Goal: Information Seeking & Learning: Check status

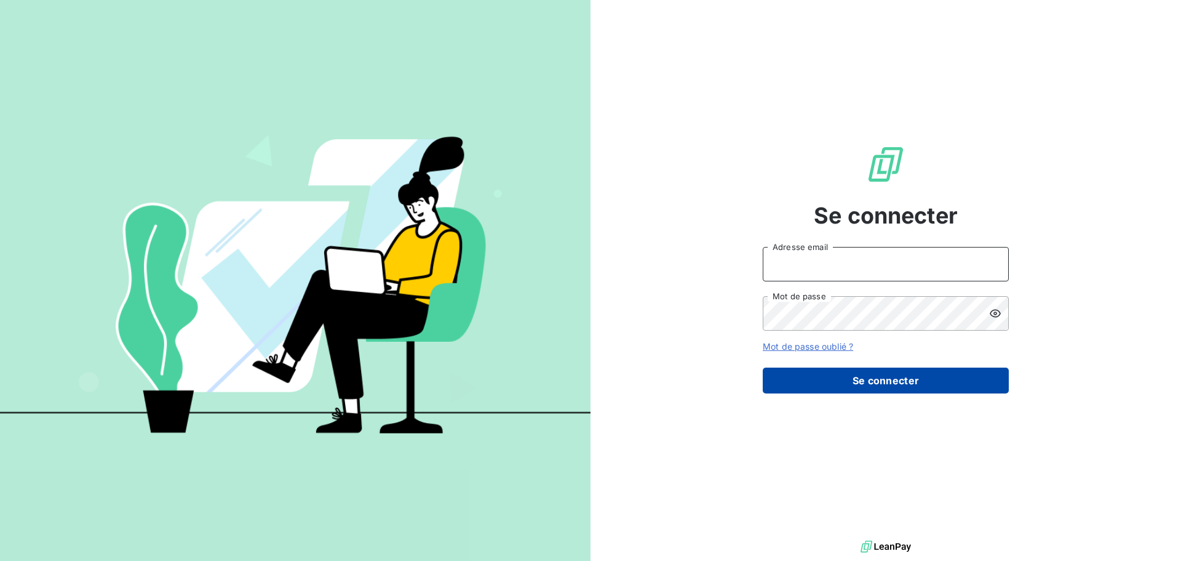
type input "[EMAIL_ADDRESS][PERSON_NAME][DOMAIN_NAME]"
click at [855, 386] on button "Se connecter" at bounding box center [886, 380] width 246 height 26
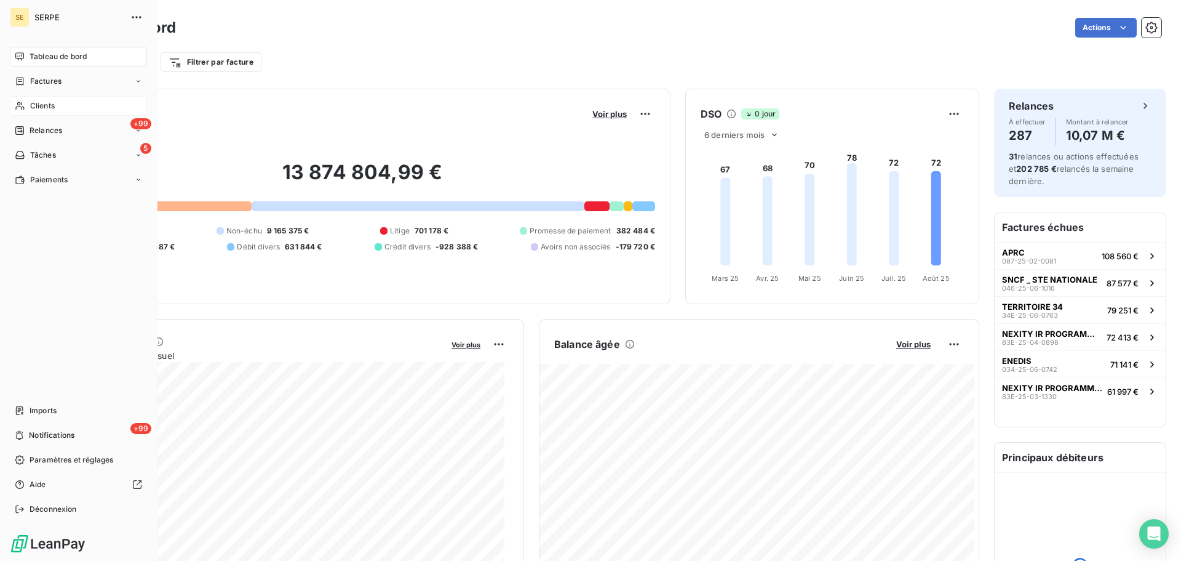
click at [44, 103] on span "Clients" at bounding box center [42, 105] width 25 height 11
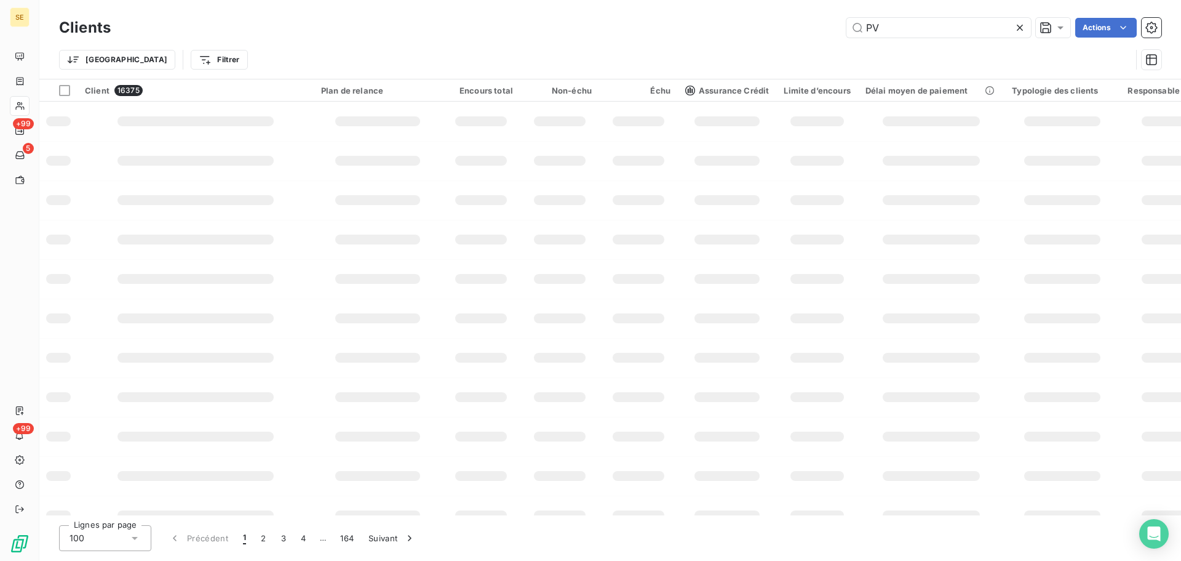
type input "PVE"
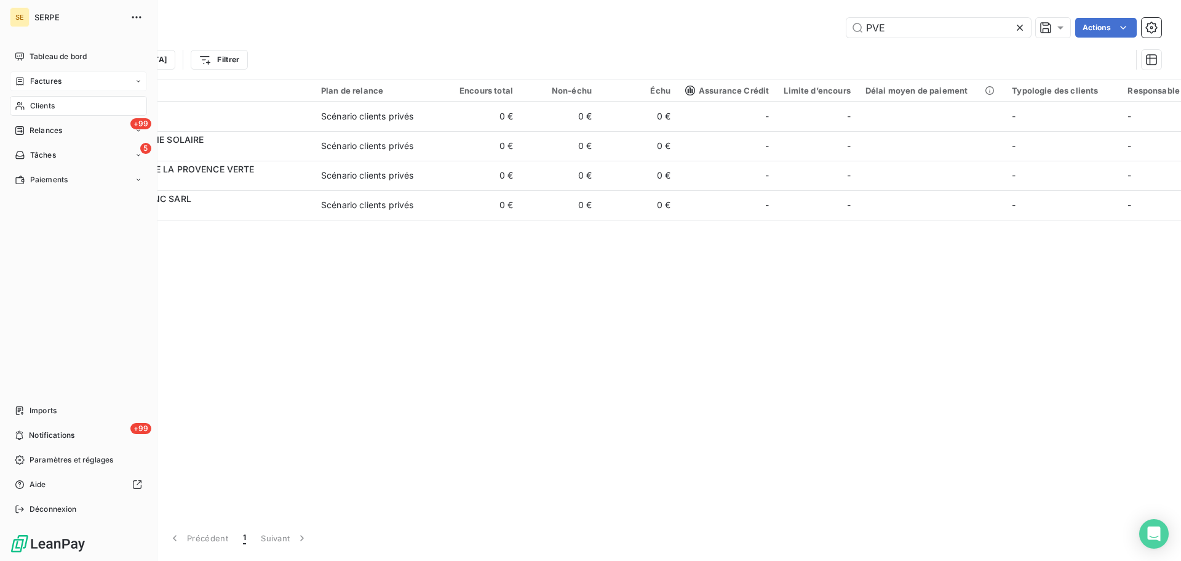
click at [44, 79] on span "Factures" at bounding box center [45, 81] width 31 height 11
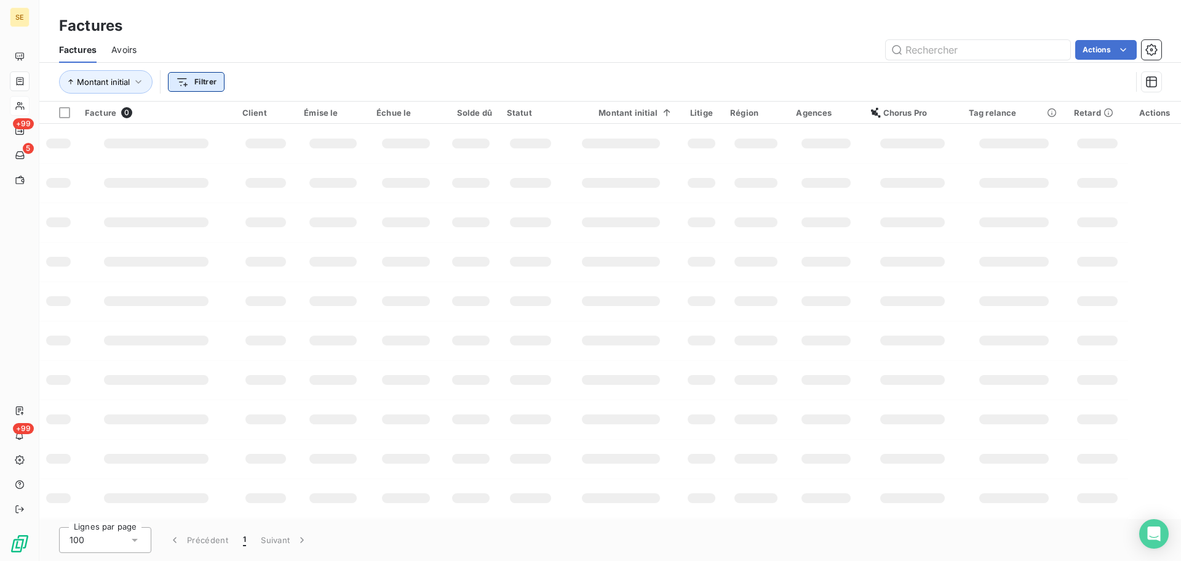
click at [190, 86] on html "SE +99 5 +99 Factures Factures Avoirs Actions Montant initial Filtrer Facture 0…" at bounding box center [590, 280] width 1181 height 561
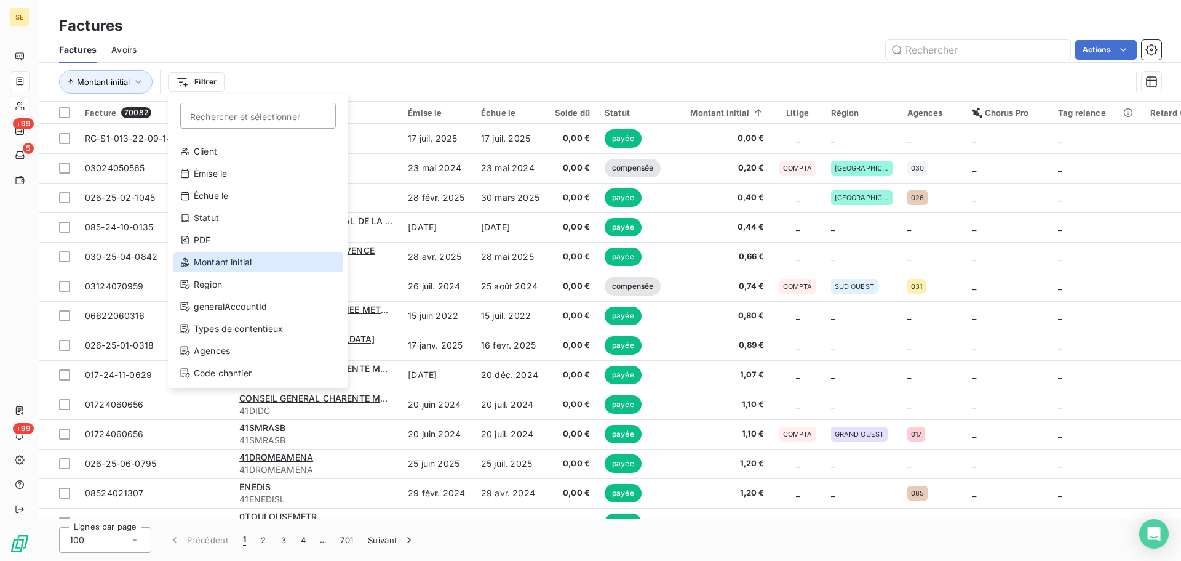
click at [233, 260] on div "Montant initial" at bounding box center [258, 262] width 170 height 20
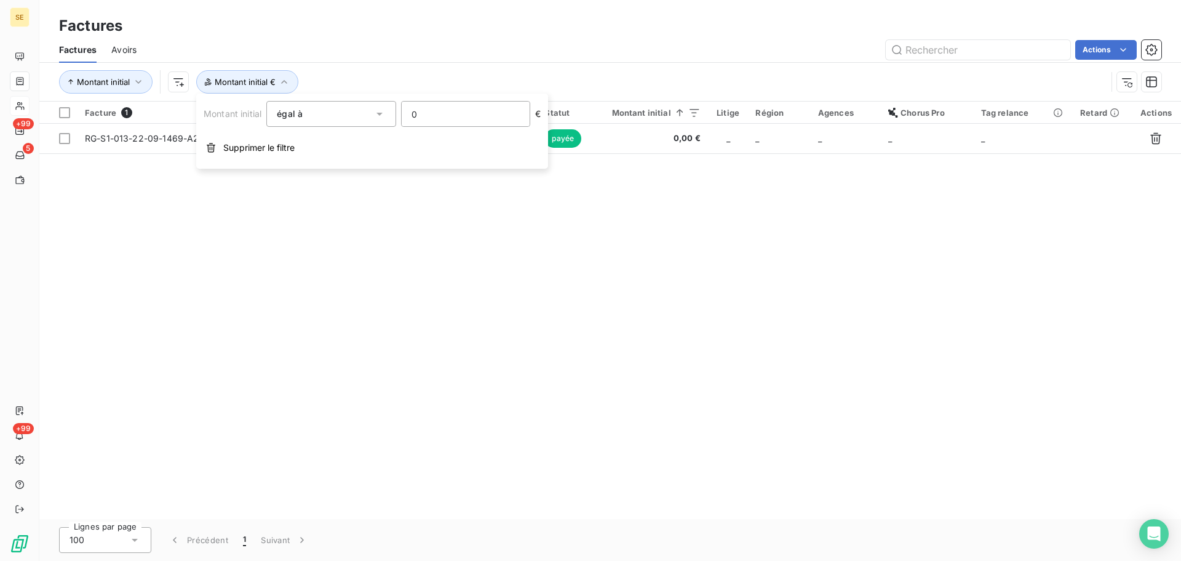
click at [471, 113] on input "0" at bounding box center [466, 114] width 128 height 25
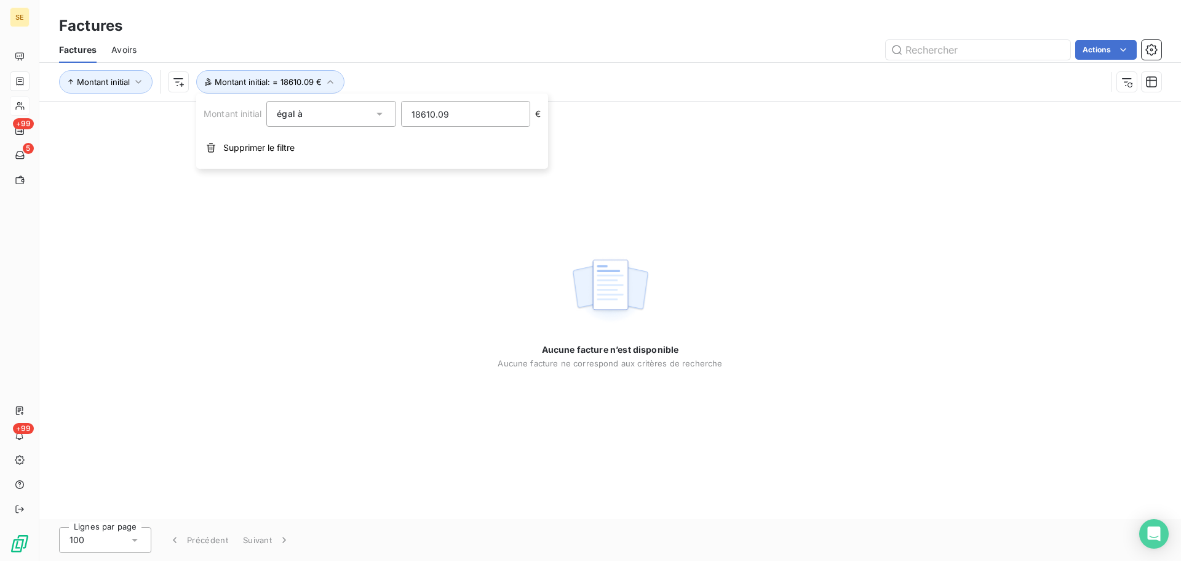
type input "18610.09"
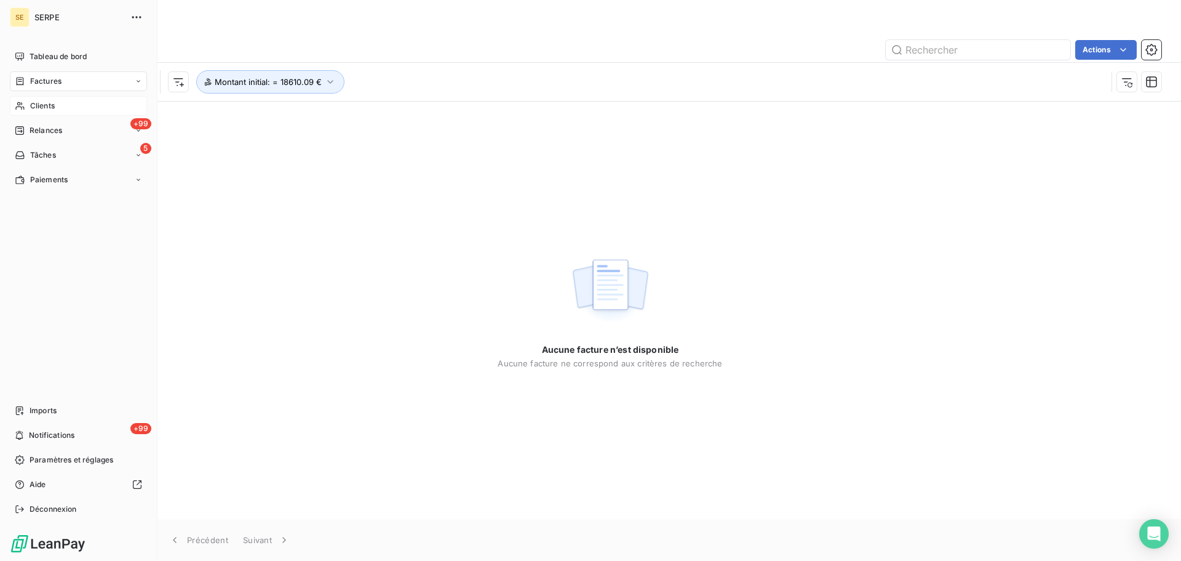
click at [34, 82] on span "Factures" at bounding box center [45, 81] width 31 height 11
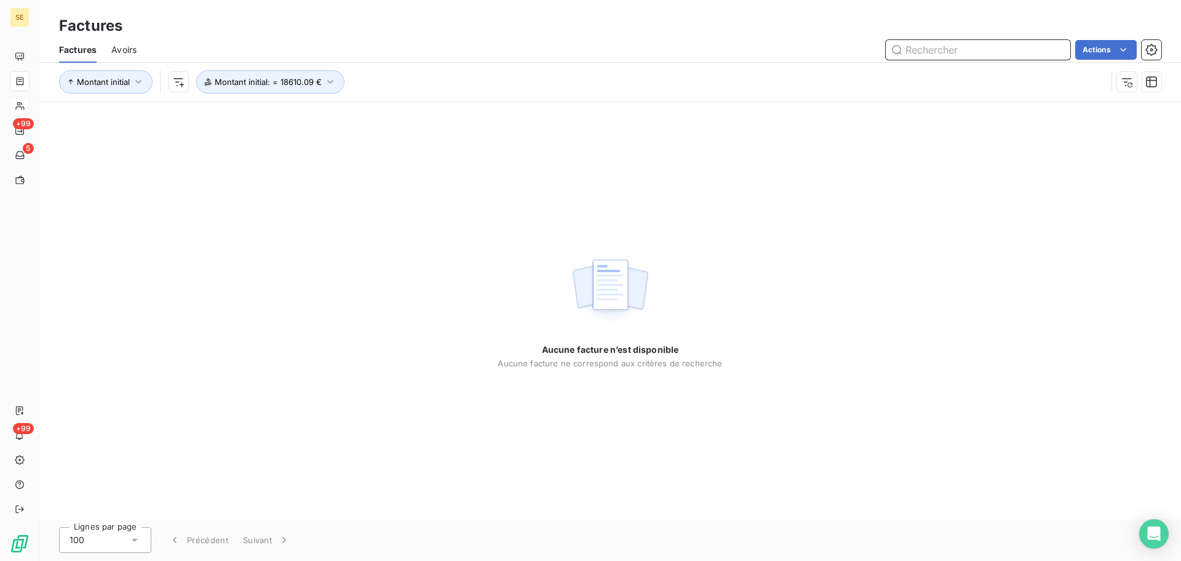
click at [942, 51] on input "text" at bounding box center [978, 50] width 185 height 20
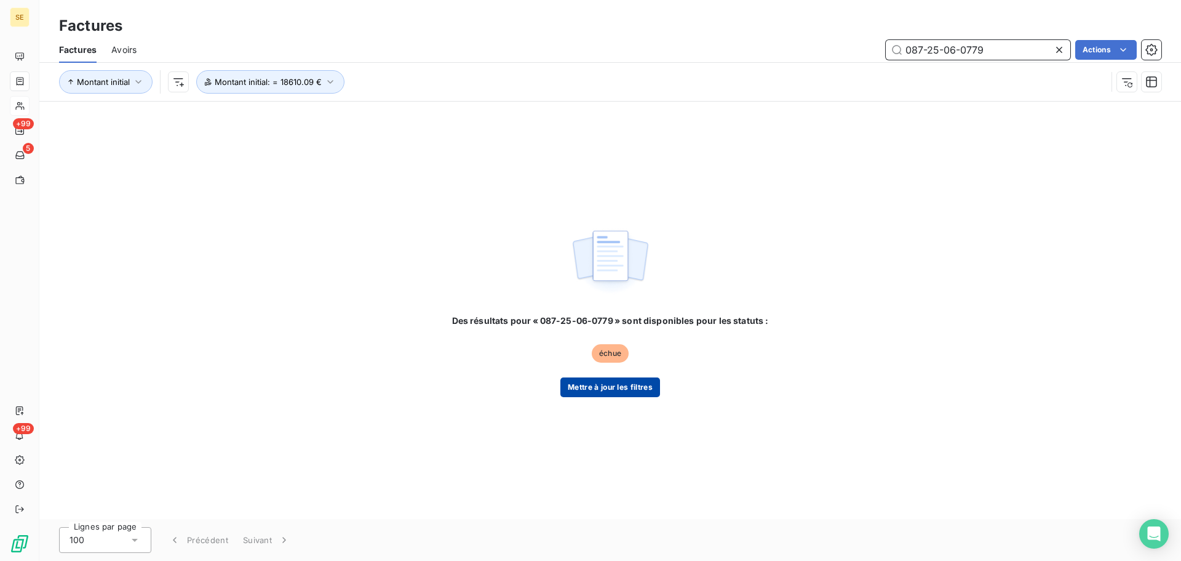
type input "087-25-06-0779"
click at [628, 386] on button "Mettre à jour les filtres" at bounding box center [611, 387] width 100 height 20
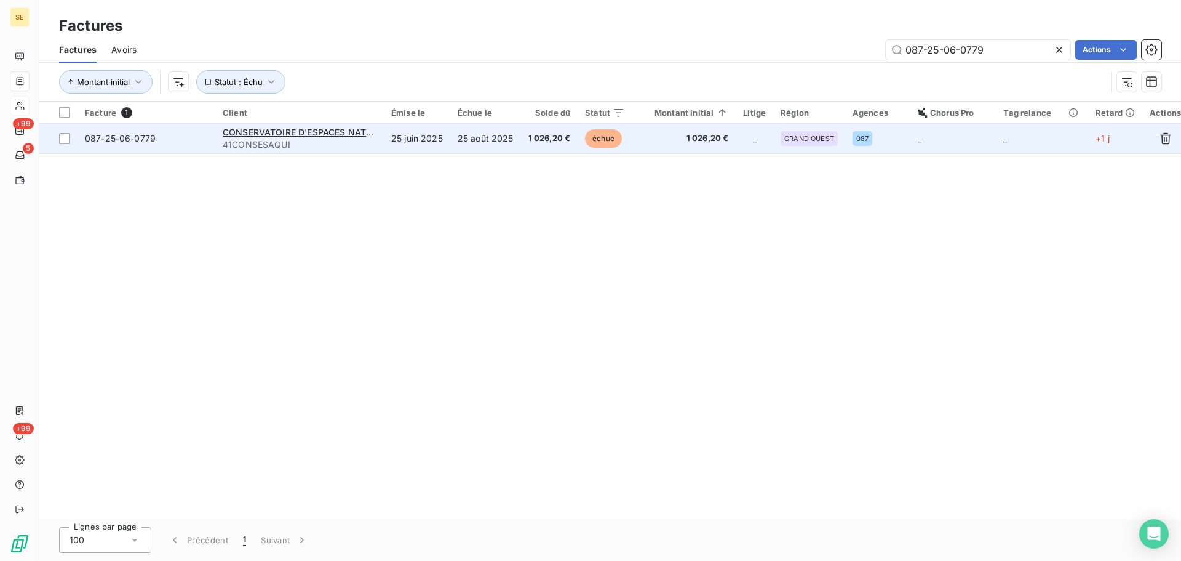
click at [342, 140] on span "41CONSESAQUI" at bounding box center [300, 144] width 154 height 12
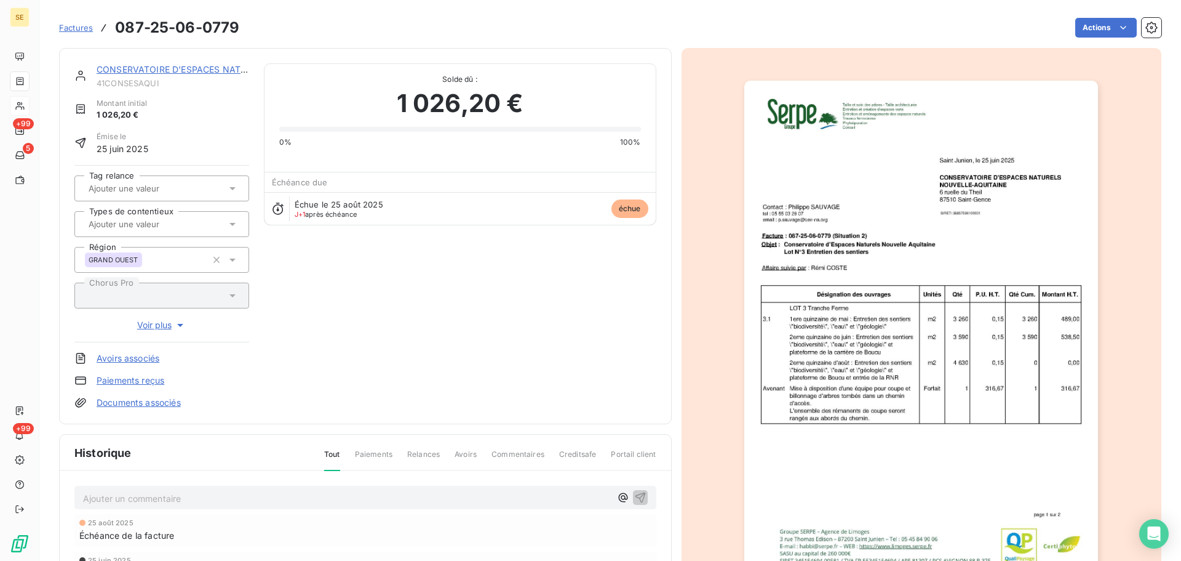
click at [266, 493] on p "Ajouter un commentaire ﻿" at bounding box center [347, 497] width 528 height 15
click at [500, 499] on p "Ajouter un commentaire ﻿" at bounding box center [347, 497] width 528 height 15
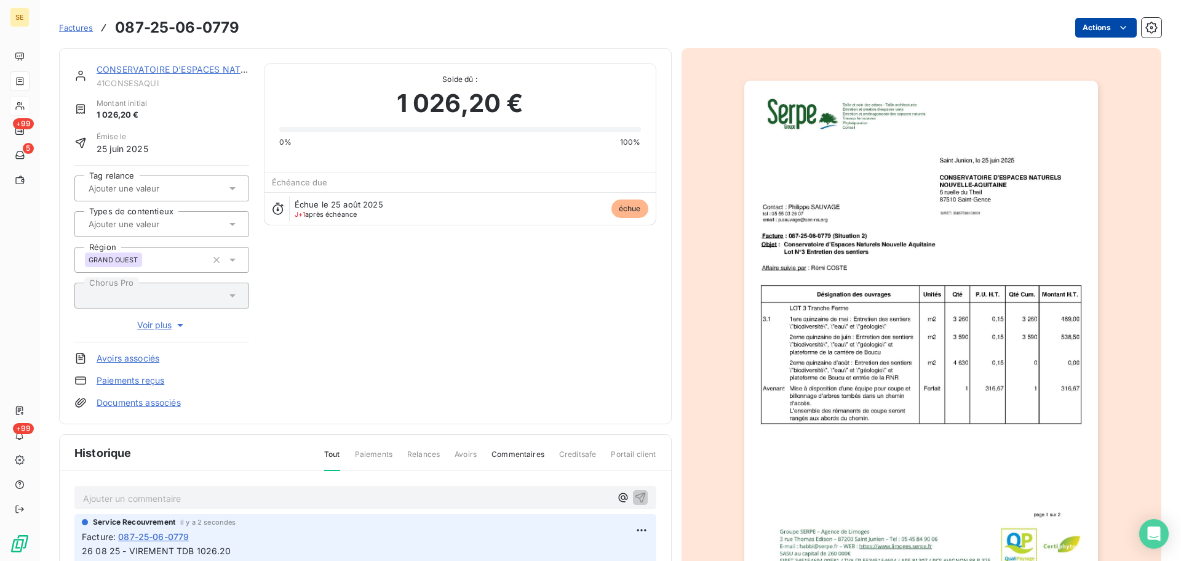
click at [1087, 26] on html "SE +99 5 +99 Factures 087-25-06-0779 Actions CONSERVATOIRE D'ESPACES NATURELS 4…" at bounding box center [590, 280] width 1181 height 561
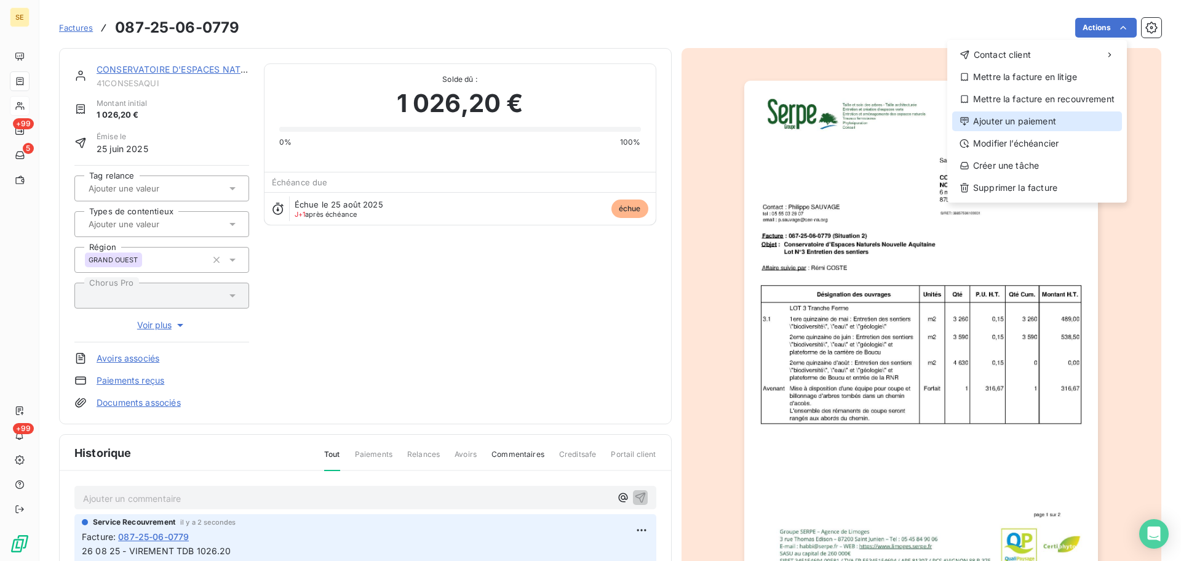
click at [1039, 127] on div "Ajouter un paiement" at bounding box center [1037, 121] width 170 height 20
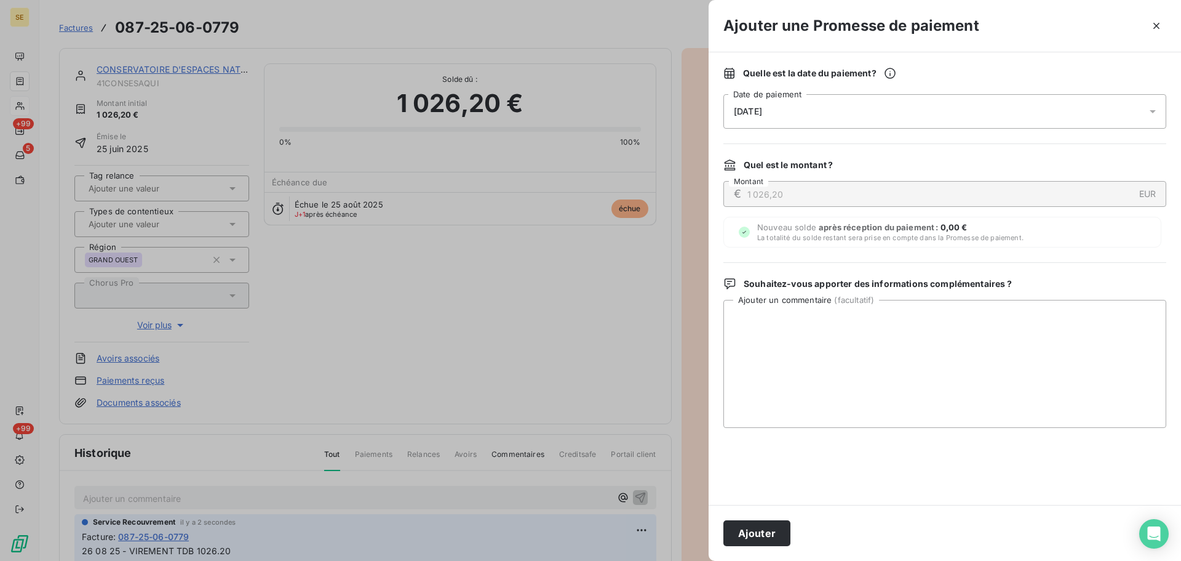
click at [1002, 113] on div "27/08/2025" at bounding box center [945, 111] width 443 height 34
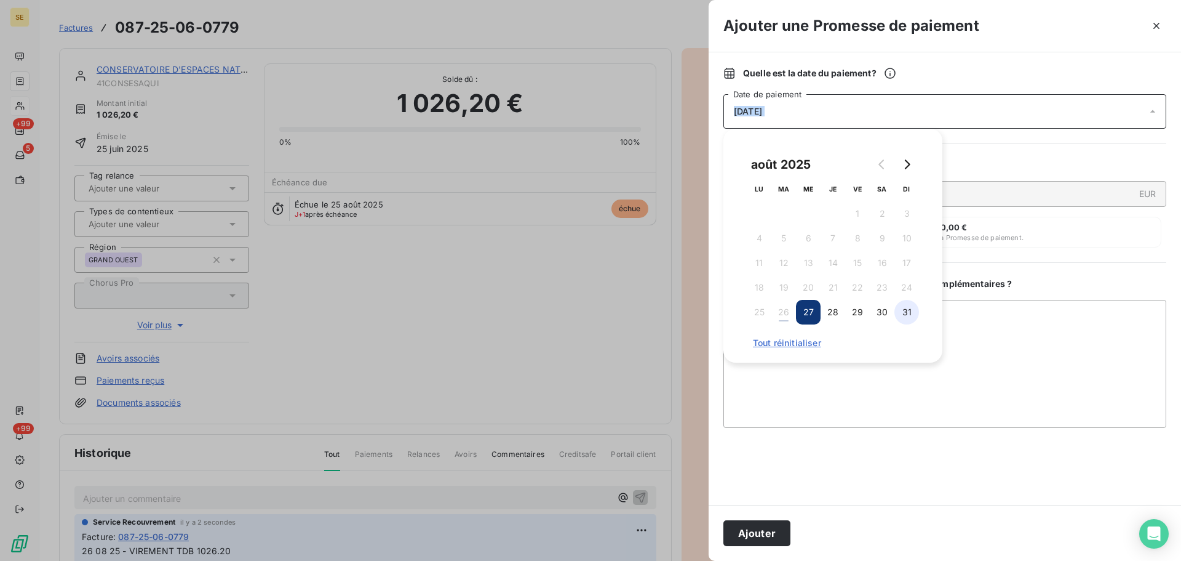
click at [912, 311] on button "31" at bounding box center [907, 312] width 25 height 25
click at [765, 532] on button "Ajouter" at bounding box center [757, 533] width 67 height 26
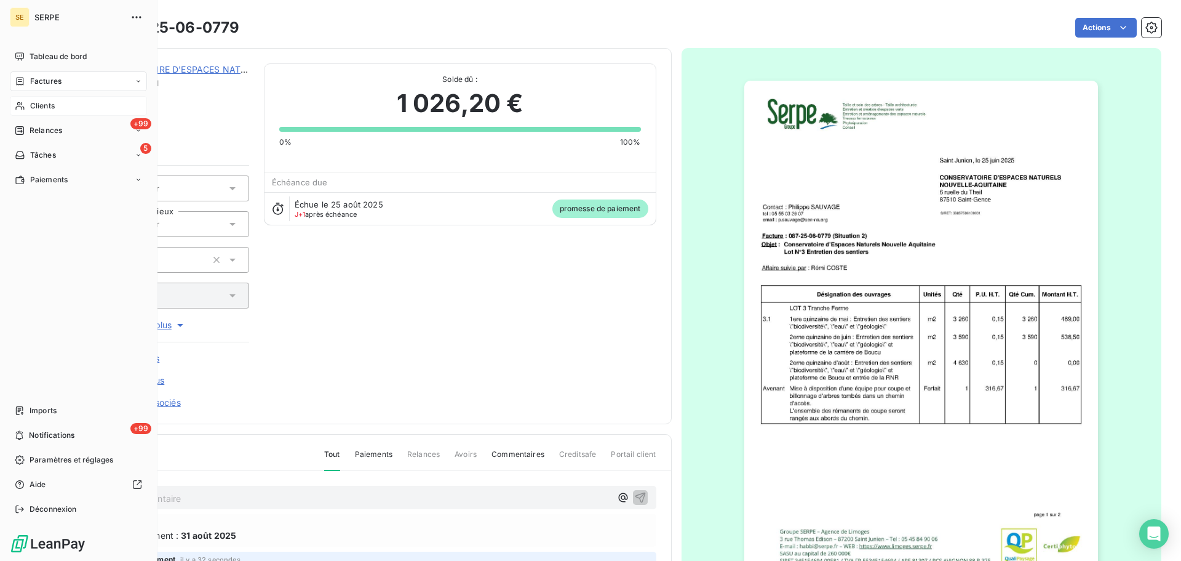
click at [33, 106] on span "Clients" at bounding box center [42, 105] width 25 height 11
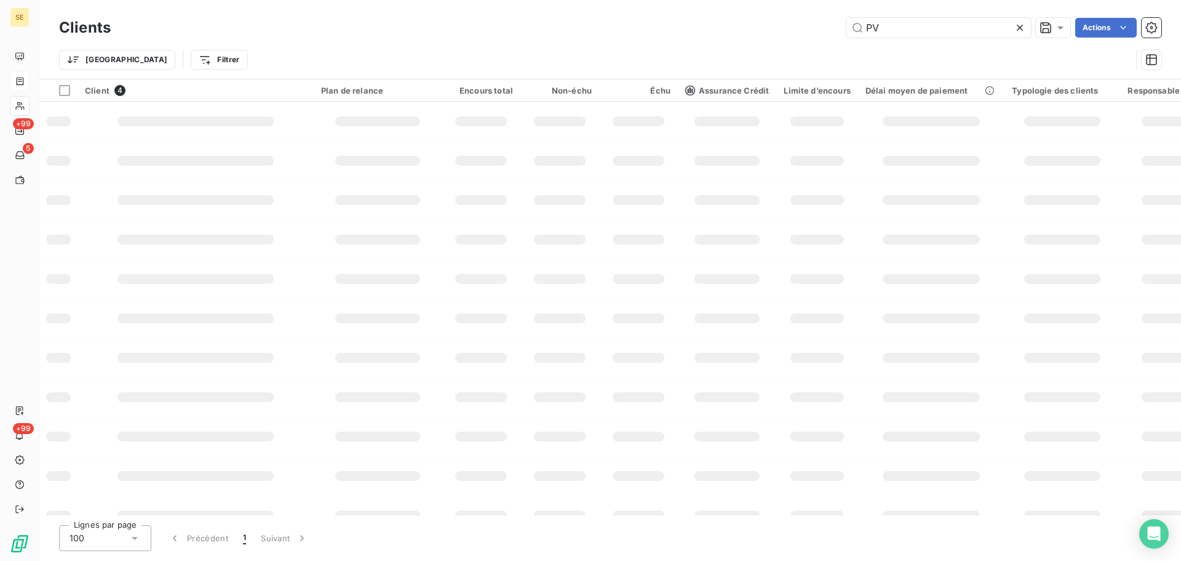
type input "P"
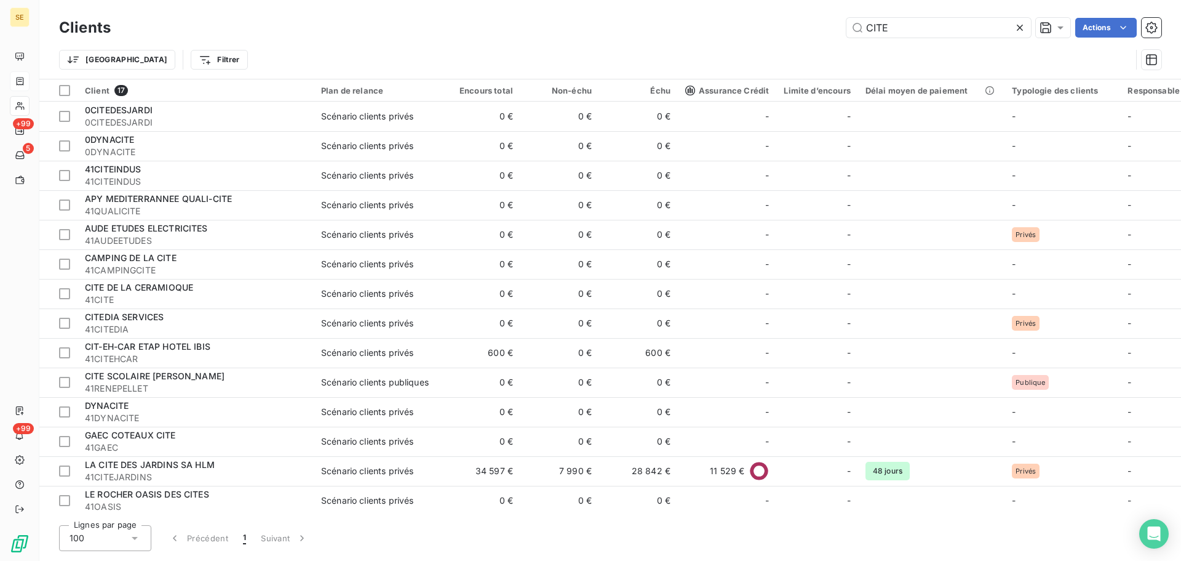
type input "CITE"
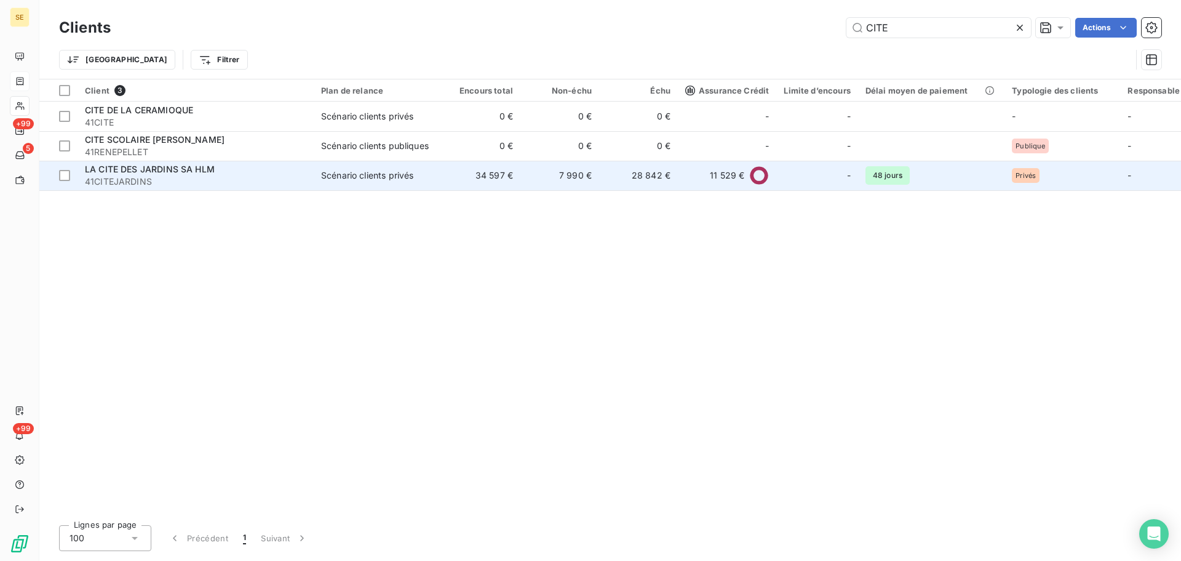
click at [554, 182] on td "7 990 €" at bounding box center [560, 176] width 79 height 30
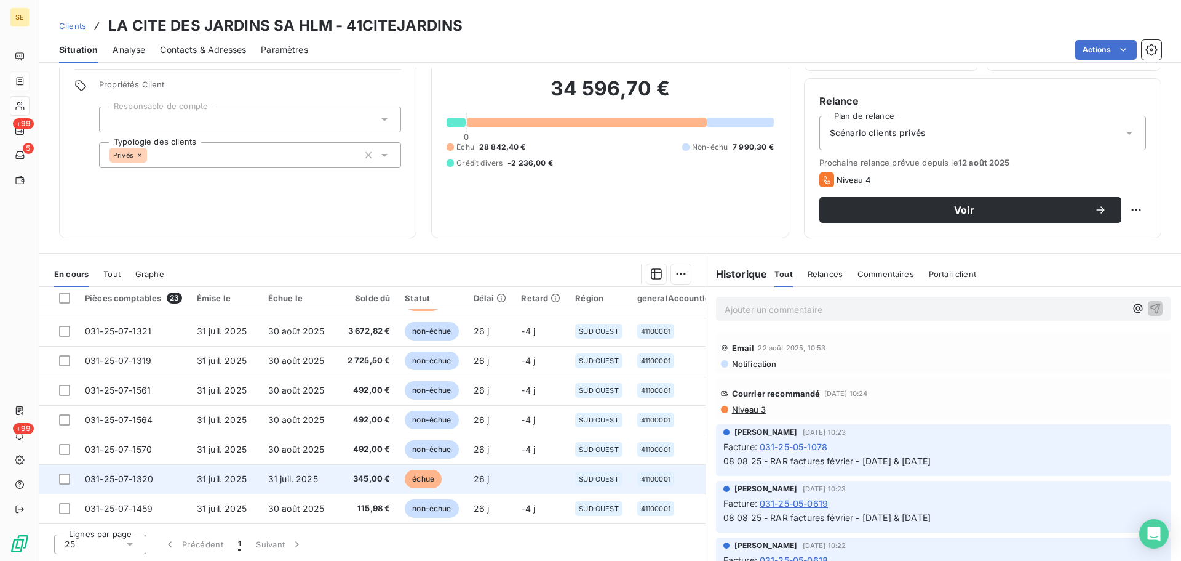
scroll to position [306, 0]
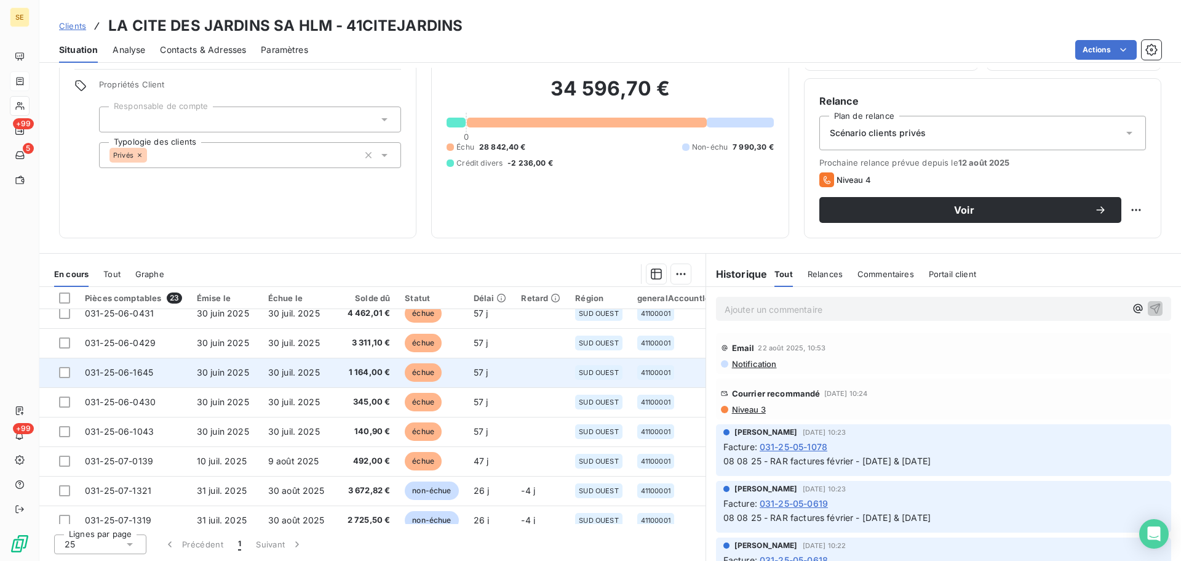
click at [233, 369] on span "30 juin 2025" at bounding box center [223, 372] width 52 height 10
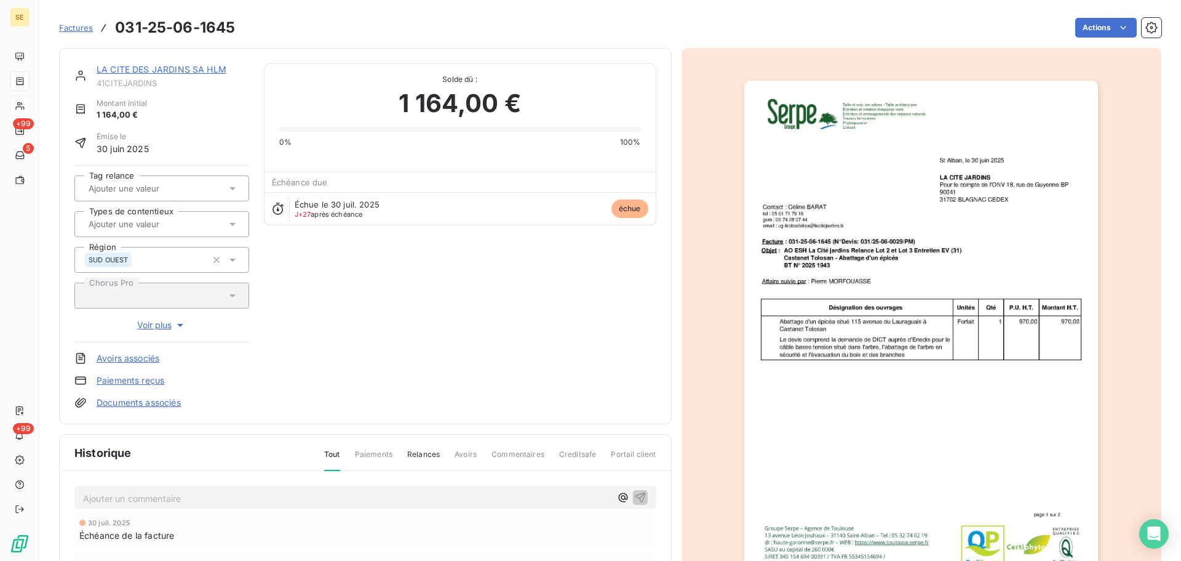
click at [234, 497] on p "Ajouter un commentaire ﻿" at bounding box center [347, 497] width 528 height 15
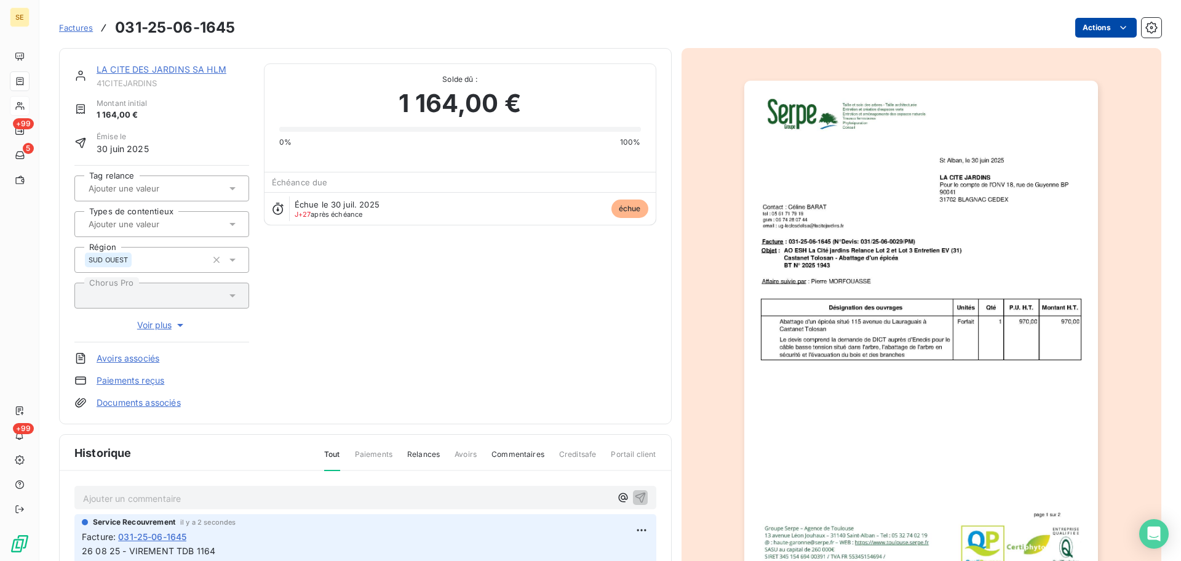
click at [1106, 31] on html "SE +99 5 +99 Factures 031-25-06-1645 Actions LA CITE DES JARDINS SA HLM 41CITEJ…" at bounding box center [590, 280] width 1181 height 561
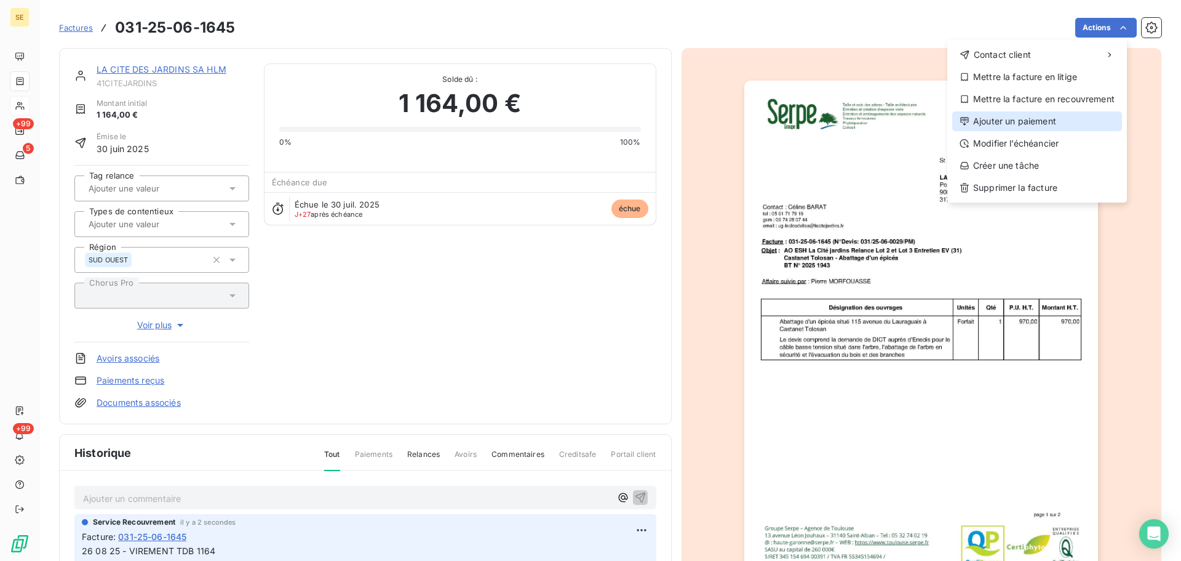
click at [1005, 125] on div "Ajouter un paiement" at bounding box center [1037, 121] width 170 height 20
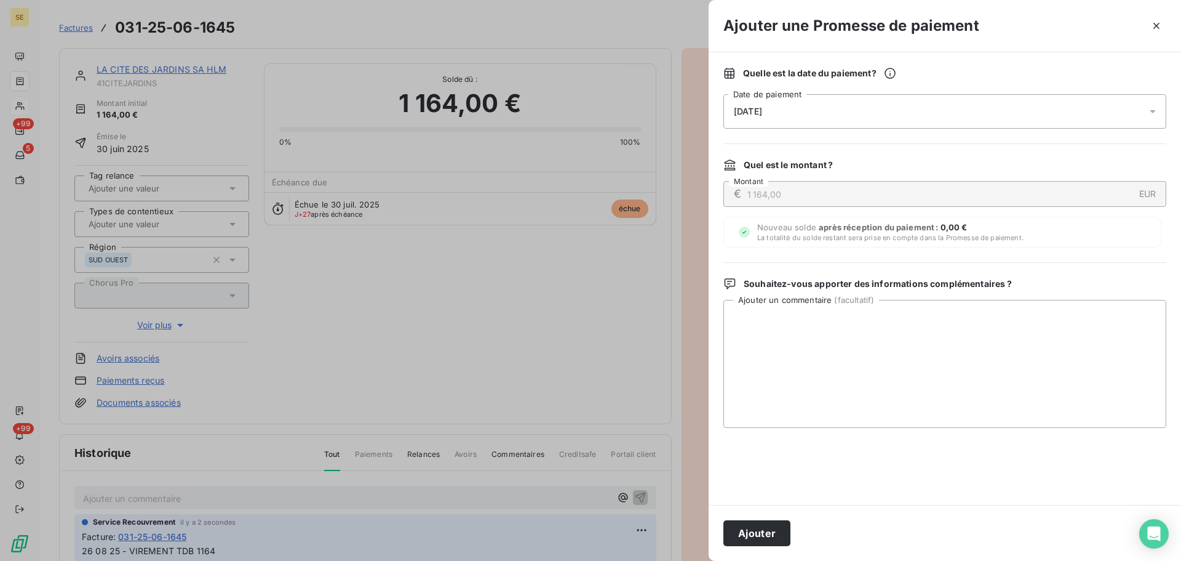
click at [976, 124] on div "27/08/2025" at bounding box center [945, 111] width 443 height 34
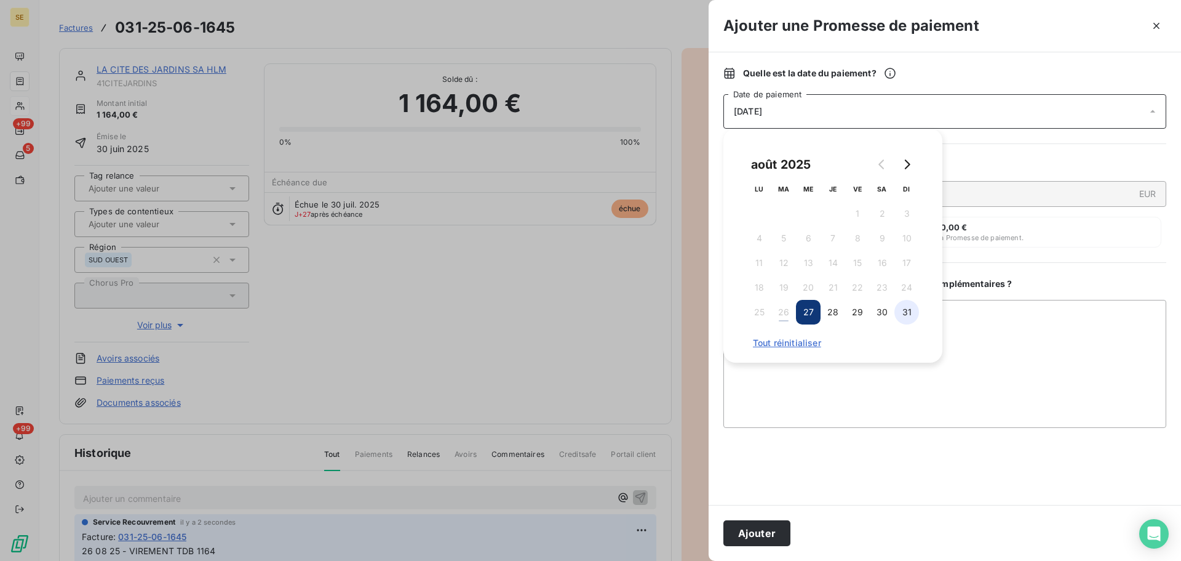
click at [904, 314] on button "31" at bounding box center [907, 312] width 25 height 25
click at [749, 532] on button "Ajouter" at bounding box center [757, 533] width 67 height 26
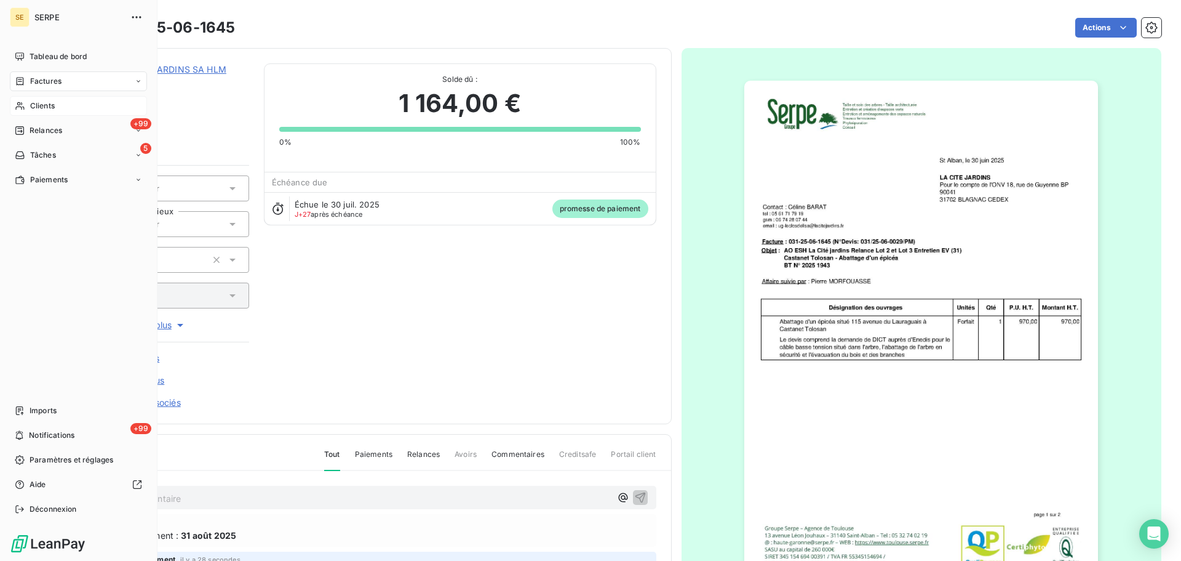
click at [54, 102] on span "Clients" at bounding box center [42, 105] width 25 height 11
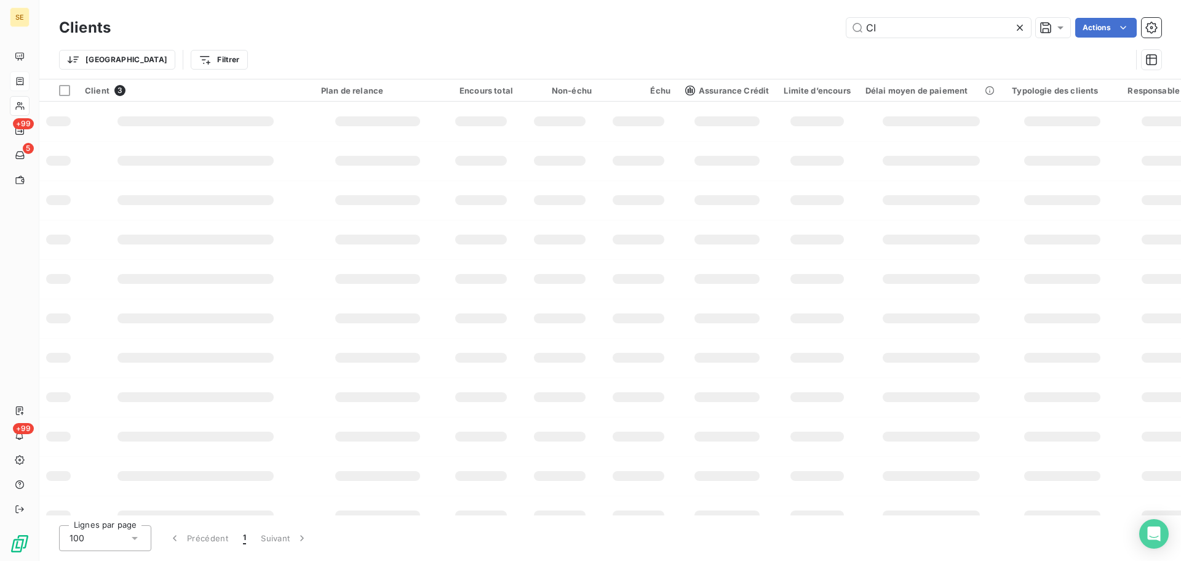
type input "C"
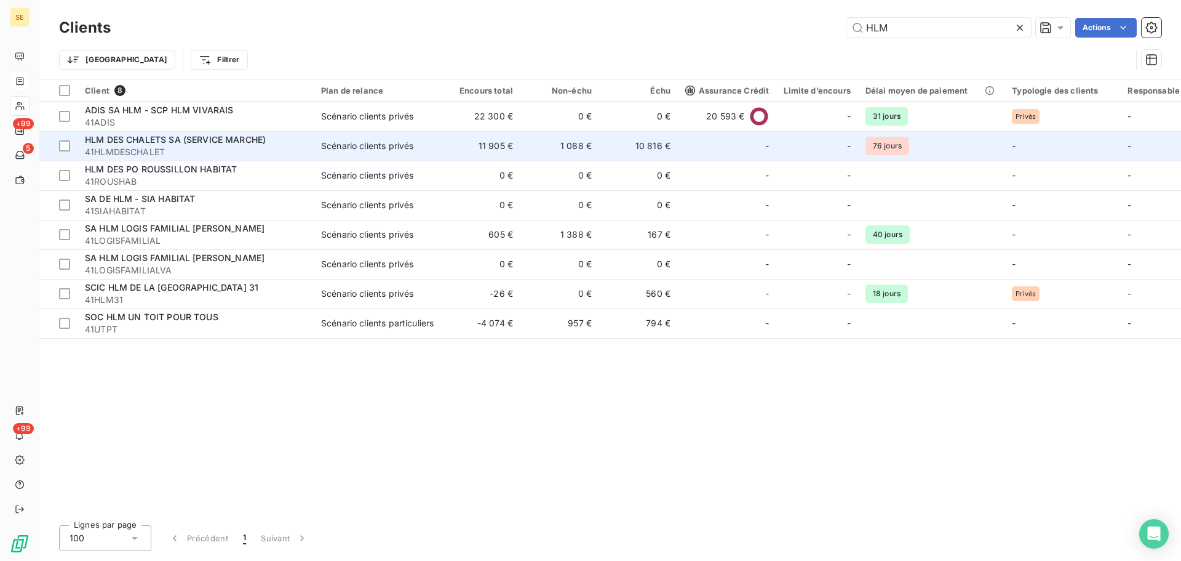
type input "HLM"
click at [230, 147] on span "41HLMDESCHALET" at bounding box center [195, 152] width 221 height 12
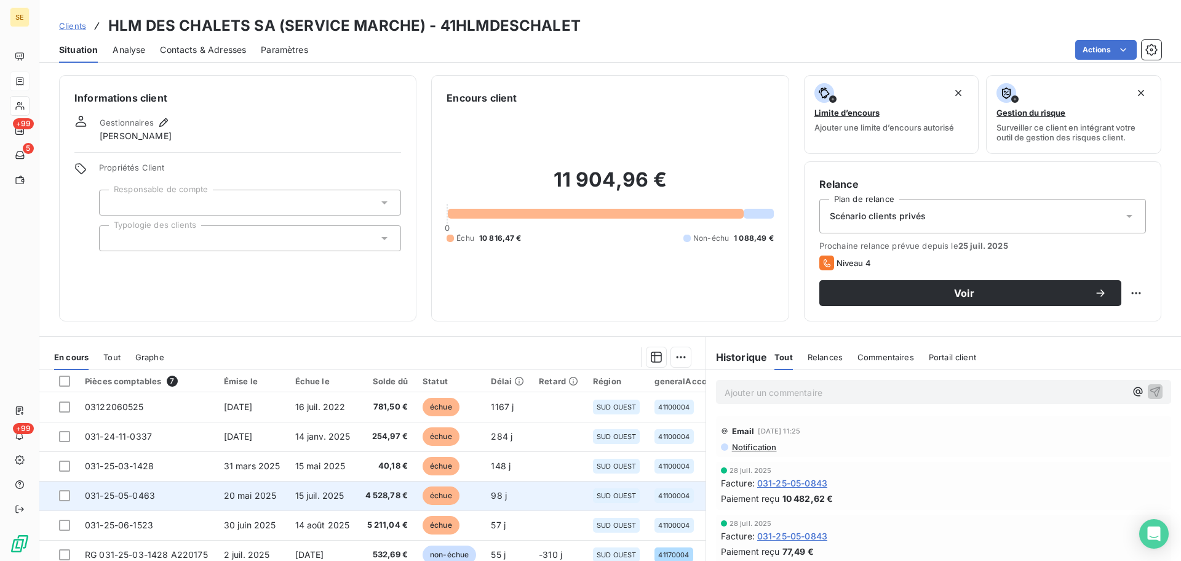
click at [345, 490] on td "15 juil. 2025" at bounding box center [323, 496] width 70 height 30
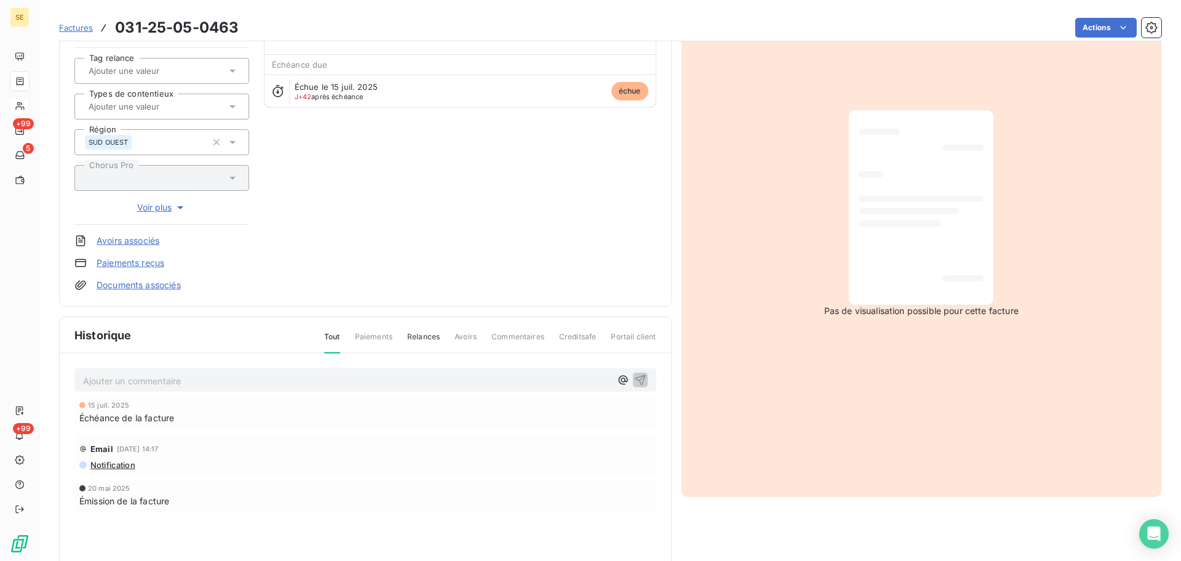
scroll to position [165, 0]
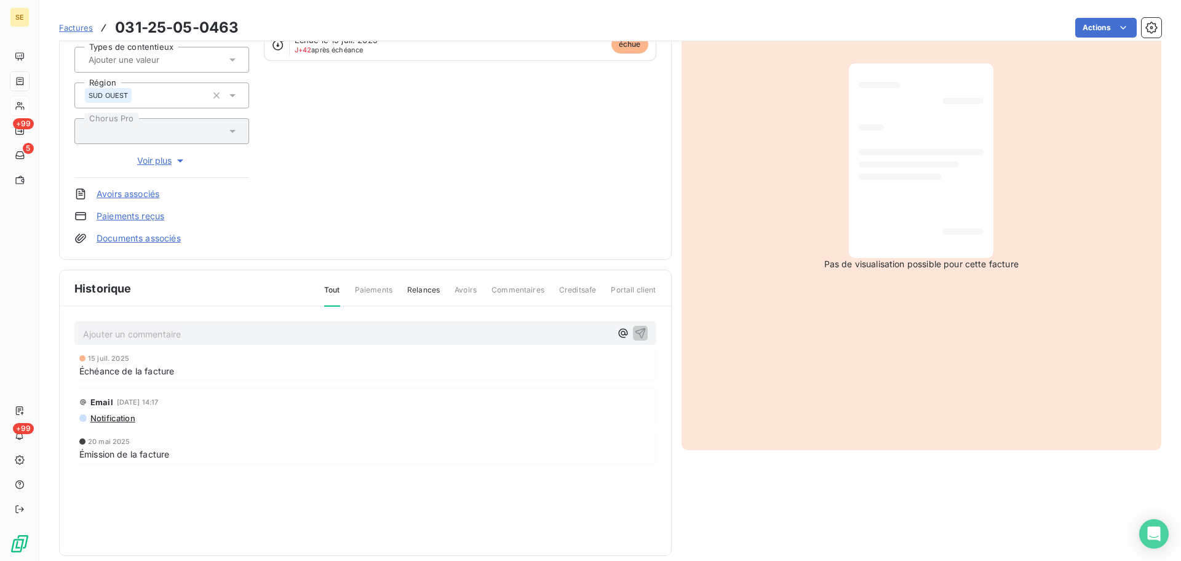
click at [281, 333] on p "Ajouter un commentaire ﻿" at bounding box center [347, 333] width 528 height 15
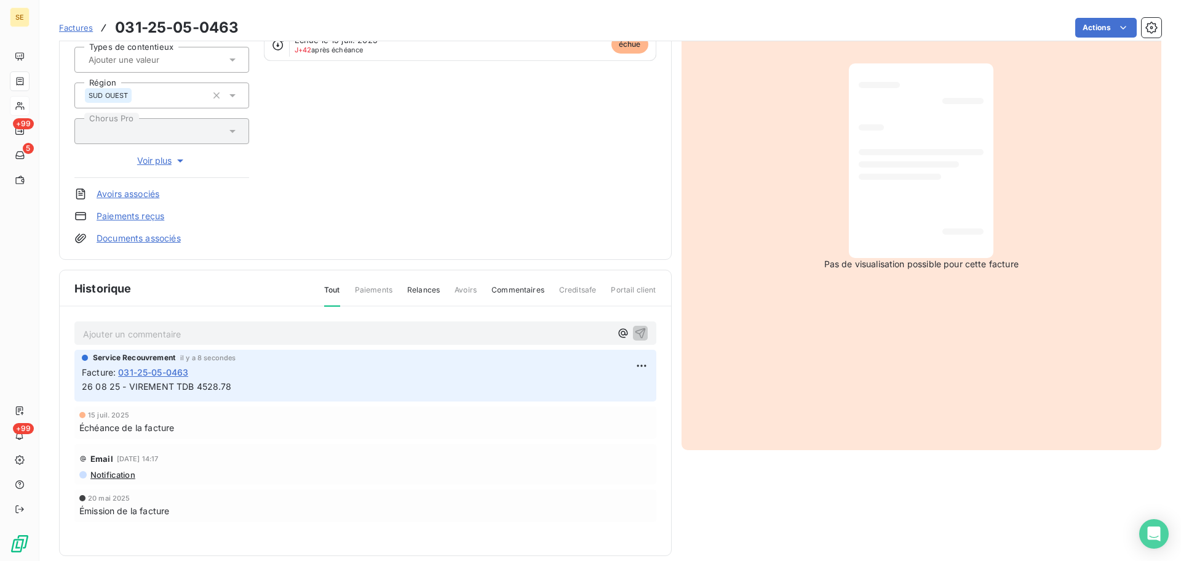
scroll to position [1, 0]
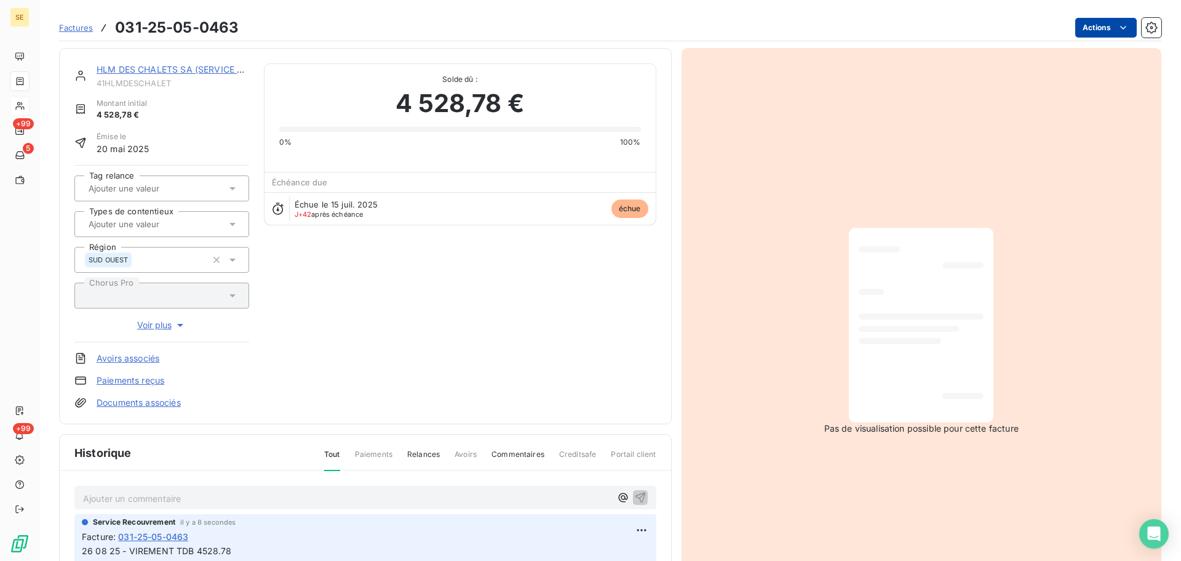
click at [1081, 33] on html "SE +99 5 +99 Factures 031-25-05-0463 Actions HLM DES CHALETS SA (SERVICE MARCHE…" at bounding box center [590, 280] width 1181 height 561
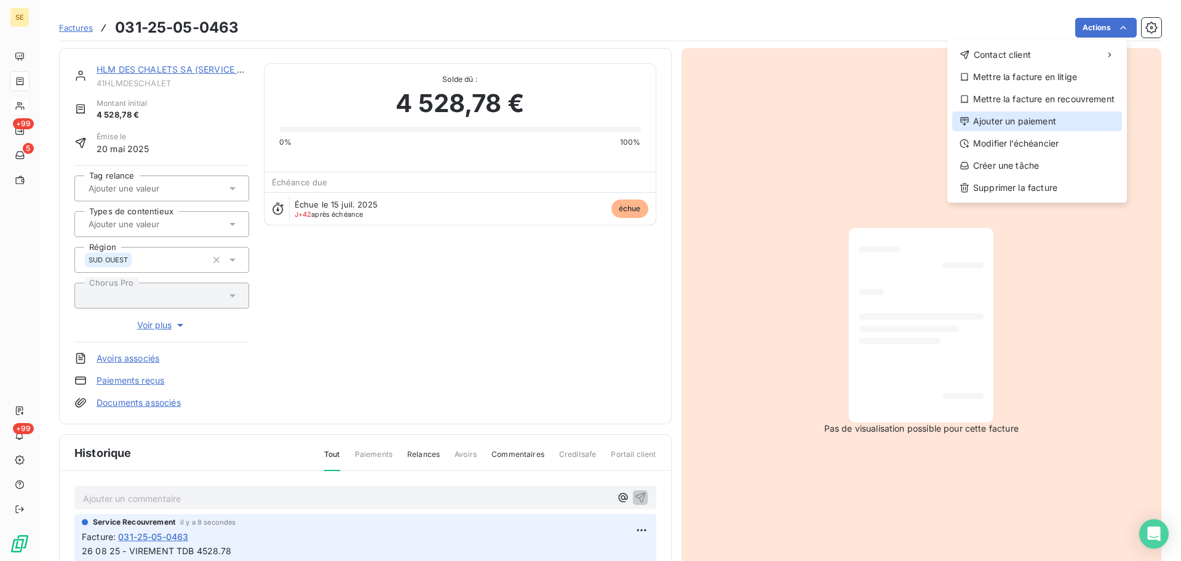
click at [1012, 118] on div "Ajouter un paiement" at bounding box center [1037, 121] width 170 height 20
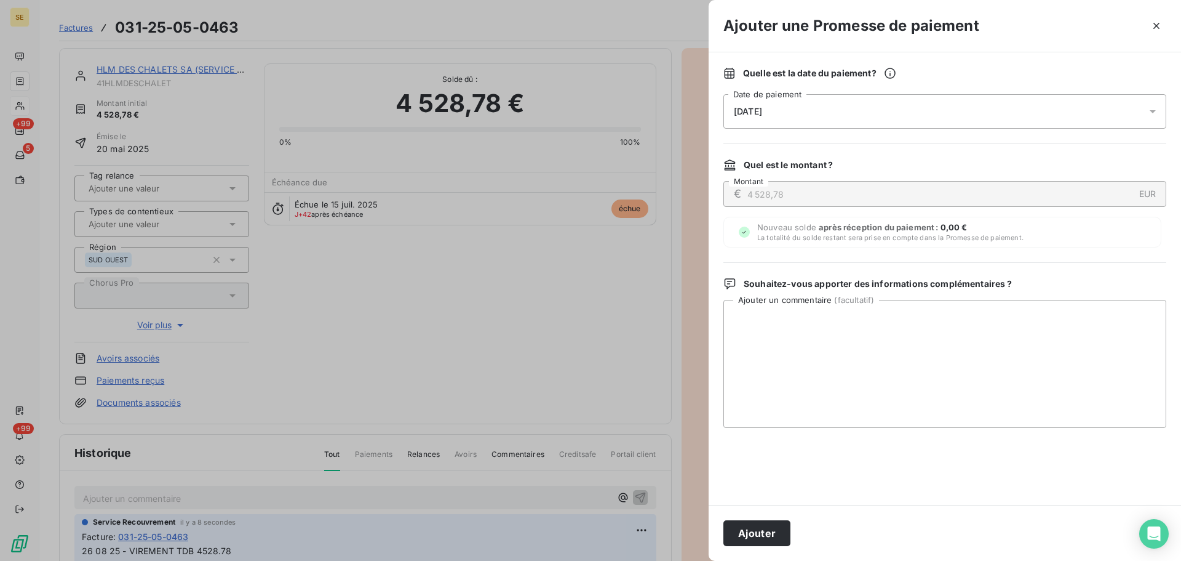
click at [936, 118] on div "27/08/2025" at bounding box center [945, 111] width 443 height 34
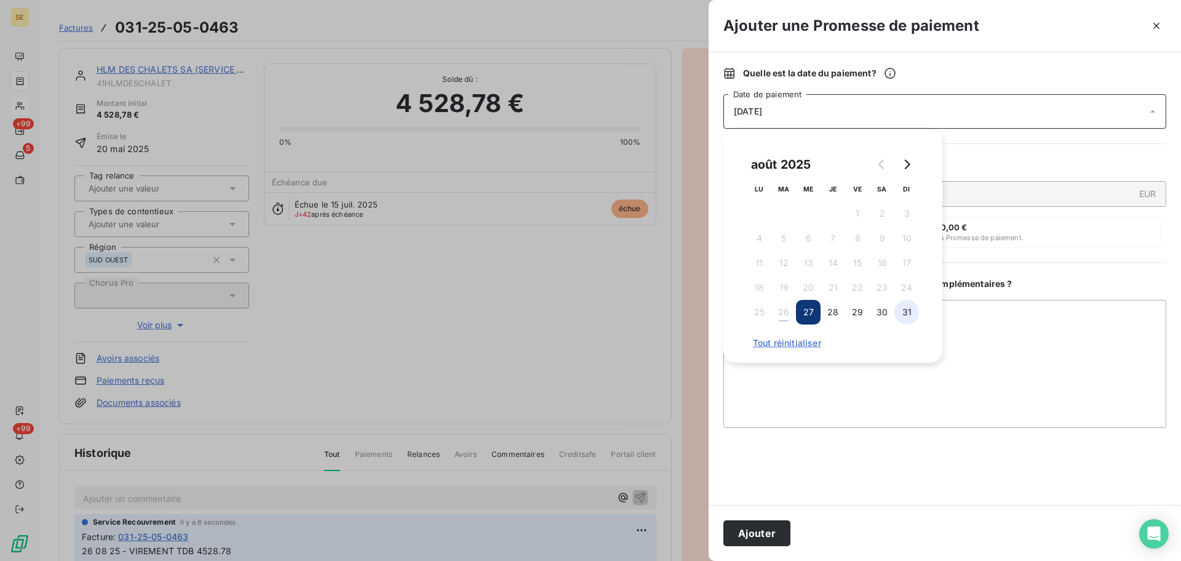
click at [913, 312] on button "31" at bounding box center [907, 312] width 25 height 25
click at [773, 524] on button "Ajouter" at bounding box center [757, 533] width 67 height 26
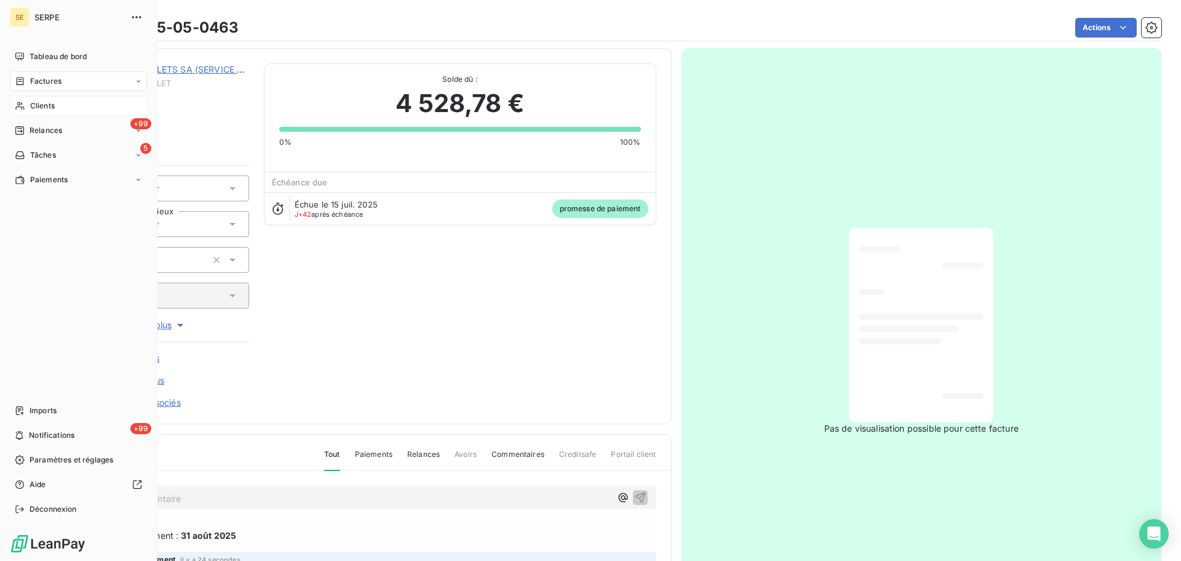
click at [12, 79] on div "Factures" at bounding box center [78, 81] width 137 height 20
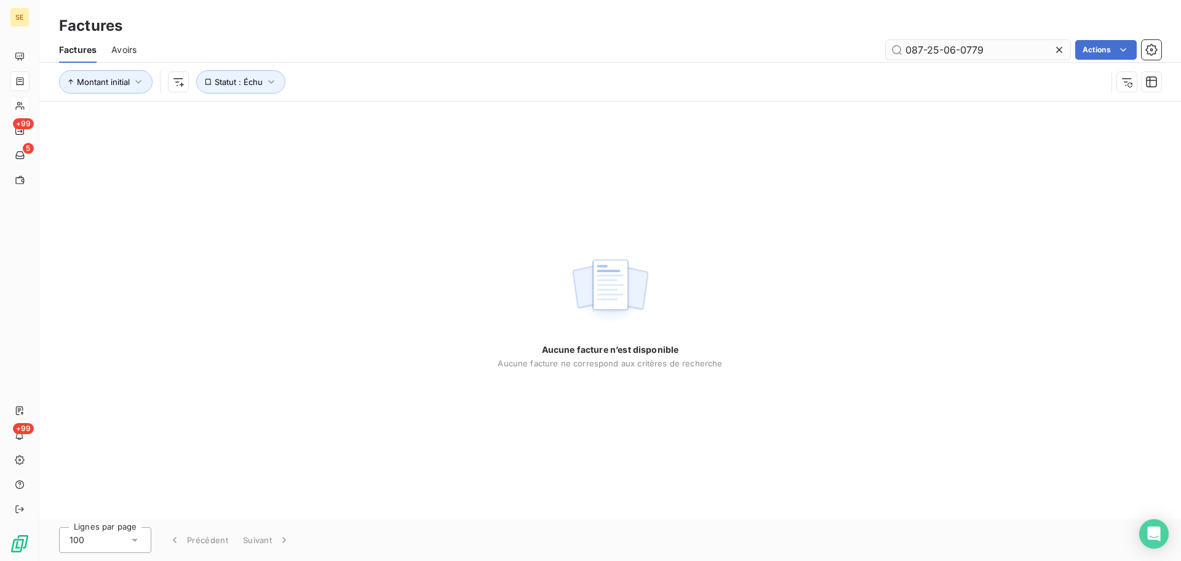
click at [997, 50] on input "087-25-06-0779" at bounding box center [978, 50] width 185 height 20
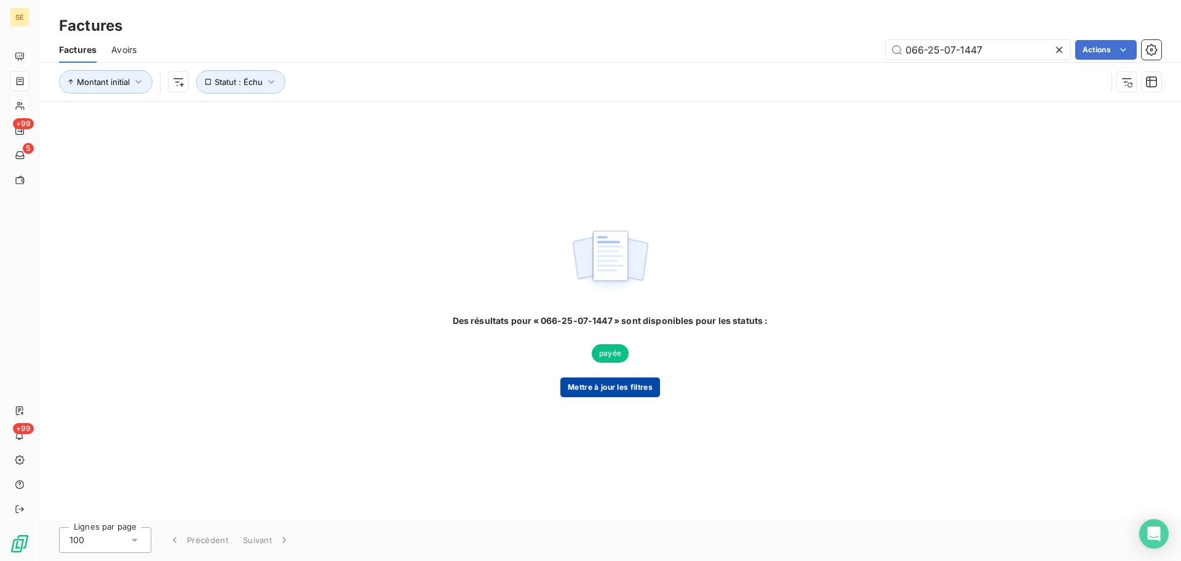
type input "066-25-07-1447"
click at [617, 393] on button "Mettre à jour les filtres" at bounding box center [611, 387] width 100 height 20
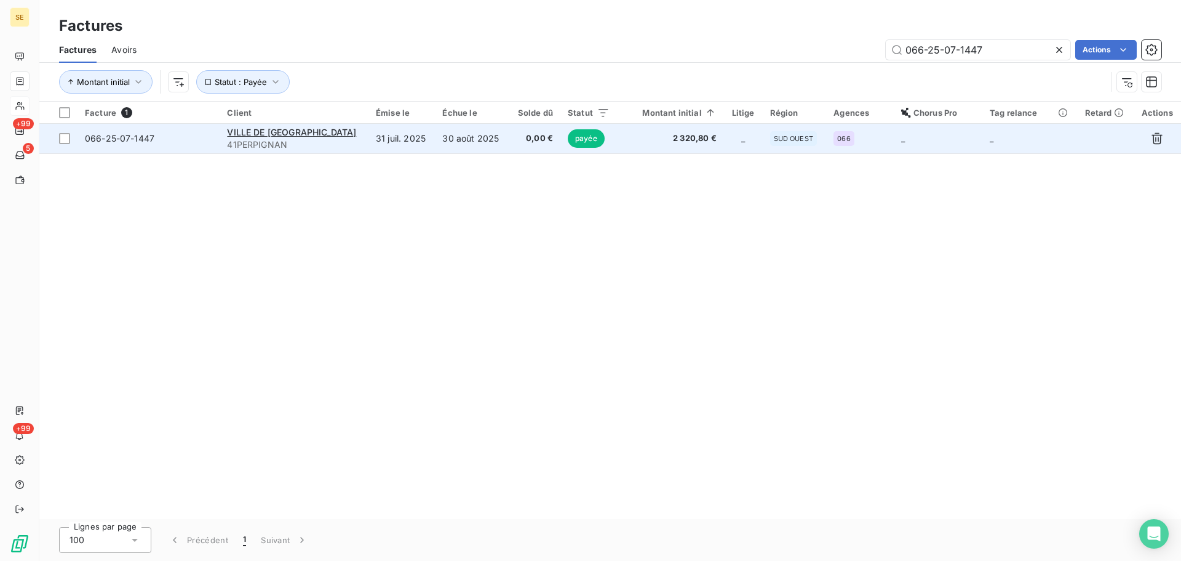
click at [391, 145] on td "31 juil. 2025" at bounding box center [402, 139] width 66 height 30
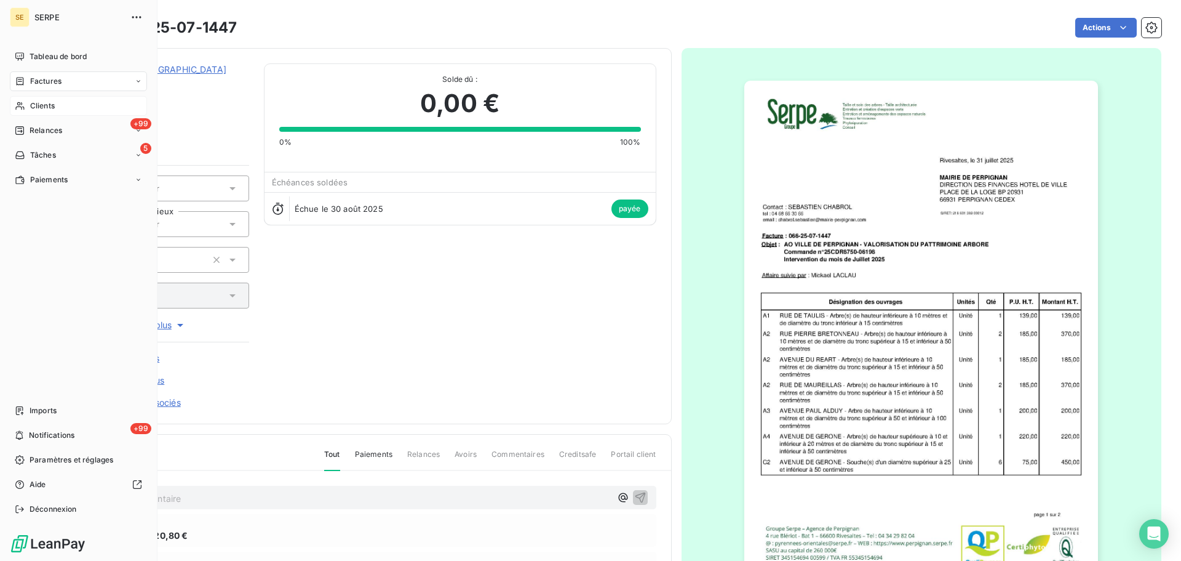
click at [37, 107] on span "Clients" at bounding box center [42, 105] width 25 height 11
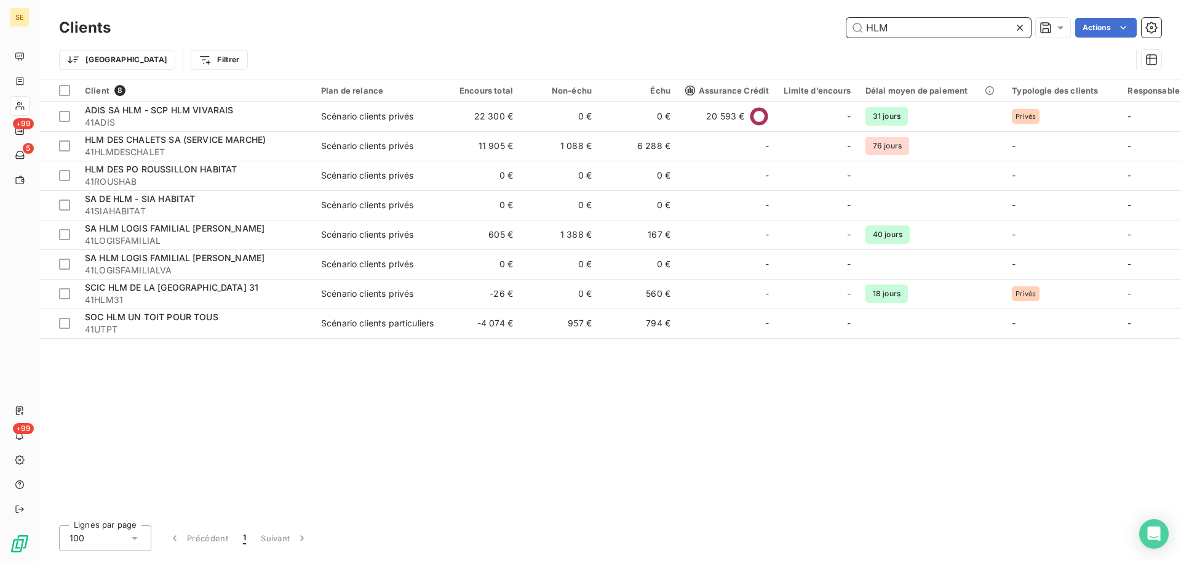
click at [904, 28] on input "HLM" at bounding box center [939, 28] width 185 height 20
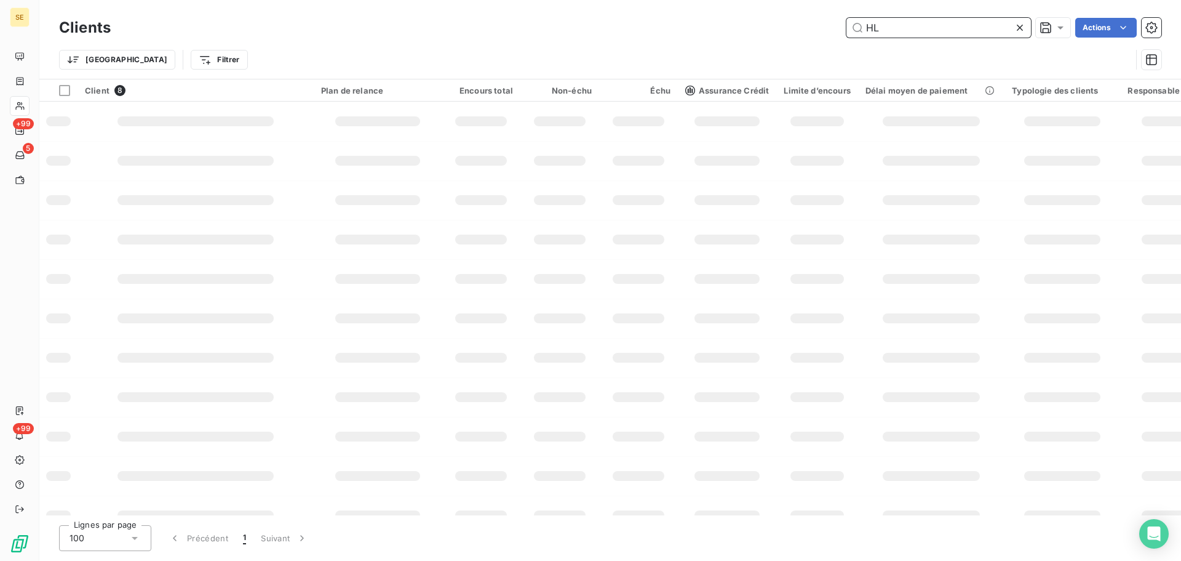
type input "H"
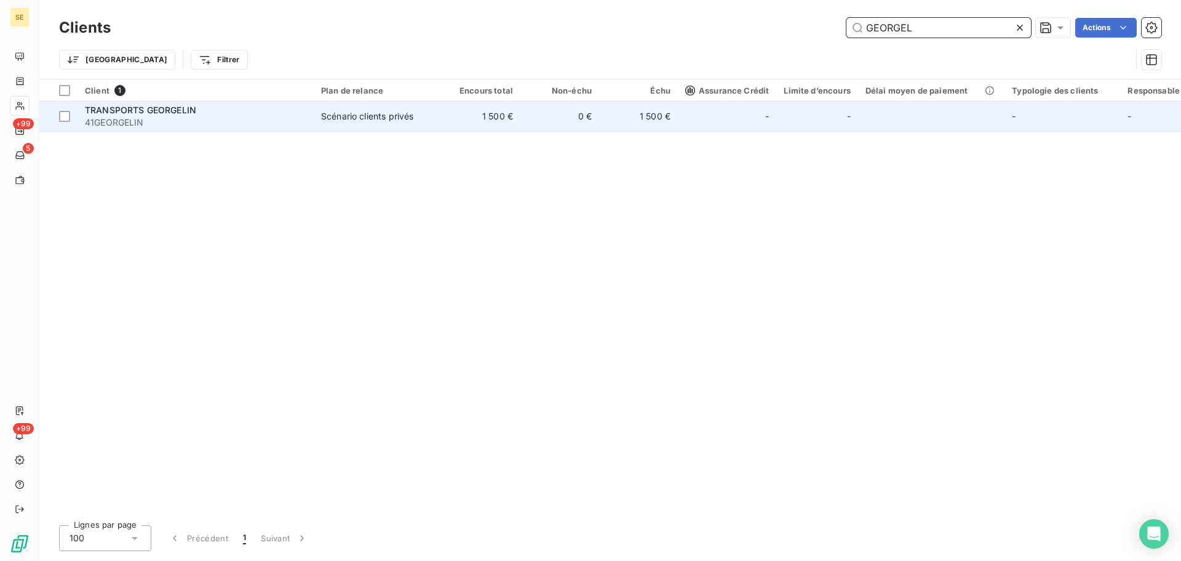
type input "GEORGEL"
click at [367, 127] on td "Scénario clients privés" at bounding box center [378, 117] width 128 height 30
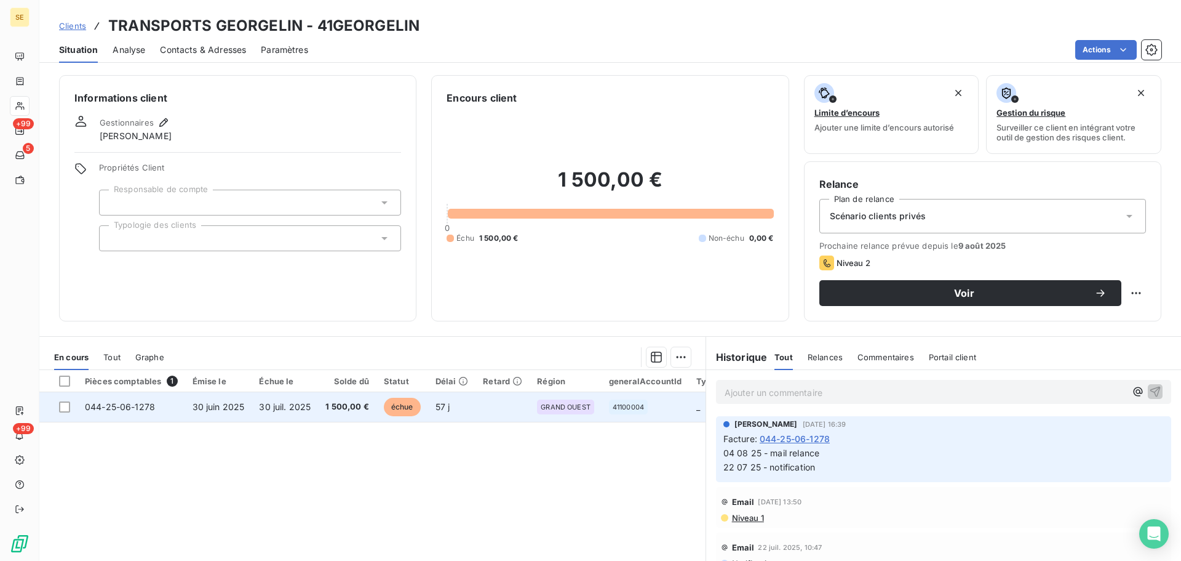
click at [338, 413] on td "1 500,00 €" at bounding box center [347, 407] width 58 height 30
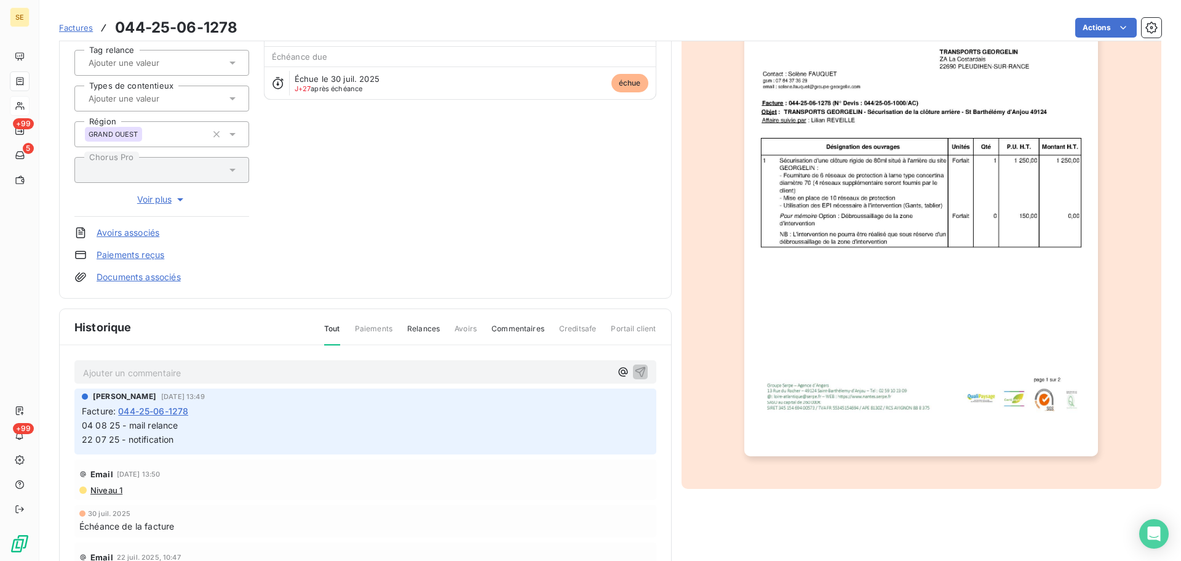
scroll to position [180, 0]
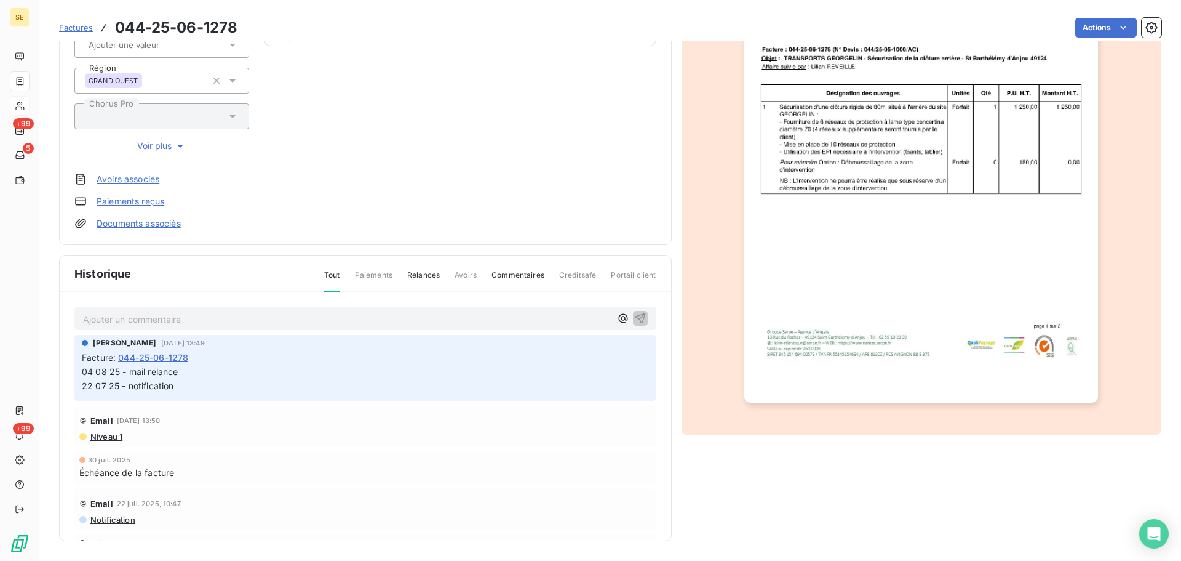
click at [237, 313] on p "Ajouter un commentaire ﻿" at bounding box center [347, 318] width 528 height 15
click at [223, 319] on p "Ajouter un commentaire ﻿" at bounding box center [347, 318] width 528 height 15
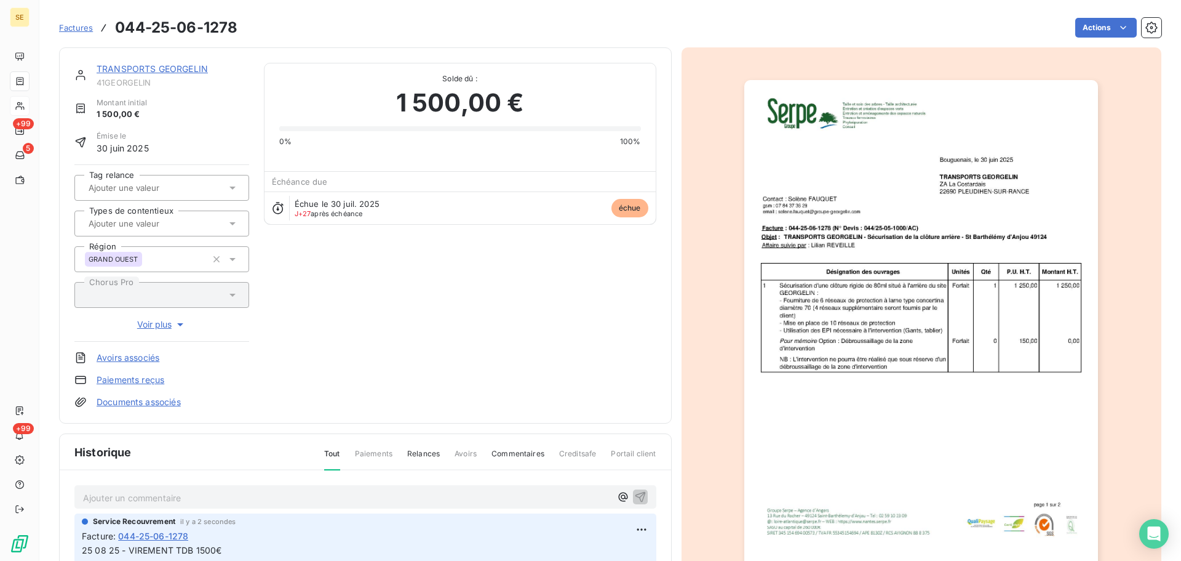
scroll to position [0, 0]
click at [1077, 30] on html "SE +99 5 +99 Factures 044-25-06-1278 Actions TRANSPORTS GEORGELIN 41GEORGELIN M…" at bounding box center [590, 280] width 1181 height 561
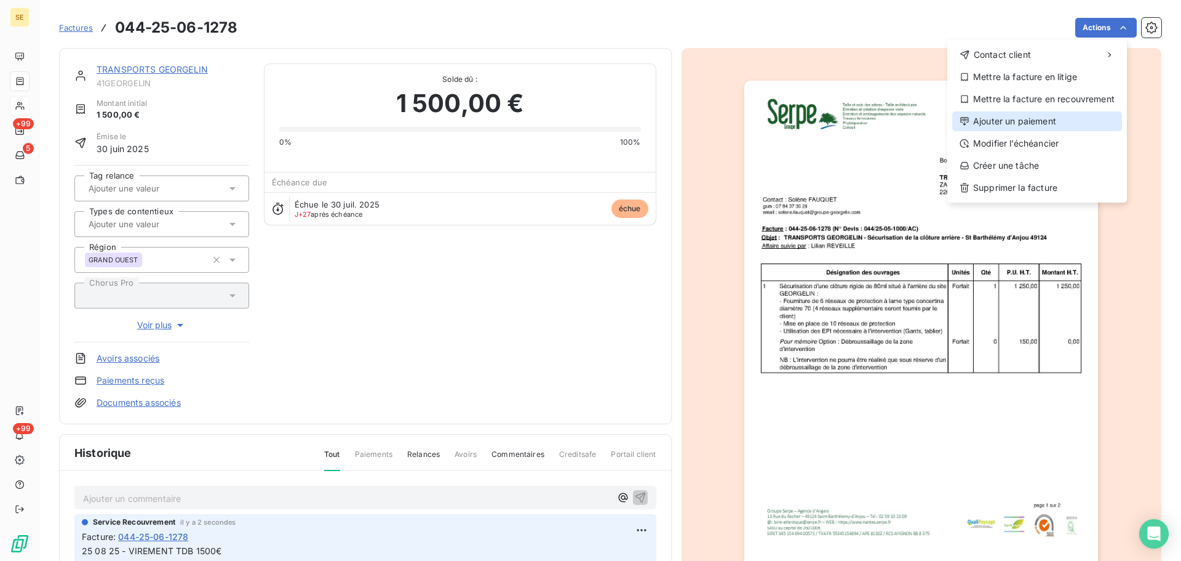
click at [1053, 129] on div "Ajouter un paiement" at bounding box center [1037, 121] width 170 height 20
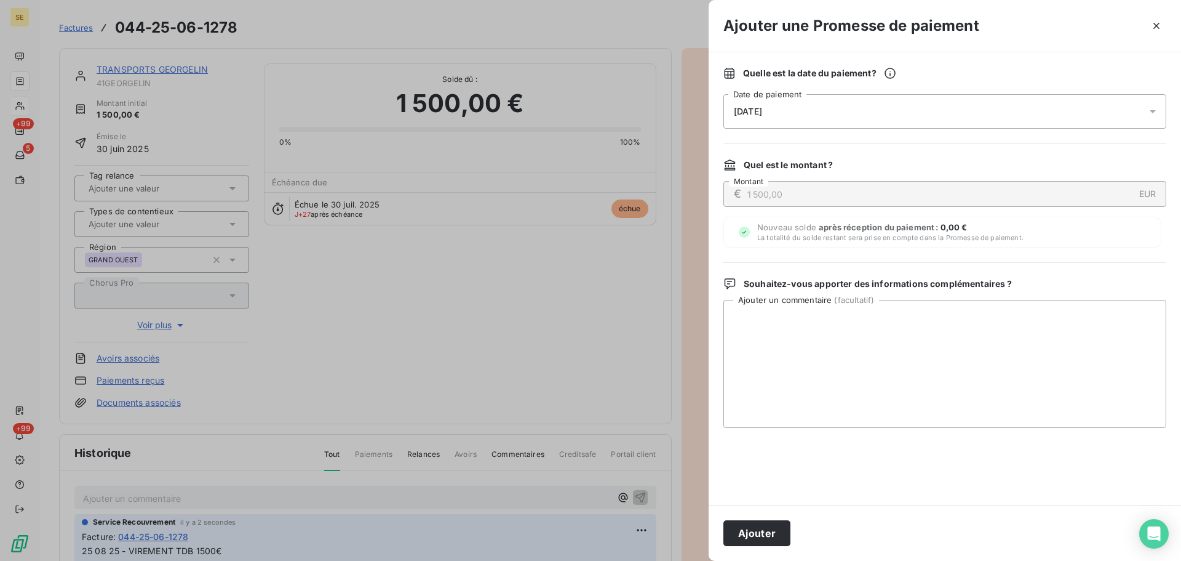
click at [1013, 126] on div "27/08/2025" at bounding box center [945, 111] width 443 height 34
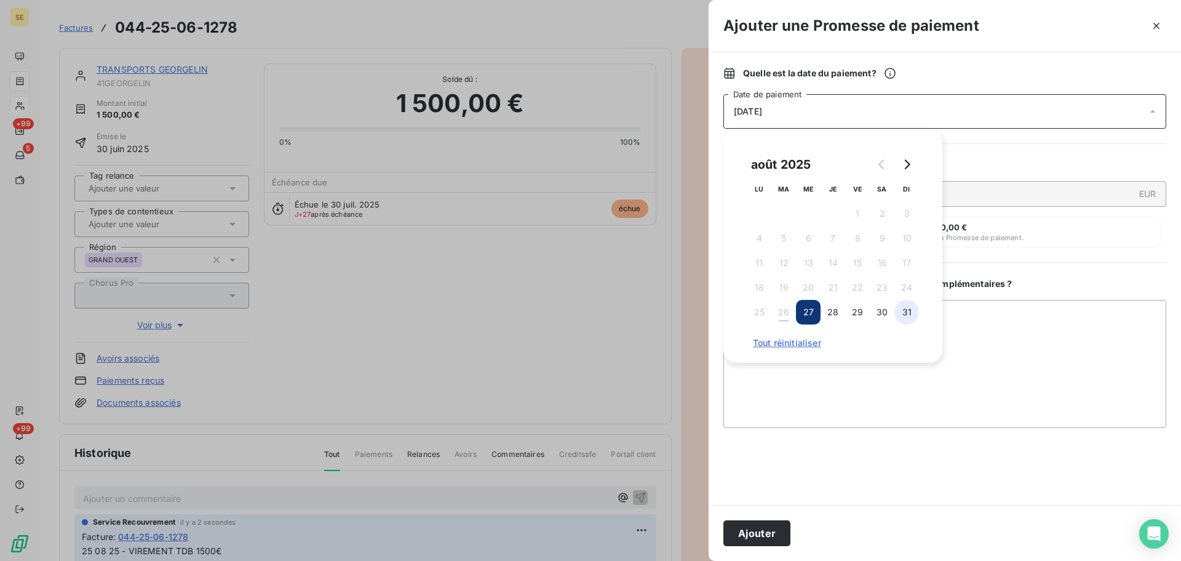
click at [908, 314] on button "31" at bounding box center [907, 312] width 25 height 25
click at [764, 535] on button "Ajouter" at bounding box center [757, 533] width 67 height 26
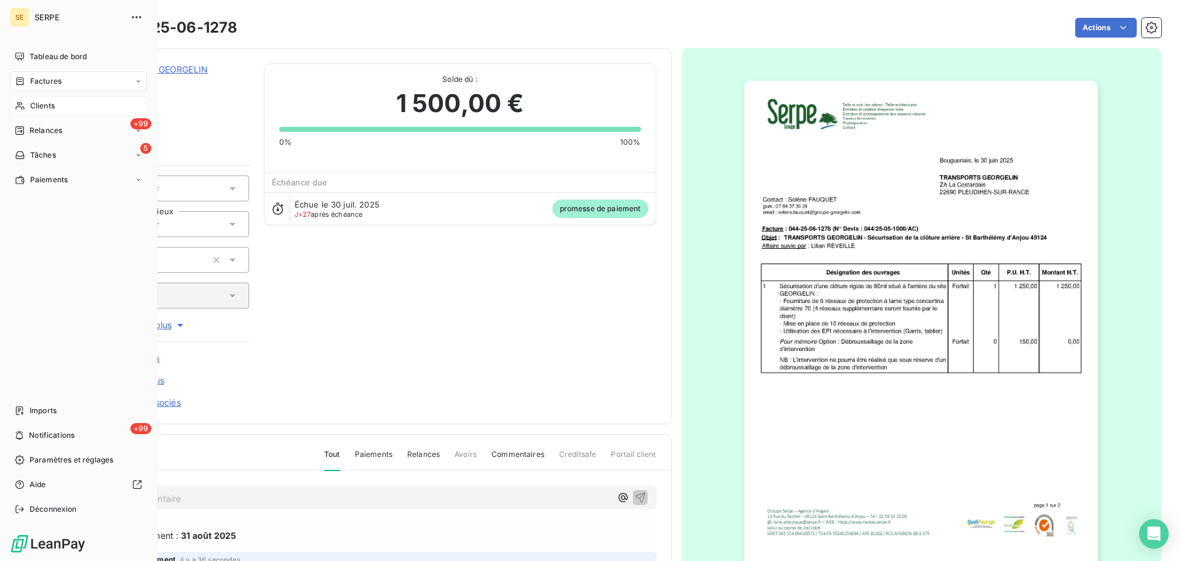
click at [23, 82] on icon at bounding box center [20, 81] width 7 height 8
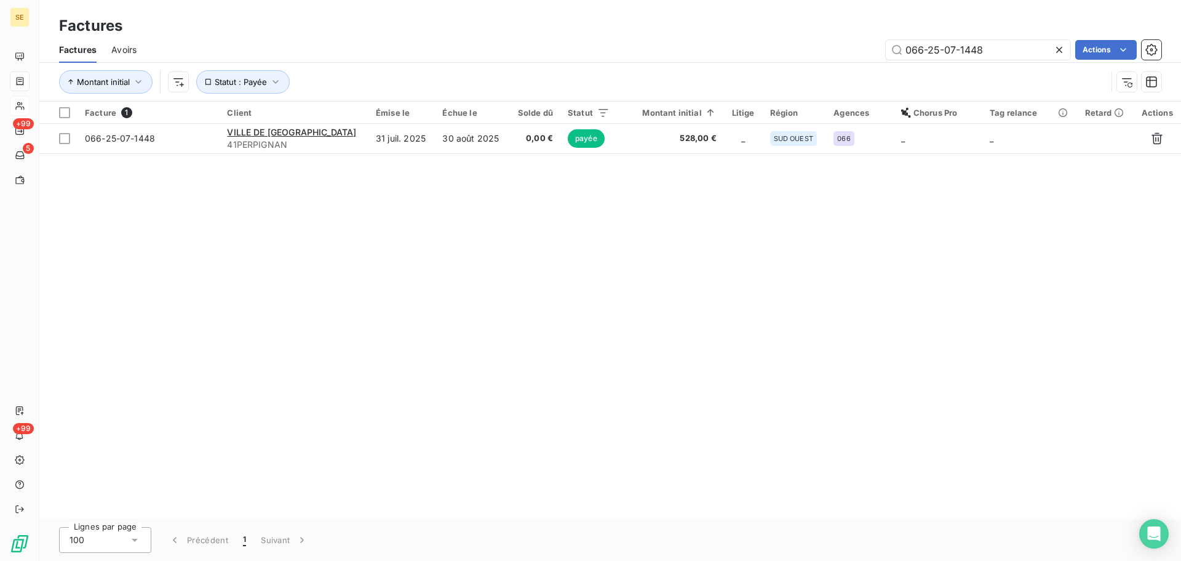
type input "066-25-07-1448"
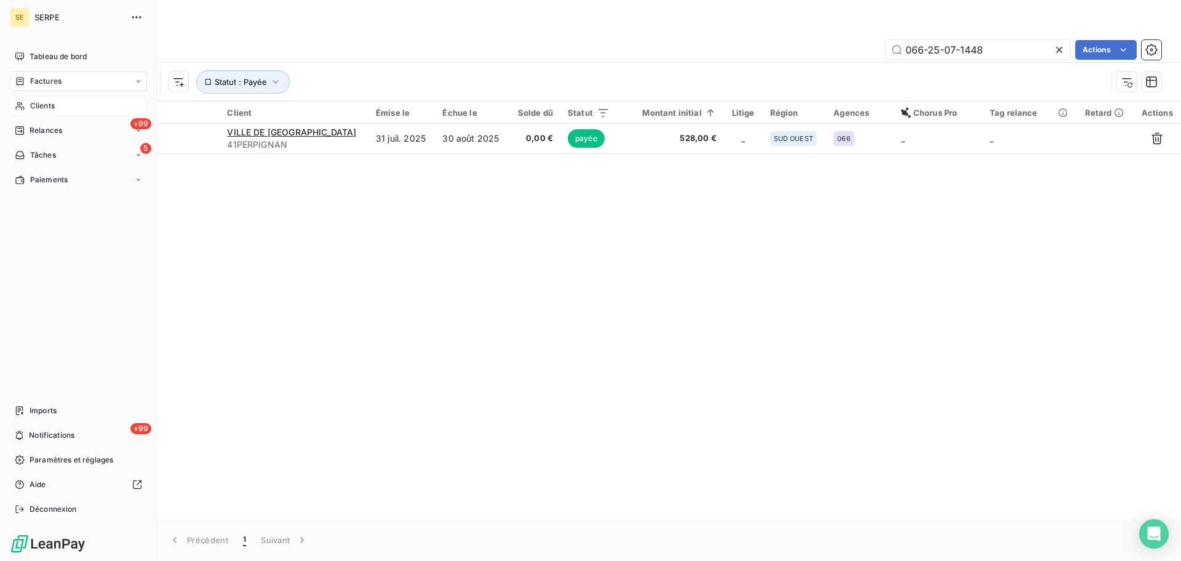
drag, startPoint x: 38, startPoint y: 110, endPoint x: 33, endPoint y: 102, distance: 9.7
click at [33, 102] on span "Clients" at bounding box center [42, 105] width 25 height 11
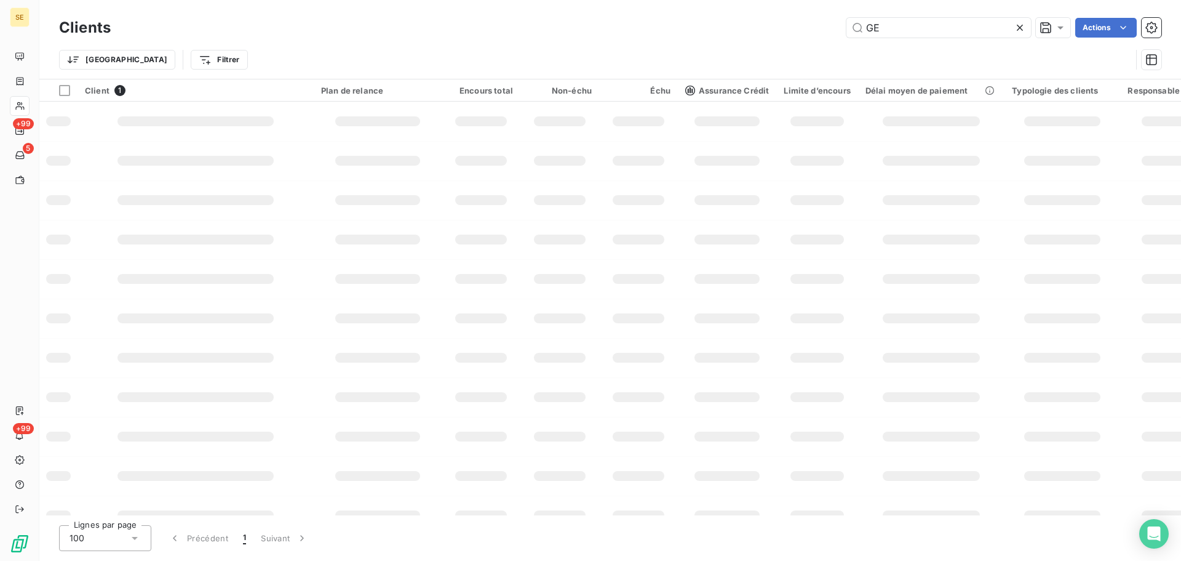
type input "G"
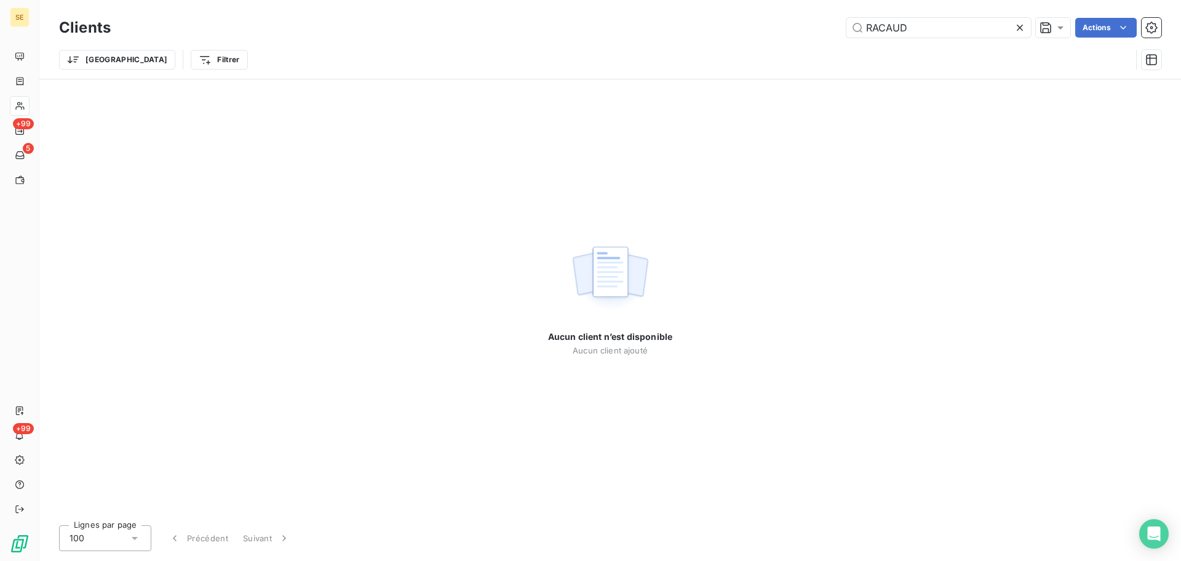
type input "RACAUD"
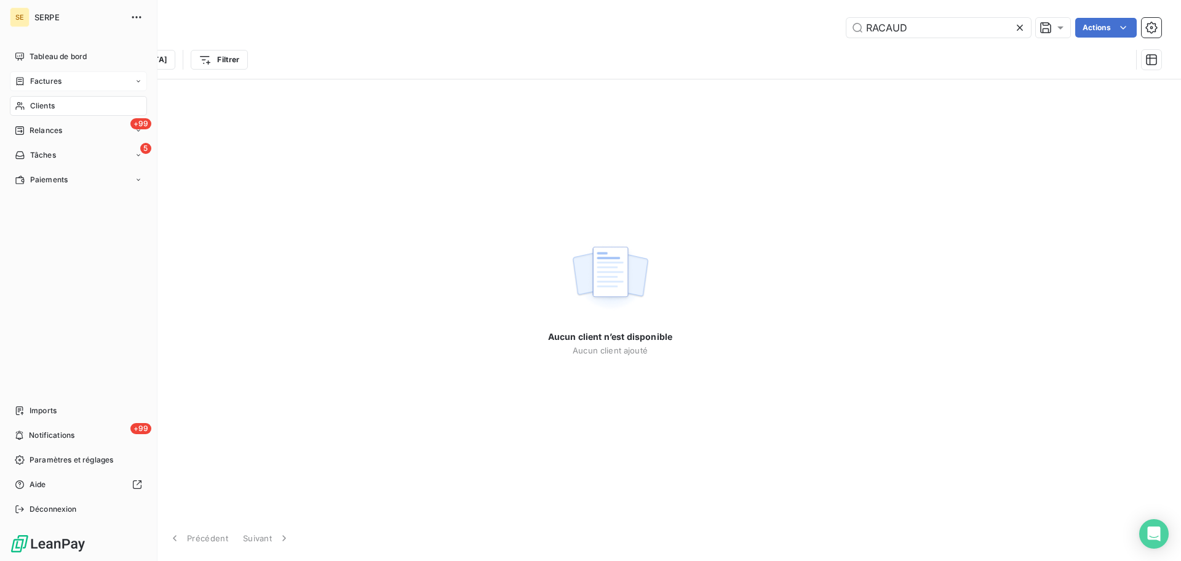
click at [59, 78] on span "Factures" at bounding box center [45, 81] width 31 height 11
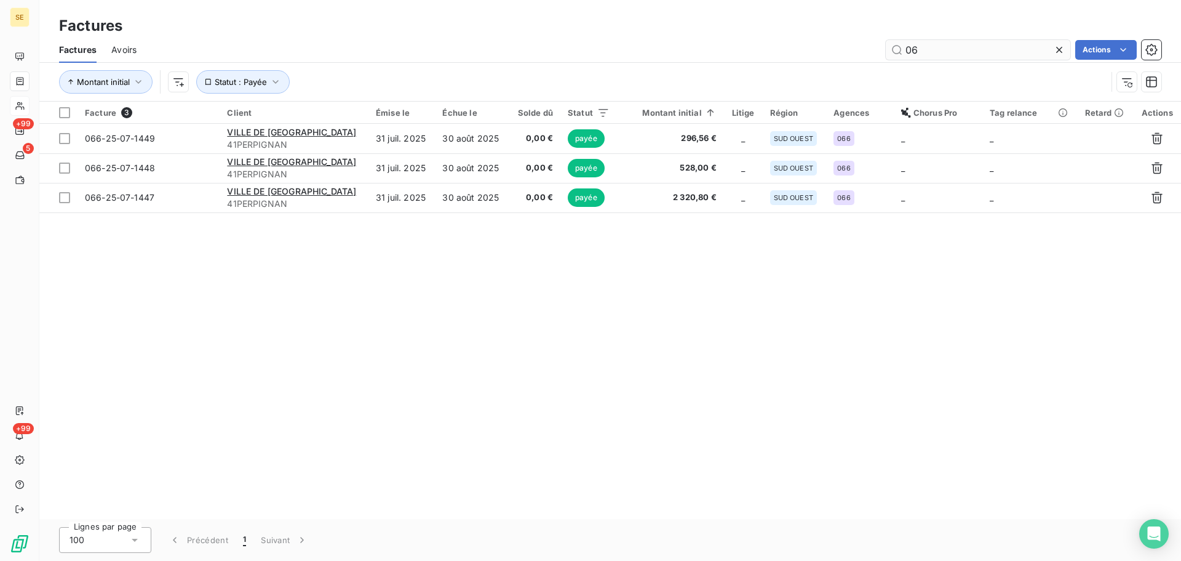
type input "0"
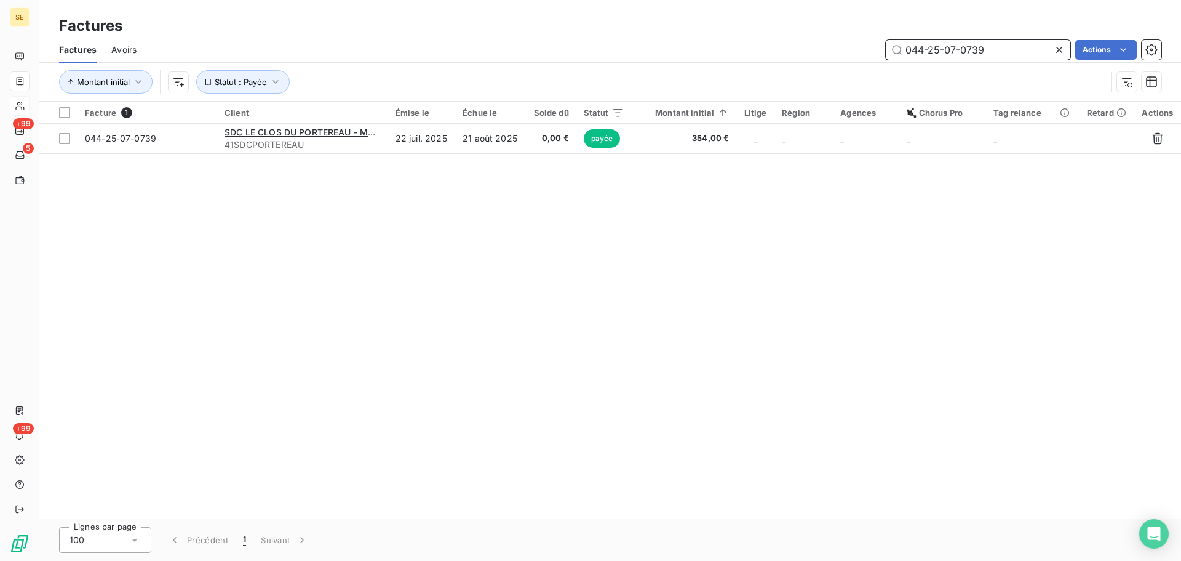
click at [989, 54] on input "044-25-07-0739" at bounding box center [978, 50] width 185 height 20
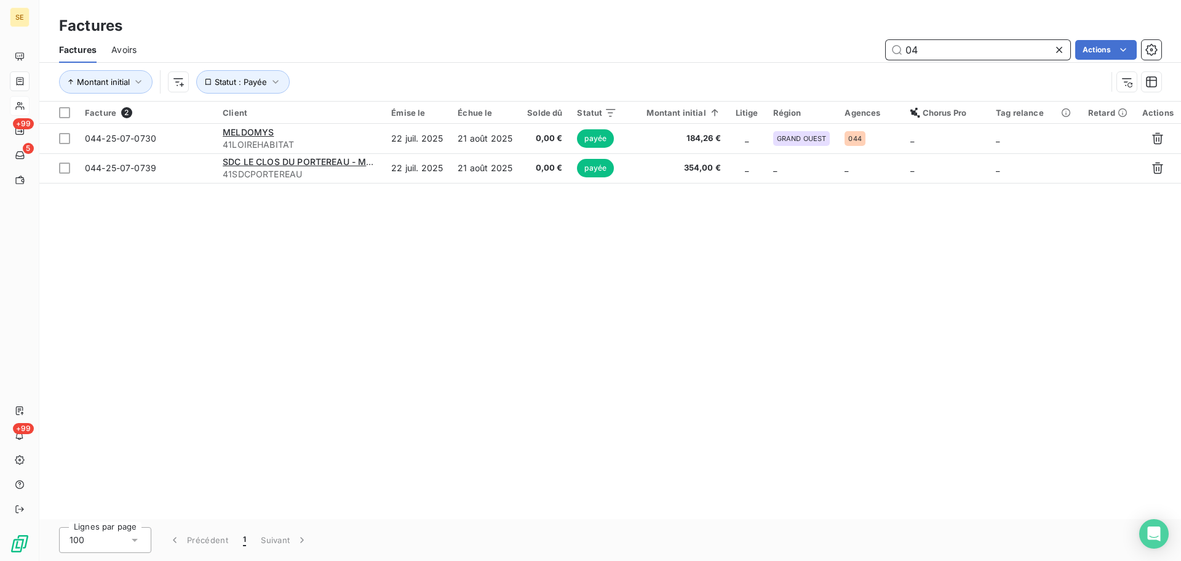
type input "0"
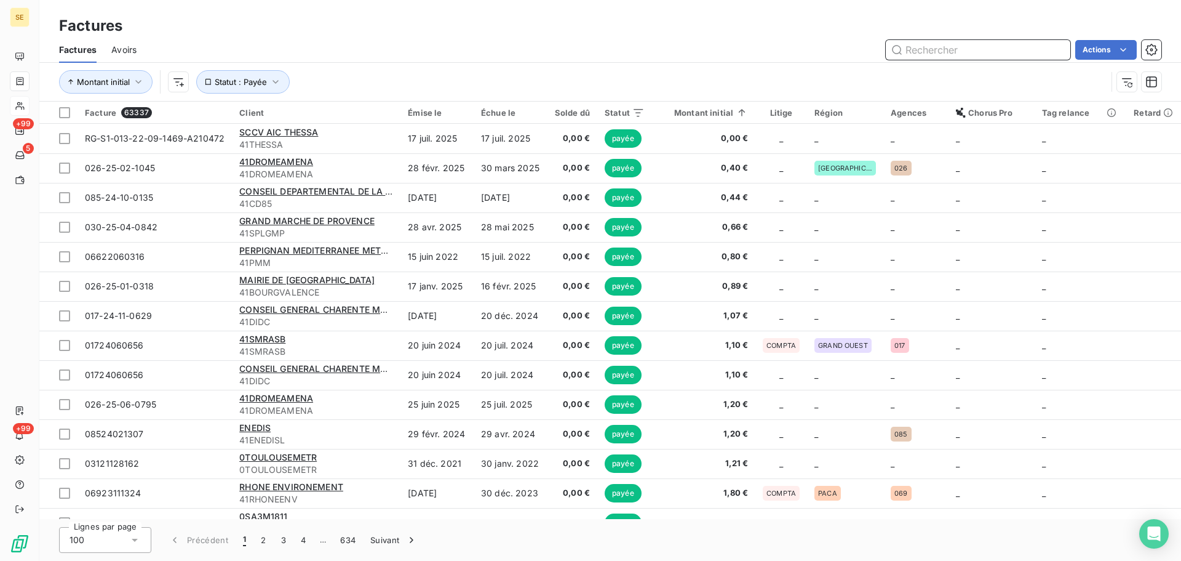
click at [963, 55] on input "text" at bounding box center [978, 50] width 185 height 20
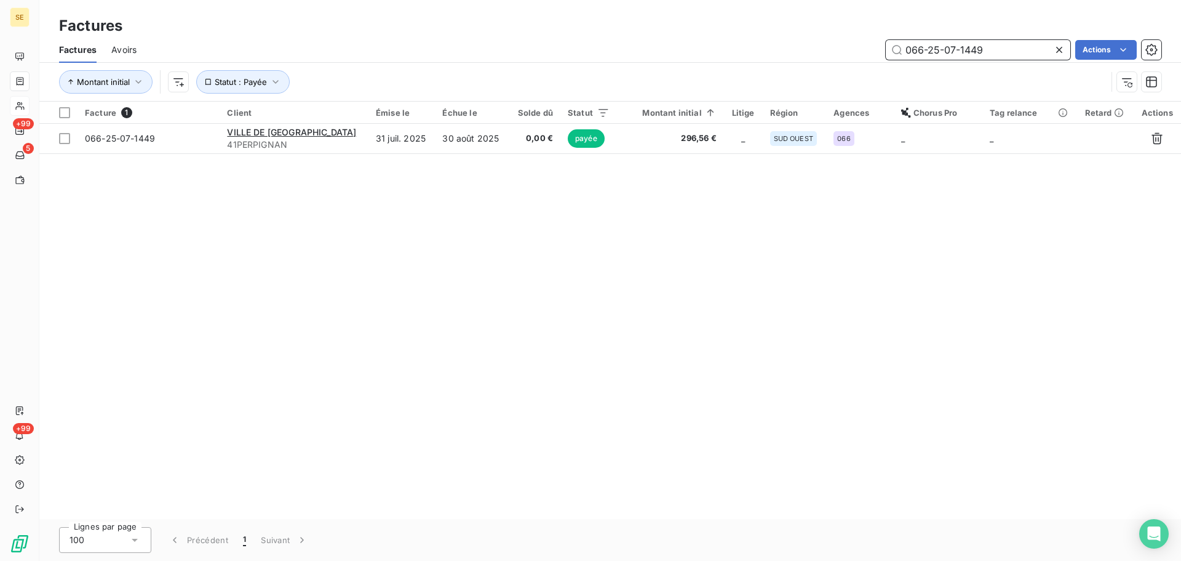
type input "066-25-07-1449"
click at [991, 57] on input "066-25-07-1449" at bounding box center [978, 50] width 185 height 20
click at [1060, 49] on icon at bounding box center [1059, 50] width 6 height 6
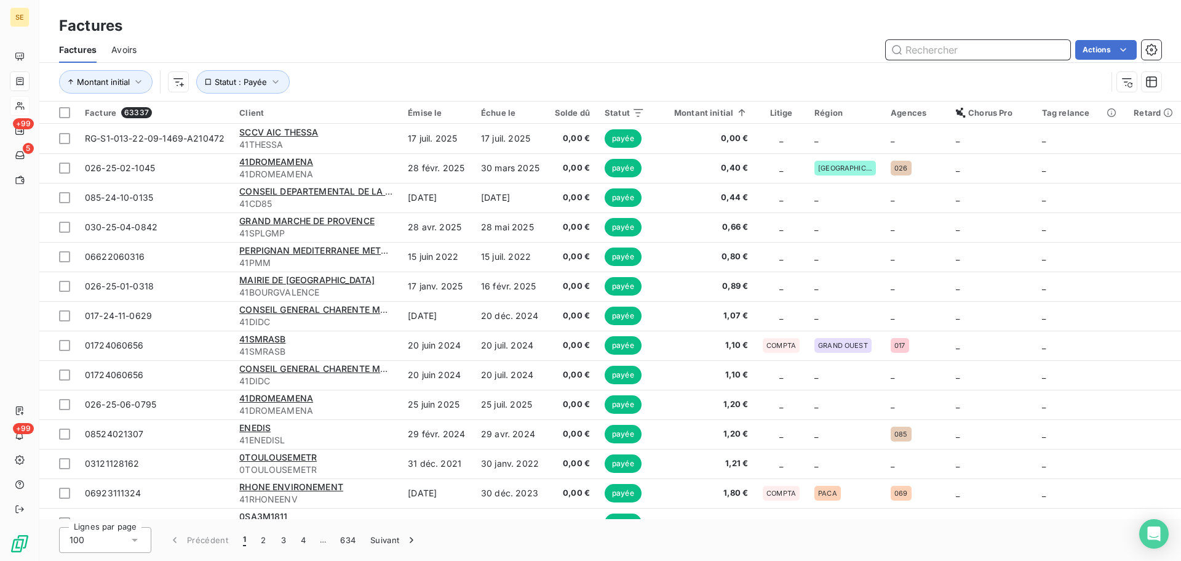
click at [1005, 49] on input "text" at bounding box center [978, 50] width 185 height 20
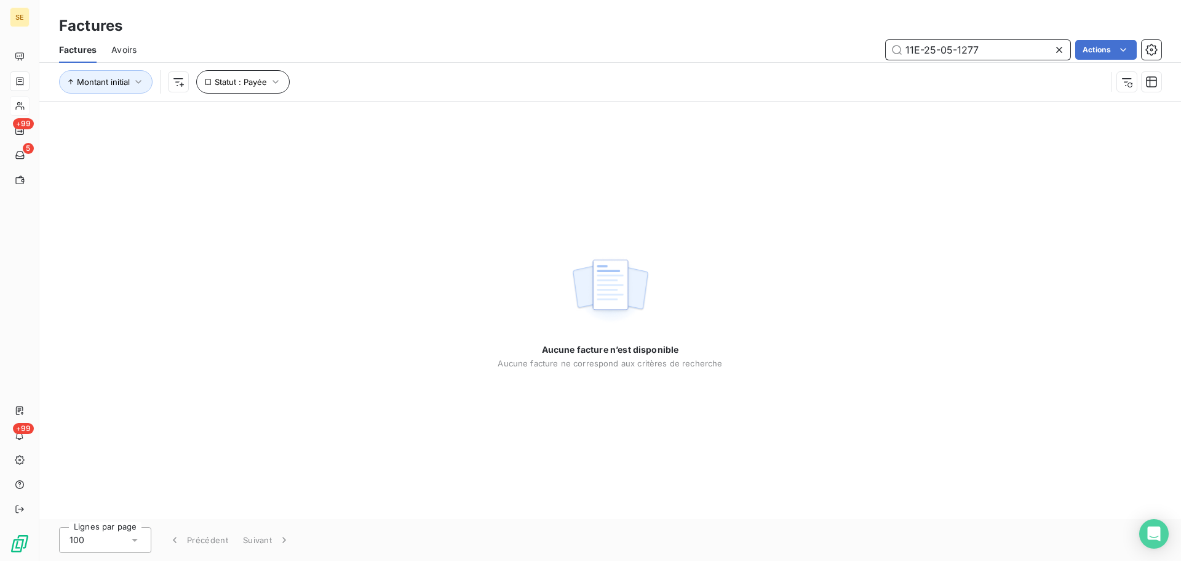
type input "11E-25-05-1277"
click at [277, 87] on icon "button" at bounding box center [275, 82] width 12 height 12
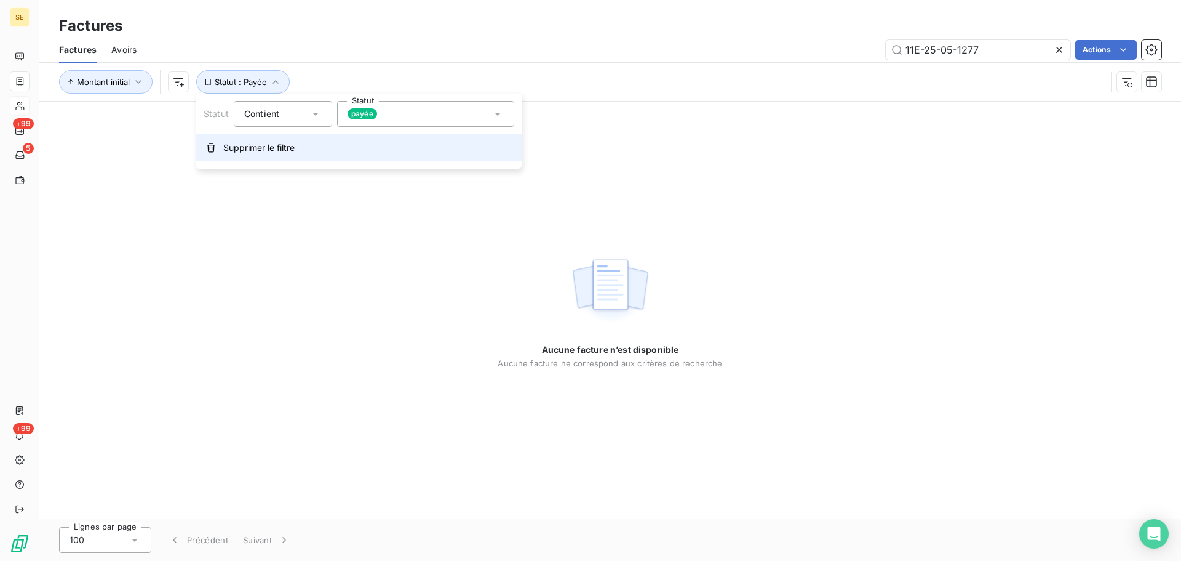
click at [295, 150] on span "Supprimer le filtre" at bounding box center [258, 148] width 71 height 12
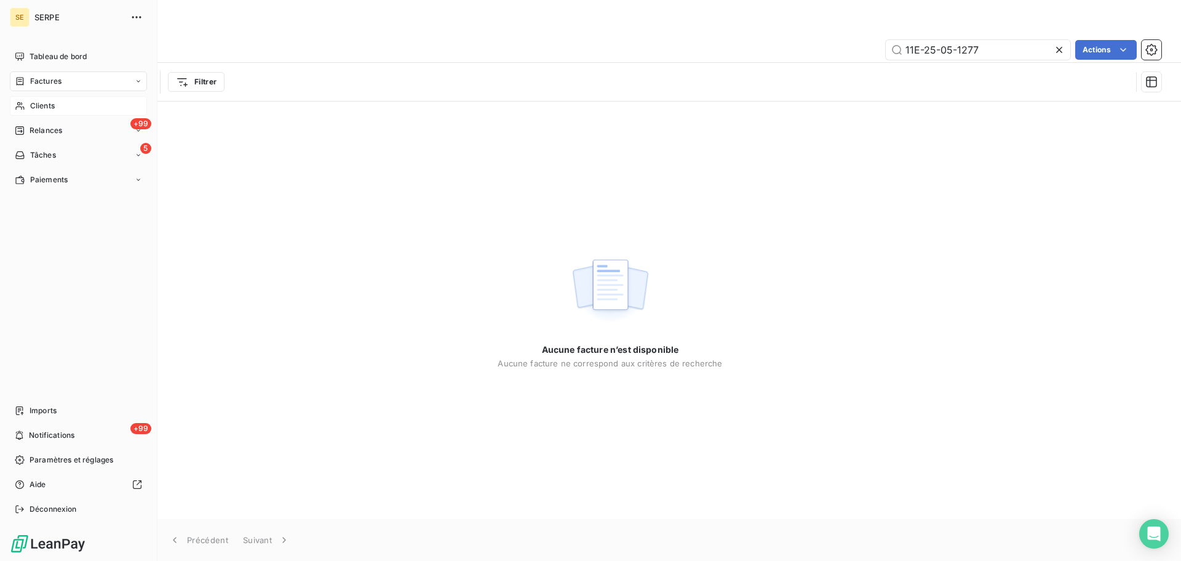
click at [41, 84] on span "Factures" at bounding box center [45, 81] width 31 height 11
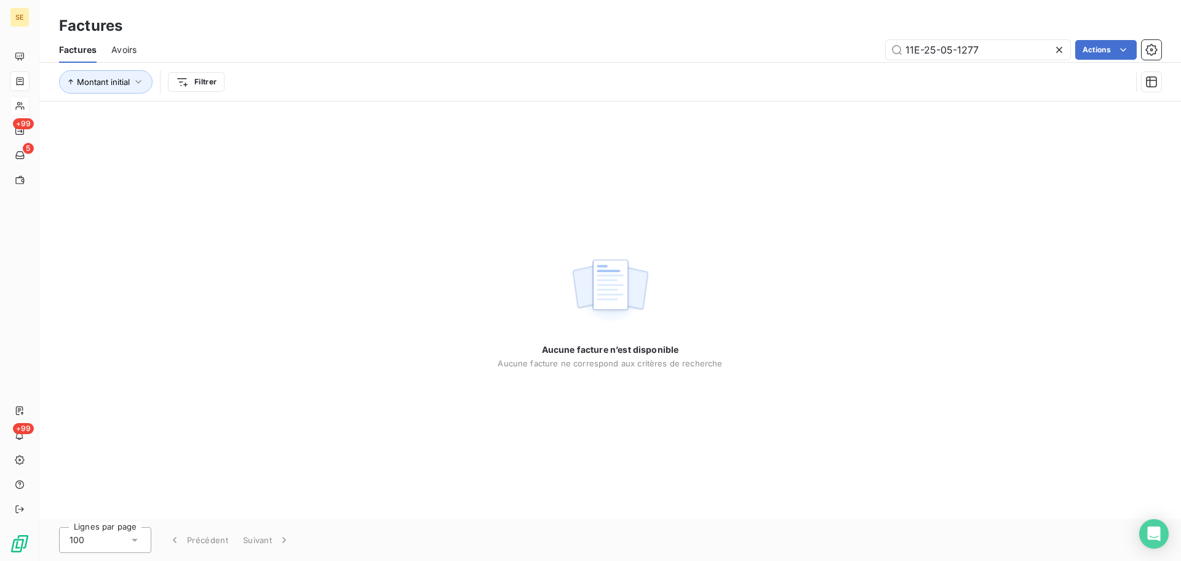
click at [1061, 47] on icon at bounding box center [1059, 50] width 6 height 6
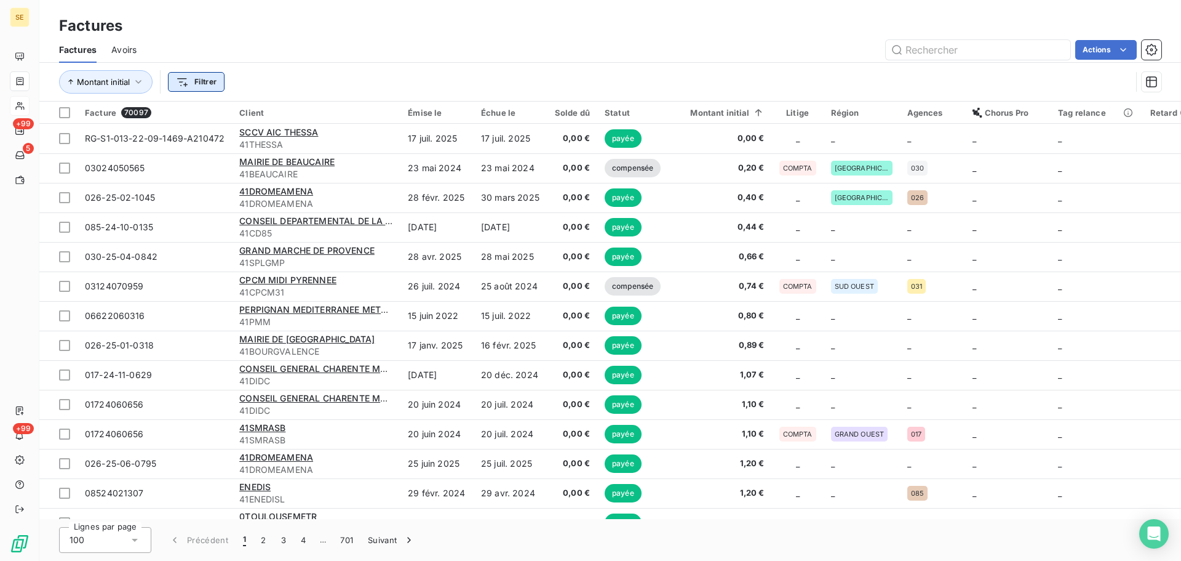
click at [202, 86] on html "SE +99 5 +99 Factures Factures Avoirs Actions Montant initial Filtrer Facture 7…" at bounding box center [590, 280] width 1181 height 561
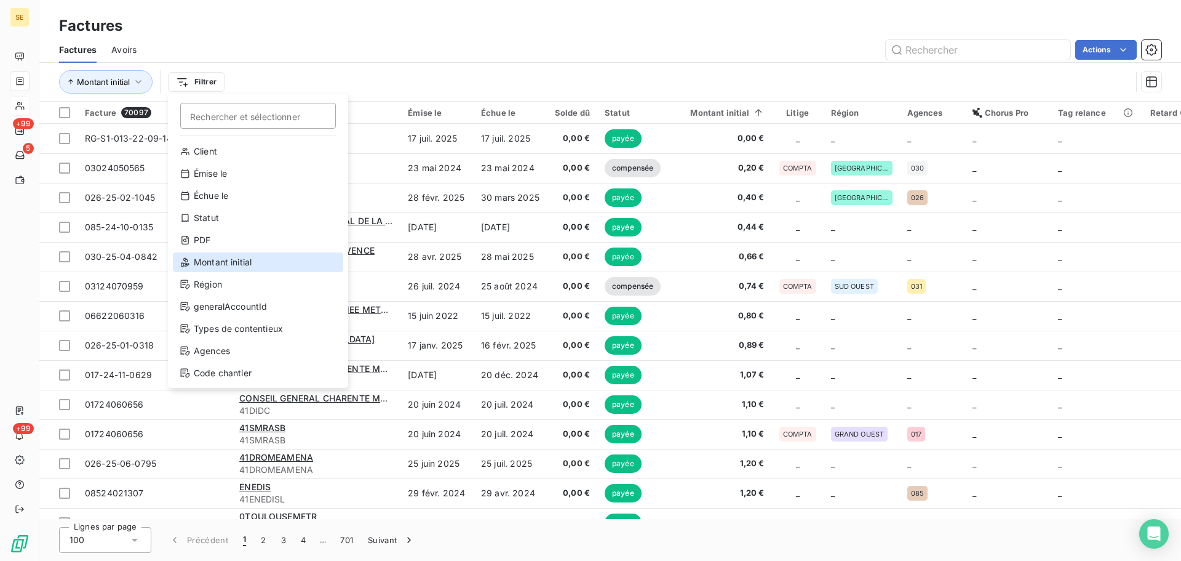
click at [242, 269] on div "Montant initial" at bounding box center [258, 262] width 170 height 20
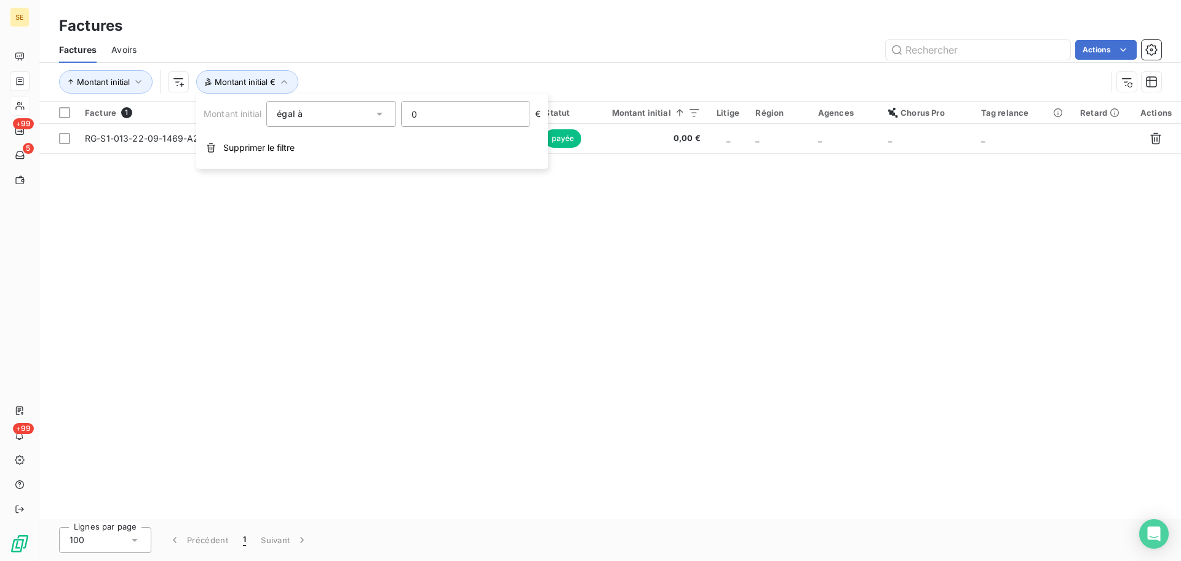
click at [473, 122] on input "0" at bounding box center [466, 114] width 128 height 25
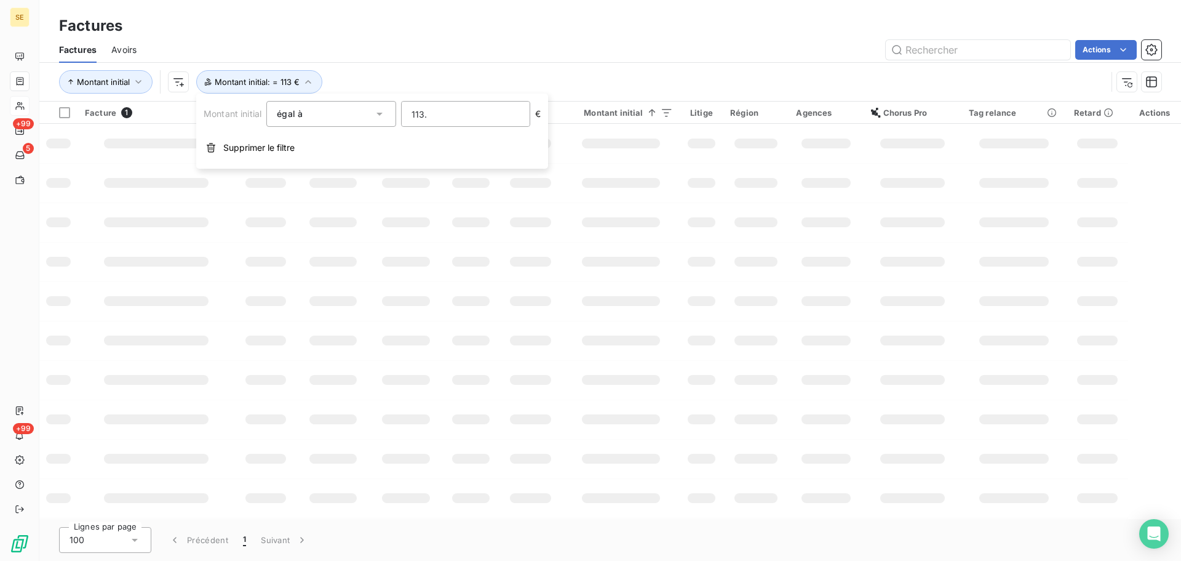
type input "113.6"
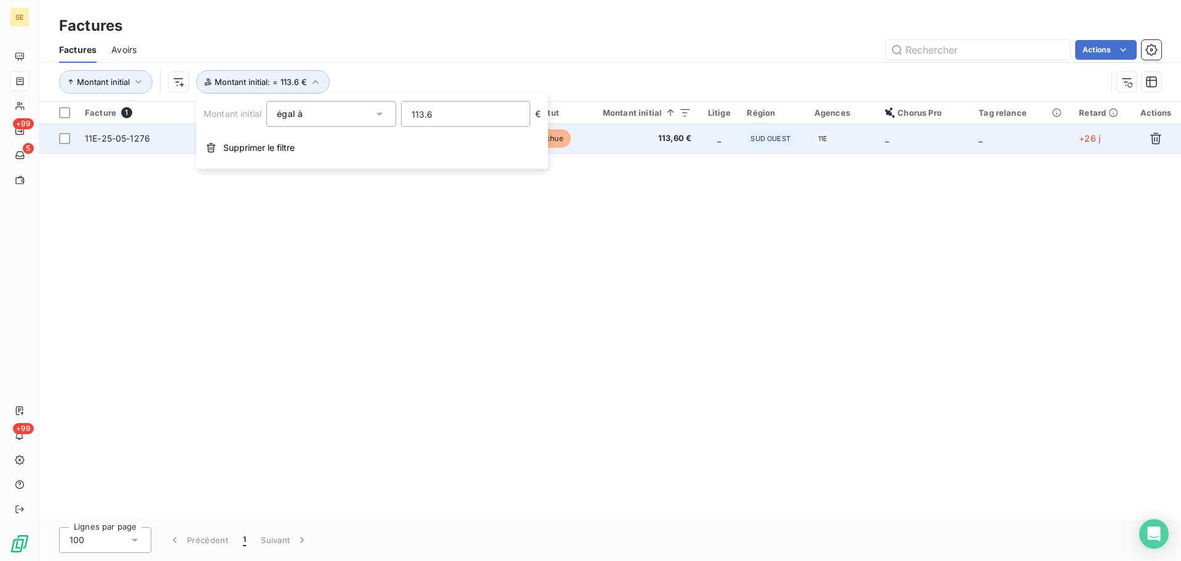
click at [666, 136] on span "113,60 €" at bounding box center [643, 138] width 98 height 12
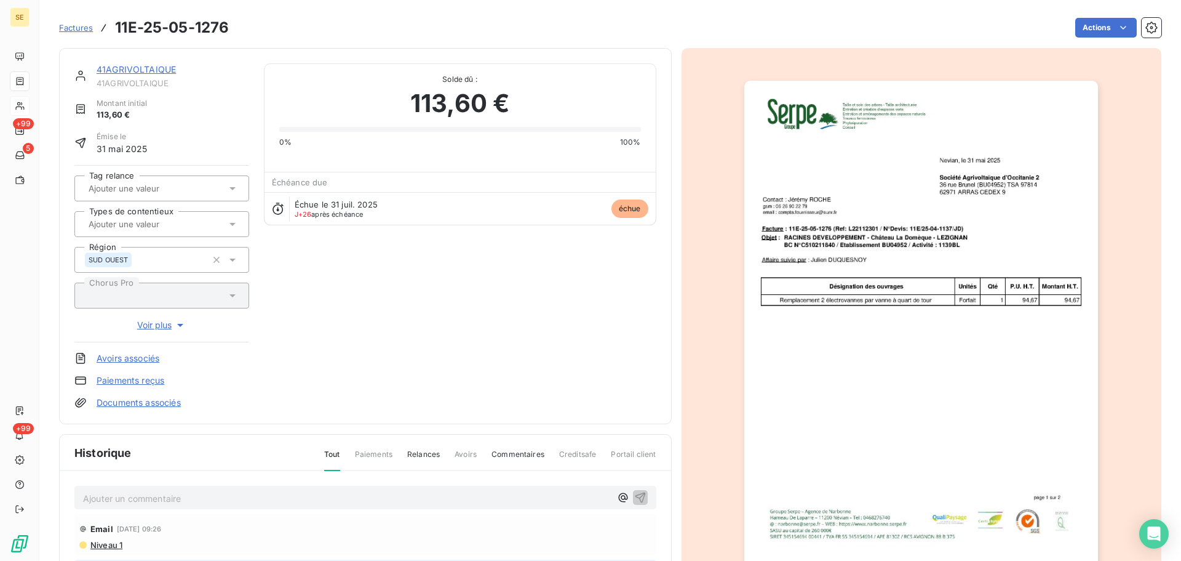
click at [145, 89] on div "41AGRIVOLTAIQUE 41AGRIVOLTAIQUE Montant initial 113,60 € Émise le 31 mai 2025 T…" at bounding box center [161, 235] width 175 height 345
click at [303, 501] on p "Ajouter un commentaire ﻿" at bounding box center [347, 497] width 528 height 15
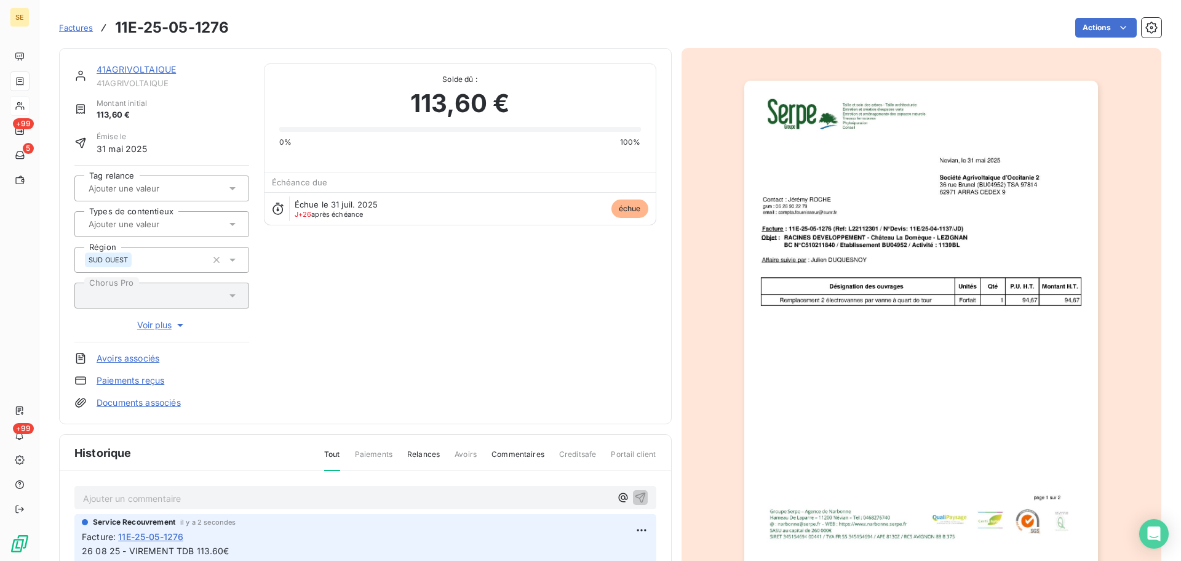
click at [1068, 28] on html "SE +99 5 +99 Factures 11E-25-05-1276 Actions 41AGRIVOLTAIQUE 41AGRIVOLTAIQUE Mo…" at bounding box center [590, 280] width 1181 height 561
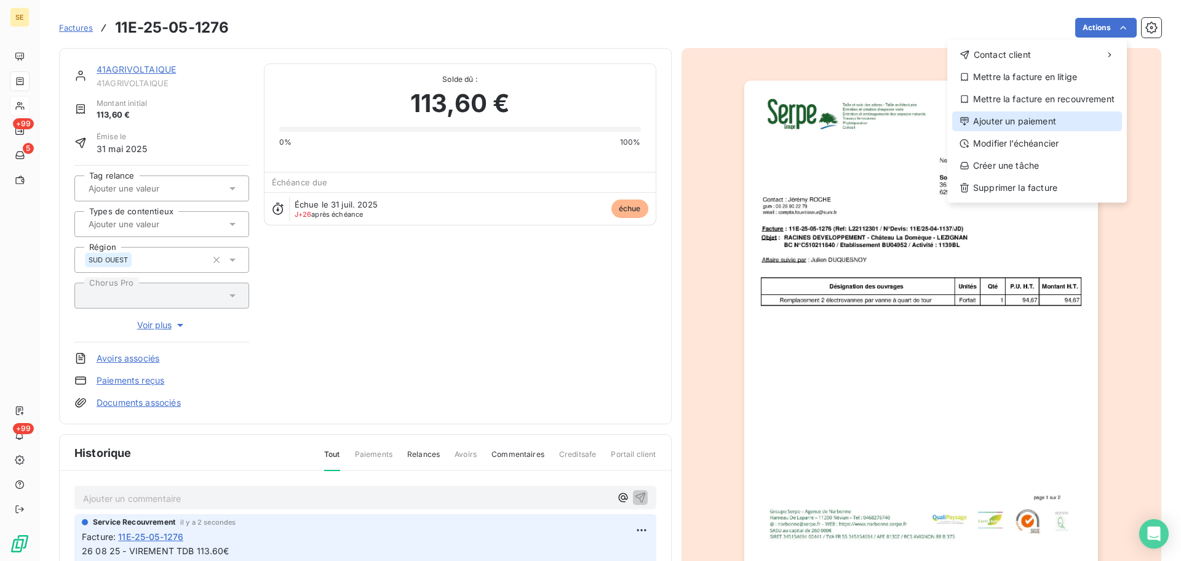
click at [1048, 120] on div "Ajouter un paiement" at bounding box center [1037, 121] width 170 height 20
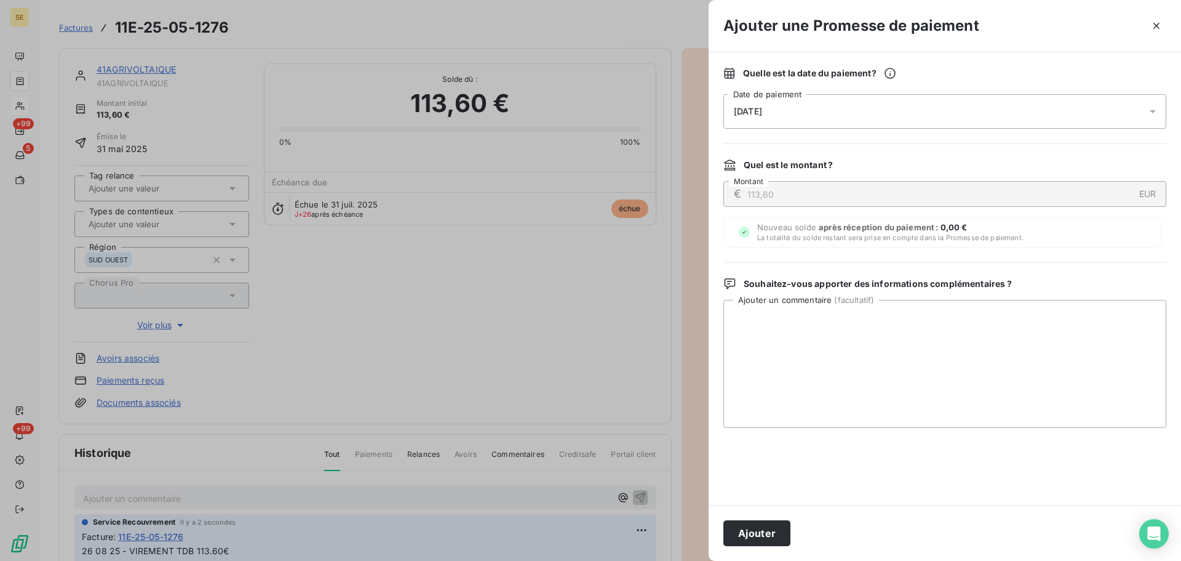
click at [1038, 121] on div "27/08/2025" at bounding box center [945, 111] width 443 height 34
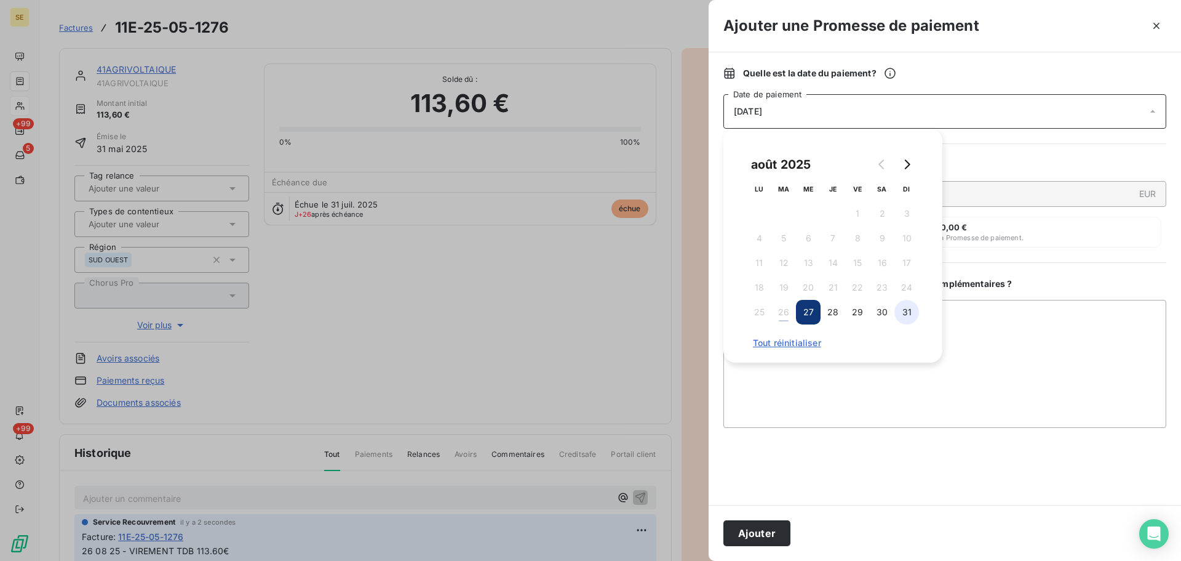
click at [911, 316] on button "31" at bounding box center [907, 312] width 25 height 25
click at [772, 535] on button "Ajouter" at bounding box center [757, 533] width 67 height 26
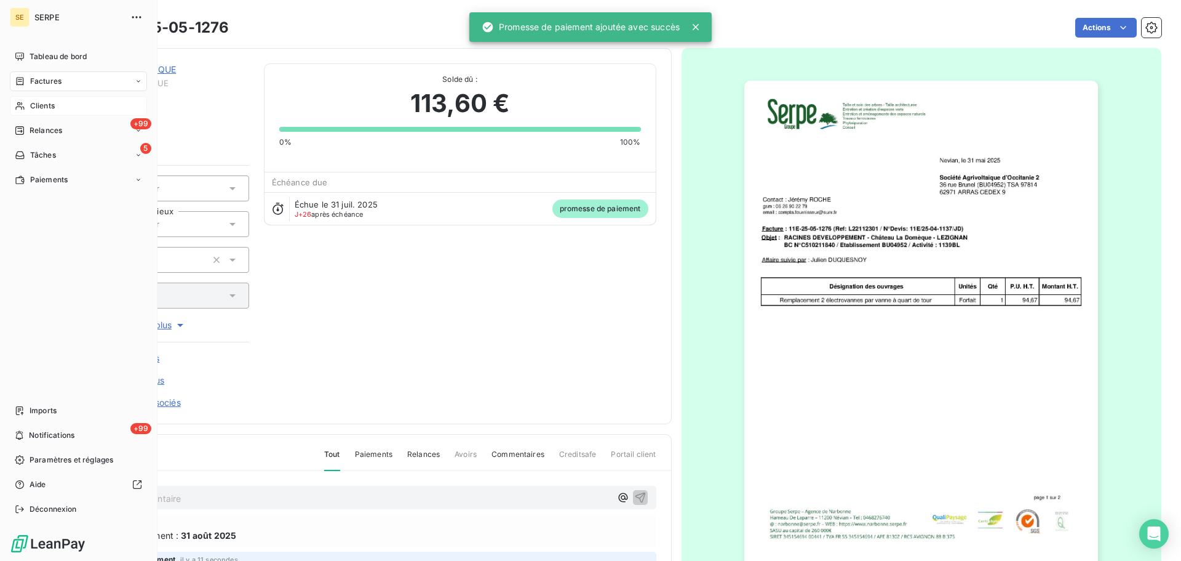
click at [23, 108] on icon at bounding box center [20, 106] width 10 height 10
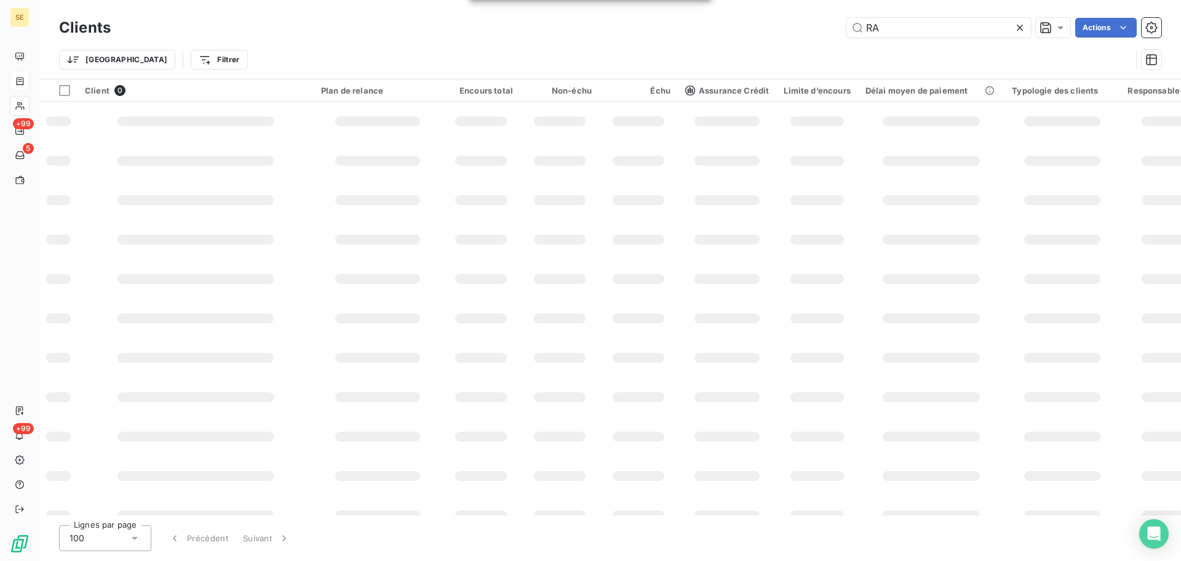
type input "R"
type input "GEREDIS"
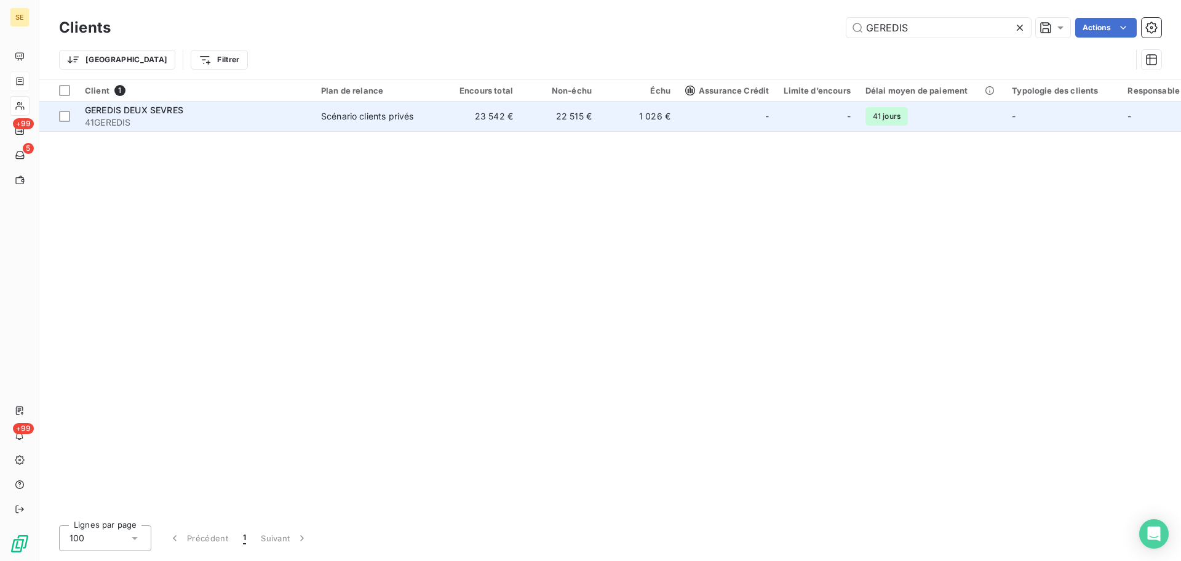
click at [455, 122] on td "23 542 €" at bounding box center [481, 117] width 79 height 30
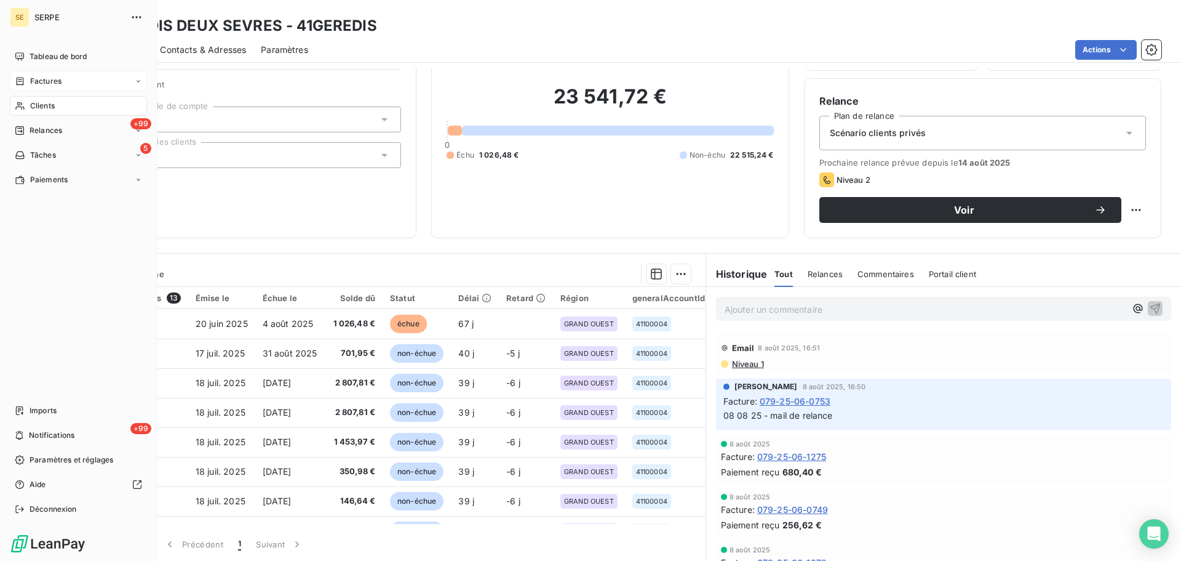
click at [48, 79] on span "Factures" at bounding box center [45, 81] width 31 height 11
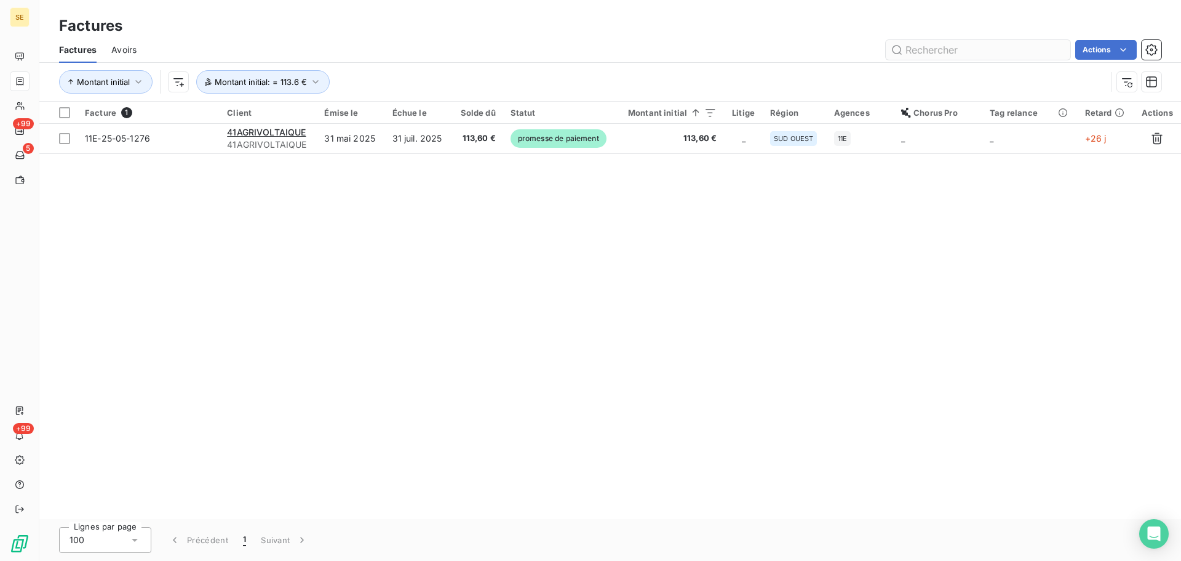
click at [969, 49] on input "text" at bounding box center [978, 50] width 185 height 20
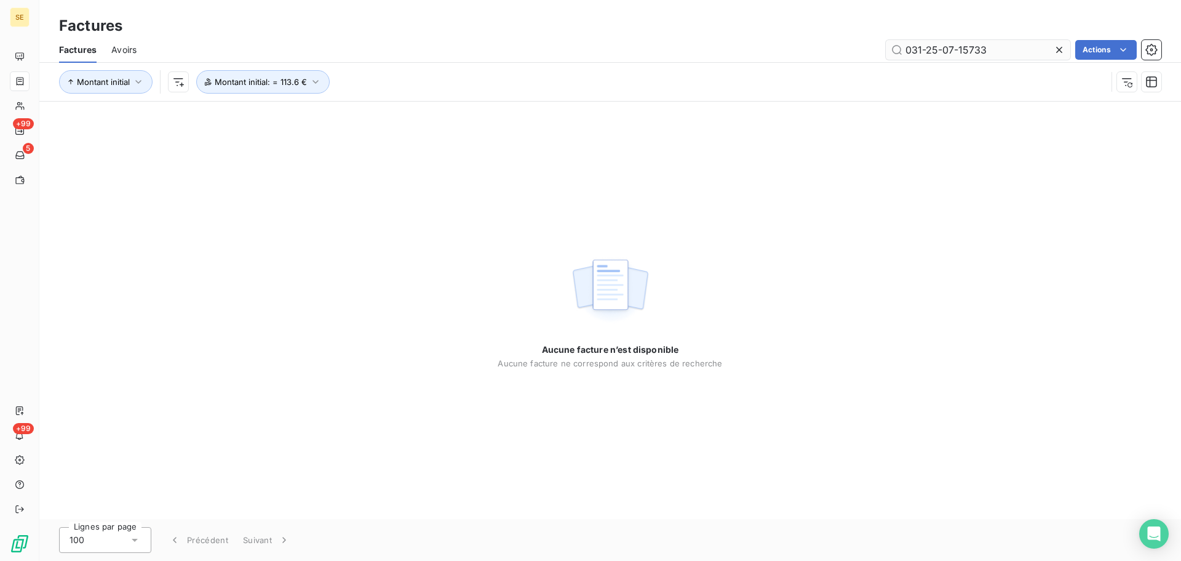
click at [979, 49] on input "031-25-07-15733" at bounding box center [978, 50] width 185 height 20
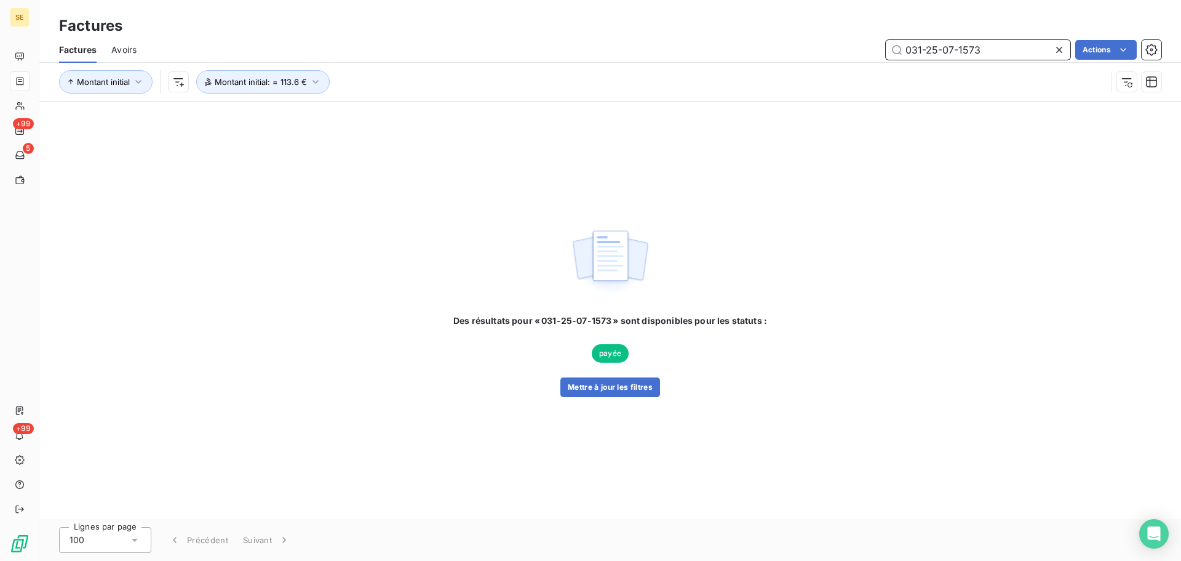
click at [986, 52] on input "031-25-07-1573" at bounding box center [978, 50] width 185 height 20
type input "031-25-07-1337"
click at [650, 388] on button "Mettre à jour les filtres" at bounding box center [611, 387] width 100 height 20
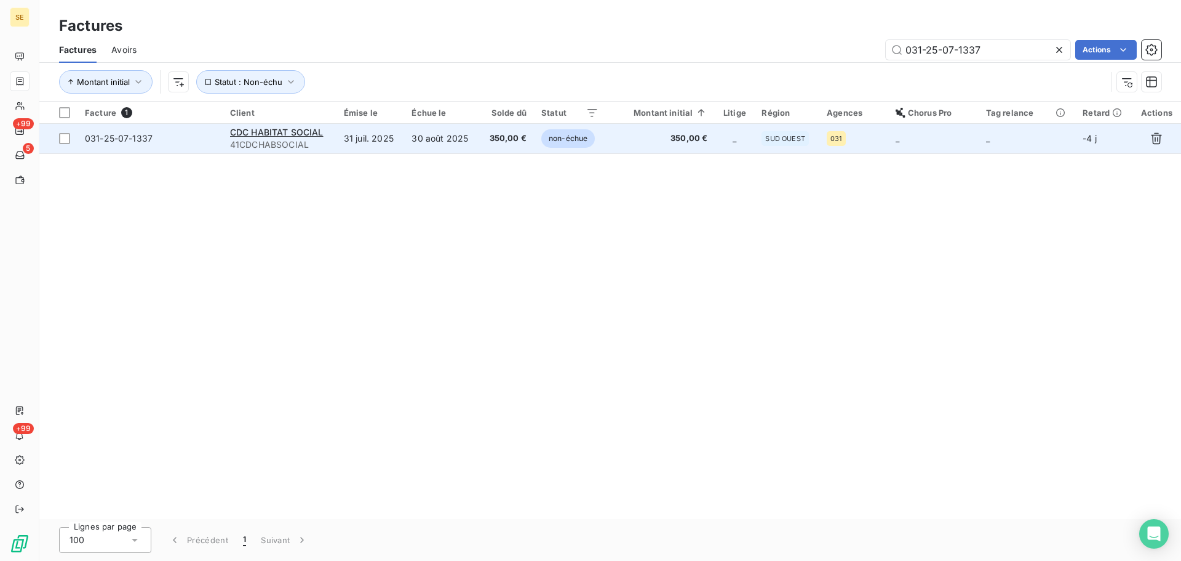
click at [485, 134] on td "350,00 €" at bounding box center [506, 139] width 55 height 30
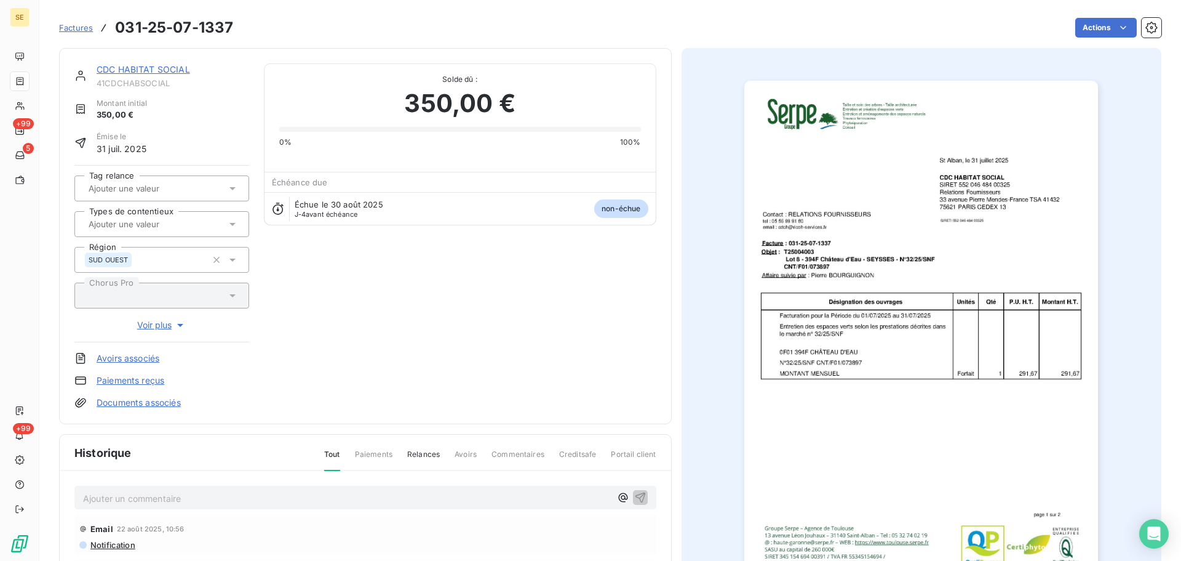
drag, startPoint x: 177, startPoint y: 84, endPoint x: 143, endPoint y: 89, distance: 33.7
click at [166, 86] on span "41CDCHABSOCIAL" at bounding box center [173, 83] width 153 height 10
drag, startPoint x: 108, startPoint y: 89, endPoint x: 101, endPoint y: 89, distance: 6.8
click at [105, 89] on div "CDC HABITAT SOCIAL 41CDCHABSOCIAL Montant initial 350,00 € Émise le 31 juil. 20…" at bounding box center [161, 235] width 175 height 345
drag, startPoint x: 101, startPoint y: 89, endPoint x: 94, endPoint y: 85, distance: 8.0
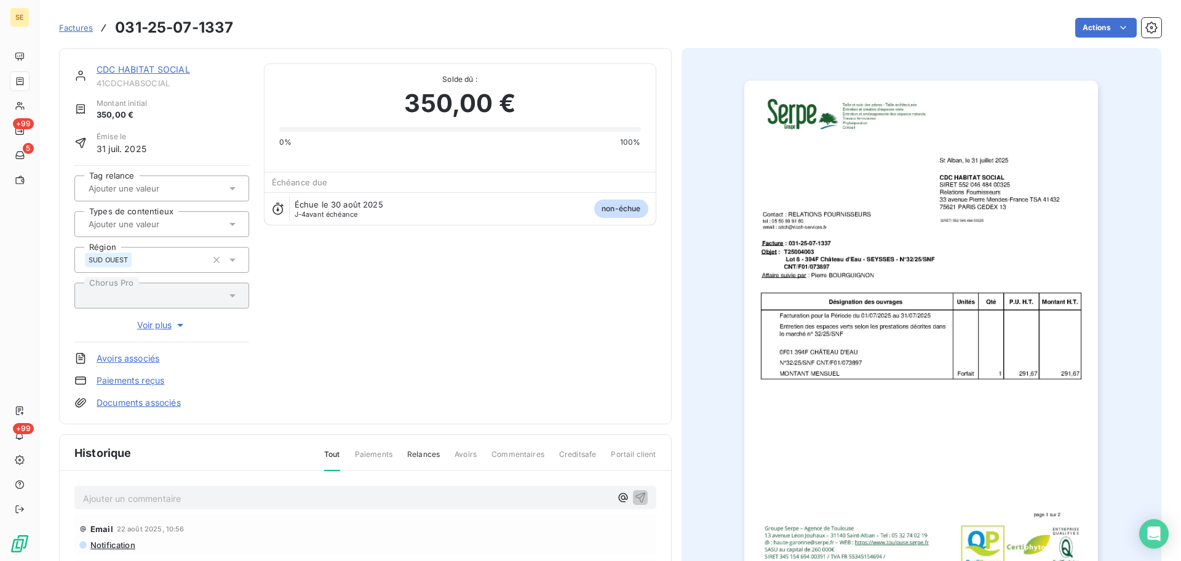
click at [94, 87] on div "CDC HABITAT SOCIAL 41CDCHABSOCIAL Montant initial 350,00 € Émise le 31 juil. 20…" at bounding box center [161, 235] width 175 height 345
click at [94, 83] on div "CDC HABITAT SOCIAL 41CDCHABSOCIAL" at bounding box center [161, 75] width 175 height 25
click at [142, 81] on span "41CDCHABSOCIAL" at bounding box center [173, 83] width 153 height 10
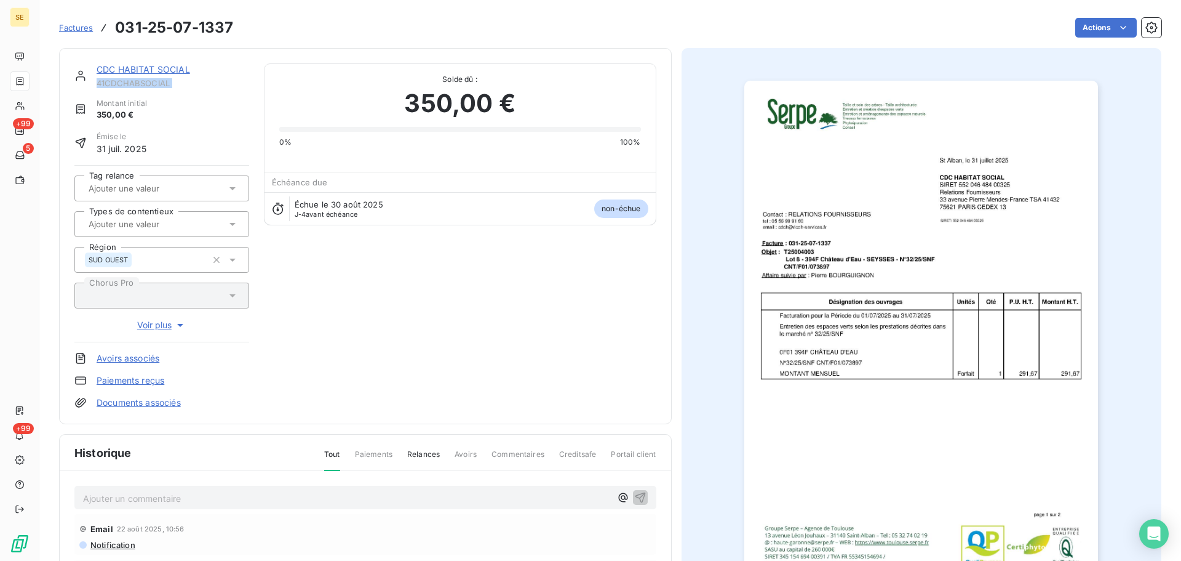
click at [142, 81] on span "41CDCHABSOCIAL" at bounding box center [173, 83] width 153 height 10
copy div "41CDCHABSOCIAL"
click at [168, 97] on div "CDC HABITAT SOCIAL 41CDCHABSOCIAL Montant initial 350,00 € Émise le 31 juil. 20…" at bounding box center [161, 235] width 175 height 345
click at [214, 500] on p "Ajouter un commentaire ﻿" at bounding box center [347, 497] width 528 height 15
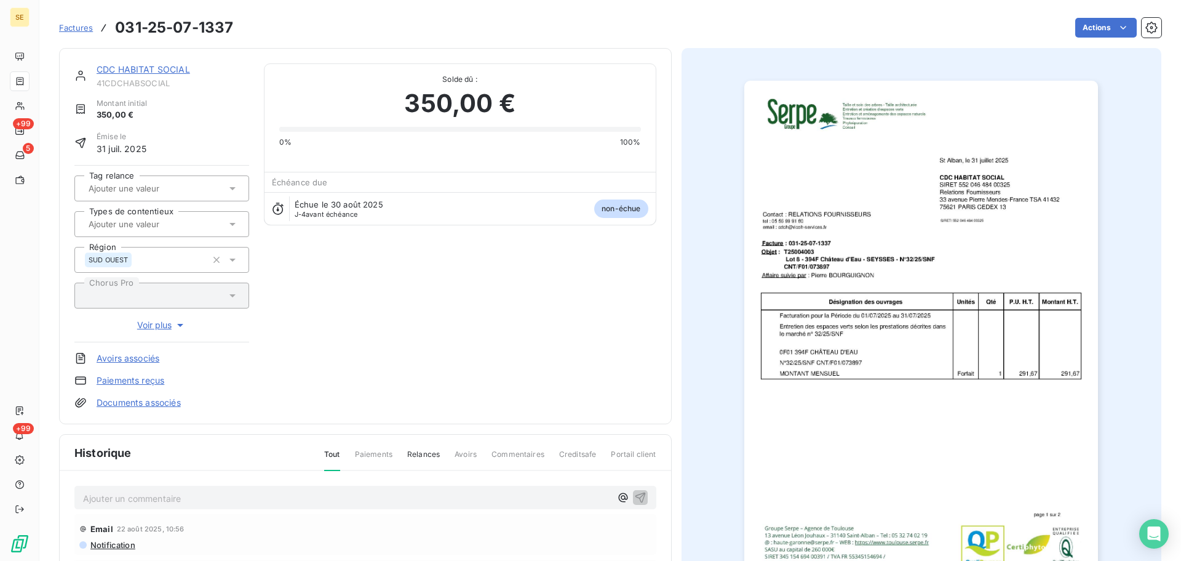
click at [132, 66] on link "CDC HABITAT SOCIAL" at bounding box center [144, 69] width 94 height 10
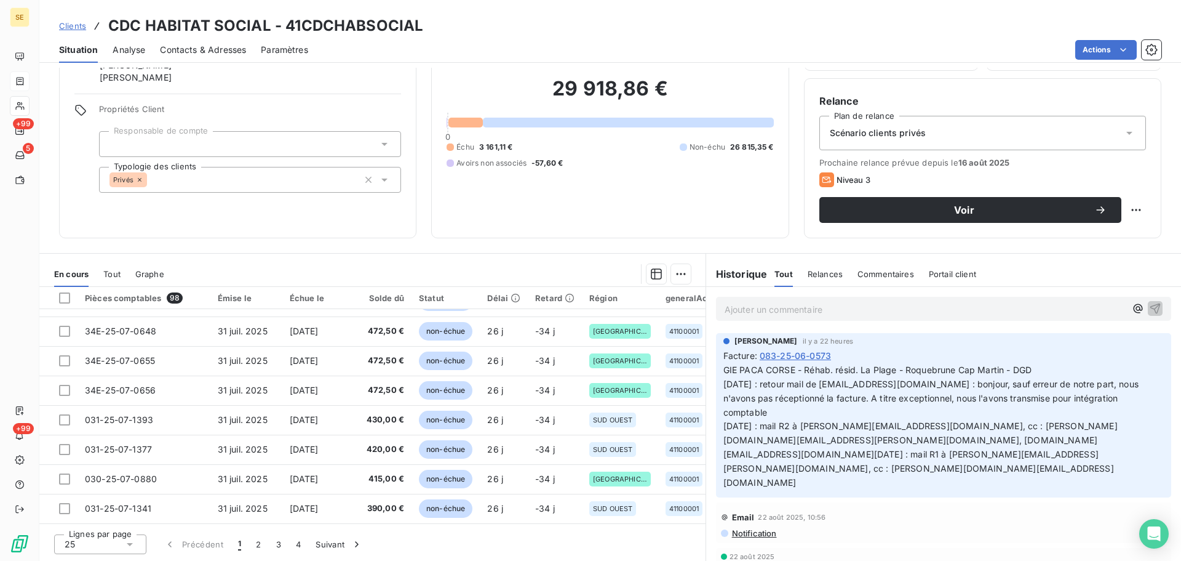
scroll to position [529, 0]
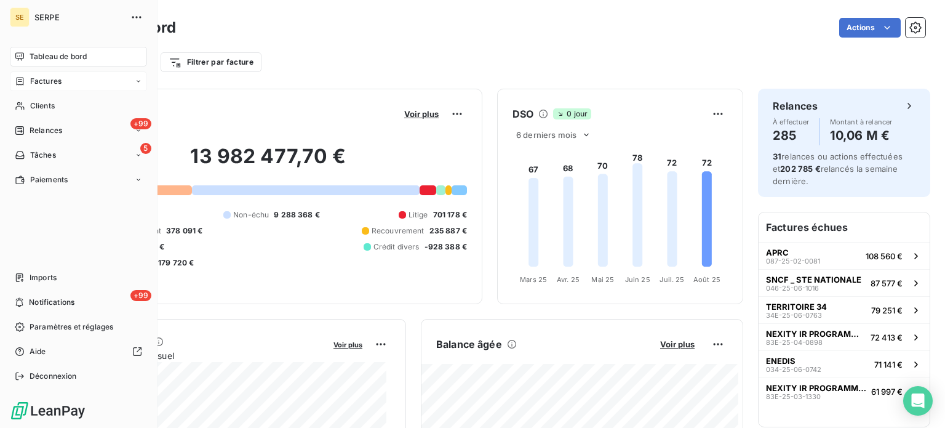
click at [47, 78] on span "Factures" at bounding box center [45, 81] width 31 height 11
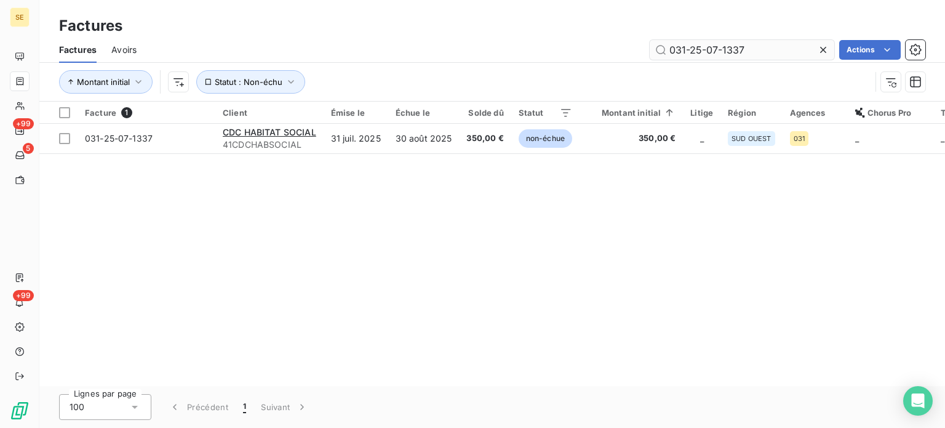
click at [772, 53] on input "031-25-07-1337" at bounding box center [742, 50] width 185 height 20
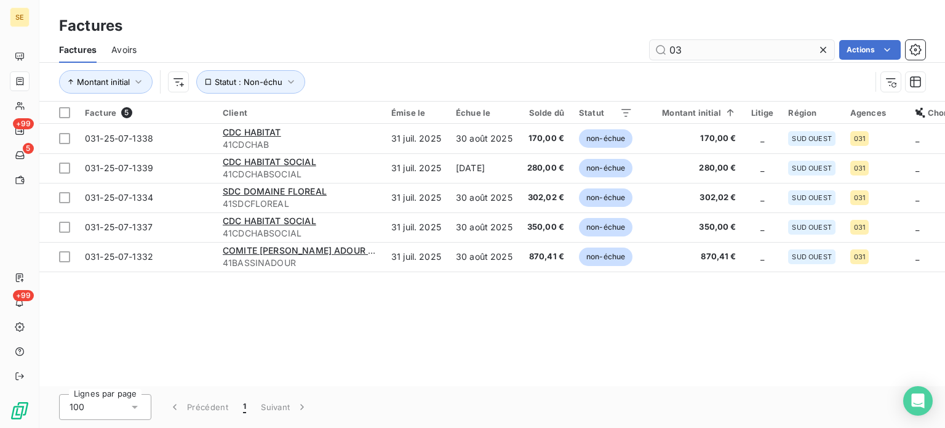
type input "0"
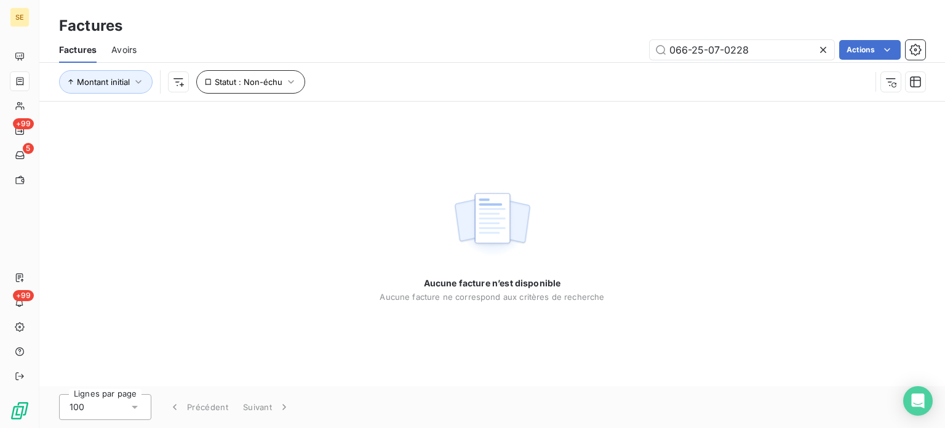
type input "066-25-07-0228"
click at [241, 83] on span "Statut : Non-échu" at bounding box center [249, 82] width 68 height 10
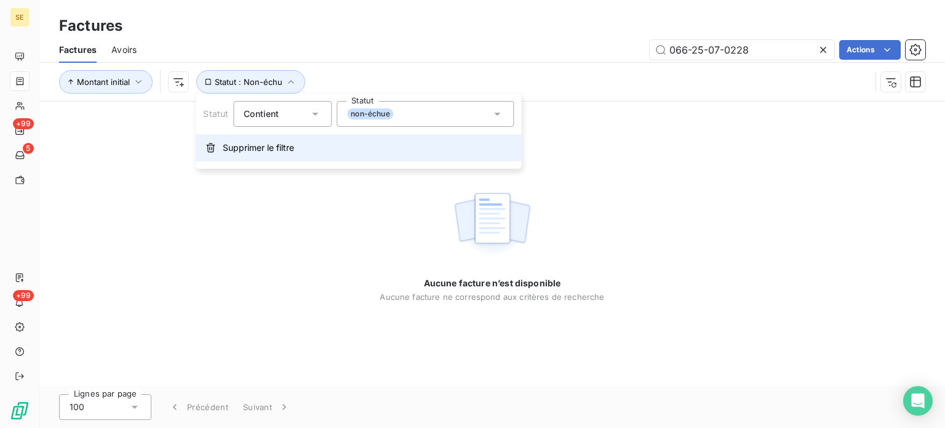
click at [266, 147] on span "Supprimer le filtre" at bounding box center [258, 148] width 71 height 12
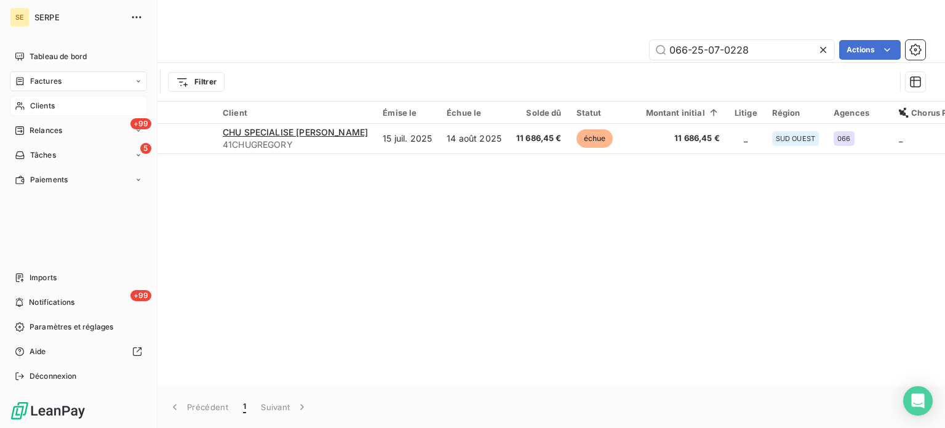
click at [37, 106] on span "Clients" at bounding box center [42, 105] width 25 height 11
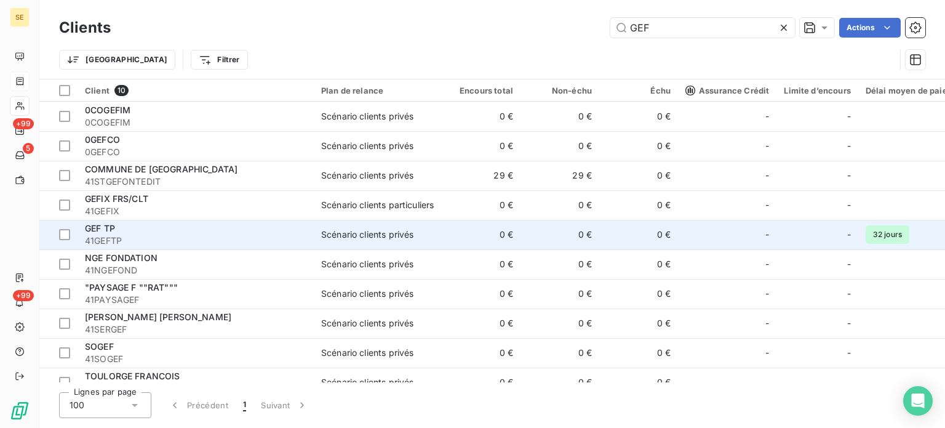
scroll to position [20, 0]
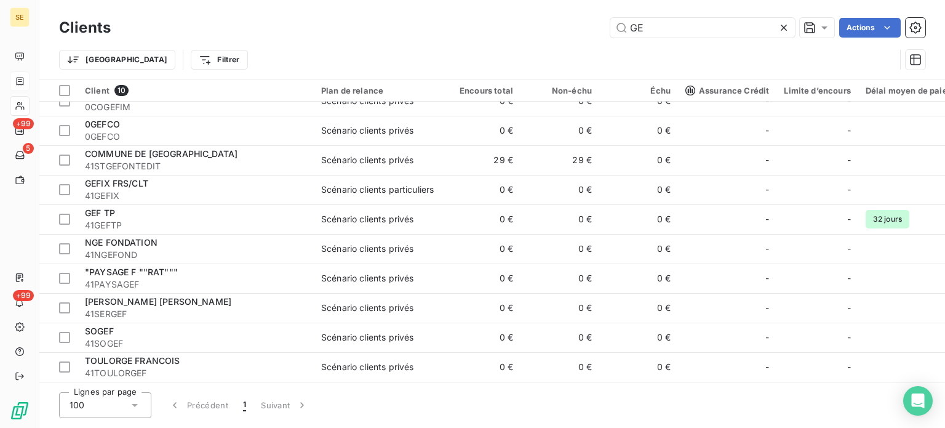
type input "G"
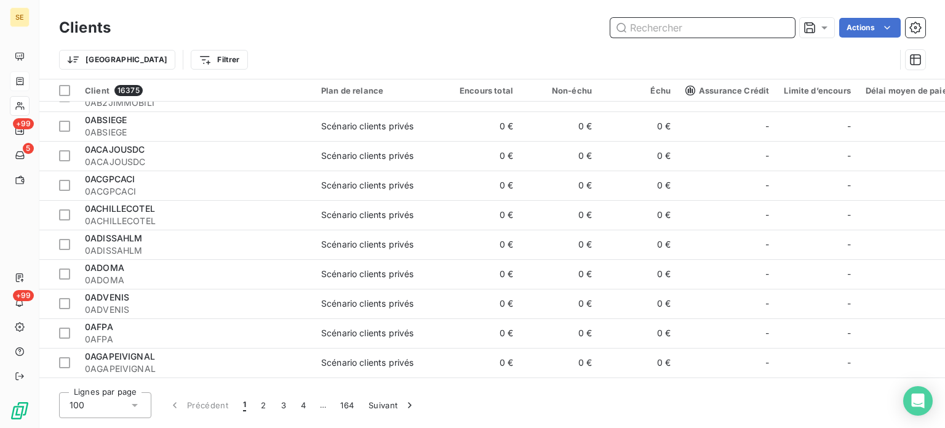
click at [714, 26] on input "text" at bounding box center [702, 28] width 185 height 20
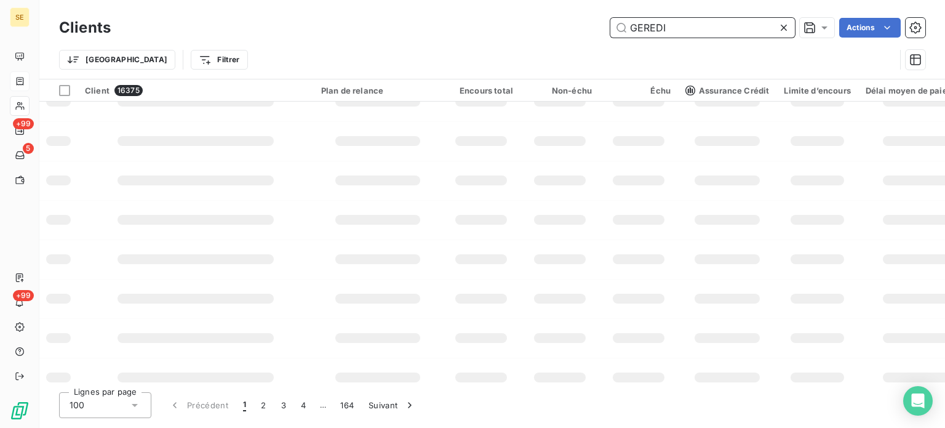
type input "GEREDIS"
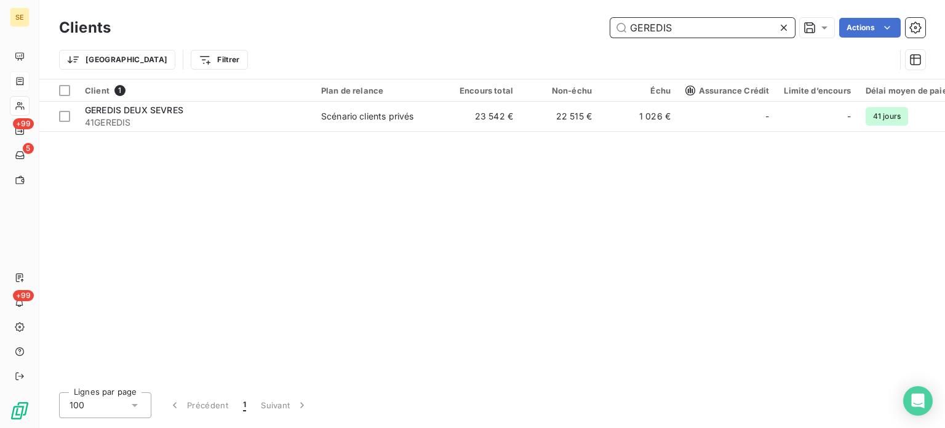
scroll to position [0, 0]
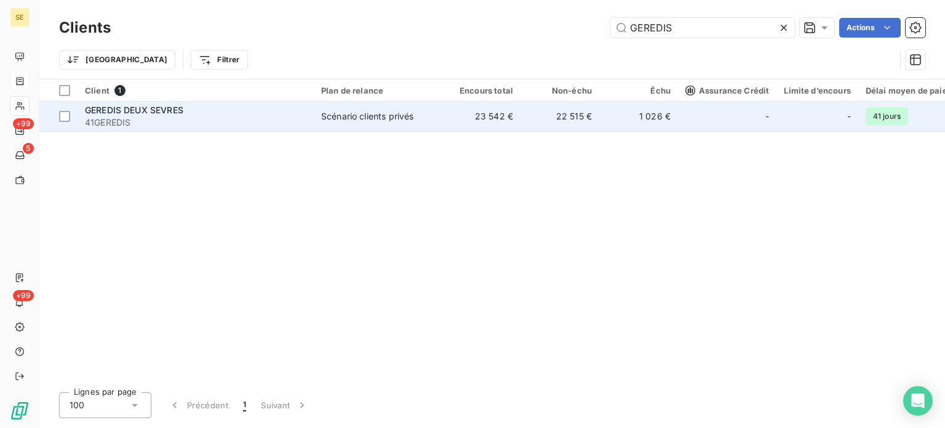
click at [260, 108] on div "GEREDIS DEUX SEVRES" at bounding box center [195, 110] width 221 height 12
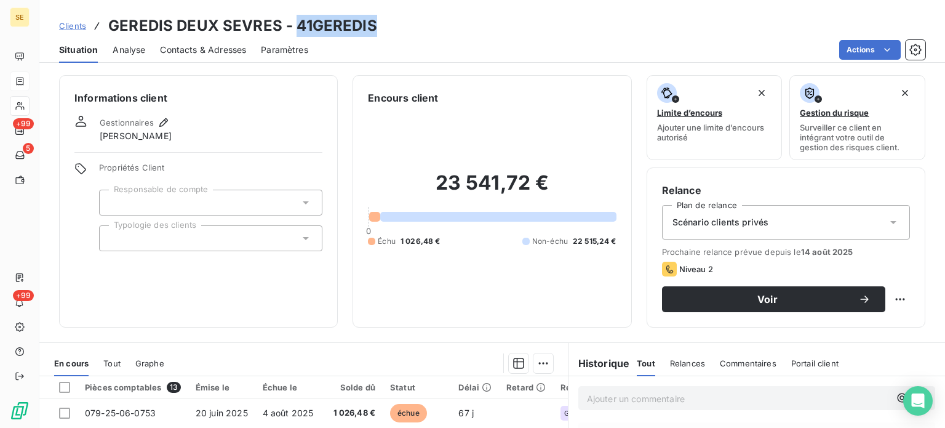
drag, startPoint x: 383, startPoint y: 23, endPoint x: 293, endPoint y: 34, distance: 90.4
click at [293, 34] on div "Clients GEREDIS DEUX SEVRES - 41GEREDIS" at bounding box center [492, 26] width 906 height 22
copy h3 "41GEREDIS"
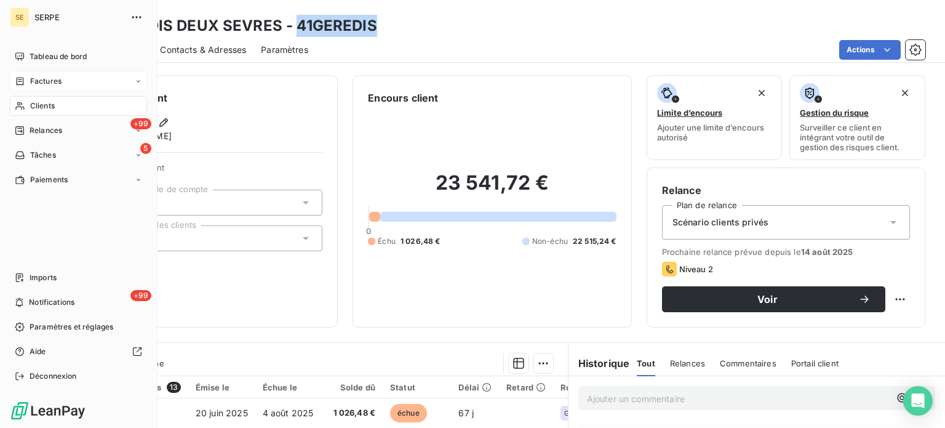
click at [21, 79] on icon at bounding box center [20, 81] width 7 height 8
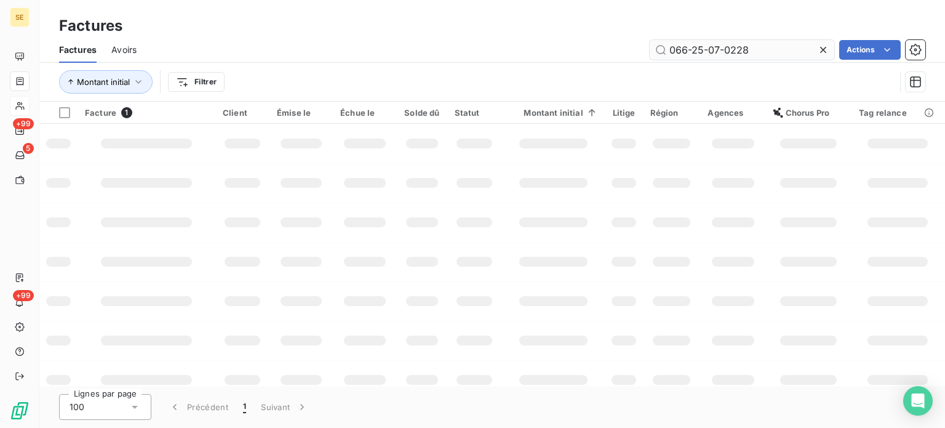
click at [781, 44] on input "066-25-07-0228" at bounding box center [742, 50] width 185 height 20
drag, startPoint x: 781, startPoint y: 44, endPoint x: 800, endPoint y: 52, distance: 20.7
click at [781, 44] on input "066-25-07-0228" at bounding box center [742, 50] width 185 height 20
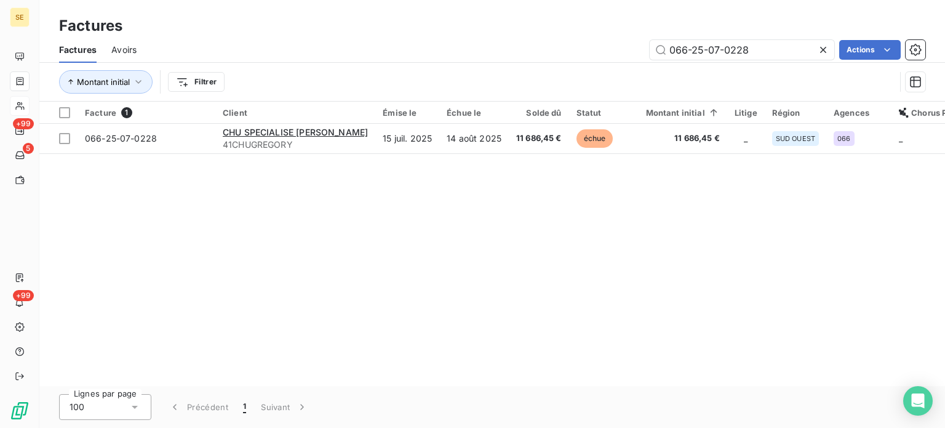
click at [820, 51] on icon at bounding box center [823, 50] width 6 height 6
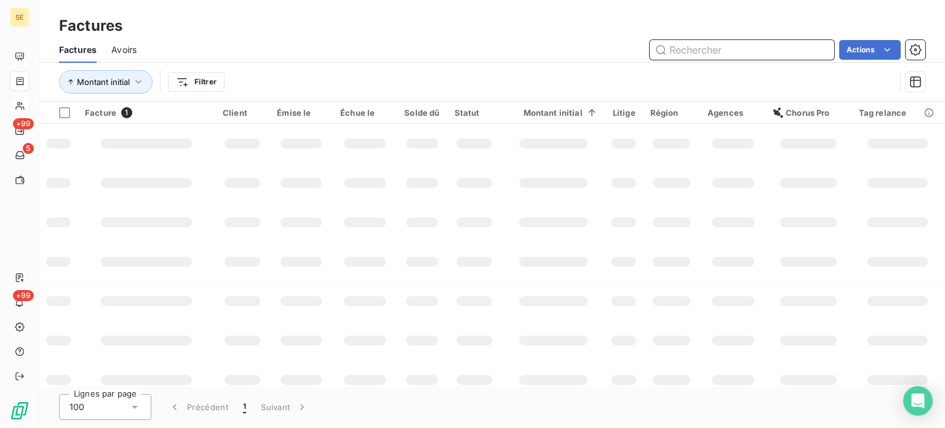
click at [724, 45] on input "text" at bounding box center [742, 50] width 185 height 20
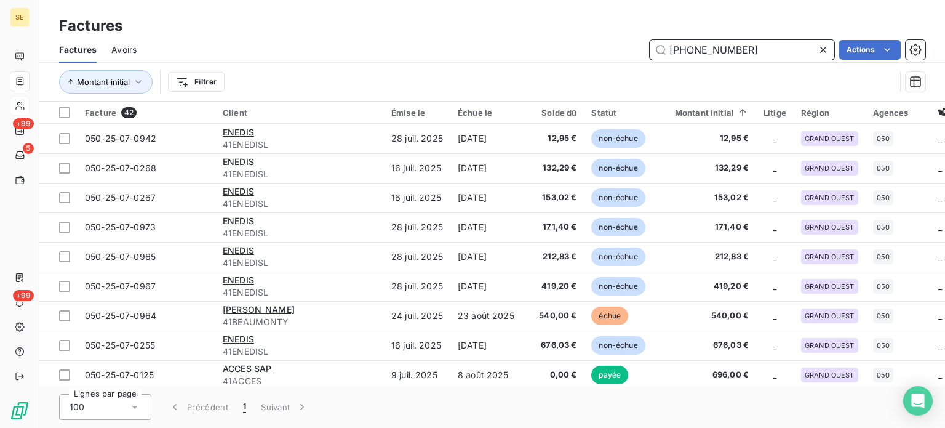
type input "050-25-07-0964"
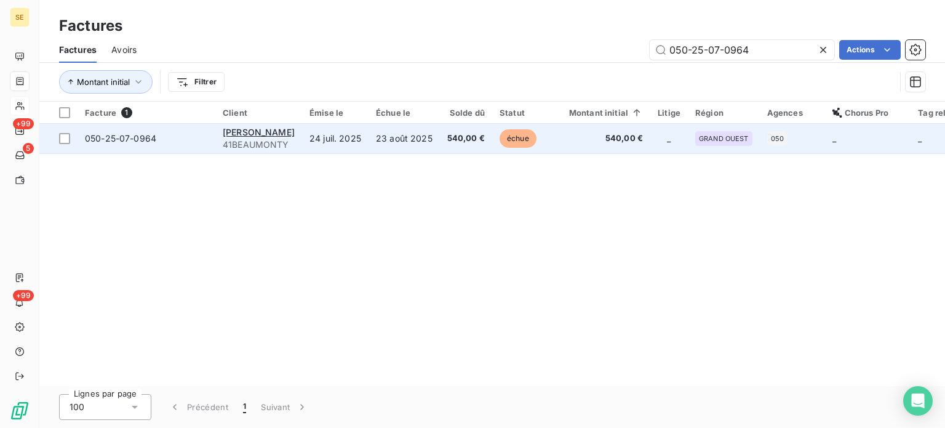
click at [335, 142] on td "24 juil. 2025" at bounding box center [335, 139] width 66 height 30
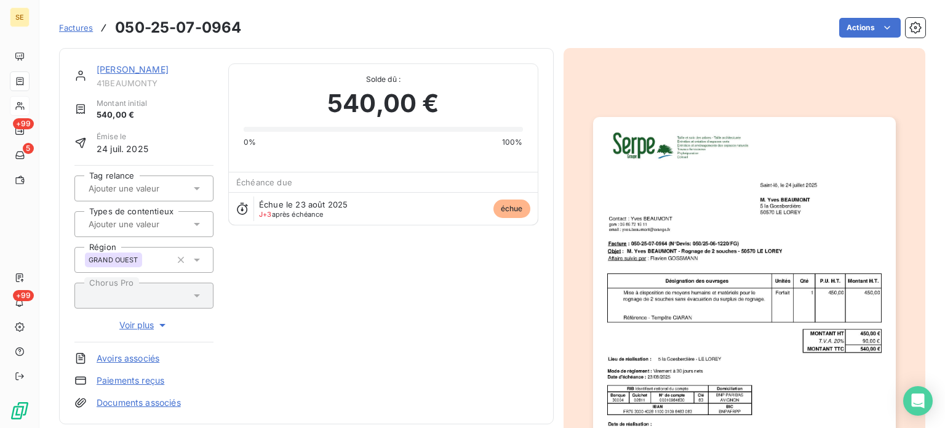
click at [130, 85] on span "41BEAUMONTY" at bounding box center [155, 83] width 117 height 10
copy div "41BEAUMONTY"
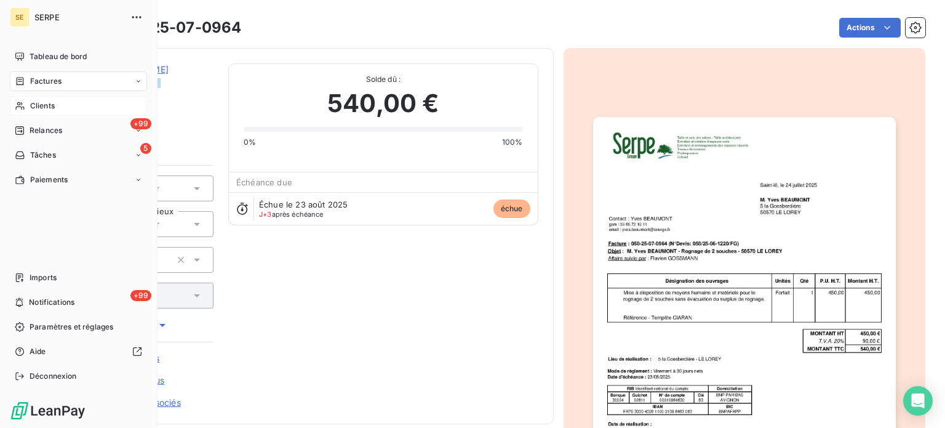
click at [18, 75] on div "Factures" at bounding box center [78, 81] width 137 height 20
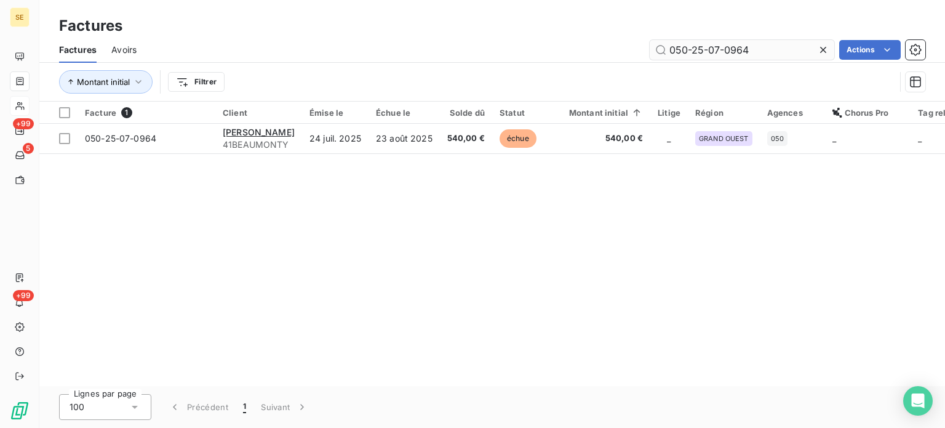
click at [760, 49] on input "050-25-07-0964" at bounding box center [742, 50] width 185 height 20
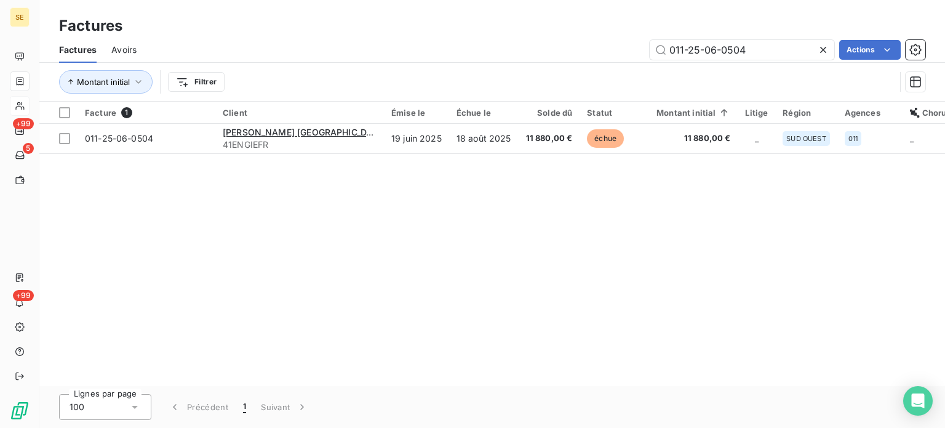
type input "011-25-06-0504"
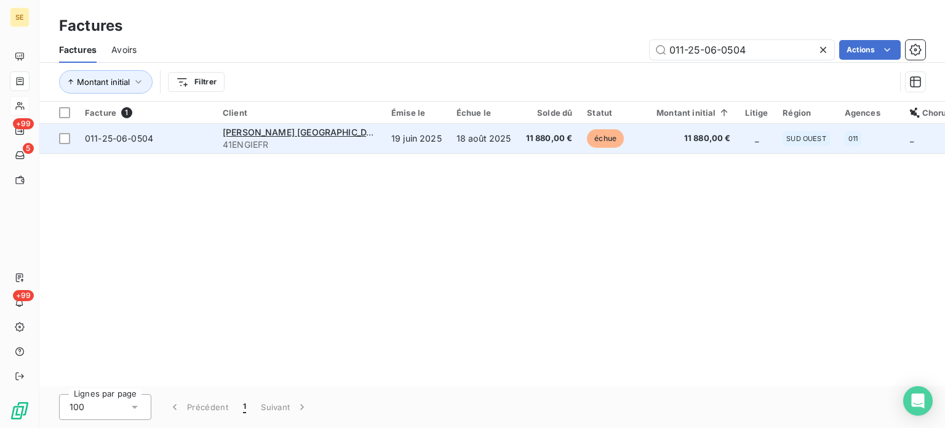
click at [172, 143] on span "011-25-06-0504" at bounding box center [146, 138] width 123 height 12
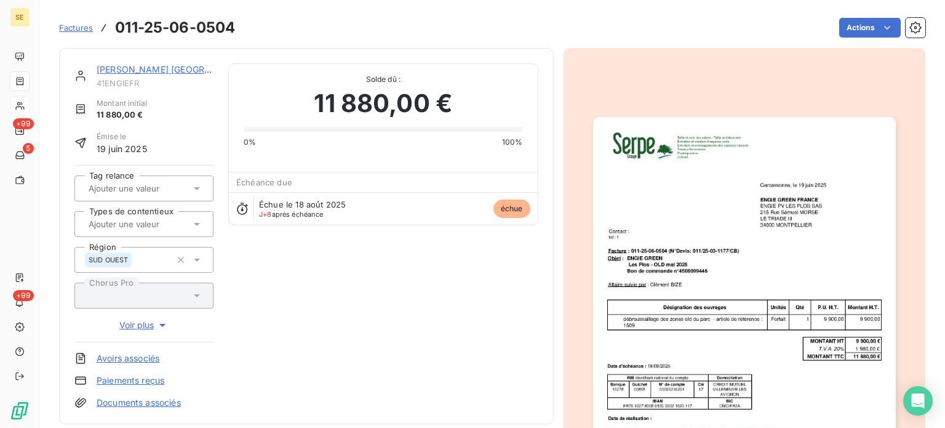
click at [124, 83] on span "41ENGIEFR" at bounding box center [155, 83] width 117 height 10
copy span "41ENGIEFR"
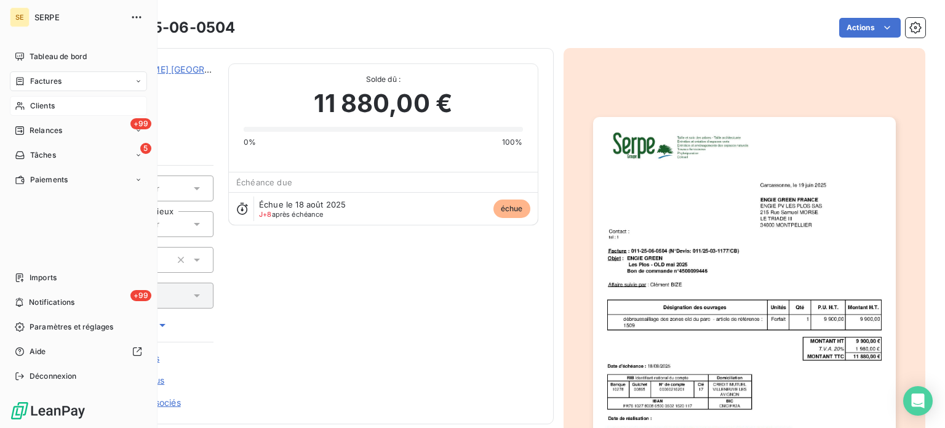
click at [27, 102] on div "Clients" at bounding box center [78, 106] width 137 height 20
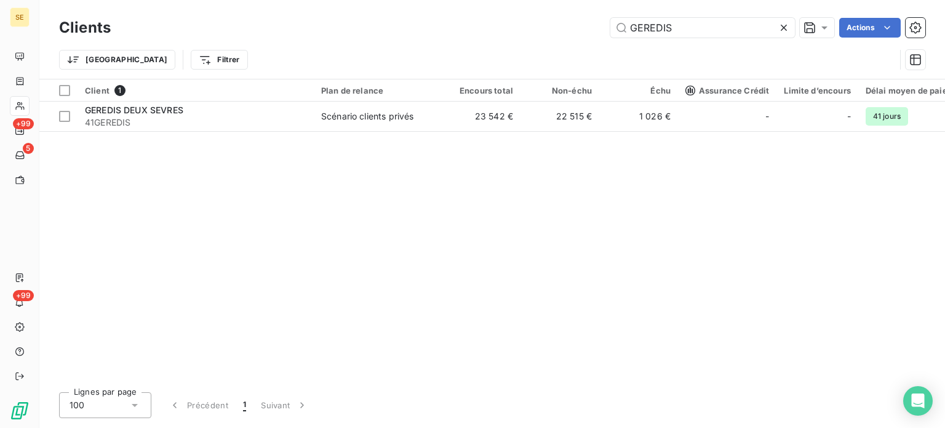
click at [783, 28] on icon at bounding box center [784, 28] width 12 height 12
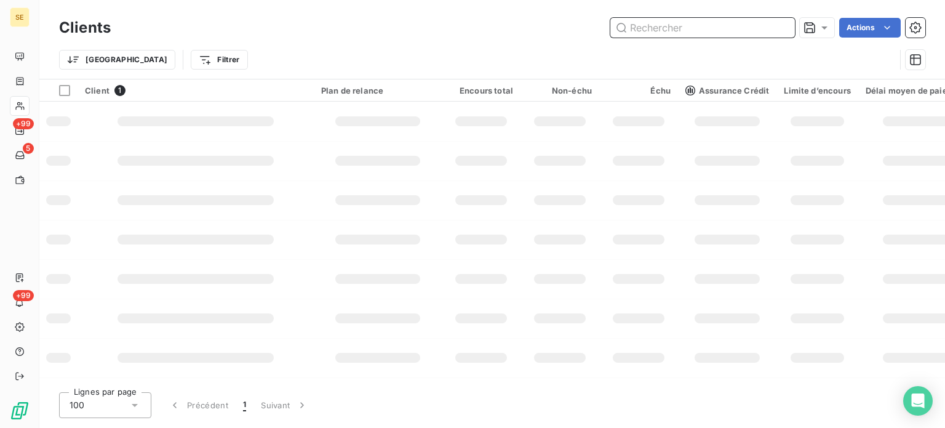
click at [700, 28] on input "text" at bounding box center [702, 28] width 185 height 20
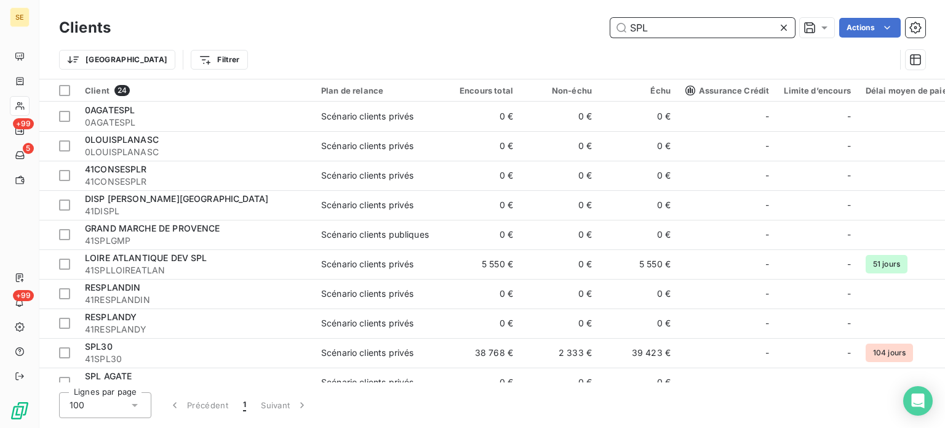
click at [703, 35] on input "SPL" at bounding box center [702, 28] width 185 height 20
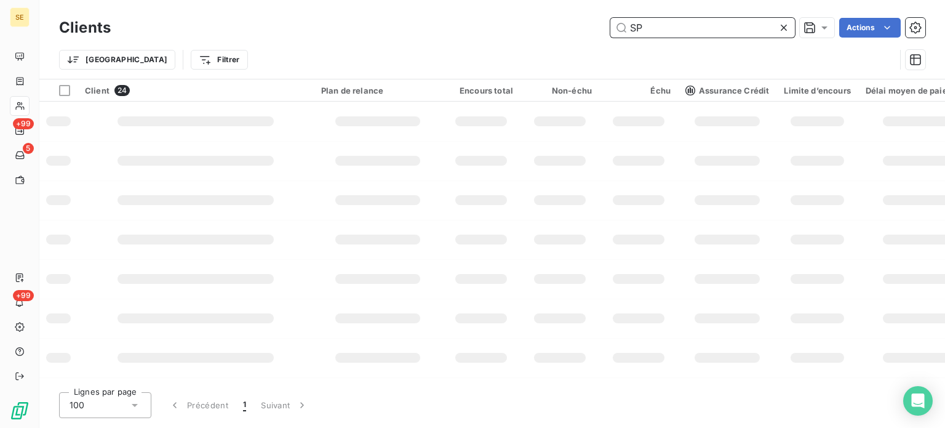
type input "S"
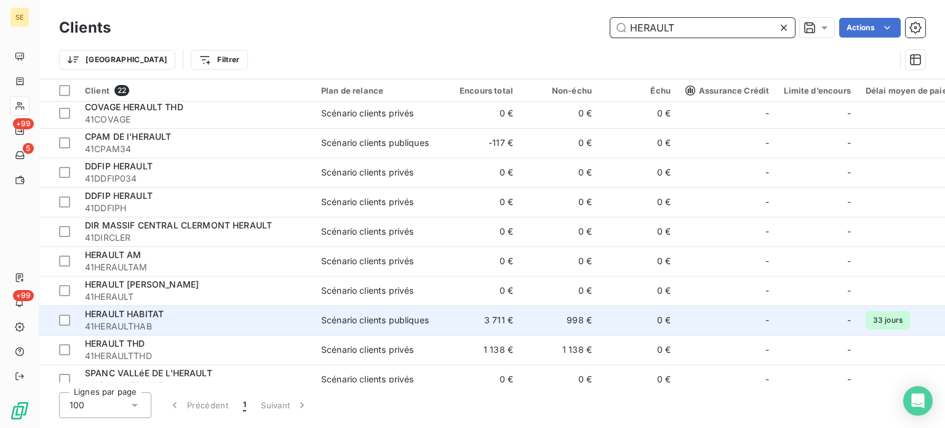
scroll to position [374, 0]
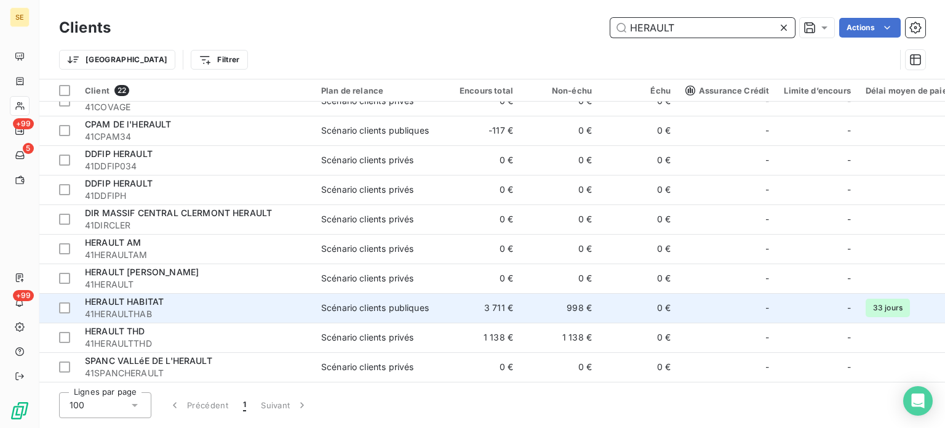
type input "HERAULT"
click at [348, 303] on div "Scénario clients publiques" at bounding box center [375, 307] width 108 height 12
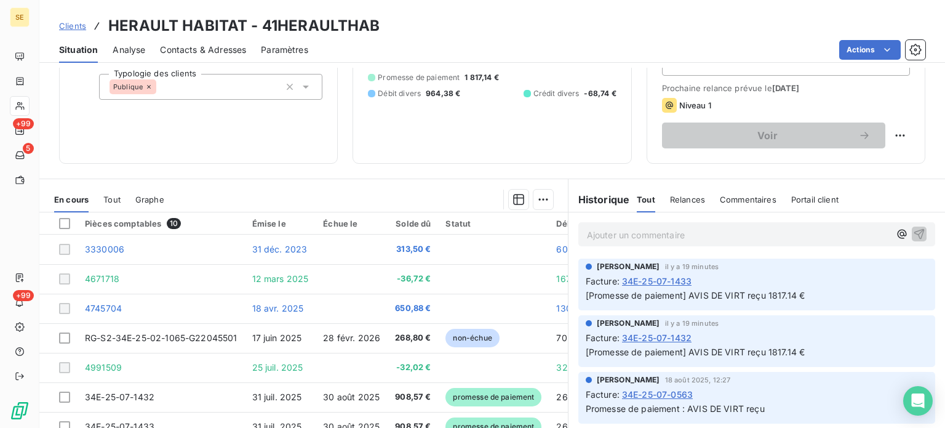
scroll to position [86, 0]
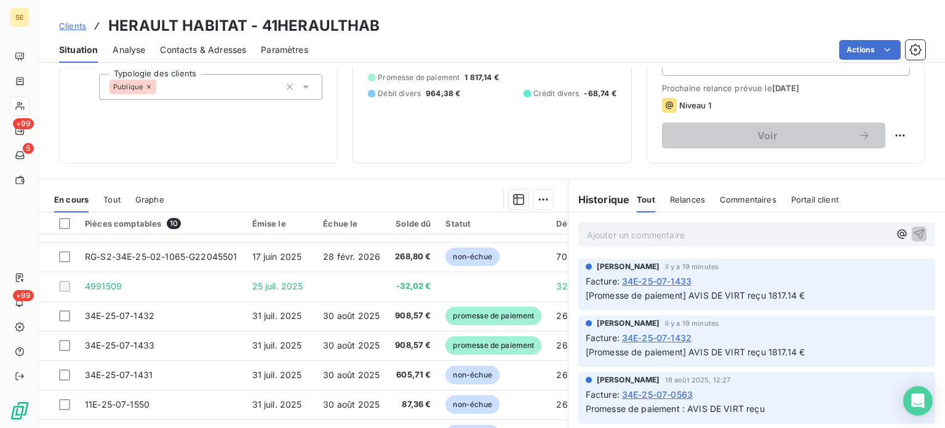
click at [335, 26] on h3 "HERAULT HABITAT - 41HERAULTHAB" at bounding box center [244, 26] width 272 height 22
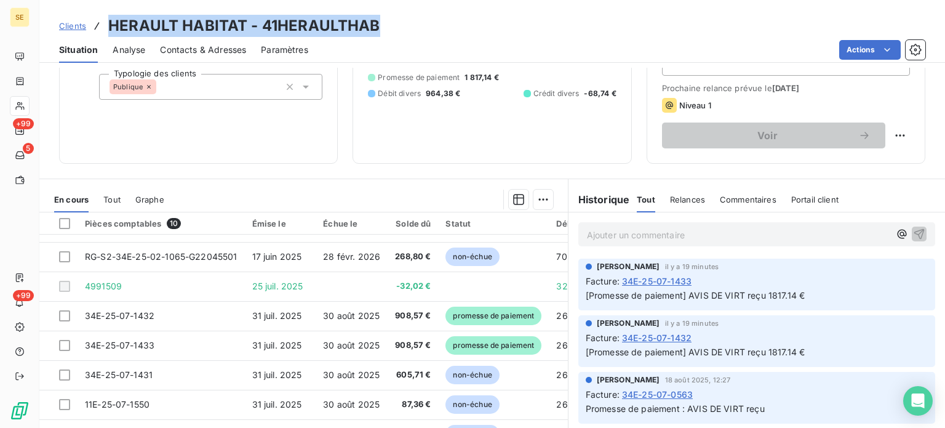
drag, startPoint x: 335, startPoint y: 26, endPoint x: 265, endPoint y: 26, distance: 70.1
click at [265, 26] on h3 "HERAULT HABITAT - 41HERAULTHAB" at bounding box center [244, 26] width 272 height 22
click at [357, 25] on h3 "HERAULT HABITAT - 41HERAULTHAB" at bounding box center [244, 26] width 272 height 22
copy h3 "41HERAULTHAB"
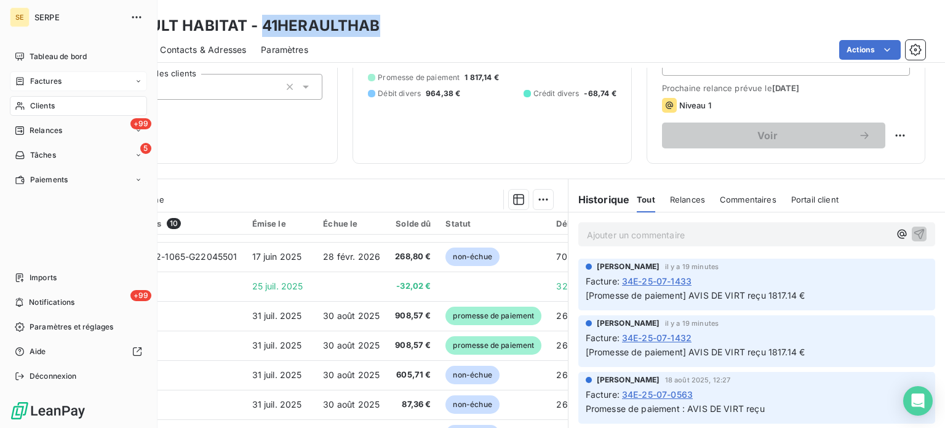
click at [42, 79] on span "Factures" at bounding box center [45, 81] width 31 height 11
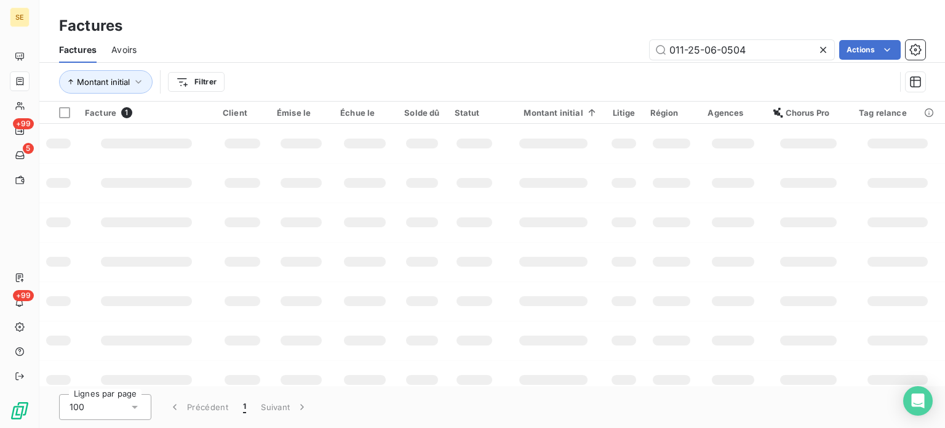
click at [821, 47] on icon at bounding box center [823, 50] width 12 height 12
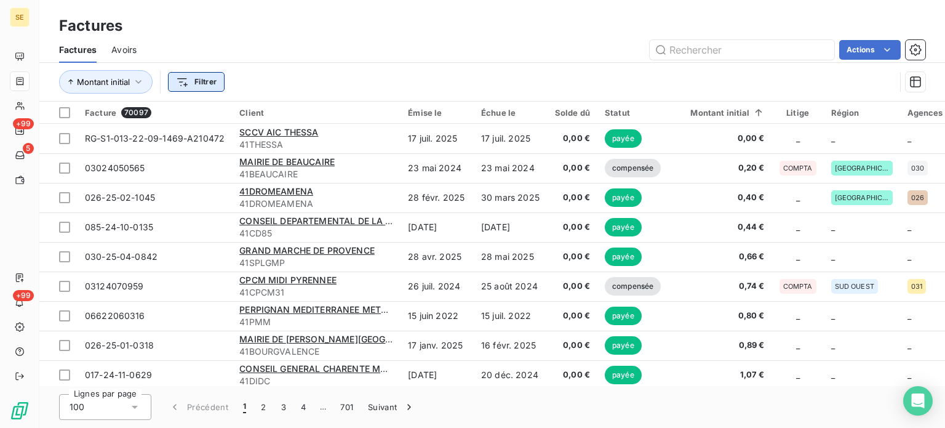
click at [197, 83] on html "SE +99 5 +99 Factures Factures Avoirs Actions Montant initial Filtrer Facture 7…" at bounding box center [472, 214] width 945 height 428
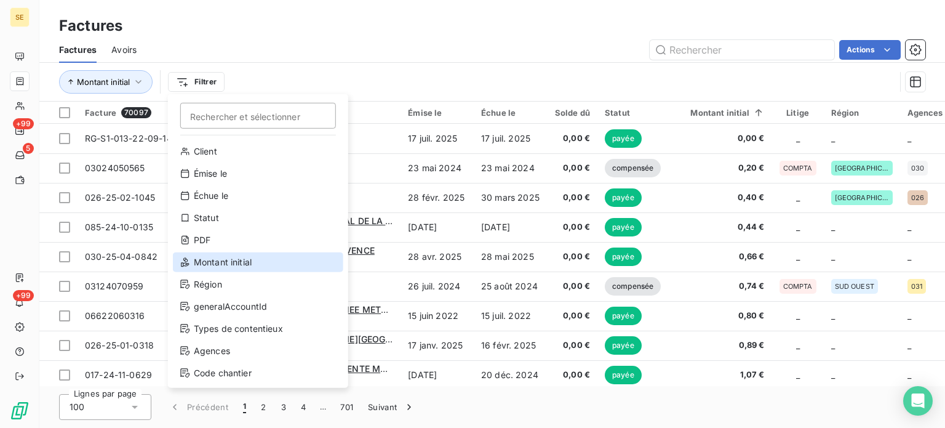
click at [228, 260] on div "Montant initial" at bounding box center [258, 262] width 170 height 20
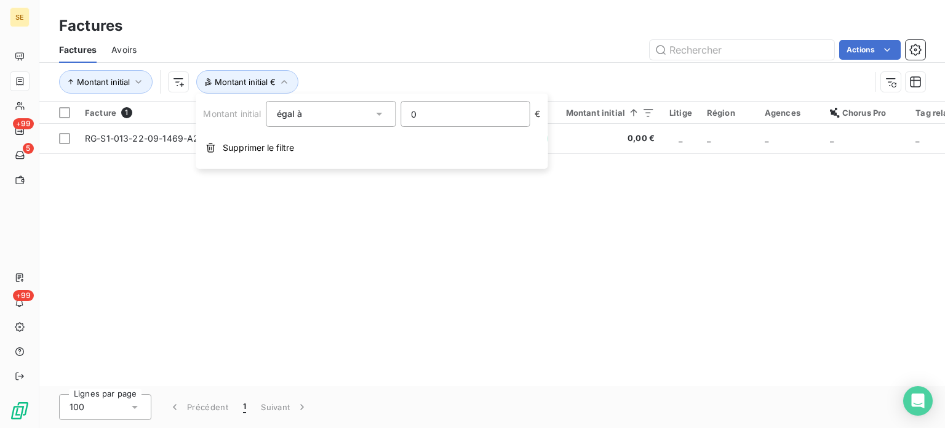
click at [441, 114] on input "0" at bounding box center [465, 114] width 128 height 25
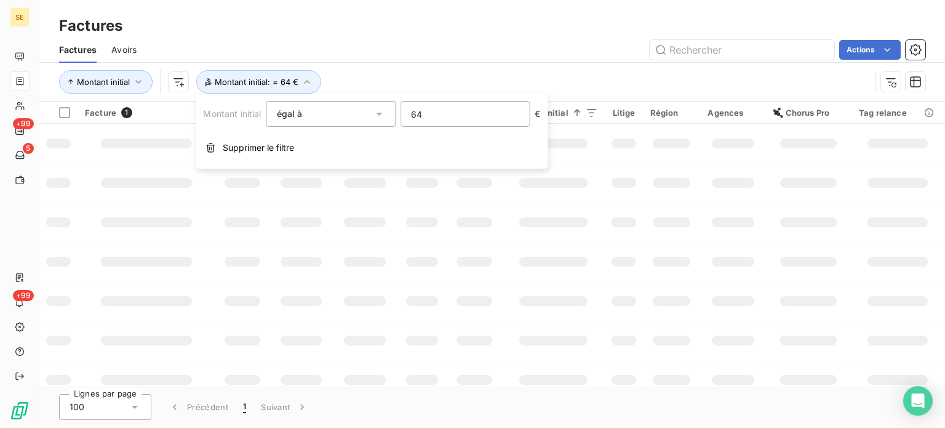
type input "640"
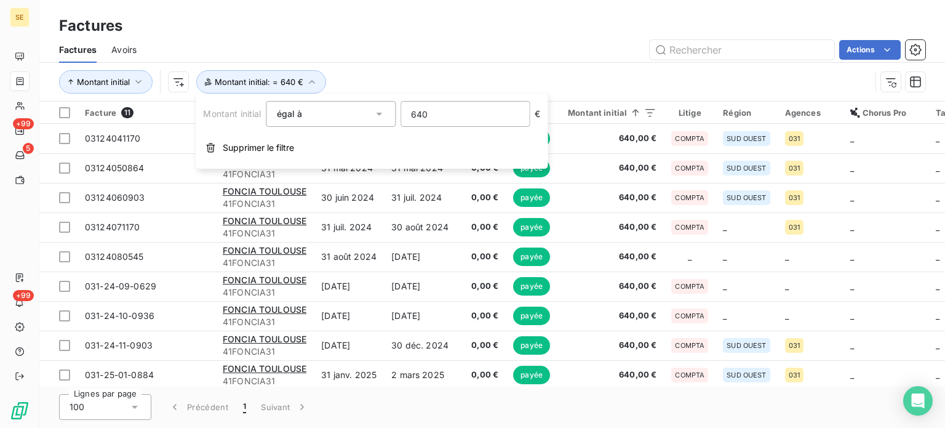
click at [443, 77] on div "Montant initial Montant initial : = 640 €" at bounding box center [465, 81] width 812 height 23
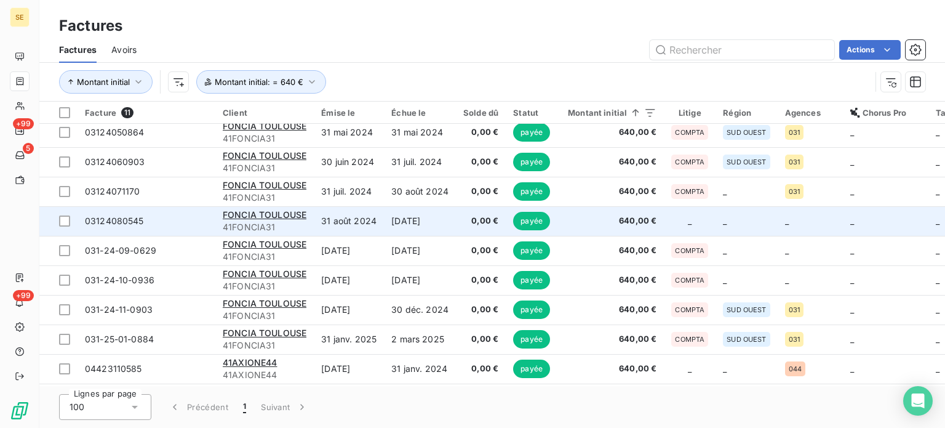
scroll to position [68, 0]
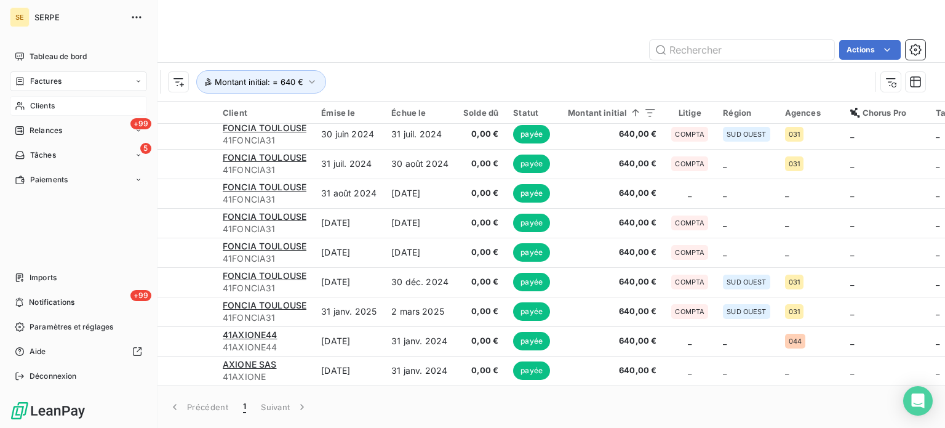
click at [35, 106] on span "Clients" at bounding box center [42, 105] width 25 height 11
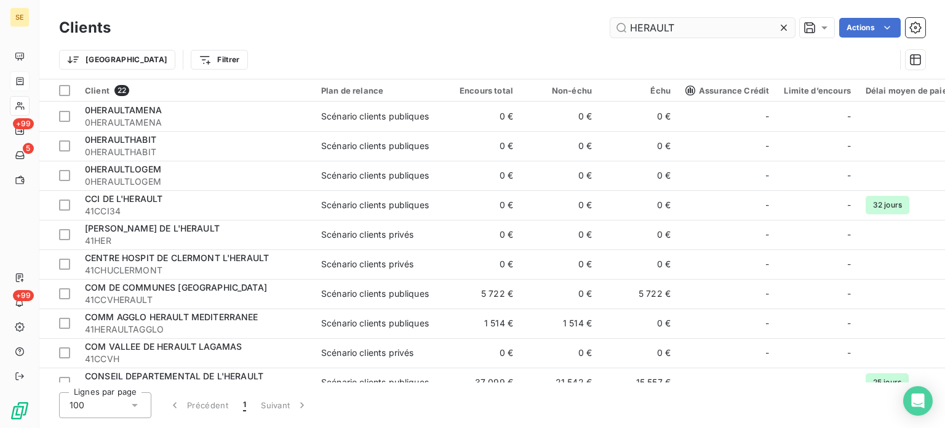
click at [701, 22] on input "HERAULT" at bounding box center [702, 28] width 185 height 20
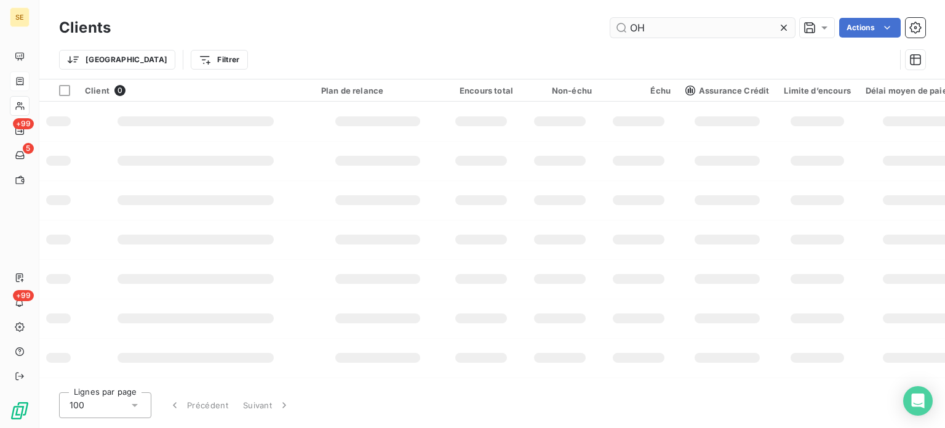
type input "O"
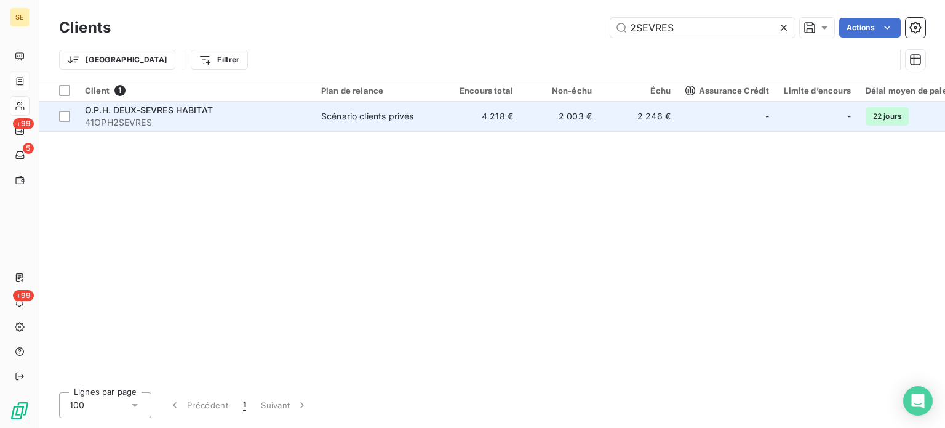
type input "2SEVRES"
click at [187, 118] on span "41OPH2SEVRES" at bounding box center [195, 122] width 221 height 12
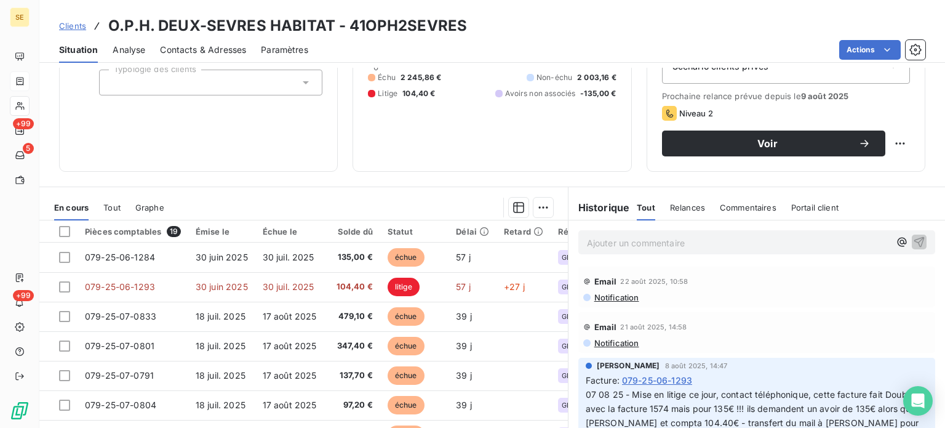
scroll to position [164, 0]
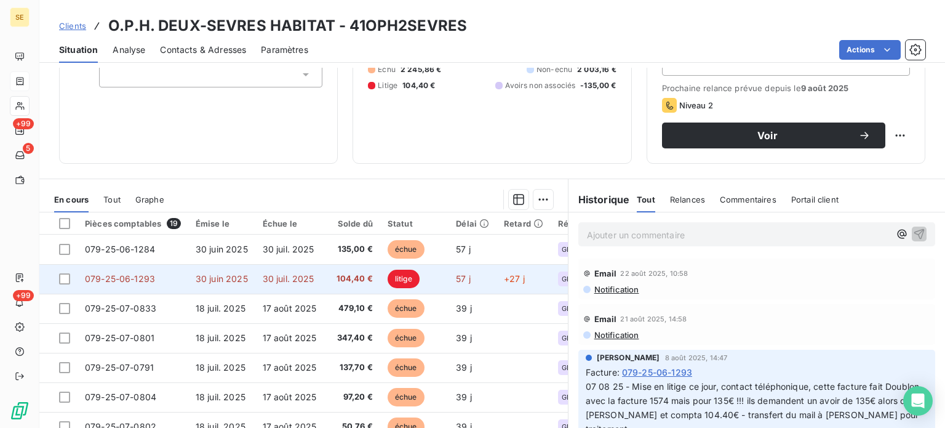
click at [335, 281] on span "104,40 €" at bounding box center [353, 279] width 39 height 12
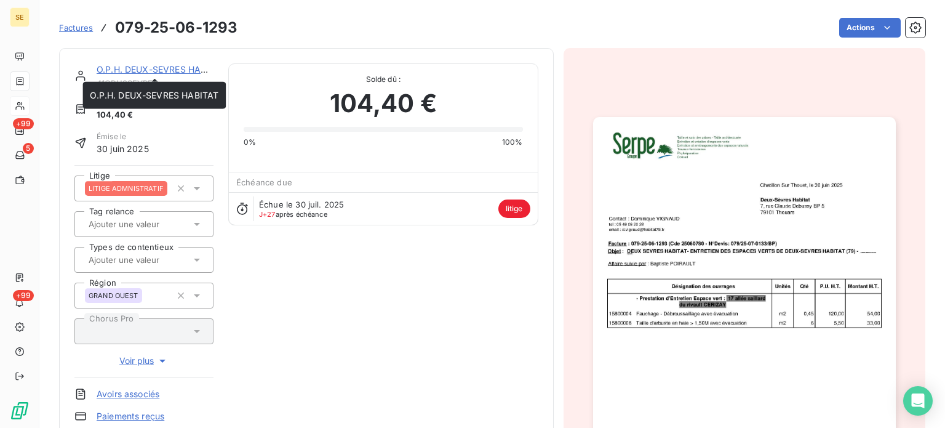
click at [142, 64] on link "O.P.H. DEUX-SEVRES HABITAT" at bounding box center [161, 69] width 129 height 10
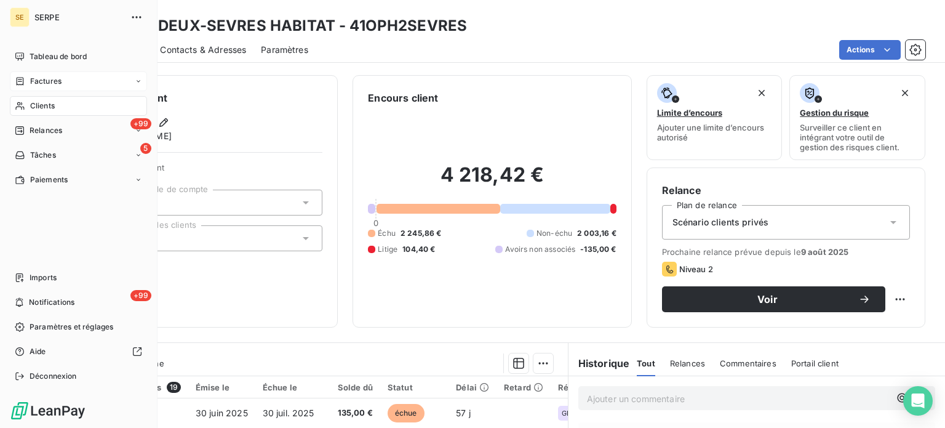
click at [26, 97] on div "Clients" at bounding box center [78, 106] width 137 height 20
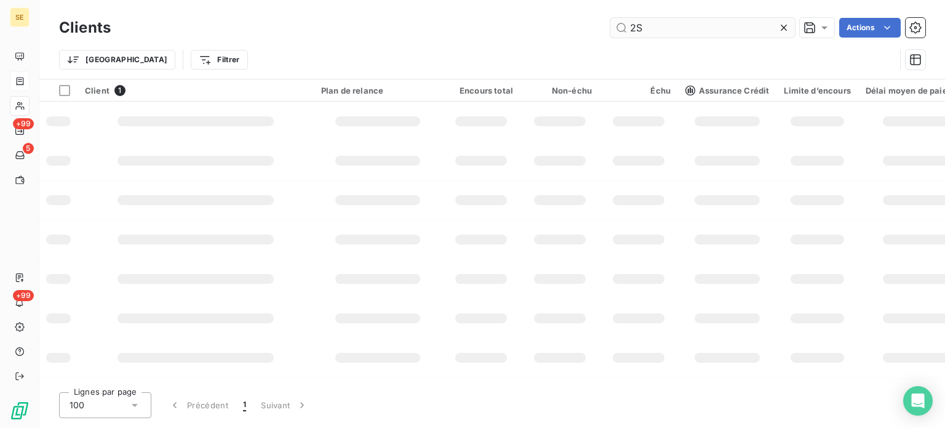
type input "2"
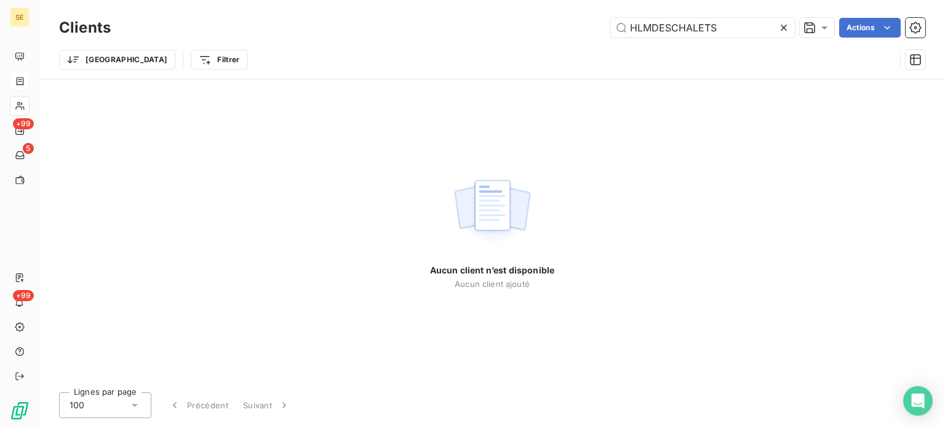
type input "HLMDESCHALET"
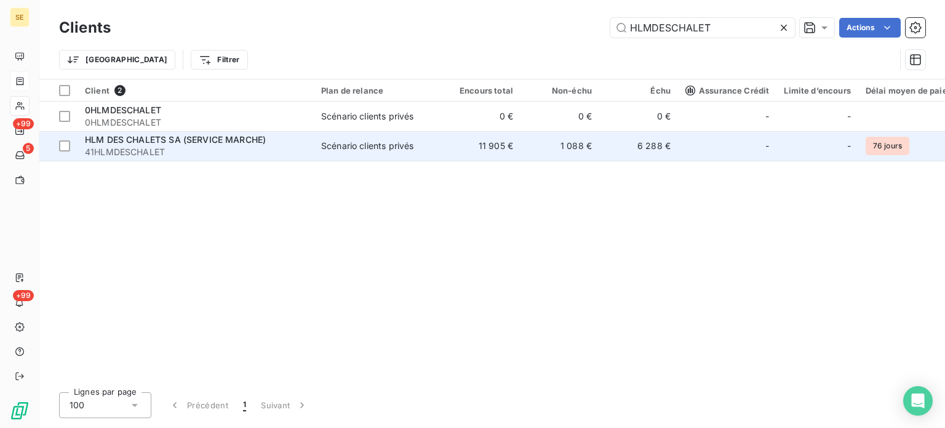
click at [399, 140] on div "Scénario clients privés" at bounding box center [367, 146] width 92 height 12
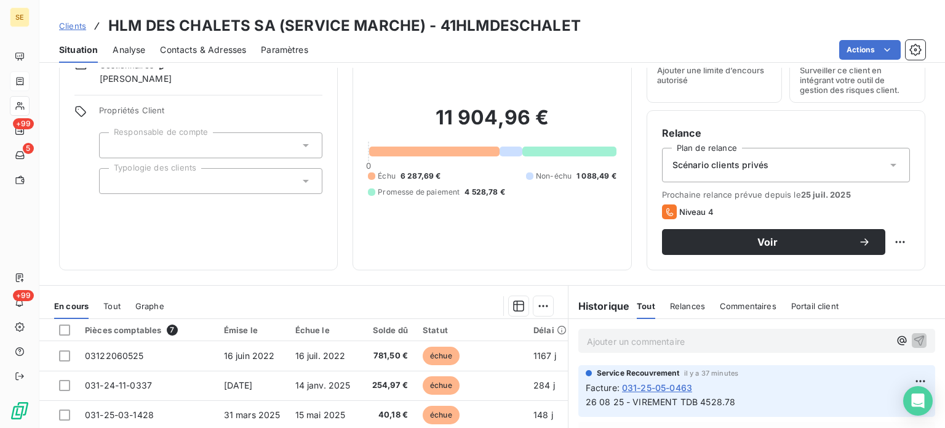
scroll to position [221, 0]
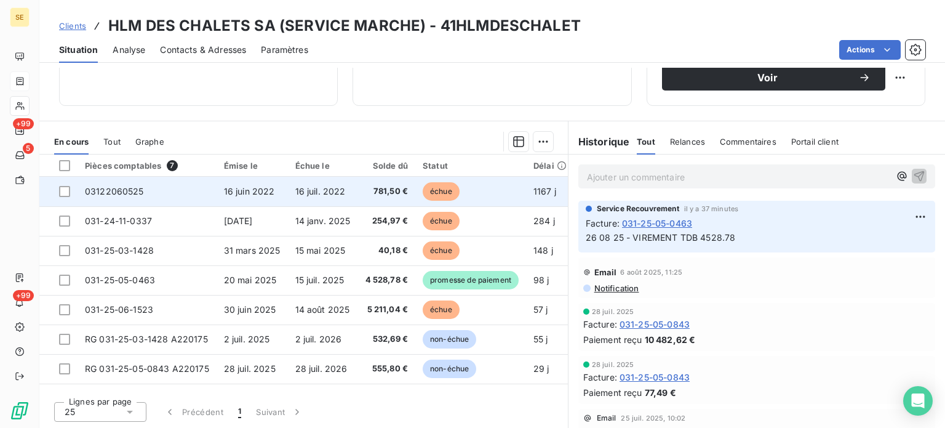
click at [267, 196] on td "16 juin 2022" at bounding box center [252, 192] width 71 height 30
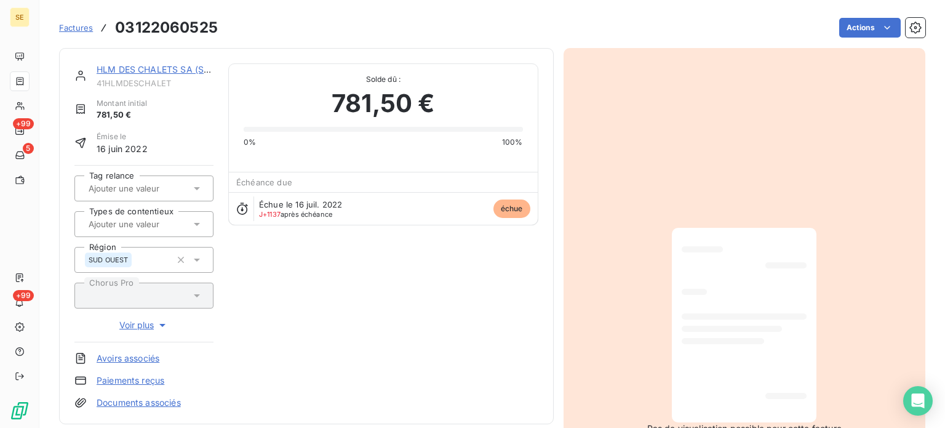
click at [153, 65] on link "HLM DES CHALETS SA (SERVICE MARCHE)" at bounding box center [187, 69] width 181 height 10
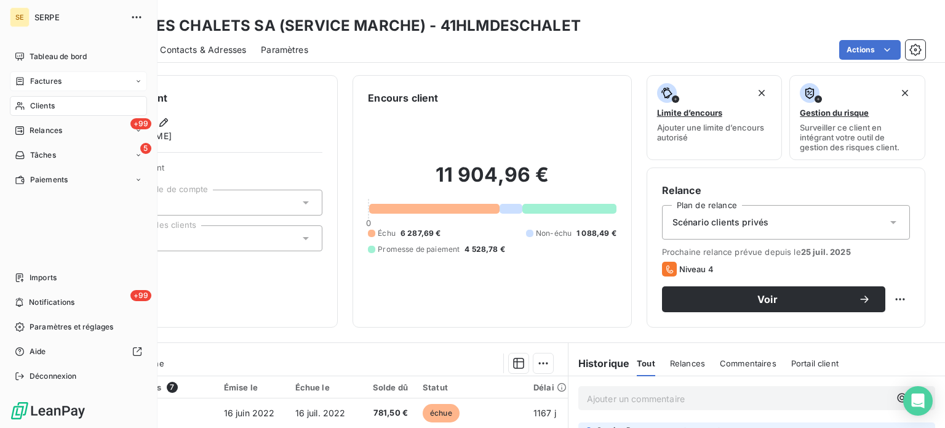
click at [25, 102] on div "Clients" at bounding box center [78, 106] width 137 height 20
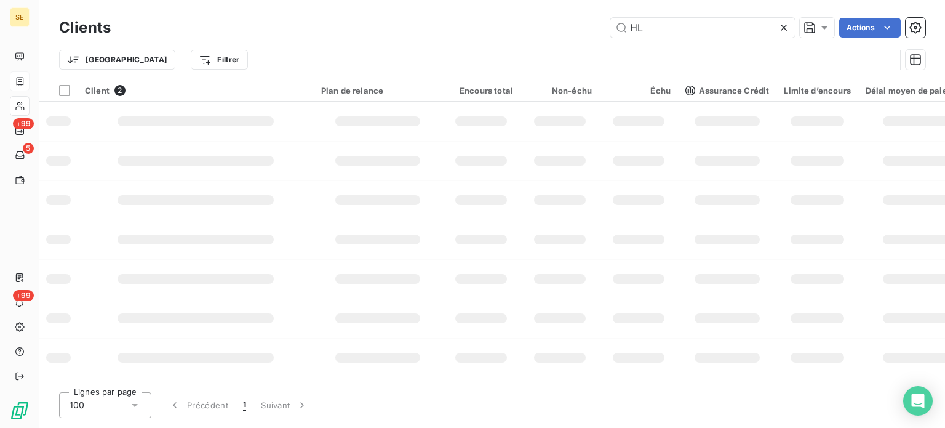
type input "H"
type input "2SEVRES"
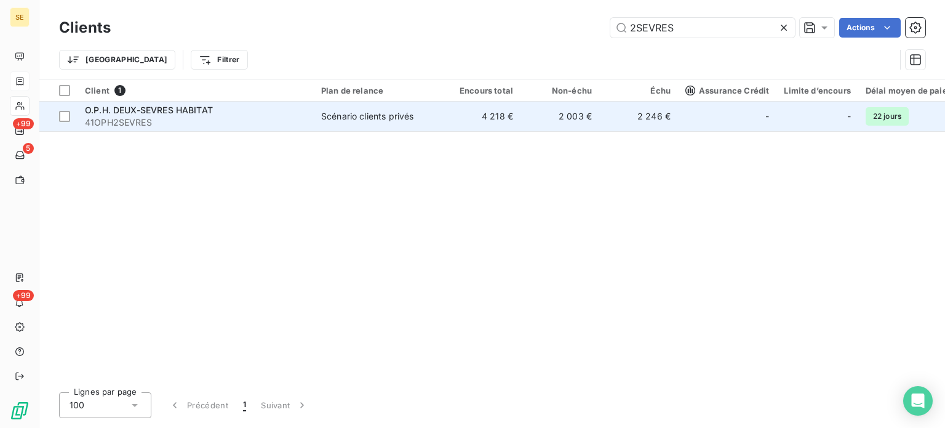
click at [444, 130] on td "4 218 €" at bounding box center [481, 117] width 79 height 30
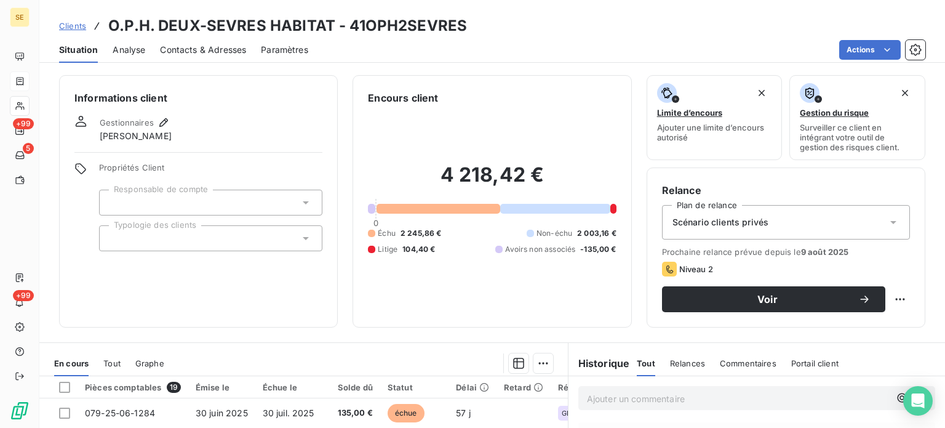
click at [424, 23] on h3 "O.P.H. DEUX-SEVRES HABITAT - 41OPH2SEVRES" at bounding box center [287, 26] width 359 height 22
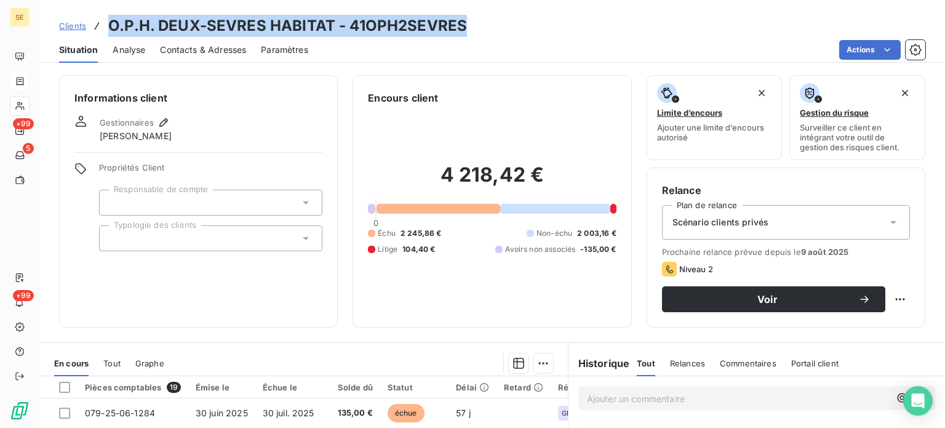
click at [424, 23] on h3 "O.P.H. DEUX-SEVRES HABITAT - 41OPH2SEVRES" at bounding box center [287, 26] width 359 height 22
drag, startPoint x: 424, startPoint y: 23, endPoint x: 397, endPoint y: 31, distance: 27.6
click at [397, 31] on h3 "O.P.H. DEUX-SEVRES HABITAT - 41OPH2SEVRES" at bounding box center [287, 26] width 359 height 22
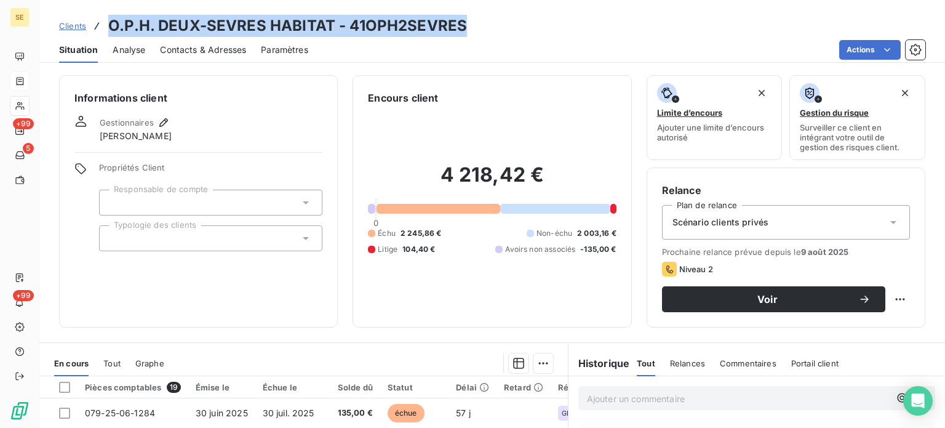
click at [397, 31] on h3 "O.P.H. DEUX-SEVRES HABITAT - 41OPH2SEVRES" at bounding box center [287, 26] width 359 height 22
click at [490, 30] on div "Clients O.P.H. DEUX-SEVRES HABITAT - 41OPH2SEVRES" at bounding box center [492, 26] width 906 height 22
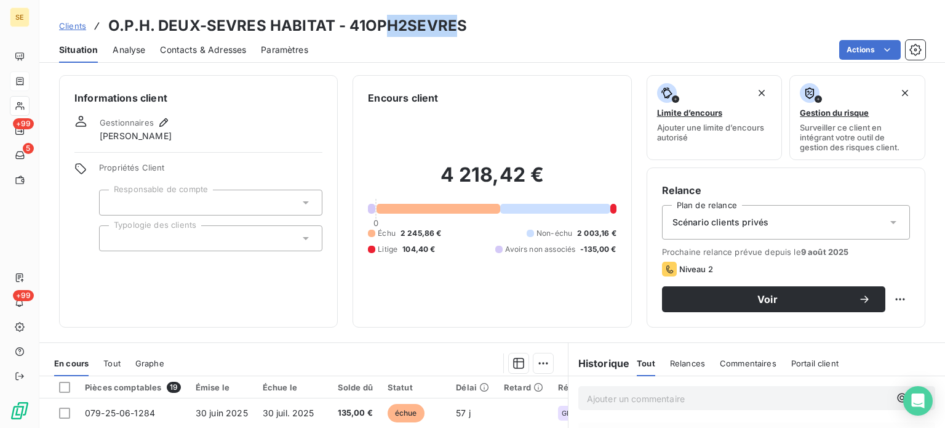
drag, startPoint x: 453, startPoint y: 28, endPoint x: 378, endPoint y: 24, distance: 75.2
click at [378, 24] on h3 "O.P.H. DEUX-SEVRES HABITAT - 41OPH2SEVRES" at bounding box center [287, 26] width 359 height 22
drag, startPoint x: 378, startPoint y: 24, endPoint x: 475, endPoint y: 23, distance: 96.6
click at [380, 24] on h3 "O.P.H. DEUX-SEVRES HABITAT - 41OPH2SEVRES" at bounding box center [287, 26] width 359 height 22
drag, startPoint x: 461, startPoint y: 25, endPoint x: 349, endPoint y: 26, distance: 111.4
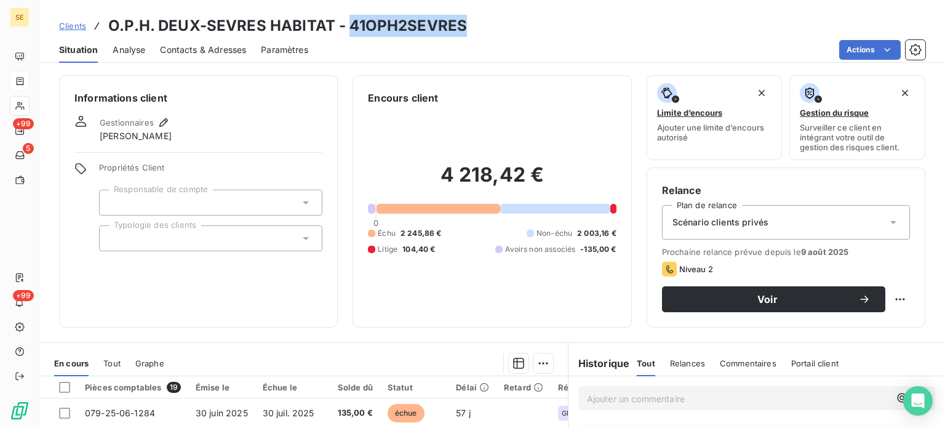
click at [349, 26] on h3 "O.P.H. DEUX-SEVRES HABITAT - 41OPH2SEVRES" at bounding box center [287, 26] width 359 height 22
drag, startPoint x: 468, startPoint y: 33, endPoint x: 345, endPoint y: 31, distance: 123.1
click at [345, 31] on div "Clients O.P.H. DEUX-SEVRES HABITAT - 41OPH2SEVRES" at bounding box center [492, 26] width 906 height 22
click at [346, 31] on h3 "O.P.H. DEUX-SEVRES HABITAT - 41OPH2SEVRES" at bounding box center [287, 26] width 359 height 22
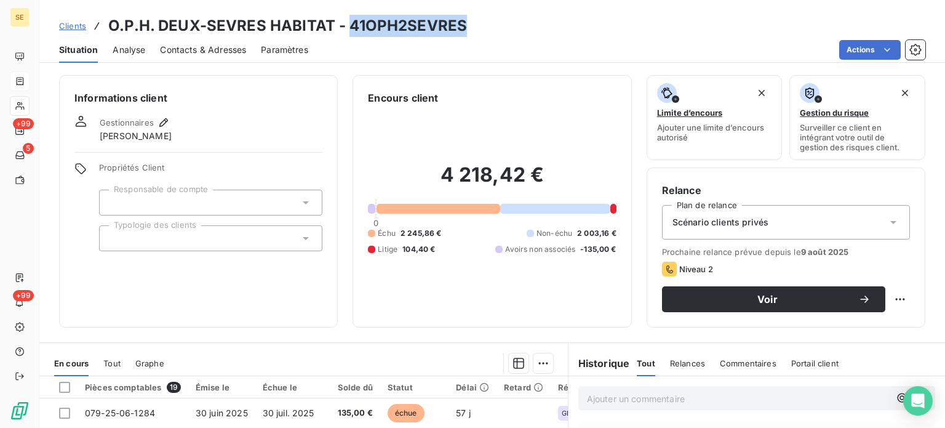
copy h3 "41OPH2SEVRES"
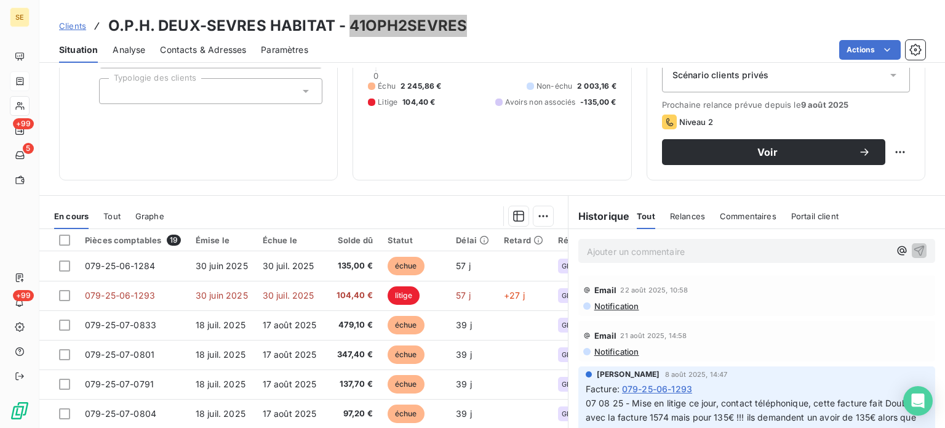
scroll to position [164, 0]
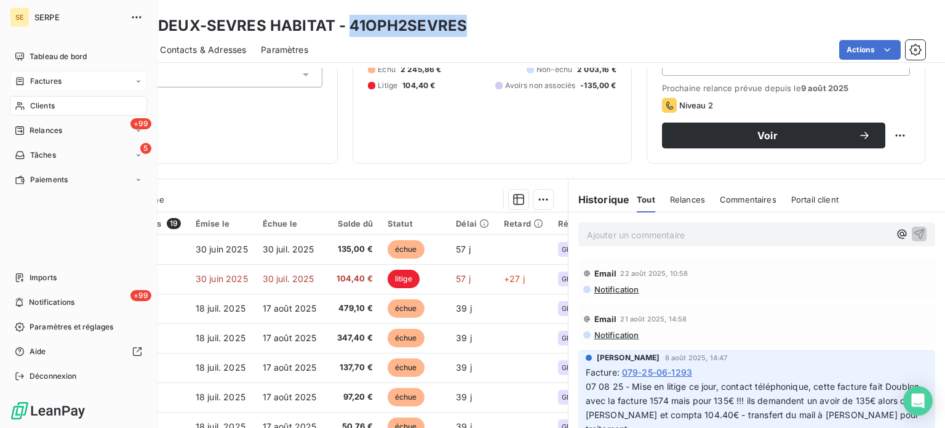
click at [44, 110] on span "Clients" at bounding box center [42, 105] width 25 height 11
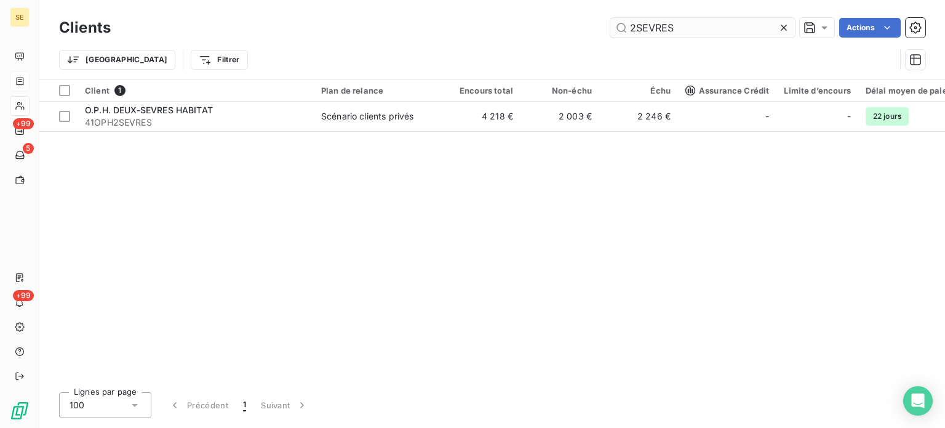
click at [625, 22] on input "2SEVRES" at bounding box center [702, 28] width 185 height 20
click at [700, 30] on input "2SEVRES" at bounding box center [702, 28] width 185 height 20
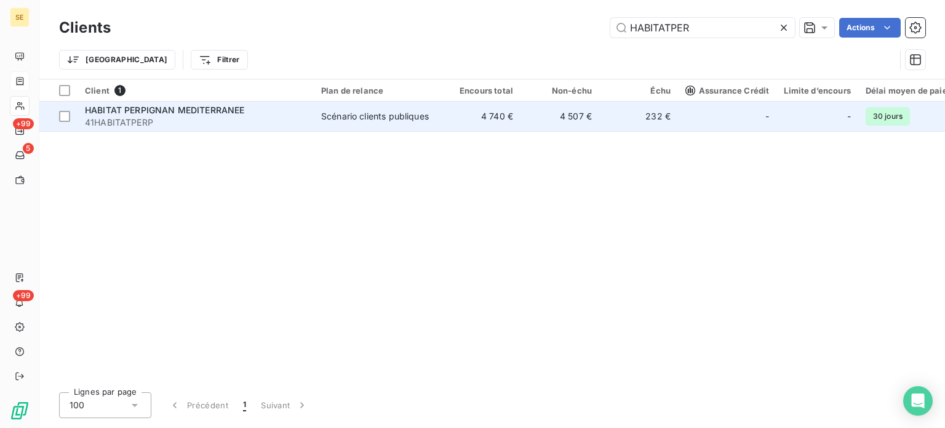
type input "HABITATPER"
click at [405, 116] on div "Scénario clients publiques" at bounding box center [375, 116] width 108 height 12
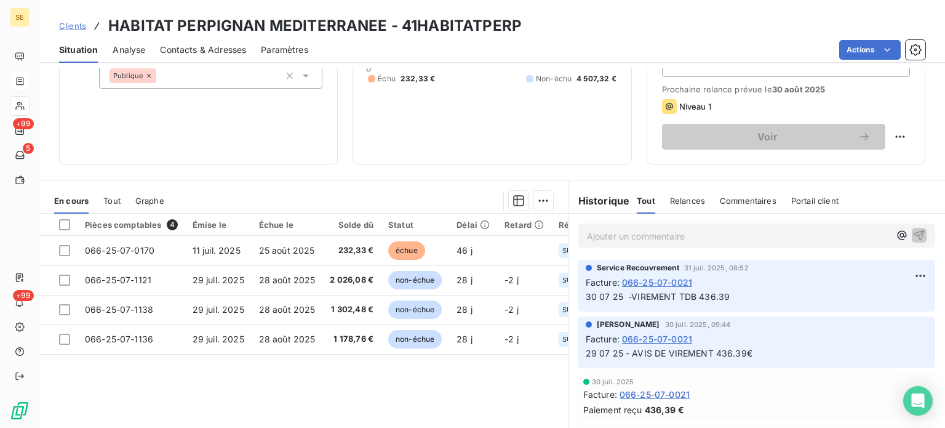
scroll to position [221, 0]
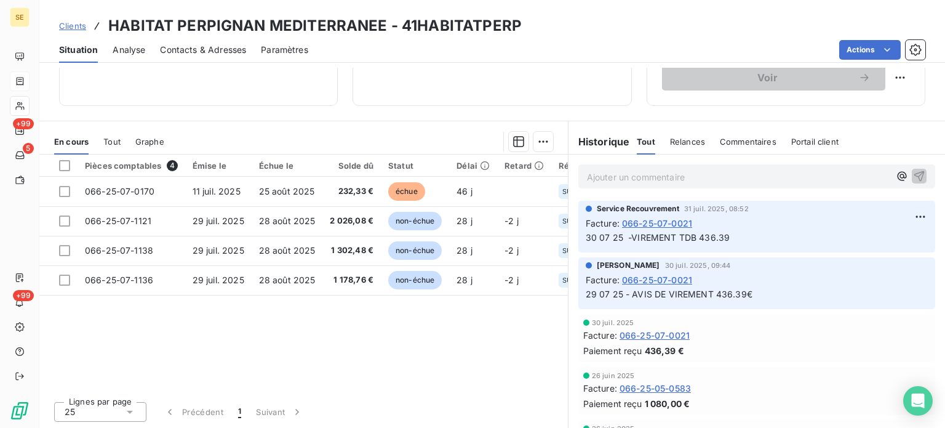
click at [453, 17] on h3 "HABITAT PERPIGNAN MEDITERRANEE - 41HABITATPERP" at bounding box center [314, 26] width 413 height 22
copy h3 "41HABITATPERP"
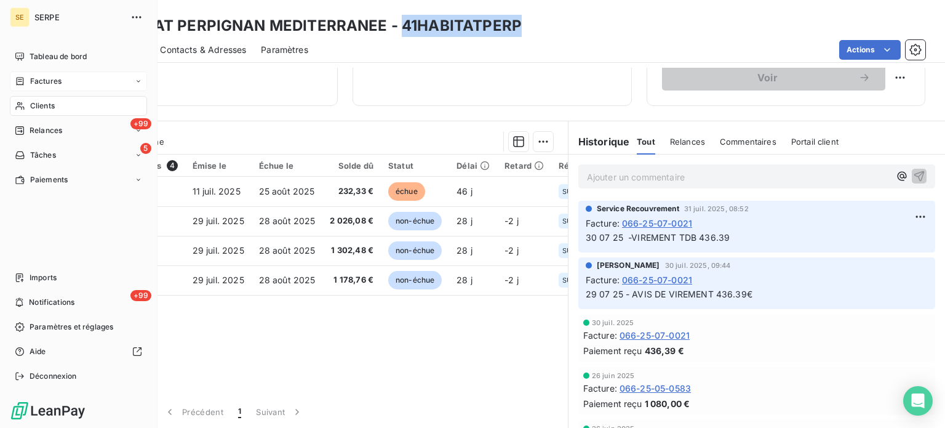
click at [39, 81] on span "Factures" at bounding box center [45, 81] width 31 height 11
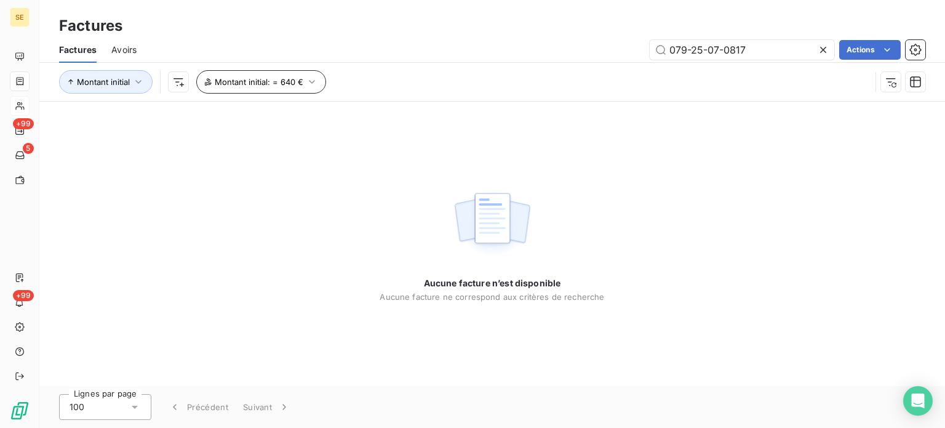
type input "079-25-07-0817"
click at [244, 79] on span "Montant initial : = 640 €" at bounding box center [259, 82] width 89 height 10
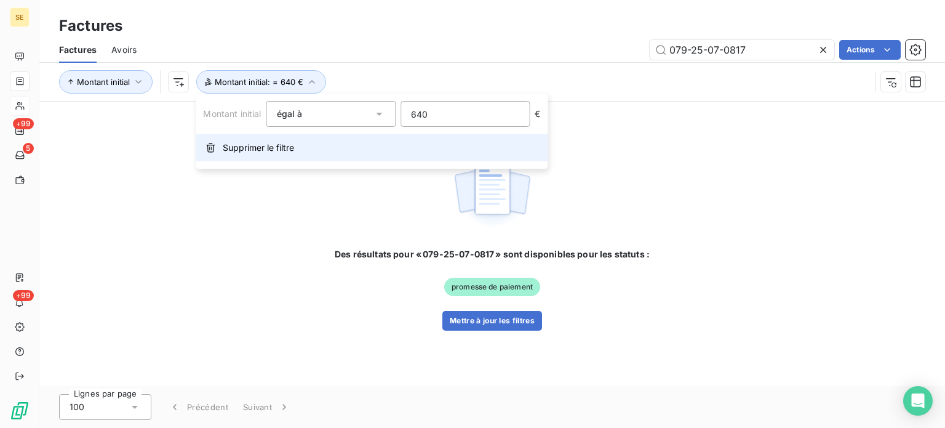
click at [275, 147] on span "Supprimer le filtre" at bounding box center [258, 148] width 71 height 12
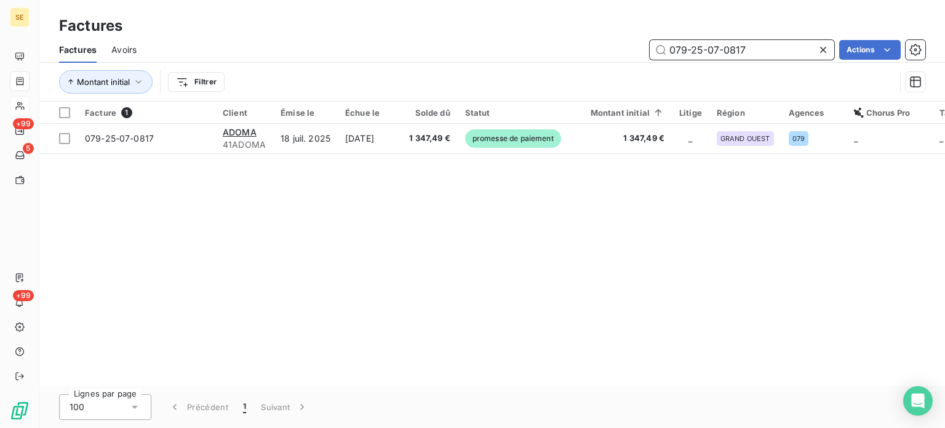
click at [700, 54] on input "079-25-07-0817" at bounding box center [742, 50] width 185 height 20
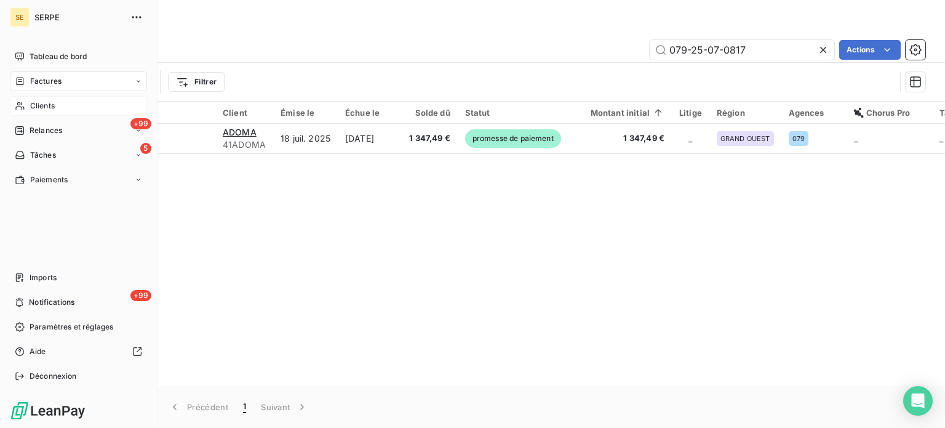
click at [17, 105] on icon at bounding box center [20, 106] width 10 height 10
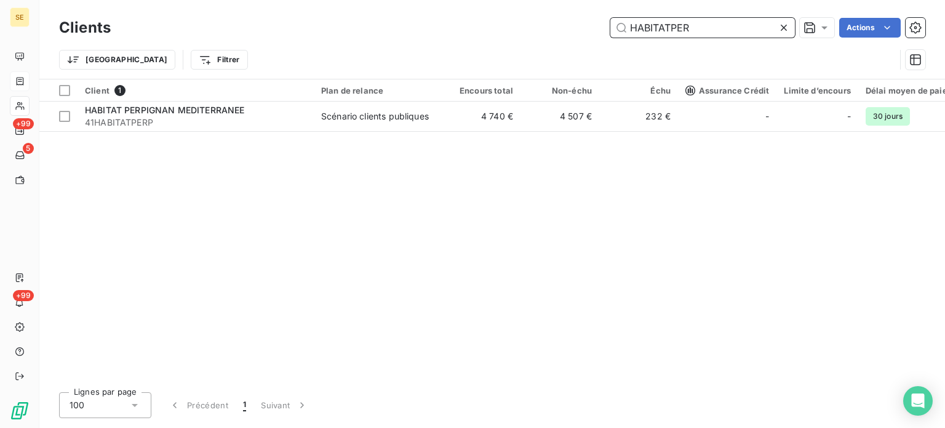
click at [735, 23] on input "HABITATPER" at bounding box center [702, 28] width 185 height 20
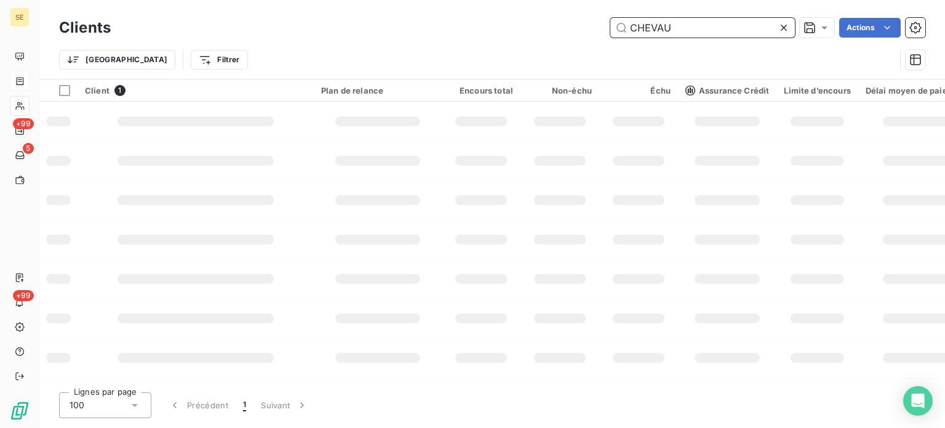
type input "CHEVAUX"
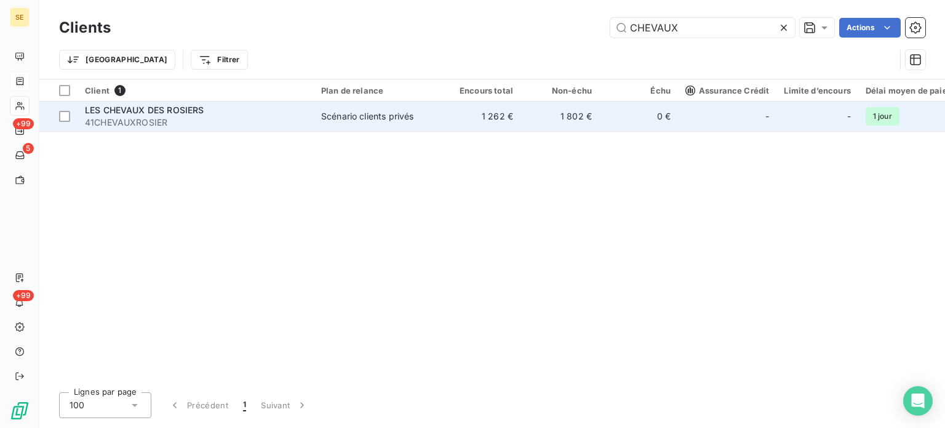
click at [354, 108] on td "Scénario clients privés" at bounding box center [378, 117] width 128 height 30
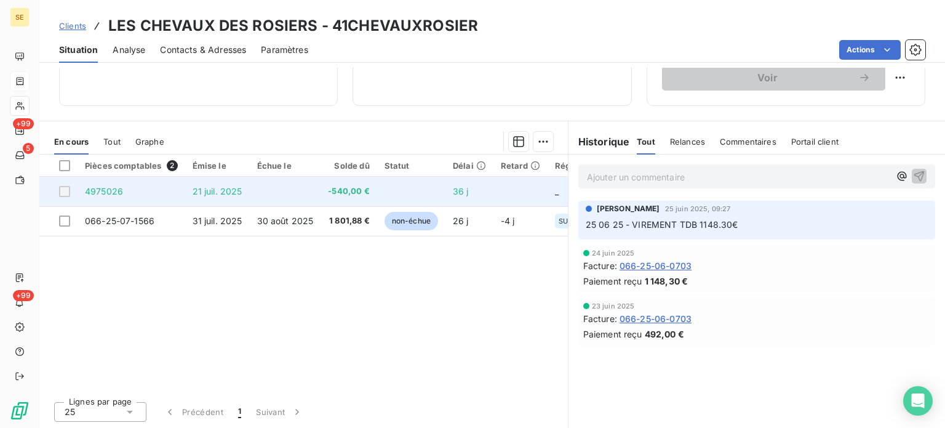
scroll to position [57, 0]
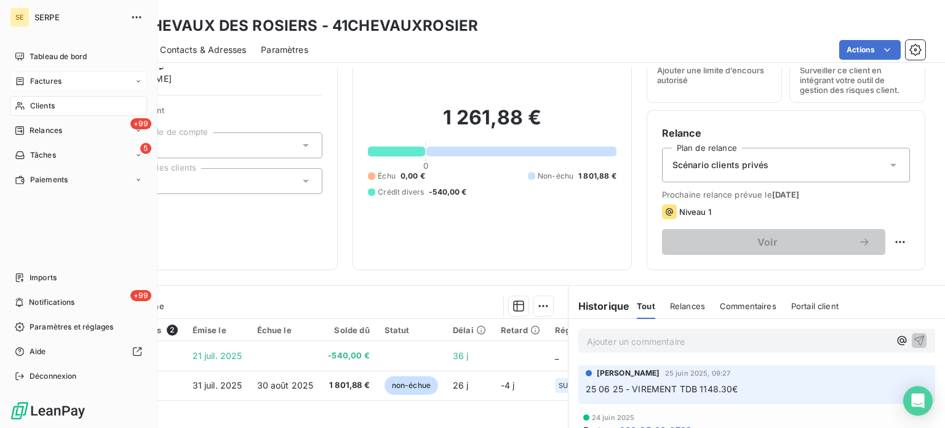
click at [41, 89] on div "Factures" at bounding box center [78, 81] width 137 height 20
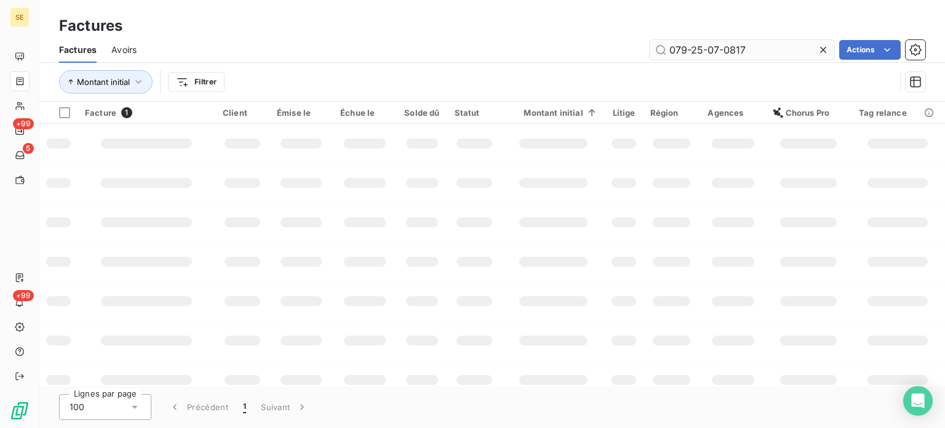
drag, startPoint x: 759, startPoint y: 49, endPoint x: 674, endPoint y: 53, distance: 85.0
click at [679, 53] on input "079-25-07-0817" at bounding box center [742, 50] width 185 height 20
drag, startPoint x: 643, startPoint y: 52, endPoint x: 636, endPoint y: 49, distance: 8.0
click at [640, 51] on div "079-25-07-0817 Actions" at bounding box center [538, 50] width 774 height 20
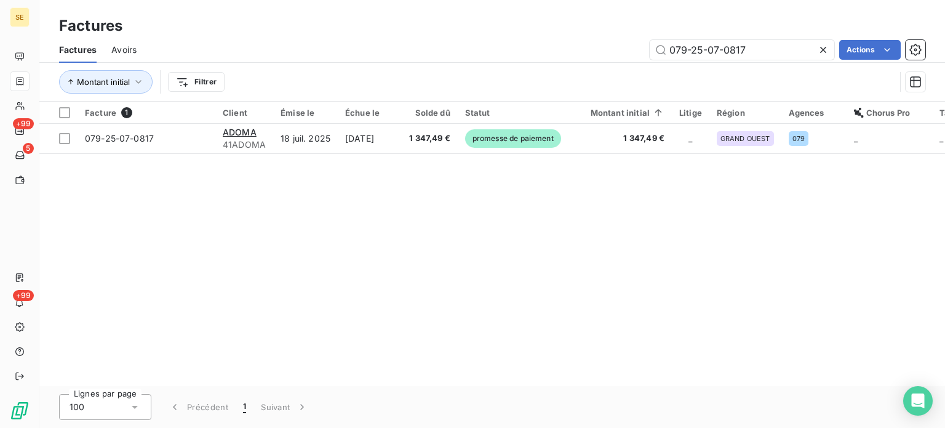
click at [824, 50] on icon at bounding box center [823, 50] width 12 height 12
click at [824, 50] on input "text" at bounding box center [742, 50] width 185 height 20
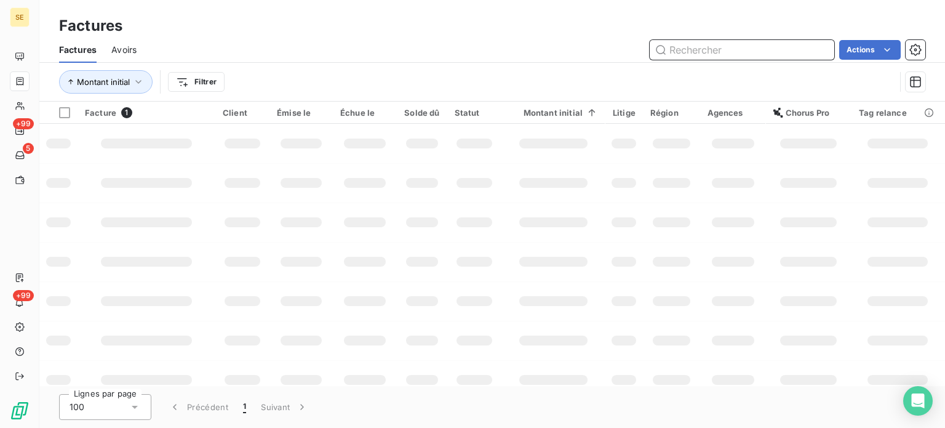
click at [770, 56] on input "text" at bounding box center [742, 50] width 185 height 20
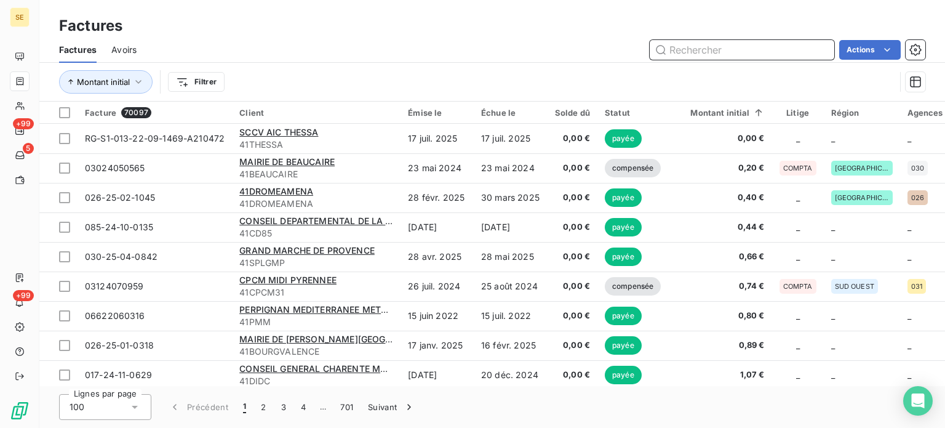
paste input "11E-25-07-1484"
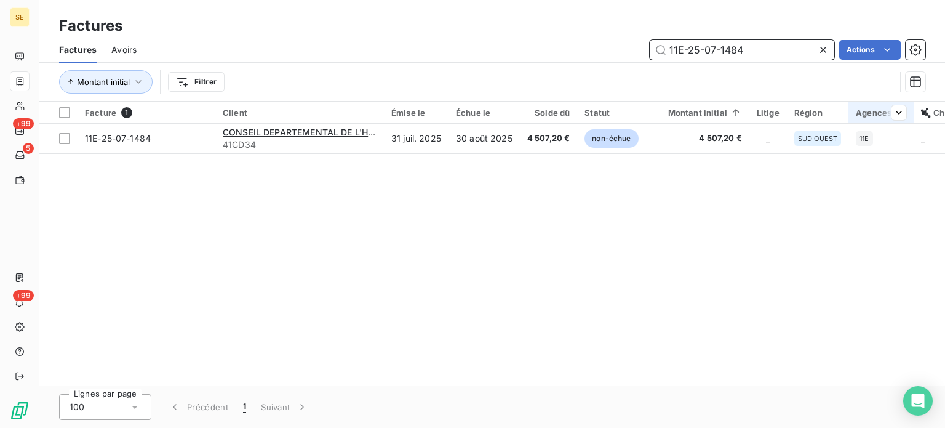
type input "11E-25-07-1484"
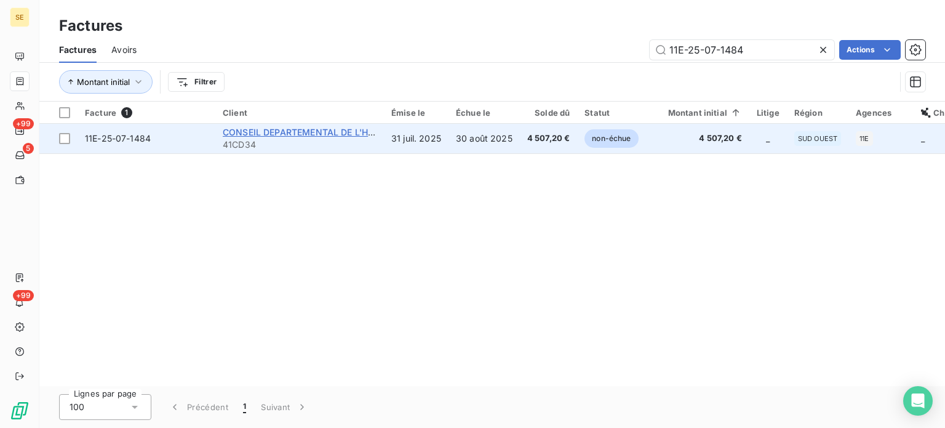
click at [303, 134] on span "CONSEIL DEPARTEMENTAL DE L'HERAULT" at bounding box center [312, 132] width 178 height 10
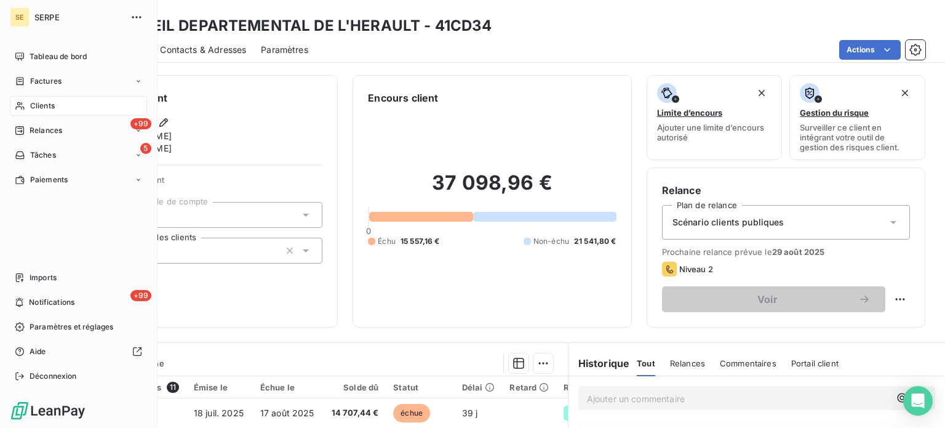
click at [31, 80] on span "Factures" at bounding box center [45, 81] width 31 height 11
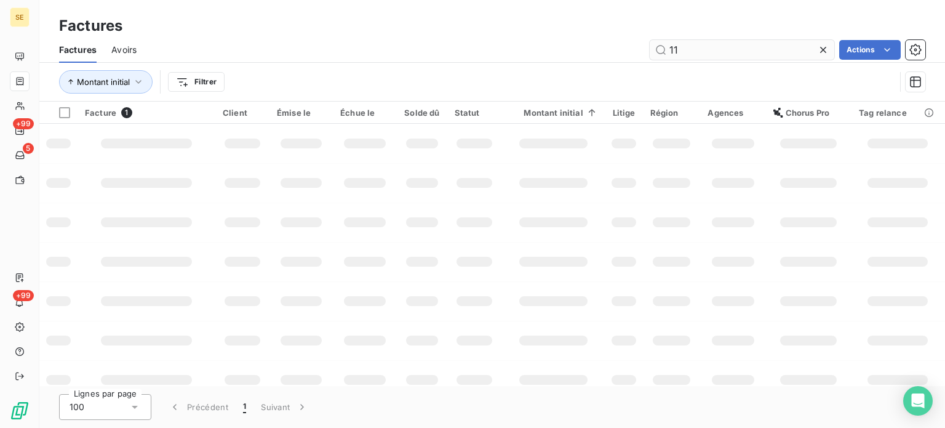
type input "1"
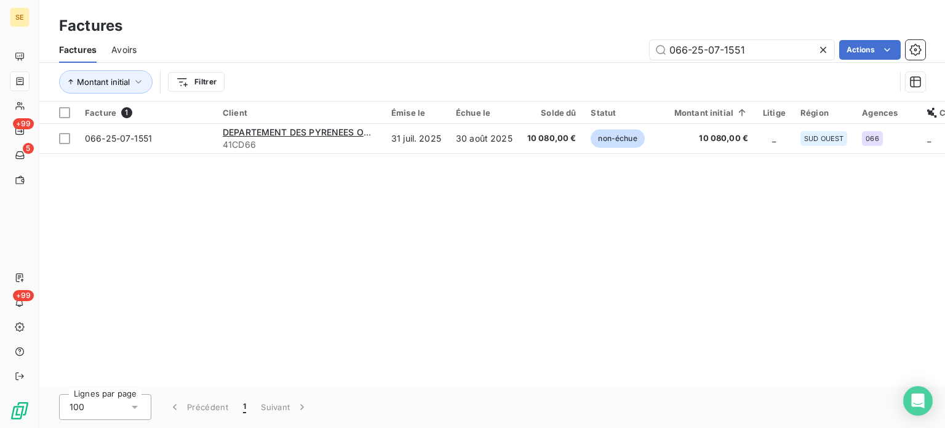
click at [494, 58] on div "066-25-07-1551 Actions" at bounding box center [538, 50] width 774 height 20
click at [760, 52] on input "066-25-07-1551" at bounding box center [742, 50] width 185 height 20
type input "0"
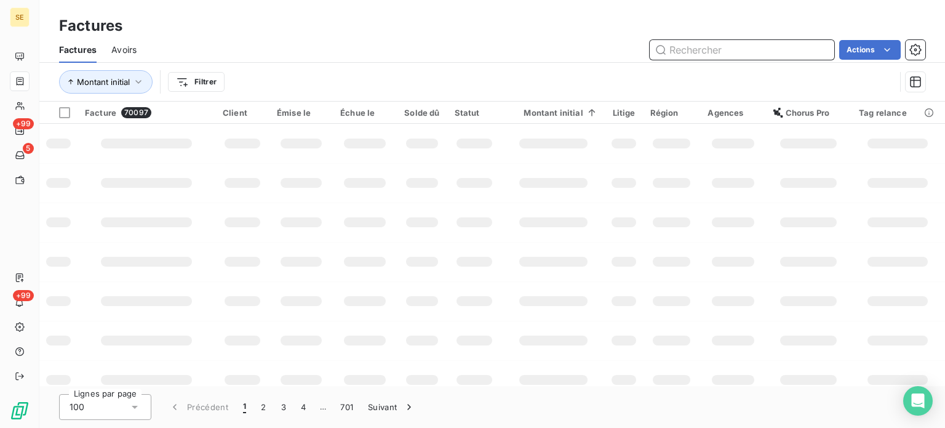
paste input "087-25-07-0406"
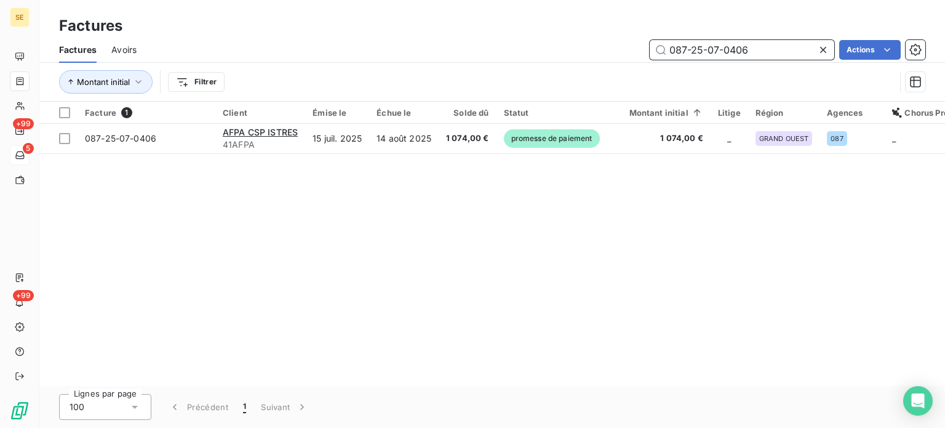
type input "087-25-07-0406"
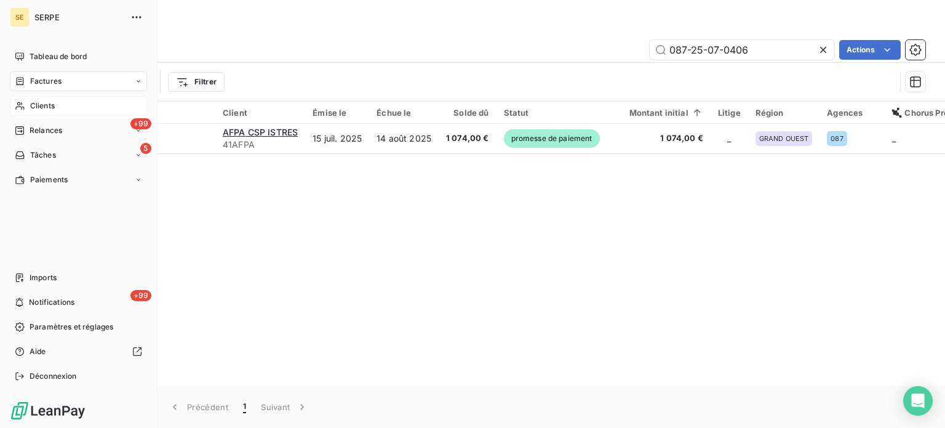
click at [67, 100] on div "Clients" at bounding box center [78, 106] width 137 height 20
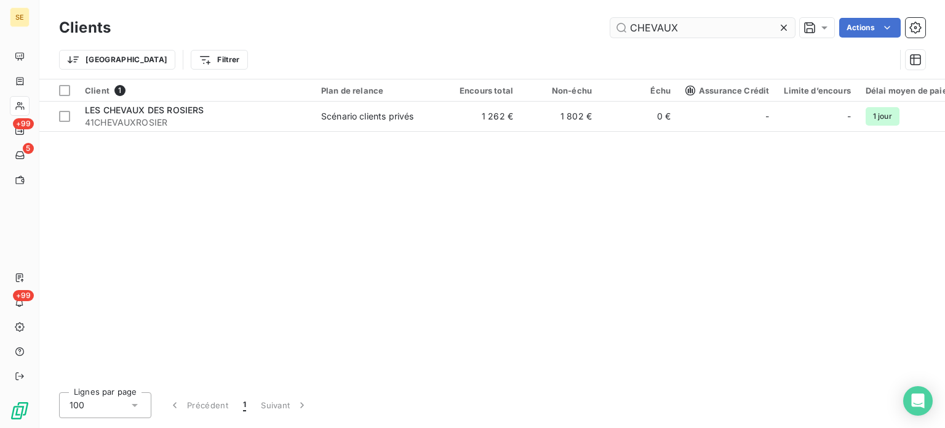
click at [725, 31] on input "CHEVAUX" at bounding box center [702, 28] width 185 height 20
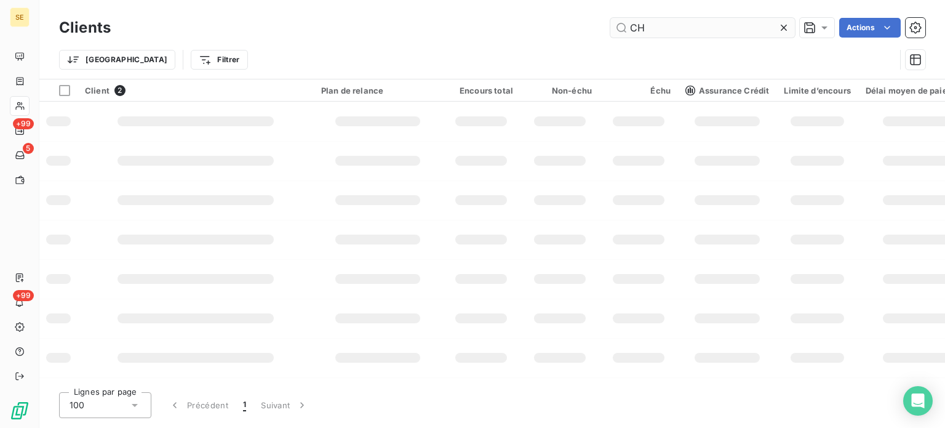
type input "C"
type input "S"
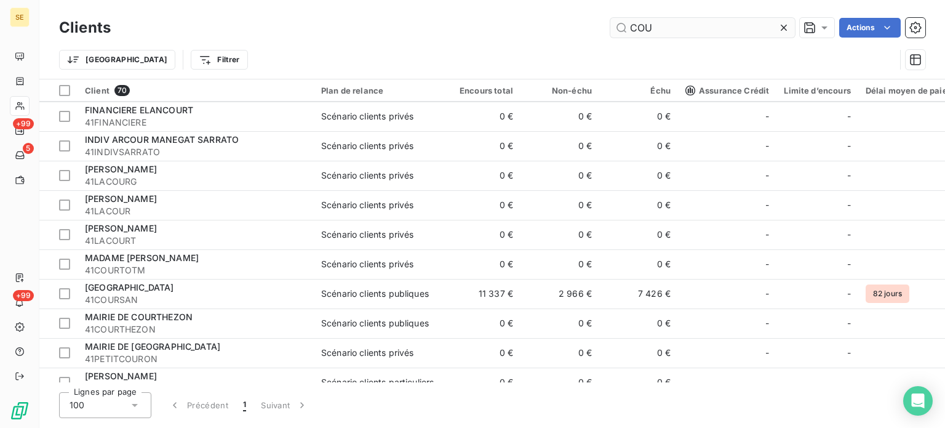
scroll to position [315, 0]
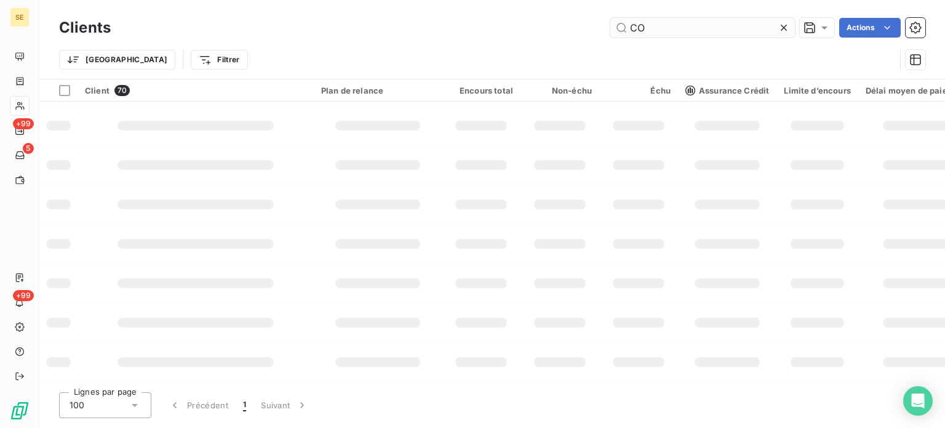
type input "C"
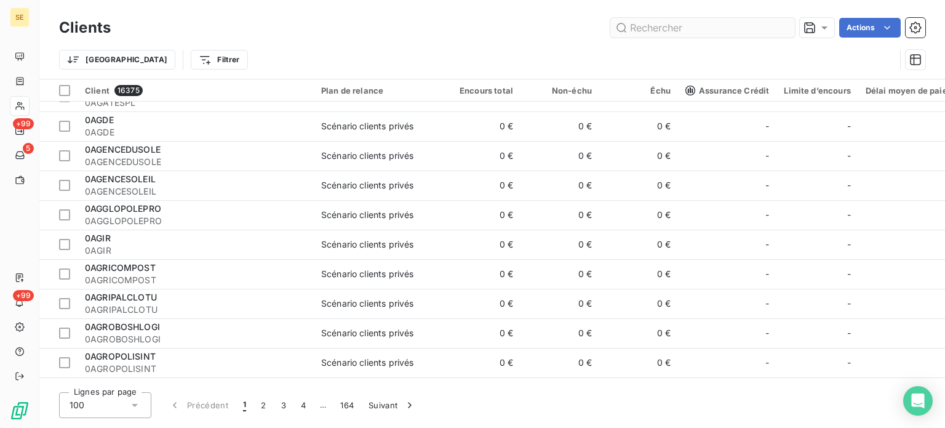
scroll to position [1299, 0]
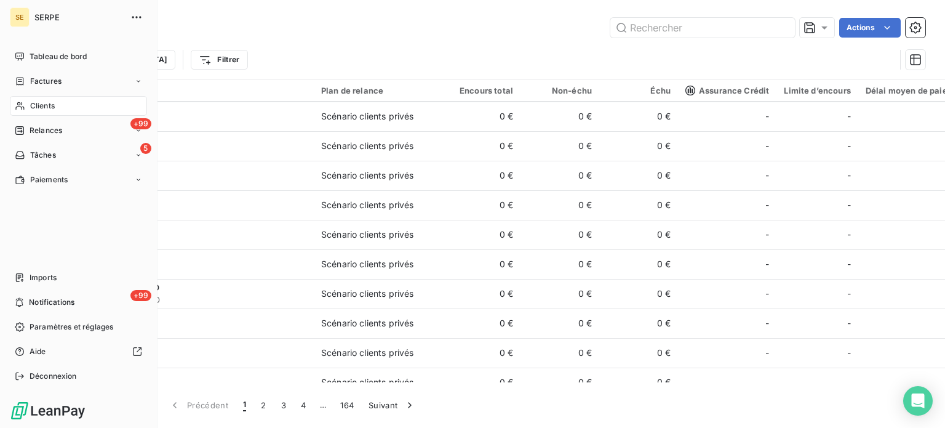
click at [15, 81] on icon at bounding box center [20, 81] width 10 height 10
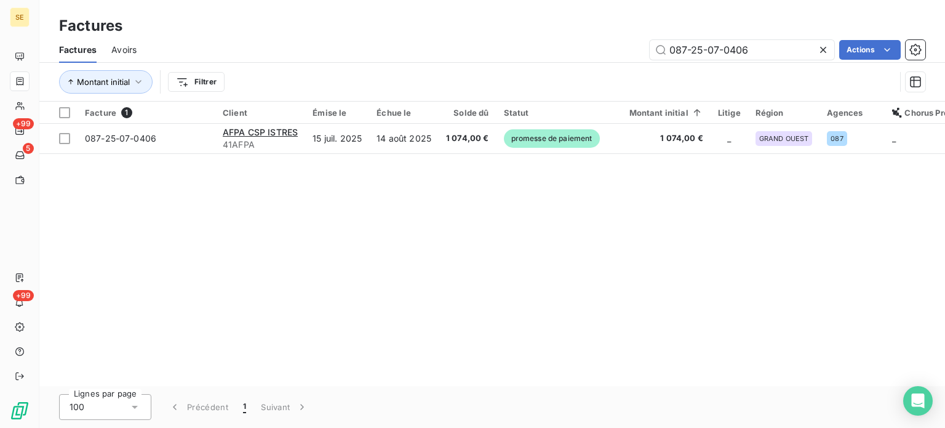
click at [825, 41] on div at bounding box center [825, 50] width 17 height 20
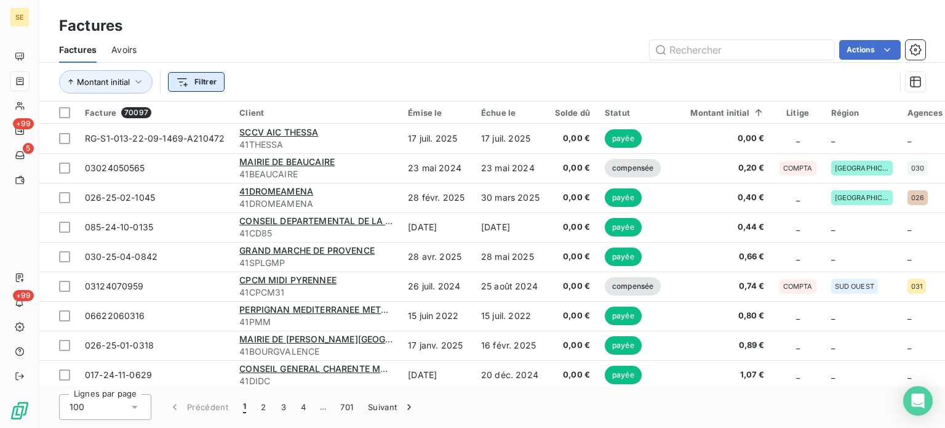
click at [194, 85] on html "SE +99 5 +99 Factures Factures Avoirs Actions Montant initial Filtrer Facture 7…" at bounding box center [472, 214] width 945 height 428
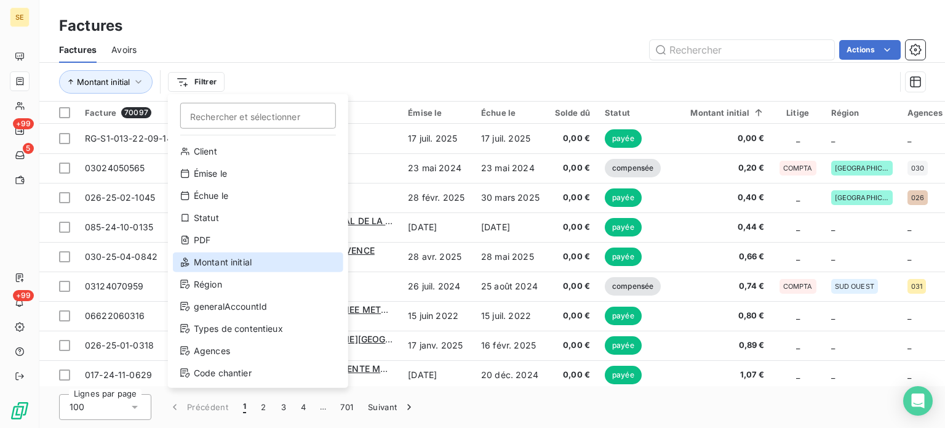
click at [222, 265] on div "Montant initial" at bounding box center [258, 262] width 170 height 20
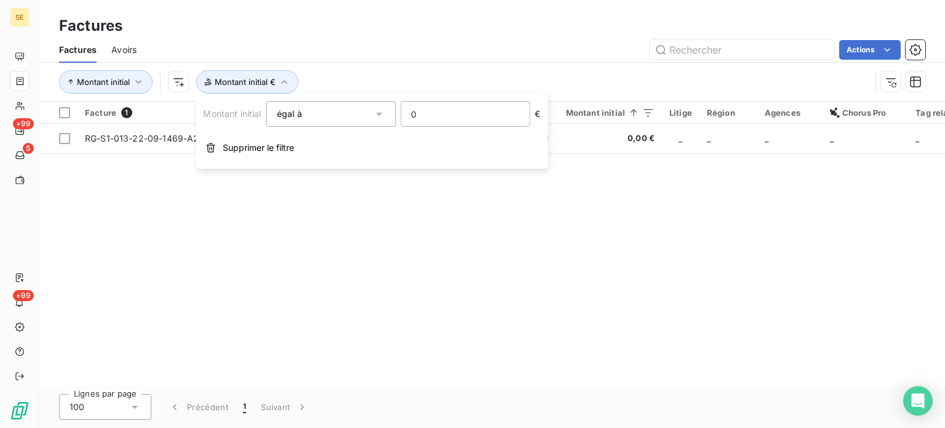
click at [502, 108] on input "0" at bounding box center [465, 114] width 128 height 25
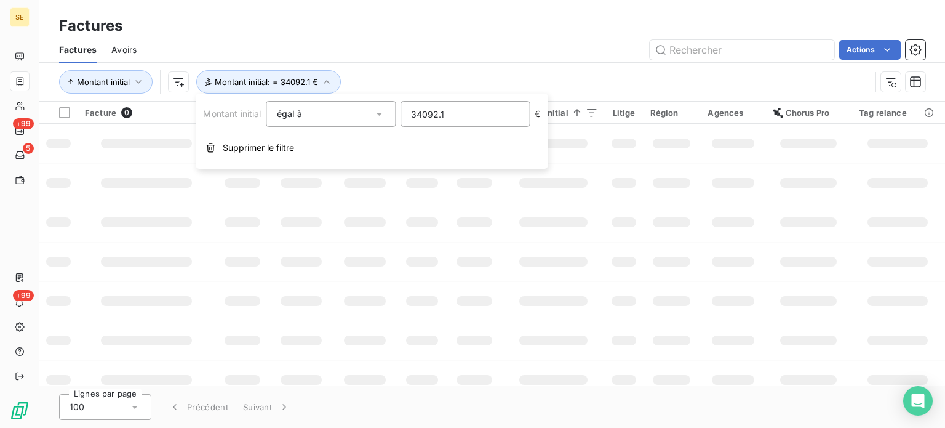
type input "34092.12"
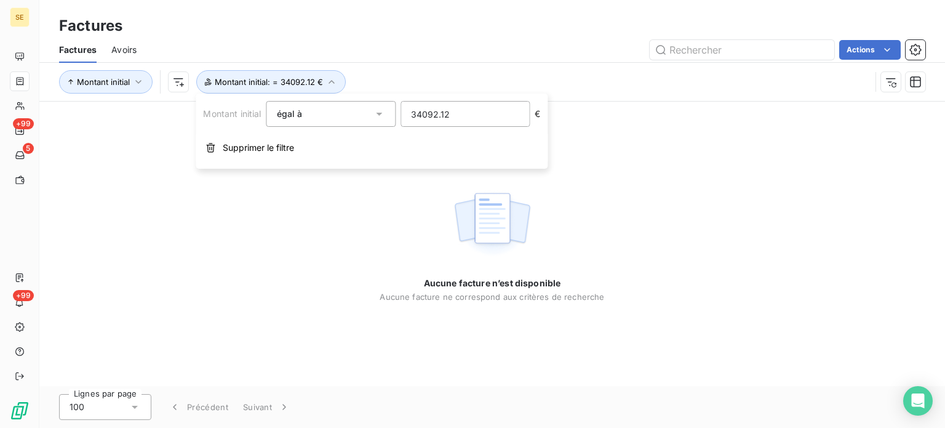
click at [373, 78] on div "Montant initial Montant initial : = 34092.12 €" at bounding box center [465, 81] width 812 height 23
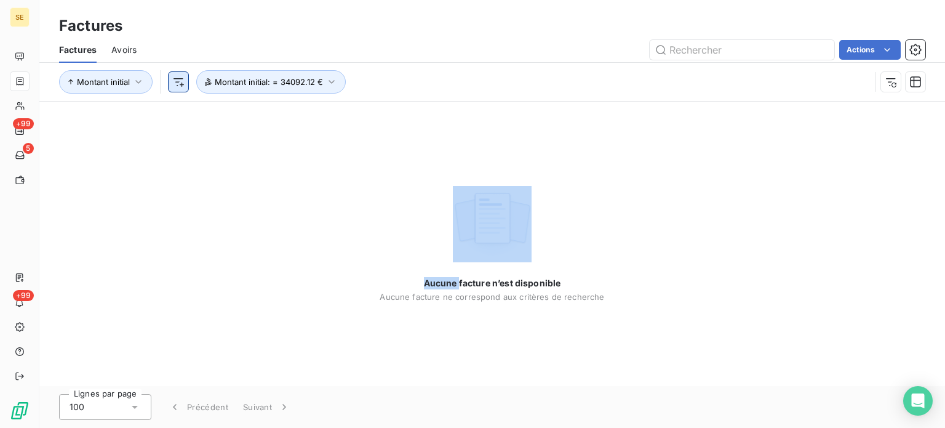
click at [175, 76] on html "SE +99 5 +99 Factures Factures Avoirs Actions Montant initial Montant initial :…" at bounding box center [472, 214] width 945 height 428
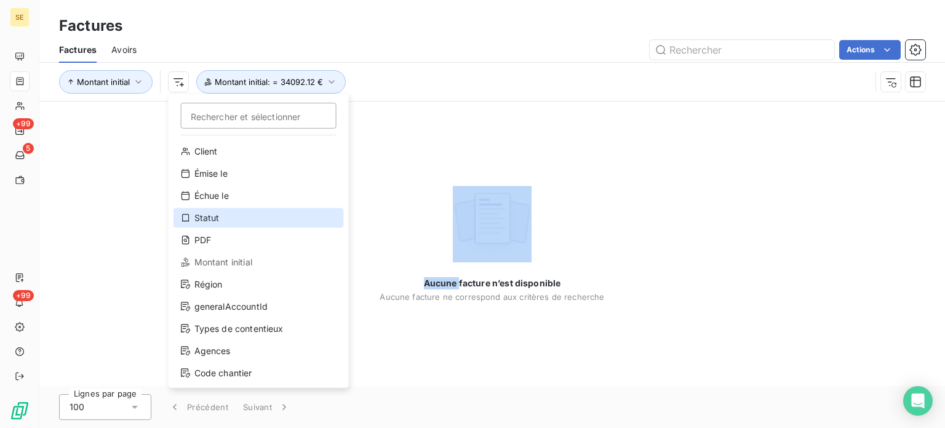
scroll to position [44, 0]
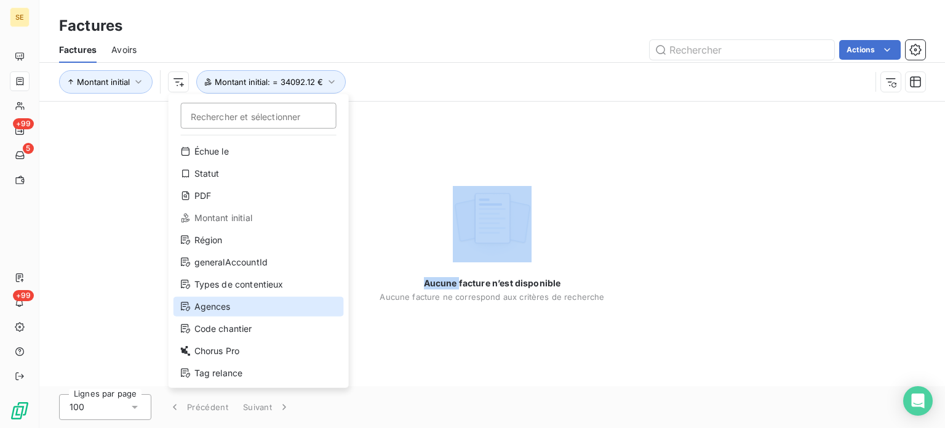
click at [245, 301] on div "Agences" at bounding box center [259, 307] width 170 height 20
click at [245, 301] on div "Aucune facture n’est disponible Aucune facture ne correspond aux critères de re…" at bounding box center [492, 244] width 906 height 284
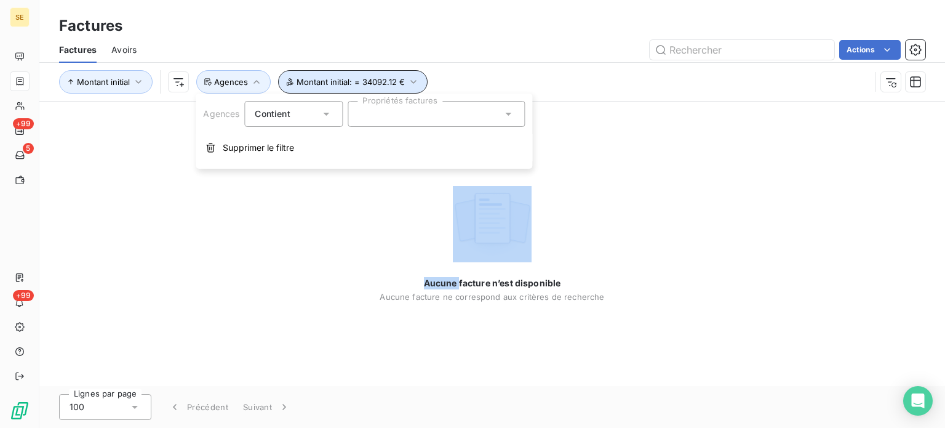
click at [406, 90] on button "Montant initial : = 34092.12 €" at bounding box center [353, 81] width 150 height 23
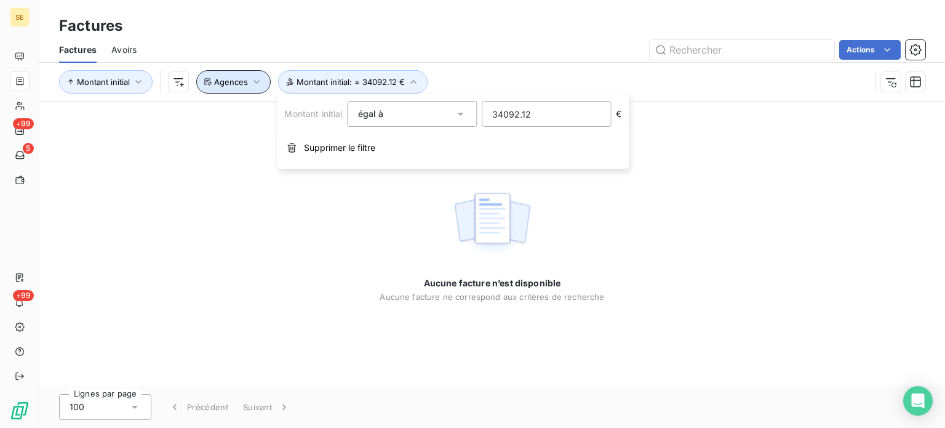
click at [245, 78] on span "Agences" at bounding box center [231, 82] width 34 height 10
click at [226, 83] on span "Agences" at bounding box center [231, 82] width 34 height 10
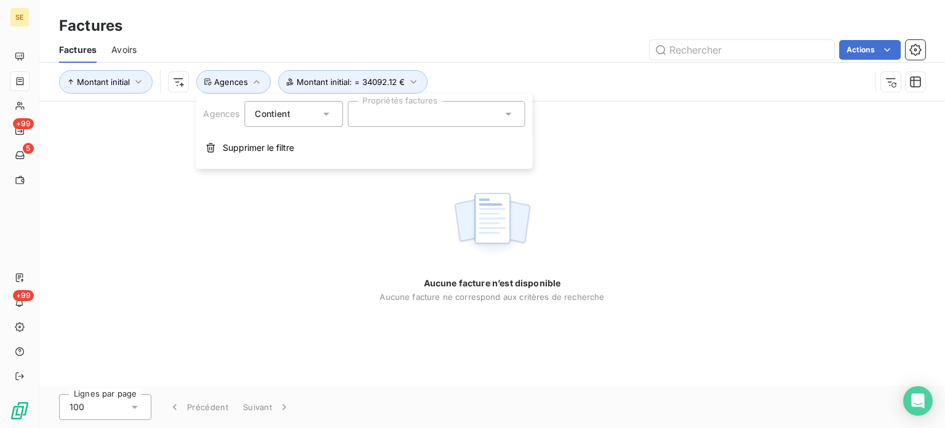
click at [375, 123] on div at bounding box center [436, 114] width 177 height 26
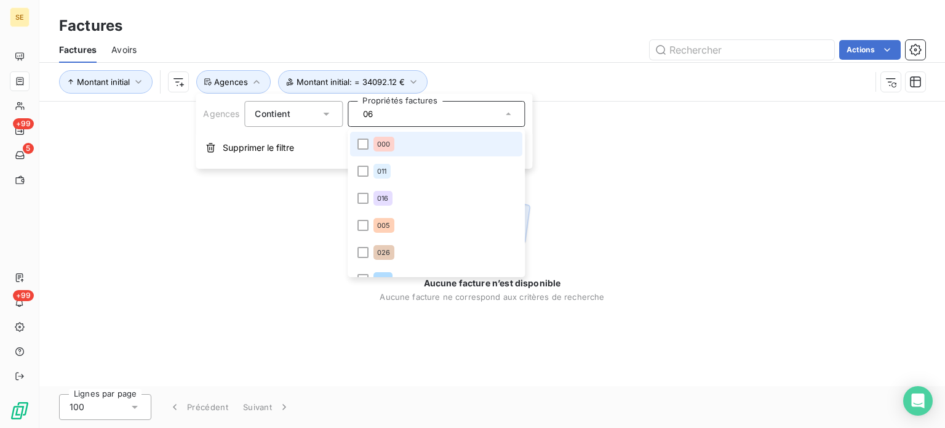
type input "066"
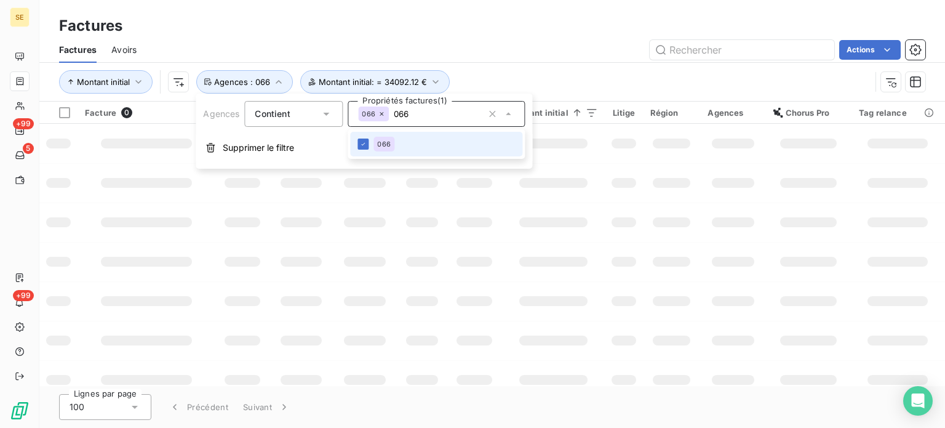
click at [430, 58] on div "Actions" at bounding box center [538, 50] width 774 height 20
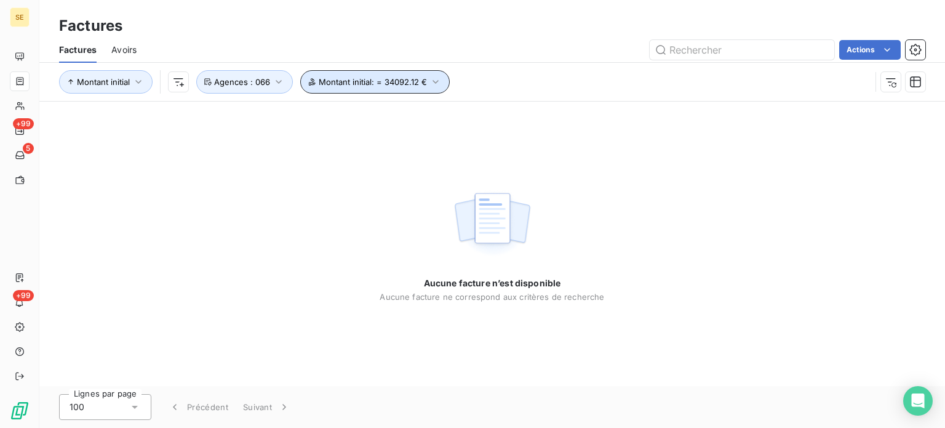
click at [442, 87] on button "Montant initial : = 34092.12 €" at bounding box center [375, 81] width 150 height 23
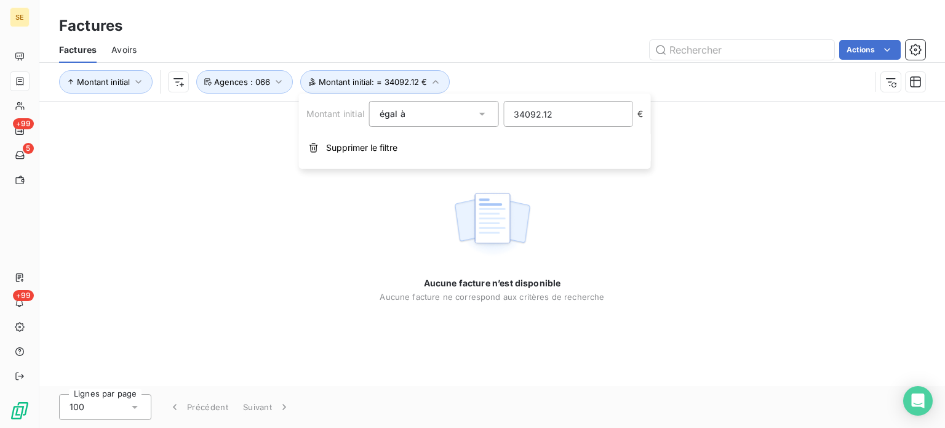
click at [418, 117] on div "égal à eq" at bounding box center [428, 113] width 96 height 17
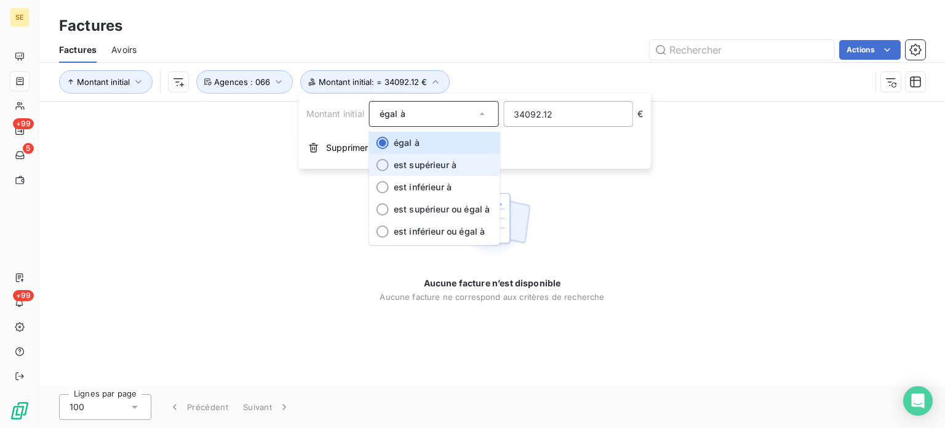
click at [465, 162] on li "est supérieur à" at bounding box center [434, 165] width 130 height 22
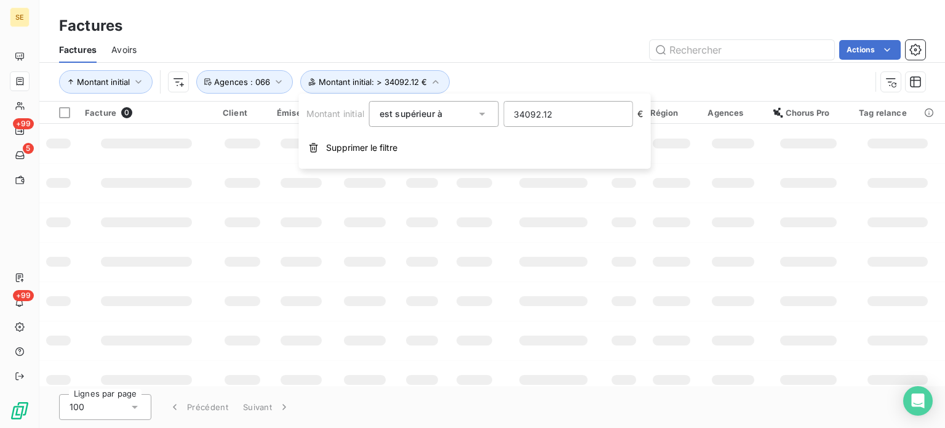
click at [572, 118] on input "34092.12" at bounding box center [568, 114] width 128 height 25
type input "30000"
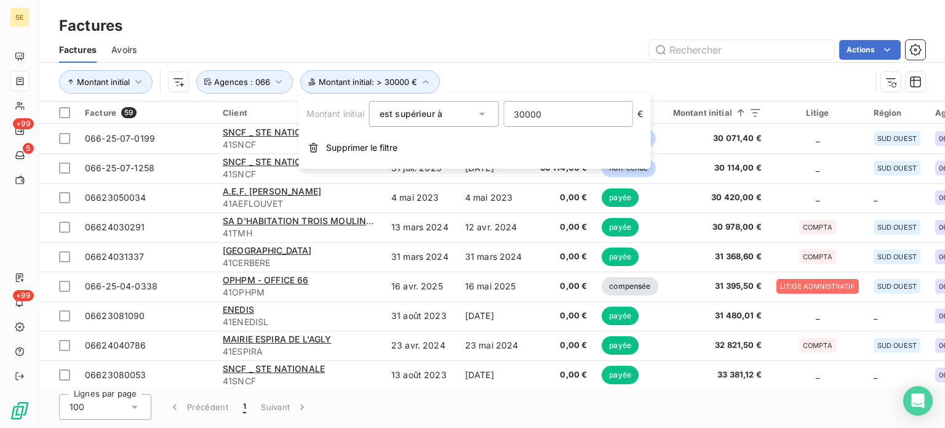
click at [468, 29] on div "Factures" at bounding box center [492, 26] width 906 height 22
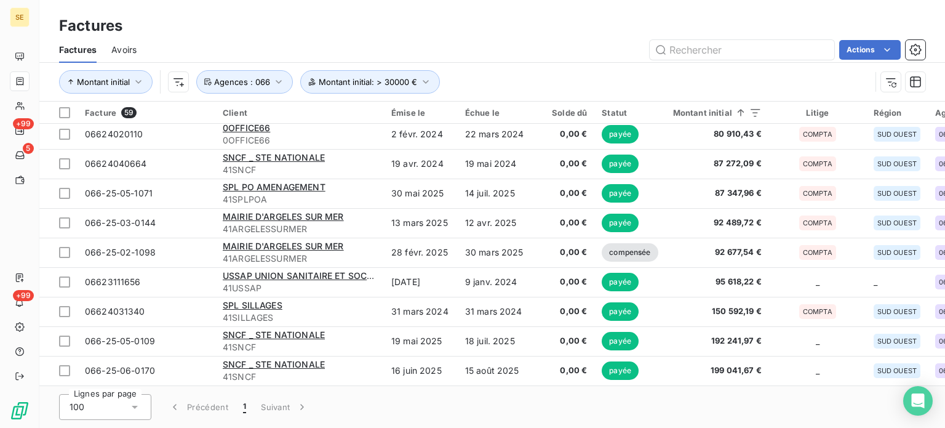
scroll to position [1485, 0]
click at [175, 82] on html "SE +99 5 +99 Factures Factures Avoirs Actions Montant initial Montant initial :…" at bounding box center [472, 214] width 945 height 428
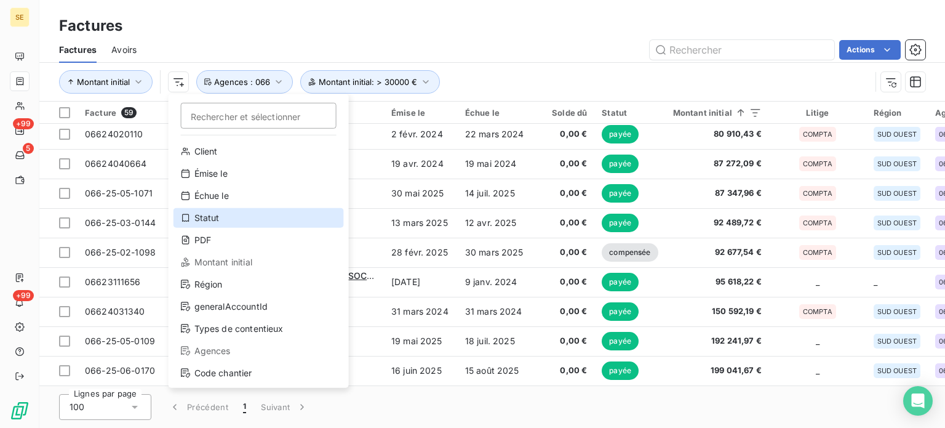
click at [226, 223] on div "Statut" at bounding box center [259, 218] width 170 height 20
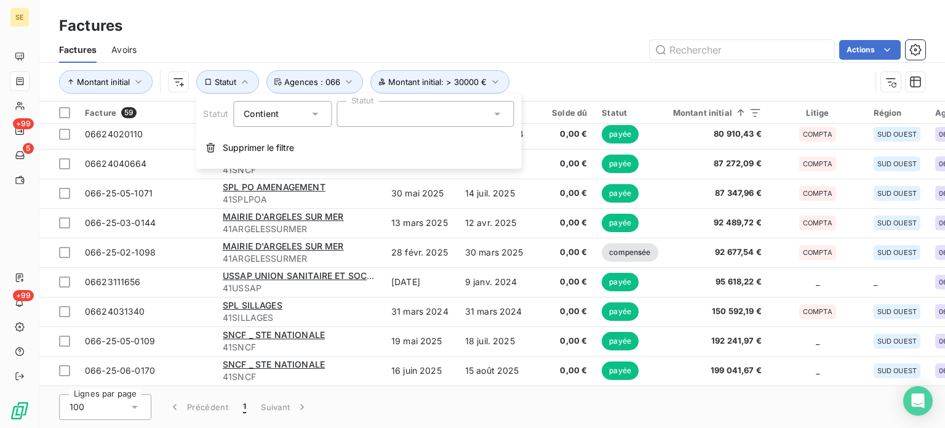
click at [418, 113] on div at bounding box center [425, 114] width 177 height 26
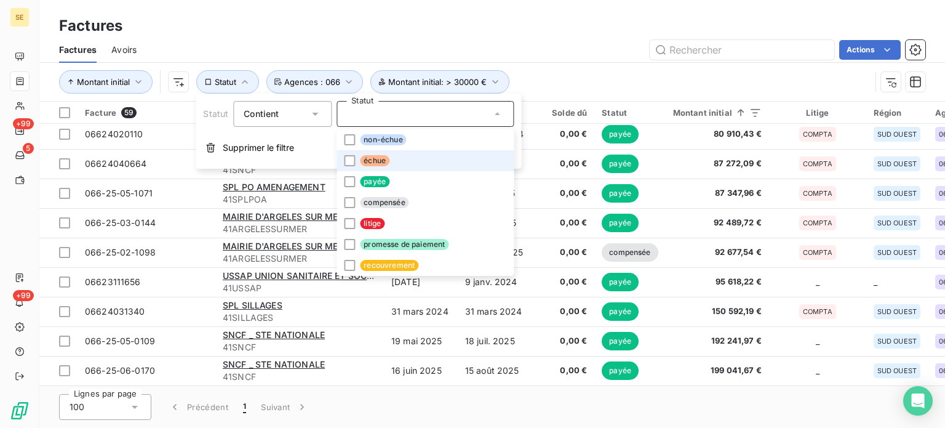
click at [402, 154] on li "échue" at bounding box center [425, 160] width 177 height 21
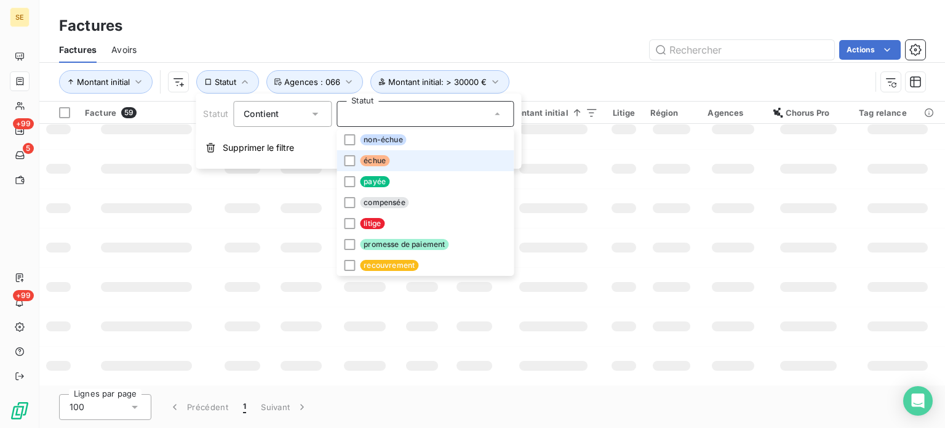
click at [401, 163] on li "échue" at bounding box center [425, 160] width 177 height 21
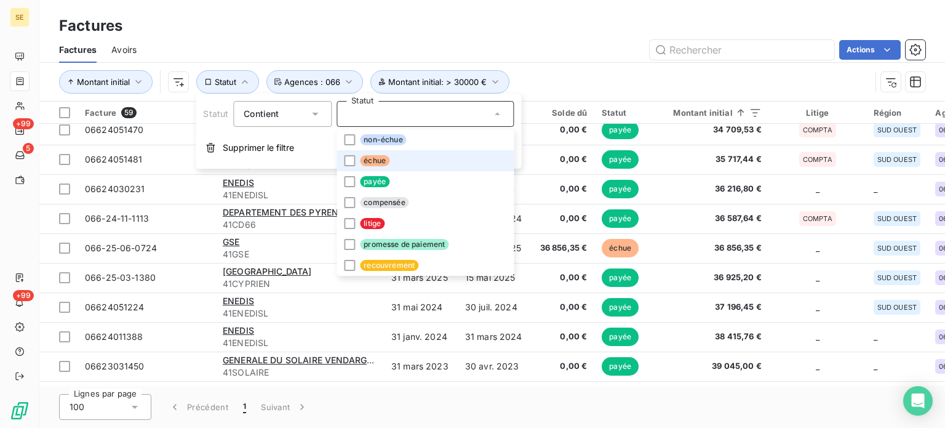
scroll to position [0, 0]
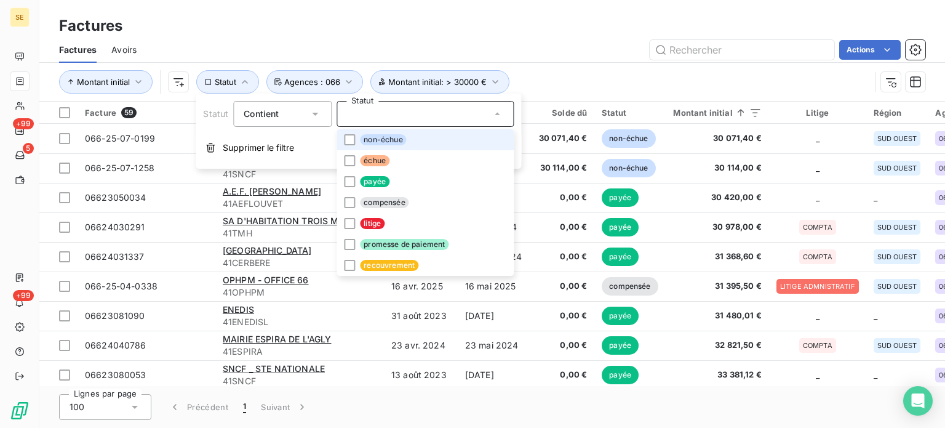
click at [411, 143] on li "non-échue" at bounding box center [425, 139] width 177 height 21
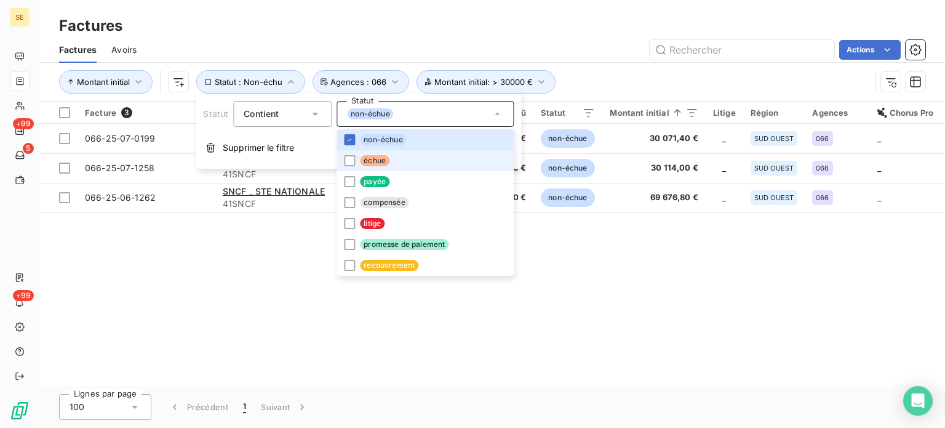
click at [421, 162] on li "échue" at bounding box center [425, 160] width 177 height 21
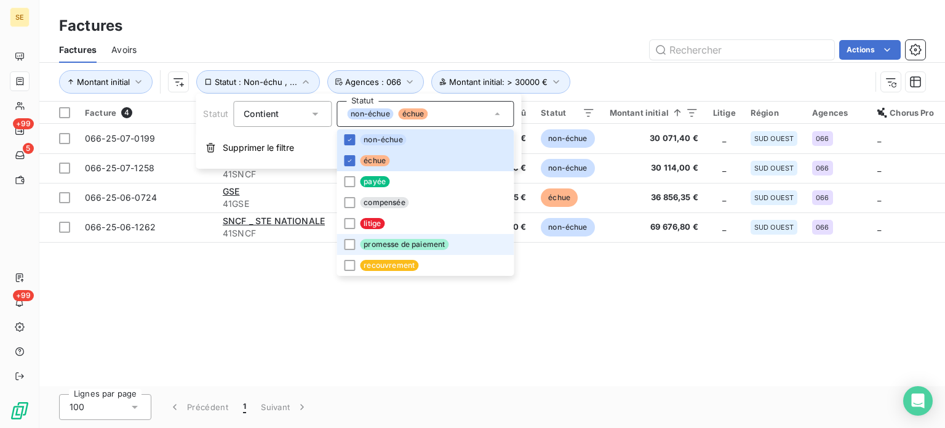
click at [427, 250] on li "promesse de paiement" at bounding box center [425, 244] width 177 height 21
click at [618, 46] on div "Actions" at bounding box center [538, 50] width 774 height 20
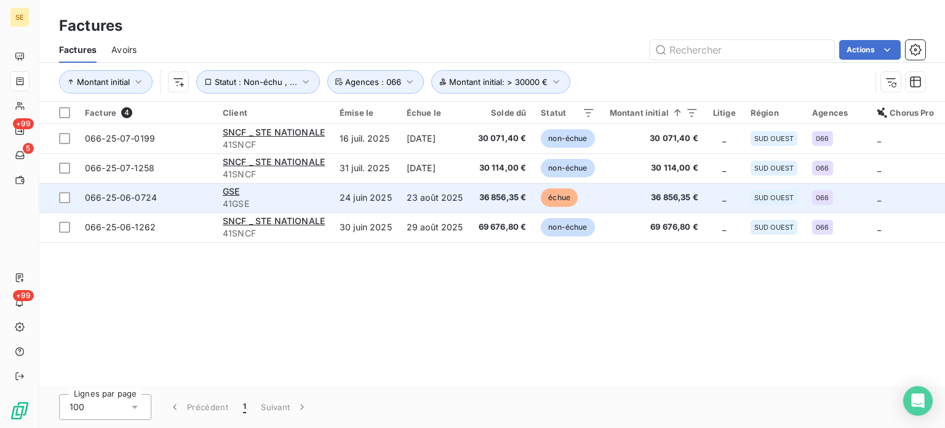
click at [455, 194] on td "23 août 2025" at bounding box center [434, 198] width 71 height 30
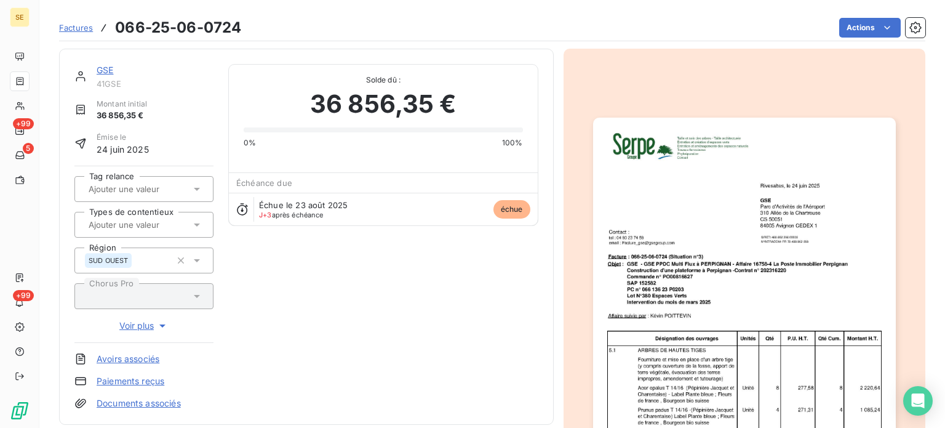
scroll to position [170, 0]
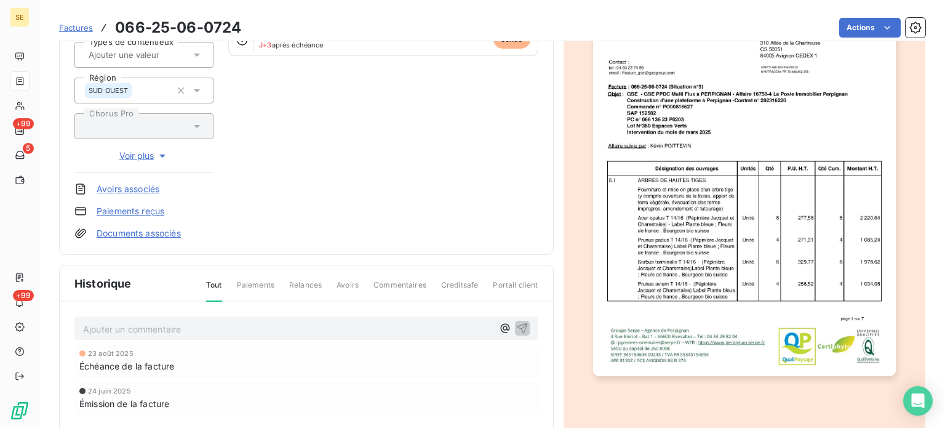
click at [712, 191] on img "button" at bounding box center [744, 162] width 303 height 428
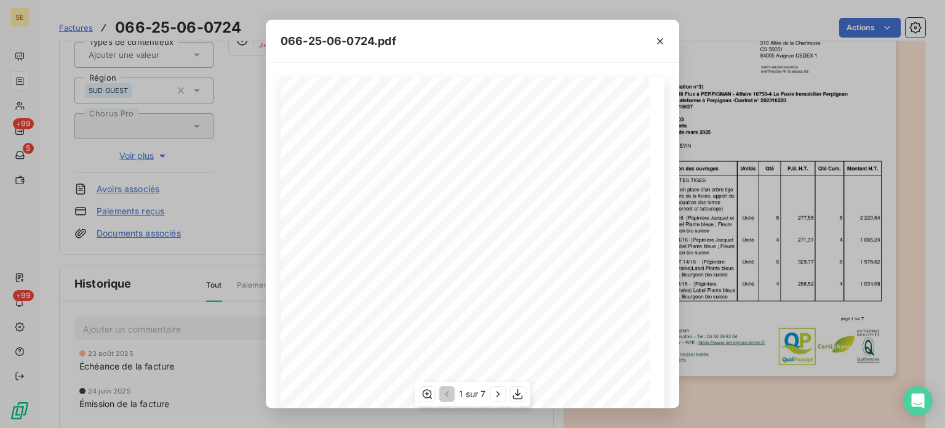
scroll to position [206, 0]
click at [495, 396] on icon "button" at bounding box center [498, 394] width 12 height 12
click at [495, 396] on icon "button" at bounding box center [499, 394] width 12 height 12
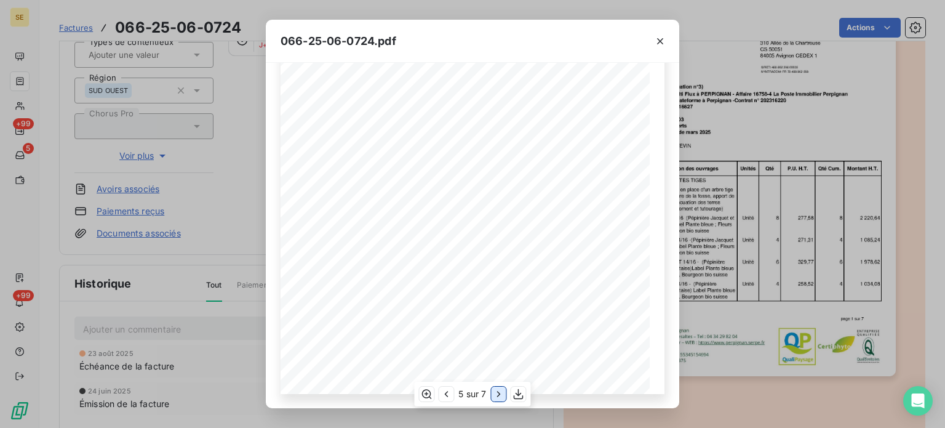
click at [495, 396] on icon "button" at bounding box center [499, 394] width 12 height 12
click at [660, 44] on icon "button" at bounding box center [660, 41] width 12 height 12
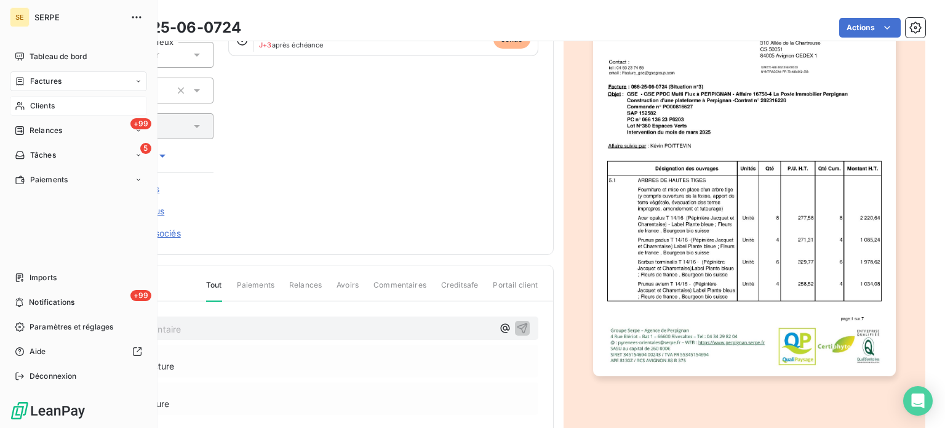
click at [20, 105] on icon at bounding box center [20, 106] width 10 height 10
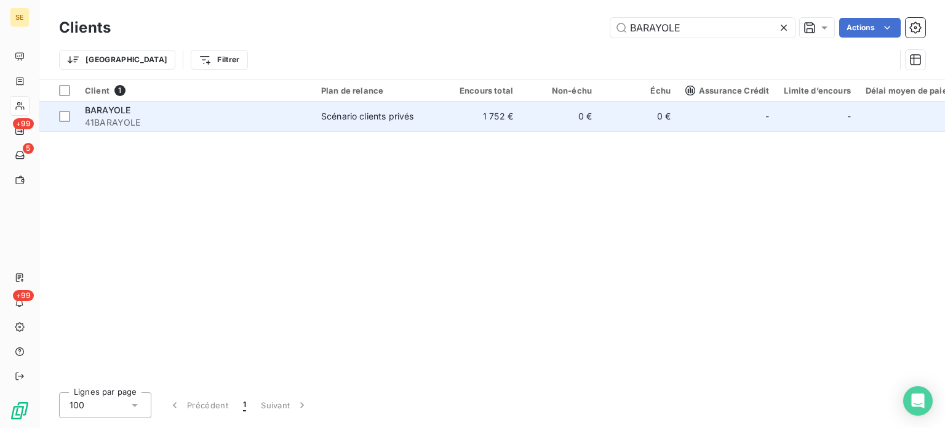
type input "BARAYOLE"
click at [322, 108] on td "Scénario clients privés" at bounding box center [378, 117] width 128 height 30
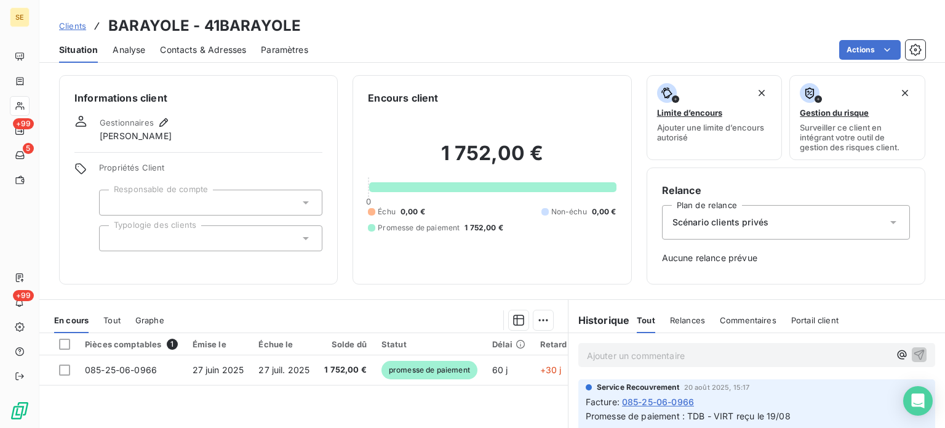
click at [239, 28] on h3 "BARAYOLE - 41BARAYOLE" at bounding box center [204, 26] width 193 height 22
drag, startPoint x: 239, startPoint y: 28, endPoint x: 234, endPoint y: 23, distance: 7.4
click at [234, 23] on h3 "BARAYOLE - 41BARAYOLE" at bounding box center [204, 26] width 193 height 22
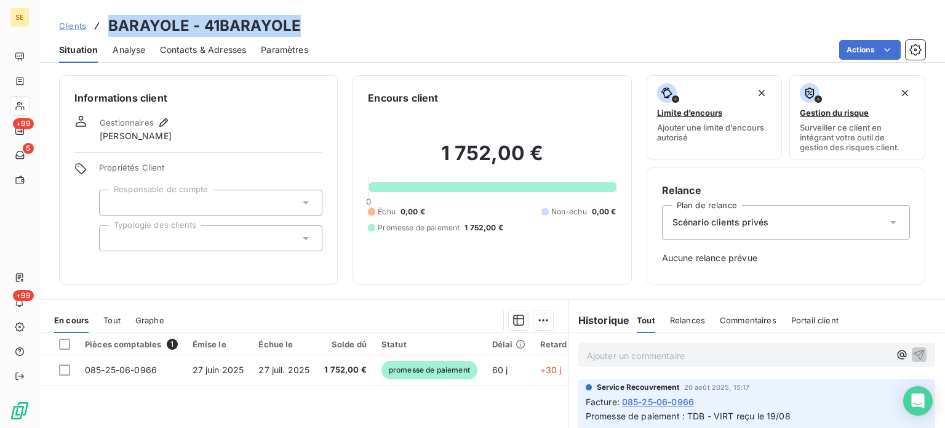
click at [295, 30] on h3 "BARAYOLE - 41BARAYOLE" at bounding box center [204, 26] width 193 height 22
drag, startPoint x: 295, startPoint y: 31, endPoint x: 219, endPoint y: 26, distance: 75.9
click at [220, 25] on div "Clients BARAYOLE - 41BARAYOLE" at bounding box center [492, 26] width 906 height 22
drag, startPoint x: 198, startPoint y: 28, endPoint x: 213, endPoint y: 26, distance: 14.9
click at [212, 26] on h3 "BARAYOLE - 41BARAYOLE" at bounding box center [204, 26] width 193 height 22
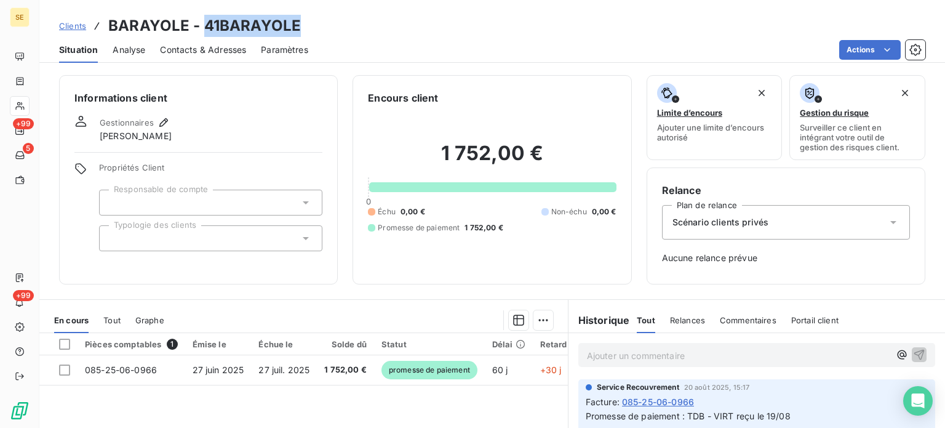
drag, startPoint x: 303, startPoint y: 24, endPoint x: 206, endPoint y: 26, distance: 96.6
click at [206, 26] on div "Clients BARAYOLE - 41BARAYOLE" at bounding box center [492, 26] width 906 height 22
click at [206, 26] on h3 "BARAYOLE - 41BARAYOLE" at bounding box center [204, 26] width 193 height 22
drag, startPoint x: 300, startPoint y: 28, endPoint x: 236, endPoint y: 31, distance: 64.7
click at [236, 31] on div "Clients BARAYOLE - 41BARAYOLE" at bounding box center [492, 26] width 906 height 22
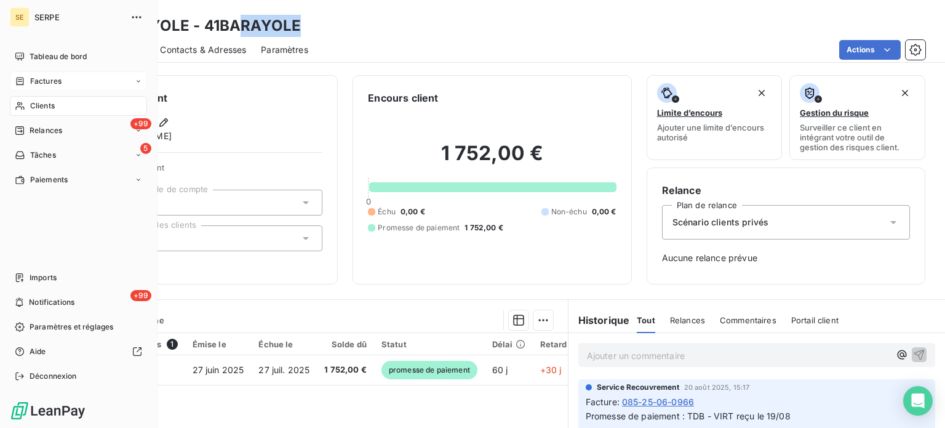
click at [33, 85] on span "Factures" at bounding box center [45, 81] width 31 height 11
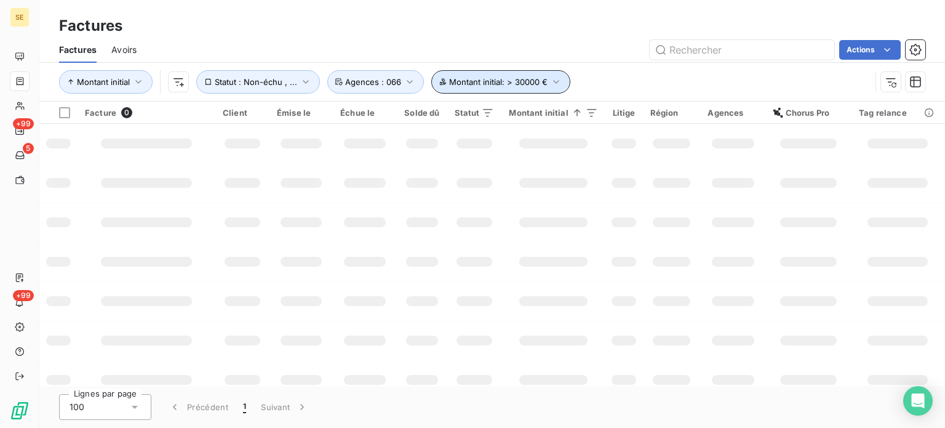
click at [537, 84] on span "Montant initial : > 30000 €" at bounding box center [498, 82] width 98 height 10
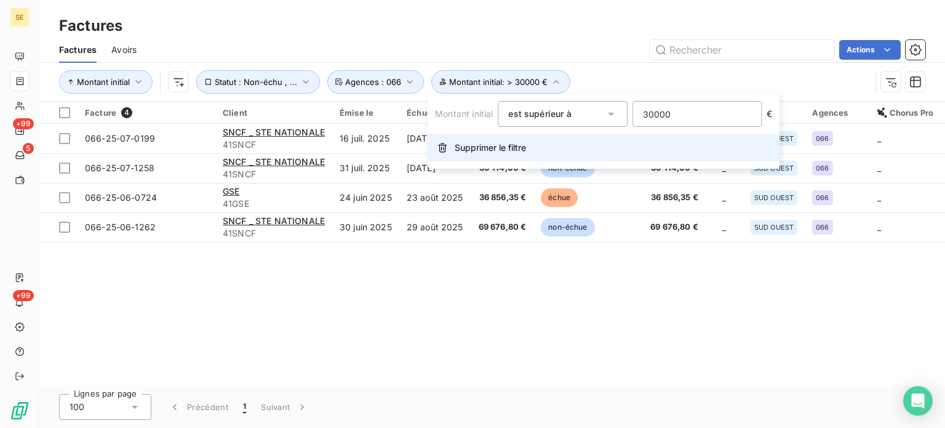
click at [526, 148] on span "Supprimer le filtre" at bounding box center [490, 148] width 71 height 12
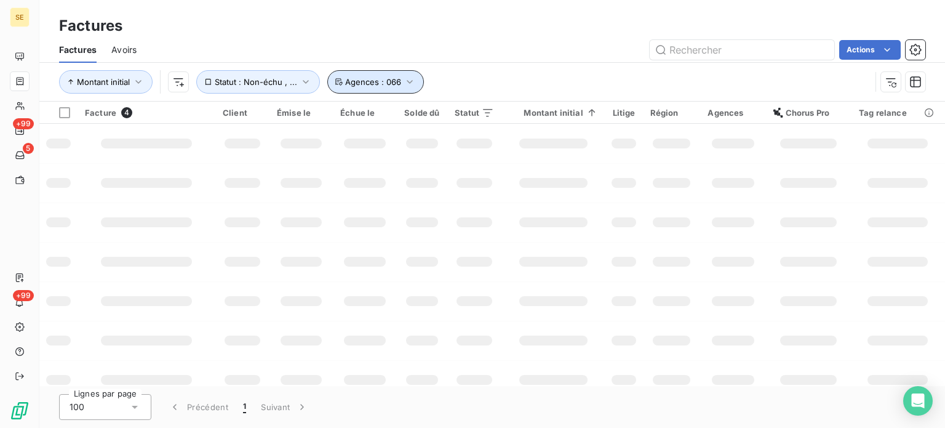
click at [372, 86] on span "Agences : 066" at bounding box center [373, 82] width 56 height 10
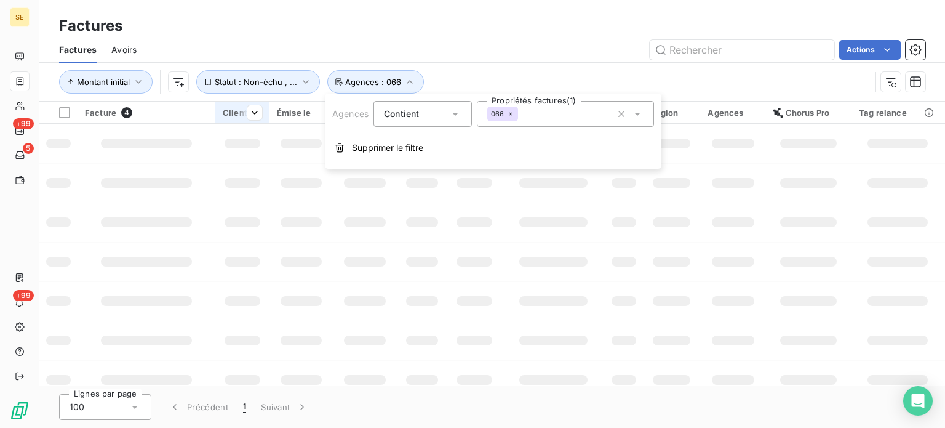
click at [381, 148] on span "Supprimer le filtre" at bounding box center [387, 148] width 71 height 12
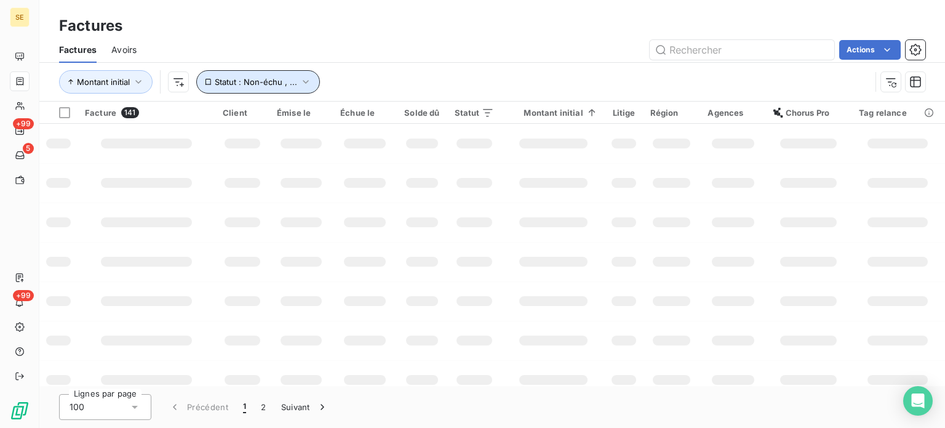
click at [263, 89] on button "Statut : Non-échu , ..." at bounding box center [258, 81] width 124 height 23
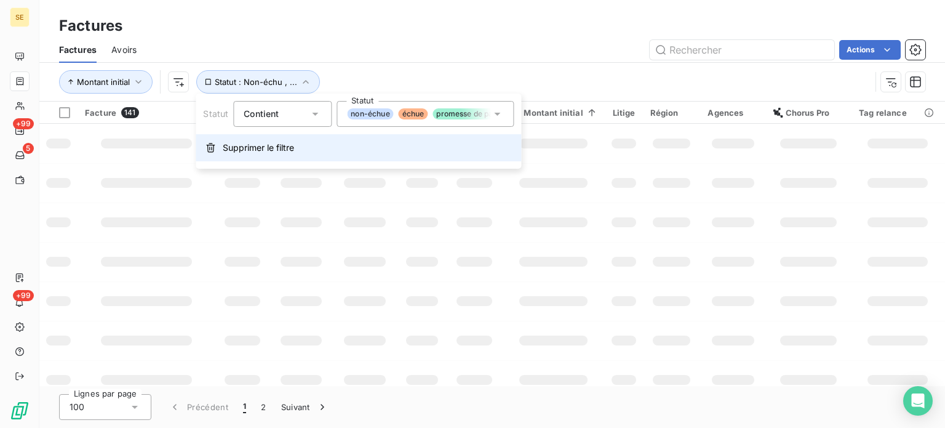
click at [263, 152] on span "Supprimer le filtre" at bounding box center [258, 148] width 71 height 12
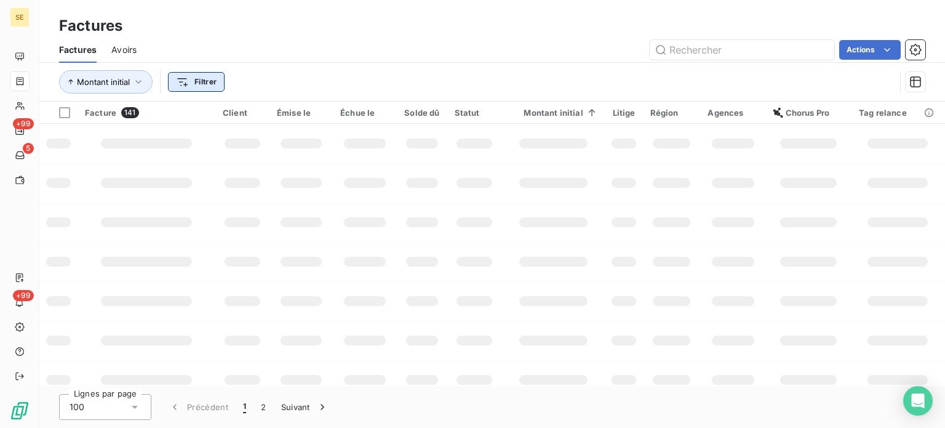
click at [187, 84] on html "SE +99 5 +99 Factures Factures Avoirs Actions Montant initial Filtrer Facture 1…" at bounding box center [472, 214] width 945 height 428
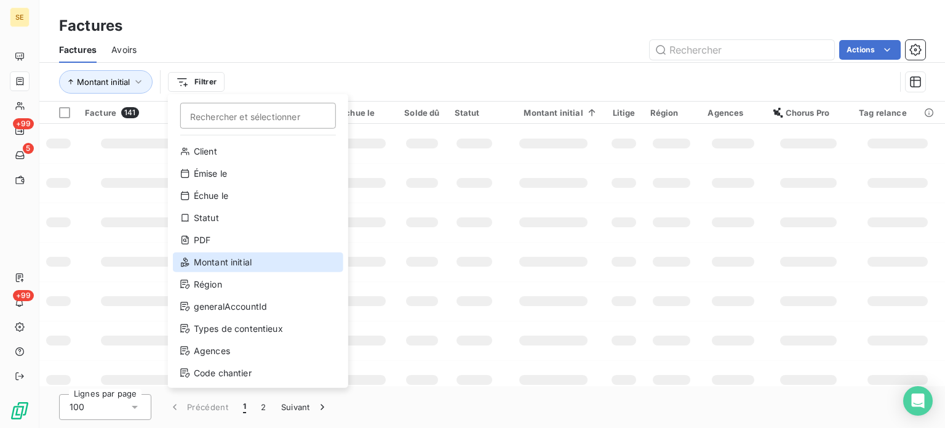
click at [236, 270] on div "Montant initial" at bounding box center [258, 262] width 170 height 20
click at [236, 270] on td at bounding box center [242, 261] width 54 height 39
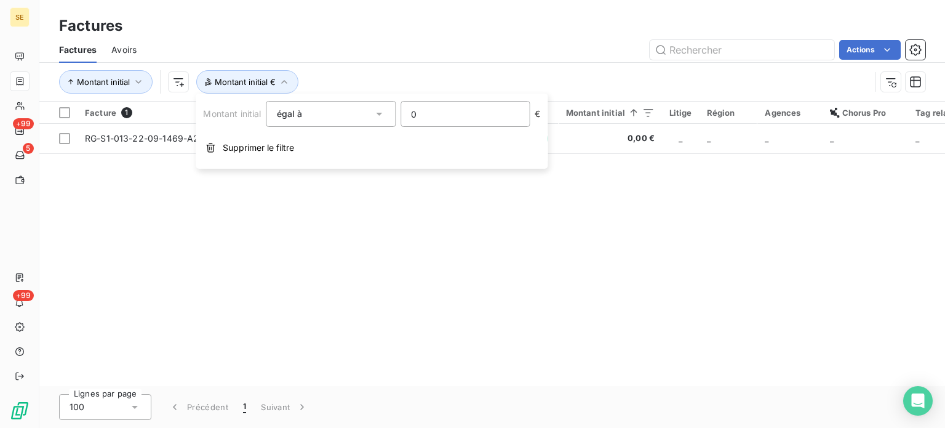
click at [438, 108] on input "0" at bounding box center [465, 114] width 128 height 25
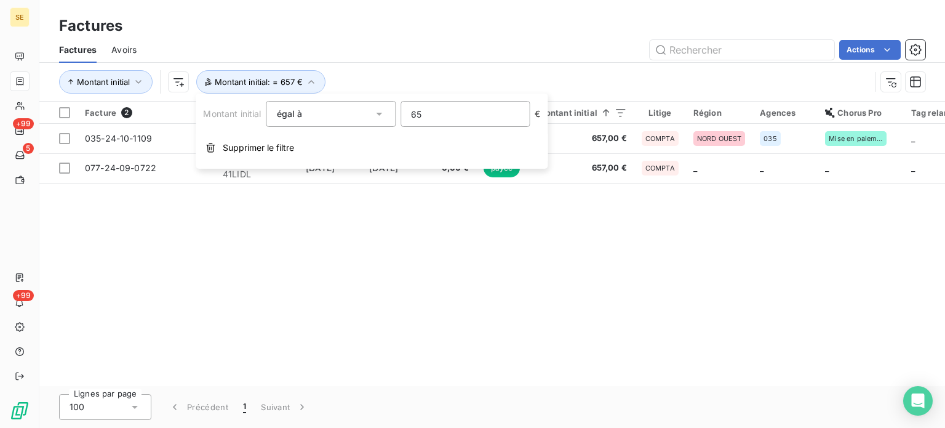
type input "6"
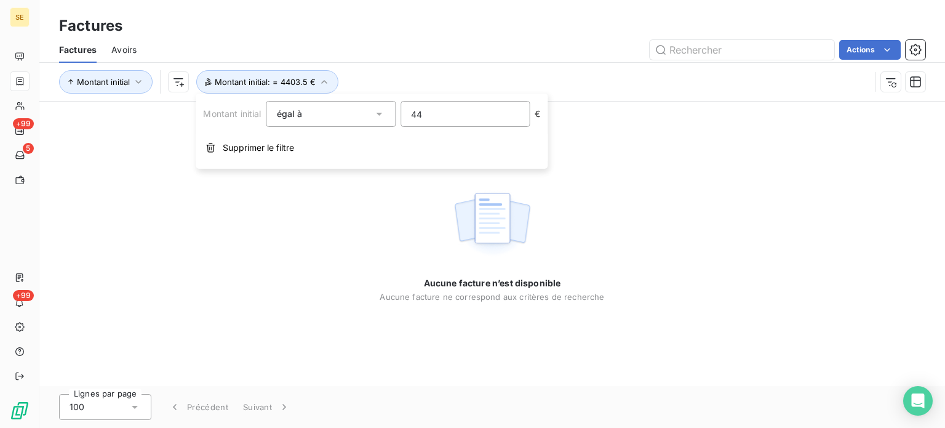
type input "4"
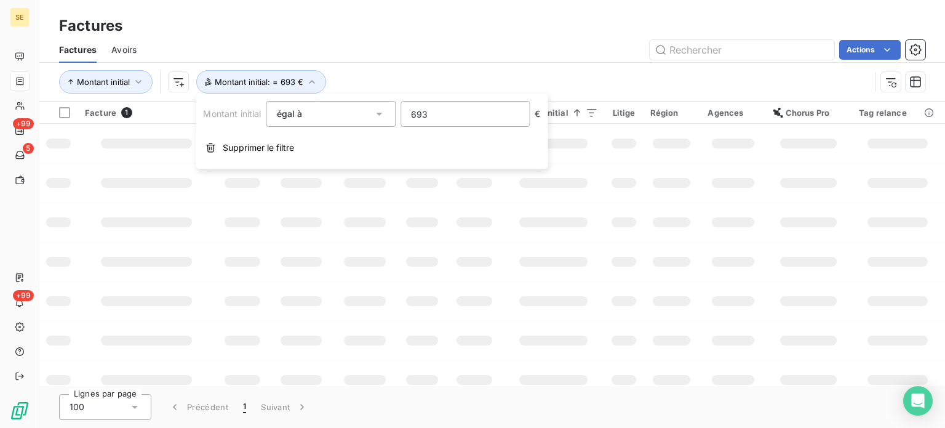
type input "6936"
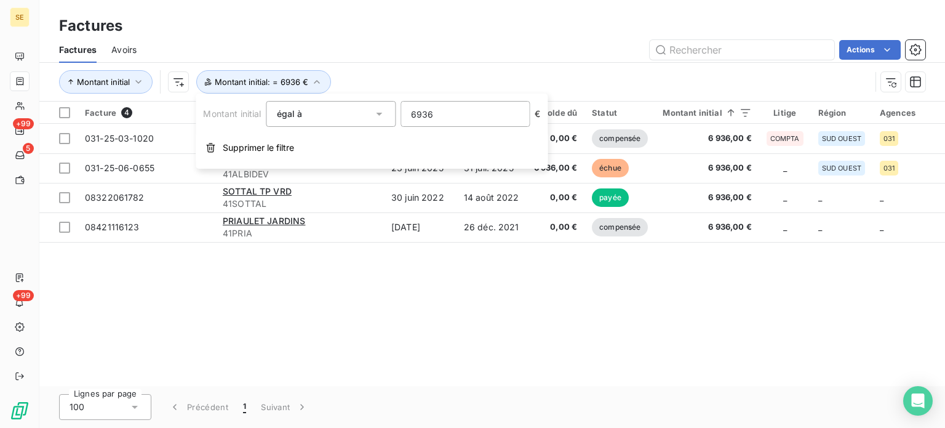
click at [445, 306] on div "Facture 4 Client Émise le Échue le Solde dû Statut Montant initial Litige Régio…" at bounding box center [492, 244] width 906 height 284
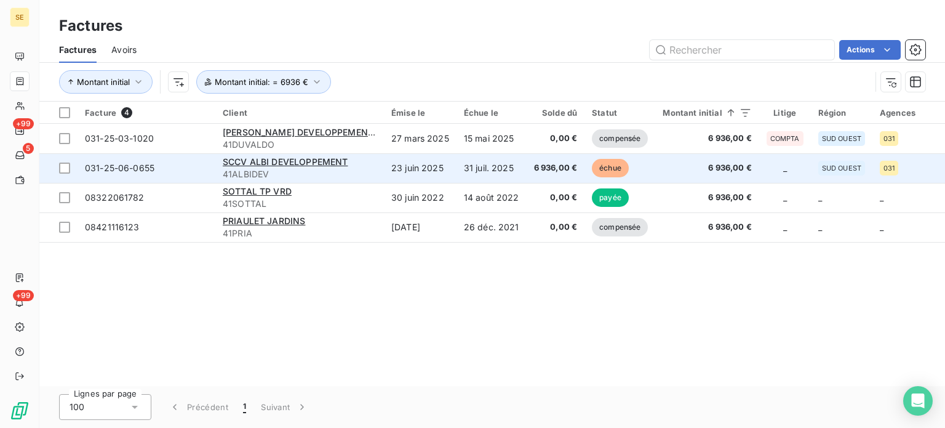
click at [318, 168] on span "41ALBIDEV" at bounding box center [300, 174] width 154 height 12
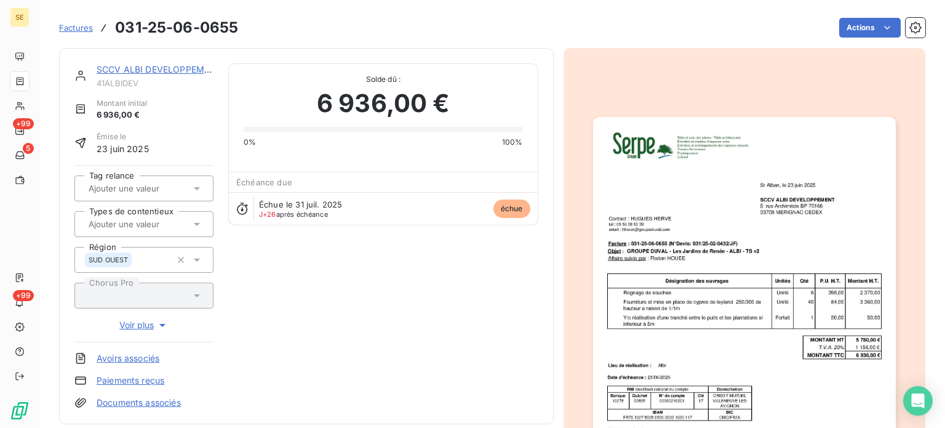
click at [124, 87] on span "41ALBIDEV" at bounding box center [155, 83] width 117 height 10
copy span "41ALBIDEV"
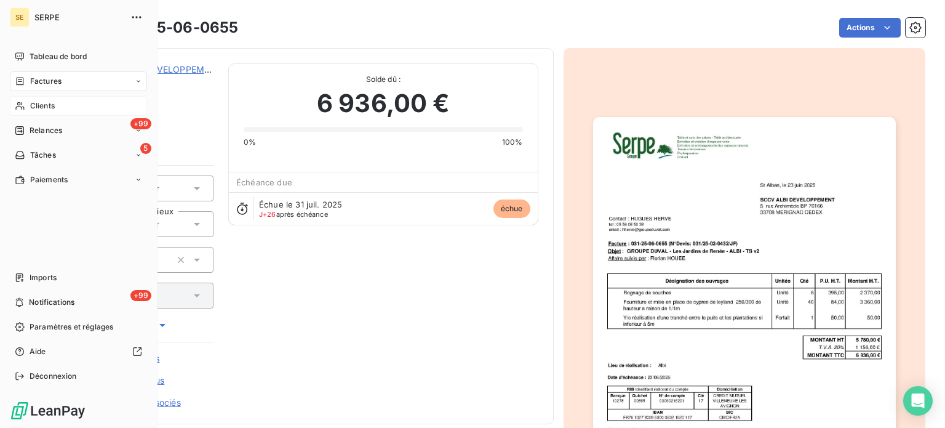
click at [47, 100] on div "Clients" at bounding box center [78, 106] width 137 height 20
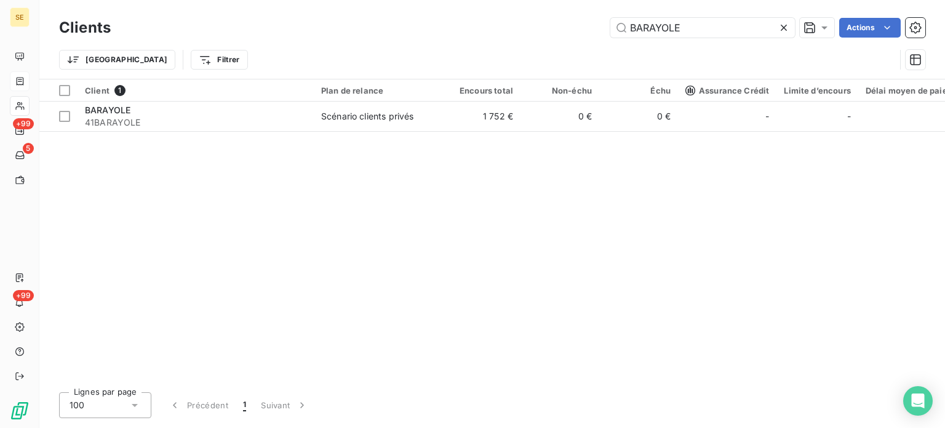
drag, startPoint x: 688, startPoint y: 33, endPoint x: 599, endPoint y: 27, distance: 89.4
click at [679, 35] on input "BARAYOLE" at bounding box center [702, 28] width 185 height 20
click at [586, 27] on div "BARAYOLE Actions" at bounding box center [526, 28] width 800 height 20
click at [692, 33] on input "BARAYOLE" at bounding box center [702, 28] width 185 height 20
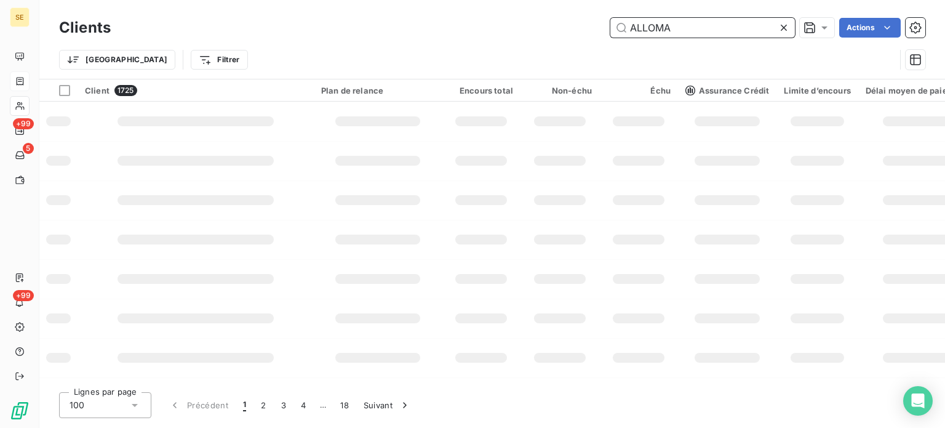
type input "ALLOMAT"
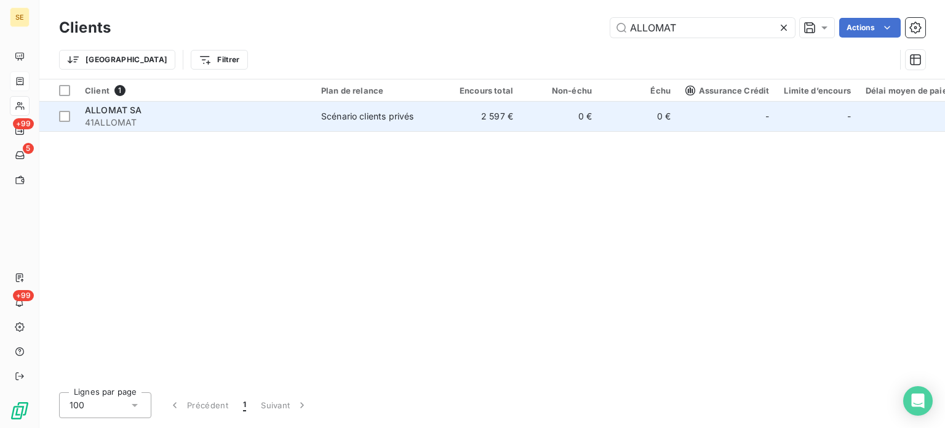
click at [409, 125] on td "Scénario clients privés" at bounding box center [378, 117] width 128 height 30
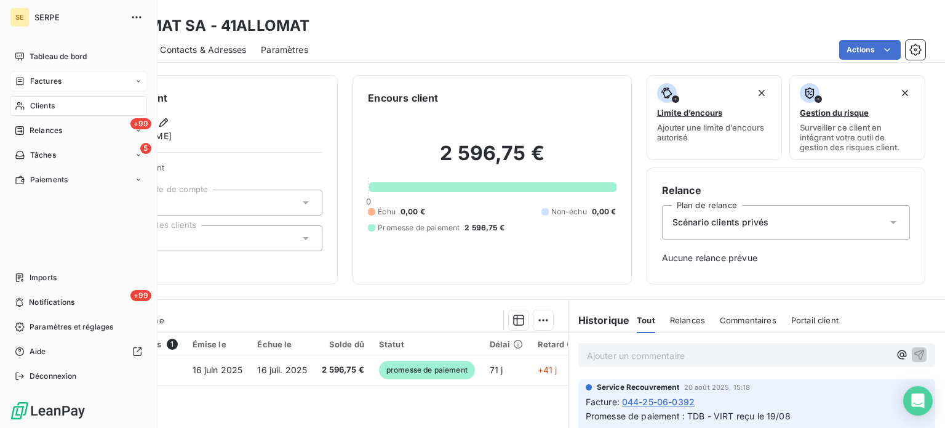
click at [24, 72] on div "Factures" at bounding box center [78, 81] width 137 height 20
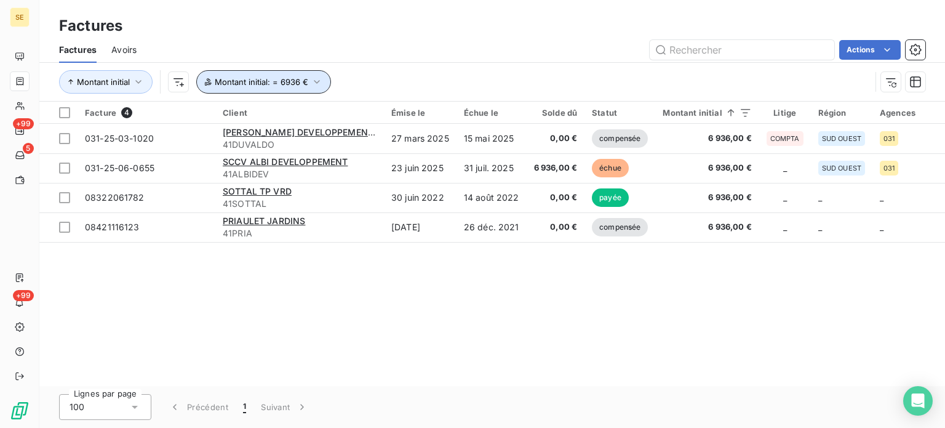
click at [295, 80] on span "Montant initial : = 6936 €" at bounding box center [262, 82] width 94 height 10
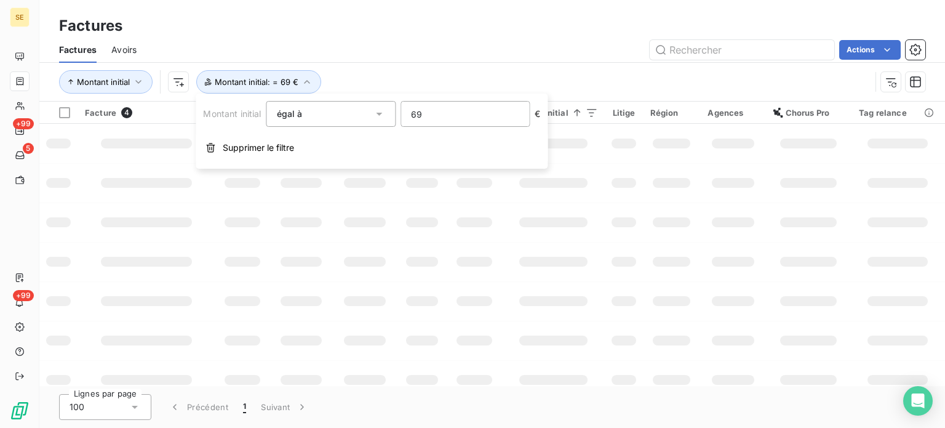
type input "6"
type input "2452.10"
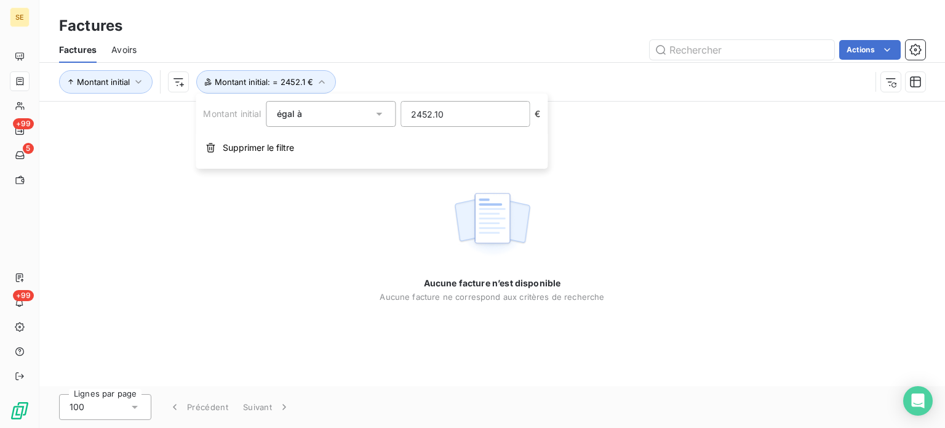
click at [381, 52] on div "Actions" at bounding box center [538, 50] width 774 height 20
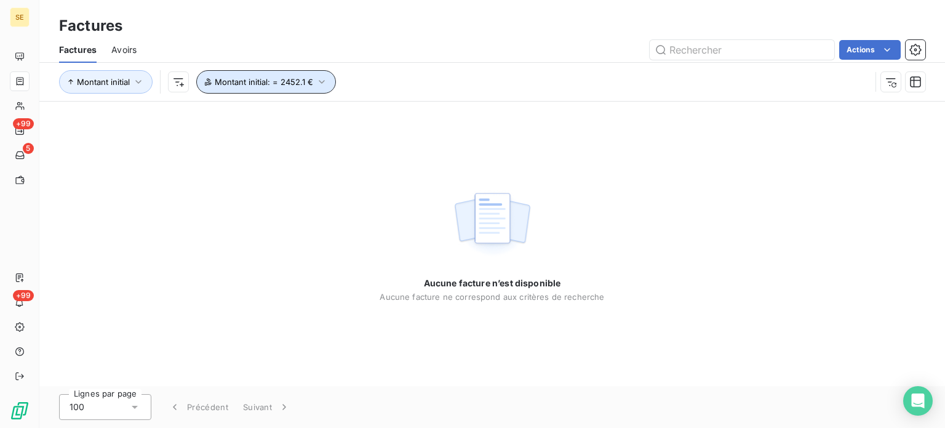
click at [284, 88] on button "Montant initial : = 2452.1 €" at bounding box center [266, 81] width 140 height 23
click at [313, 81] on button "Montant initial : = 2452.1 €" at bounding box center [266, 81] width 140 height 23
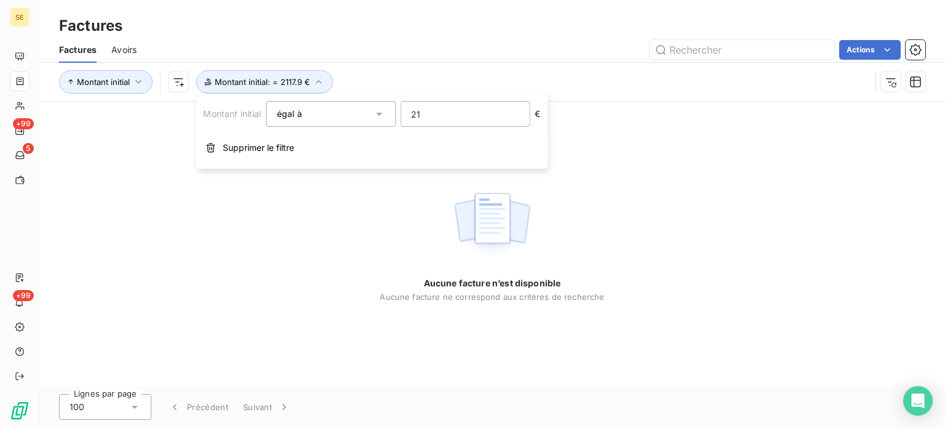
type input "2"
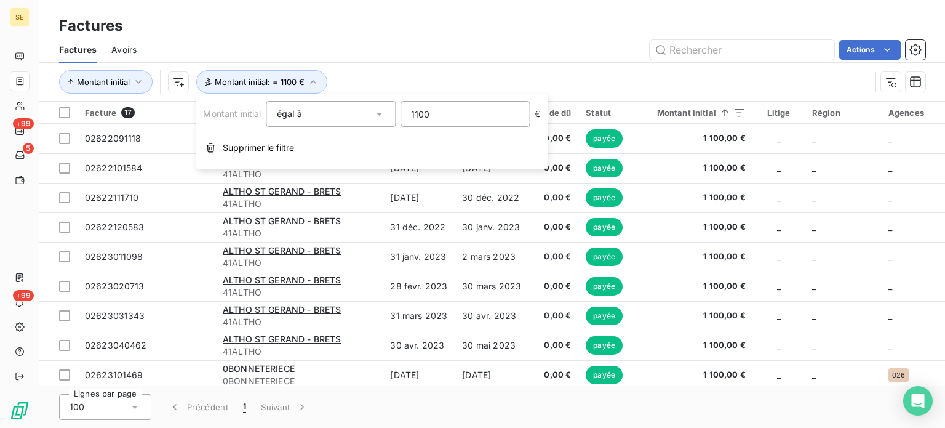
click at [447, 114] on input "1100" at bounding box center [465, 114] width 128 height 25
type input "1"
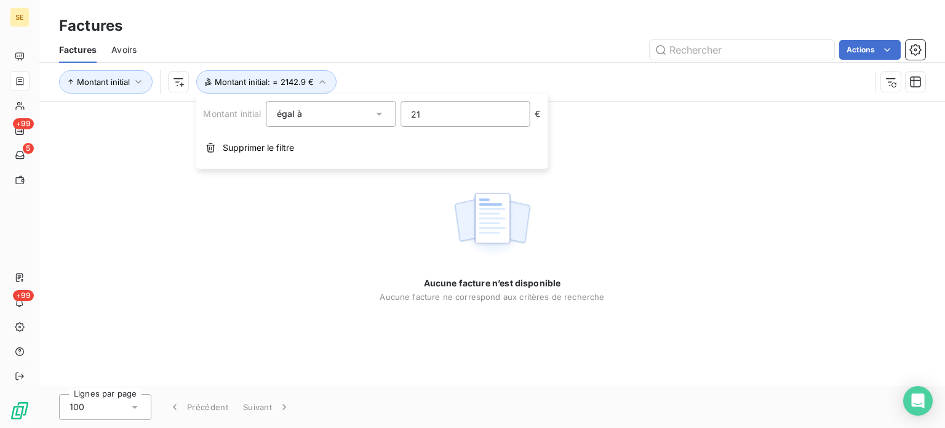
type input "2"
type input "1"
click at [477, 110] on input "9290.69" at bounding box center [465, 114] width 128 height 25
type input "9"
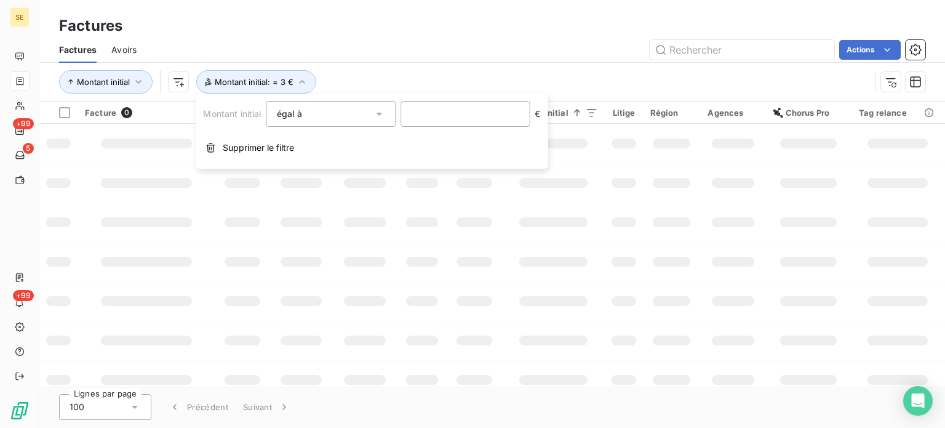
type input "3"
type input "259.80"
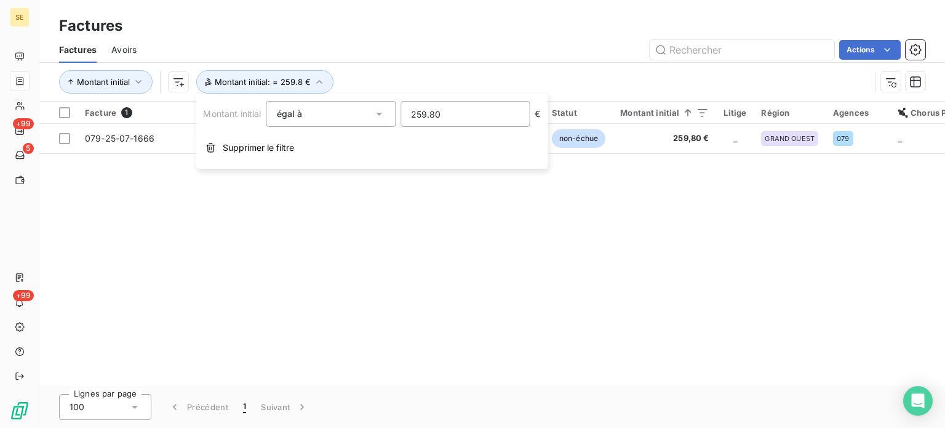
click at [299, 256] on div "Facture 1 Client Émise le Échue le Solde dû Statut Montant initial Litige Régio…" at bounding box center [492, 244] width 906 height 284
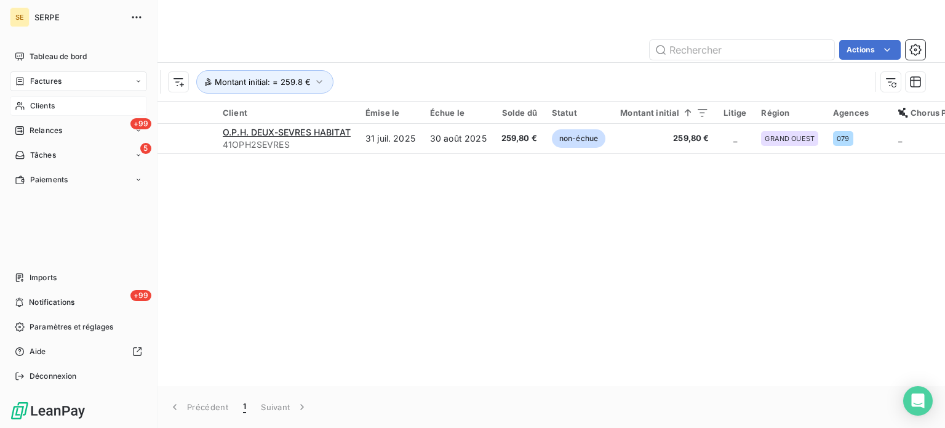
click at [28, 105] on div "Clients" at bounding box center [78, 106] width 137 height 20
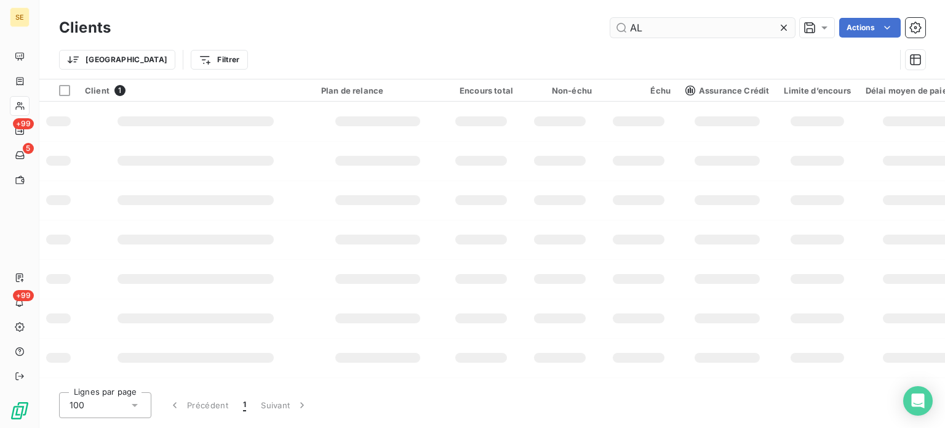
type input "A"
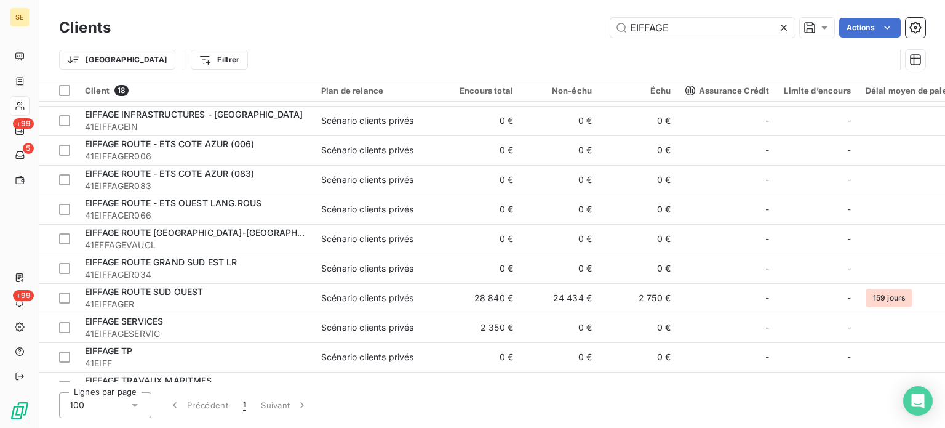
scroll to position [256, 0]
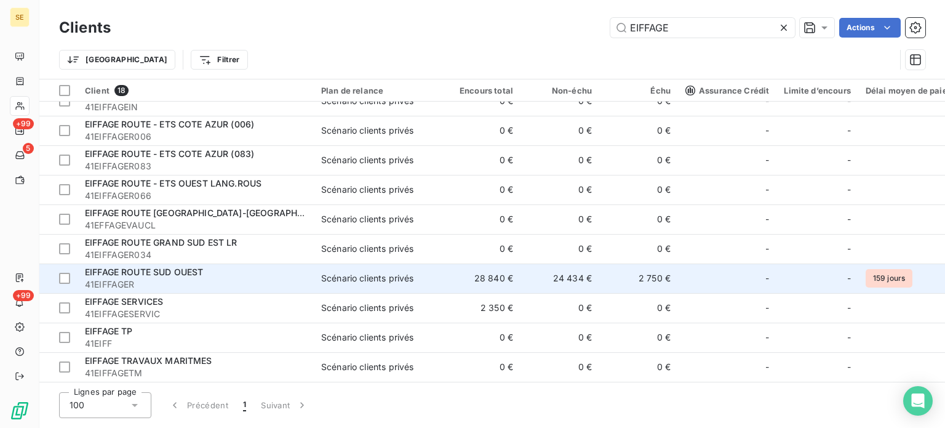
type input "EIFFAGE"
click at [260, 278] on span "41EIFFAGER" at bounding box center [195, 284] width 221 height 12
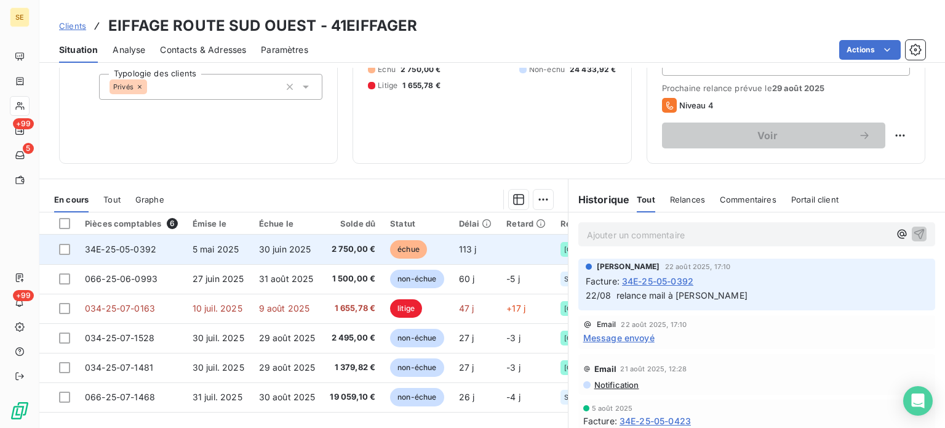
scroll to position [221, 0]
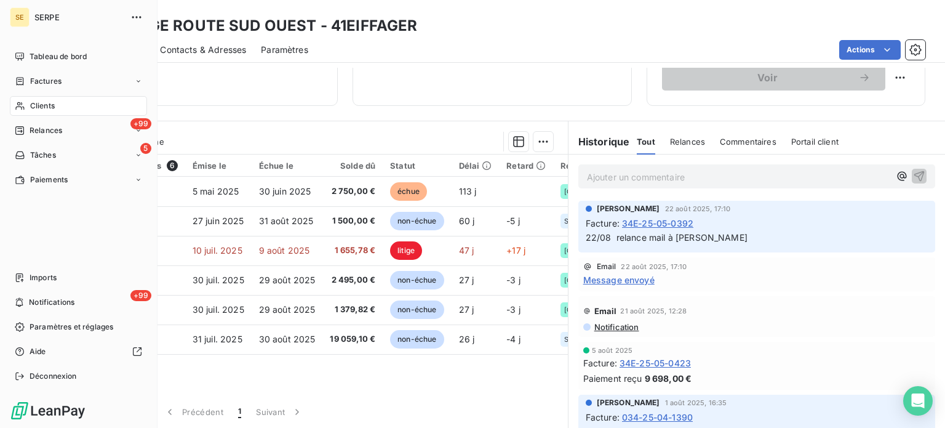
click at [26, 82] on div "Factures" at bounding box center [38, 81] width 47 height 11
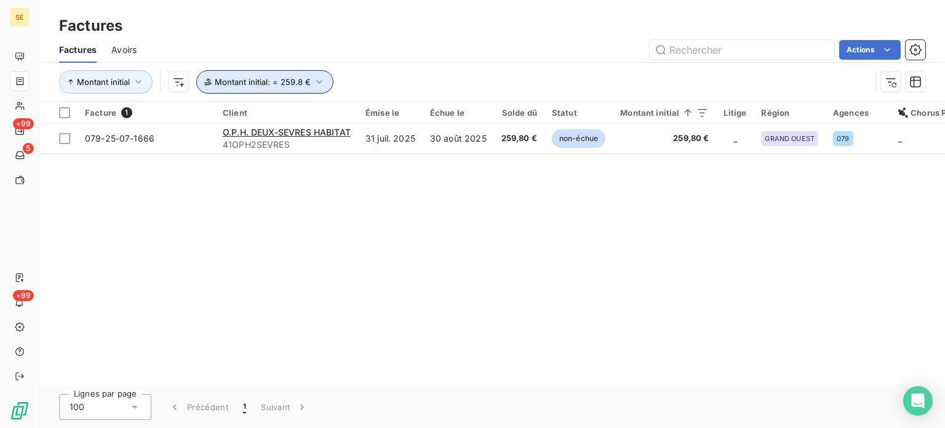
click at [274, 87] on button "Montant initial : = 259.8 €" at bounding box center [264, 81] width 137 height 23
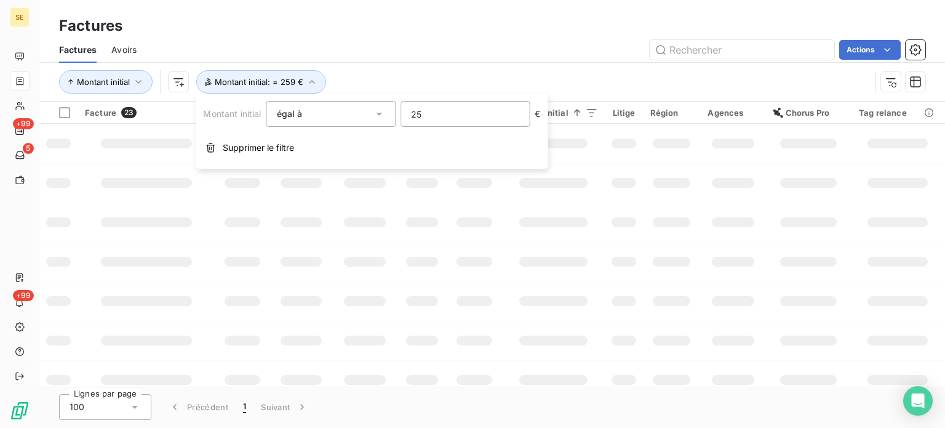
type input "2"
type input "1500"
click at [463, 49] on div "Actions" at bounding box center [538, 50] width 774 height 20
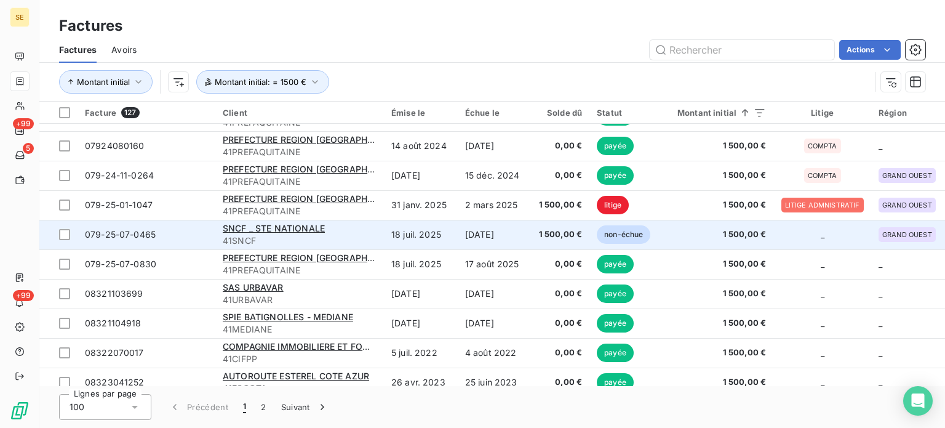
scroll to position [2696, 0]
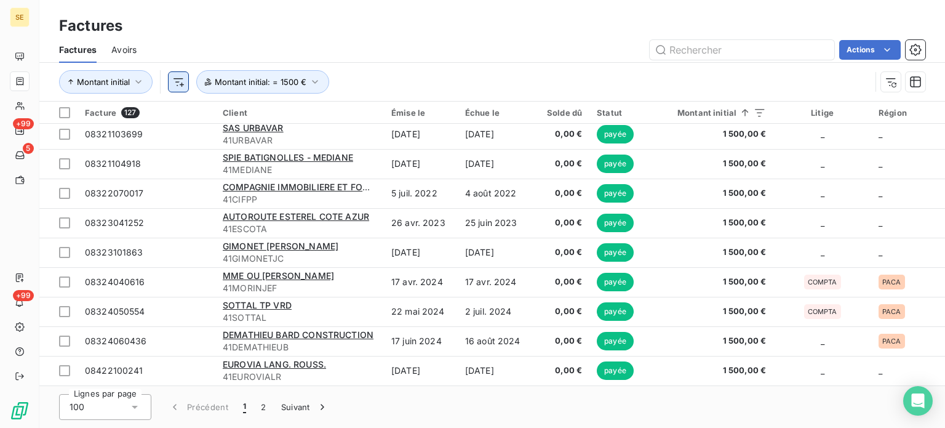
click at [169, 86] on html "SE +99 5 +99 Factures Factures Avoirs Actions Montant initial Montant initial :…" at bounding box center [472, 214] width 945 height 428
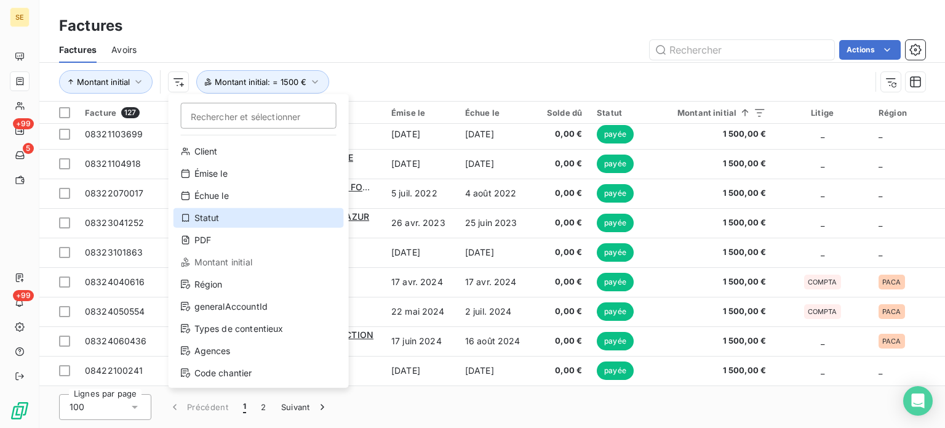
click at [224, 222] on div "Statut" at bounding box center [259, 218] width 170 height 20
click at [224, 223] on span "41ESCOTA" at bounding box center [300, 229] width 154 height 12
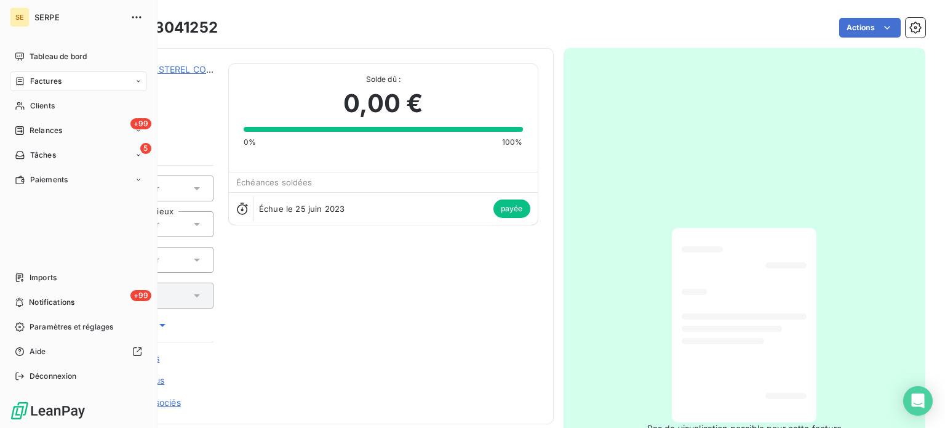
click at [42, 81] on span "Factures" at bounding box center [45, 81] width 31 height 11
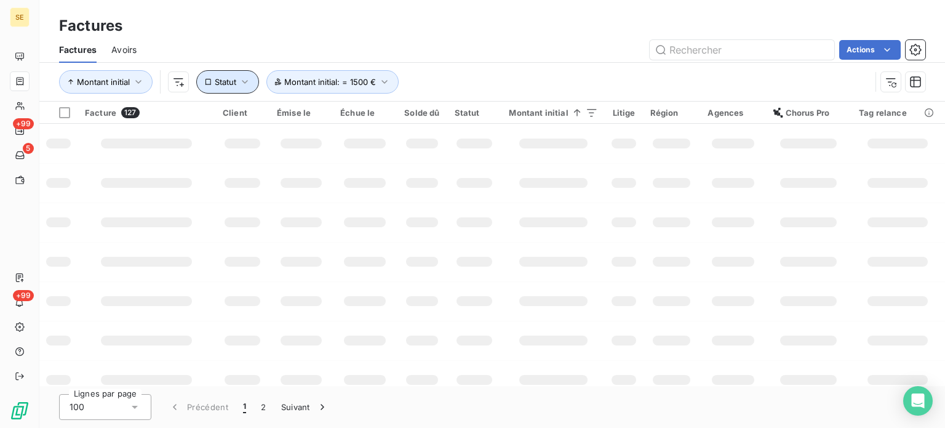
click at [219, 81] on span "Statut" at bounding box center [226, 82] width 22 height 10
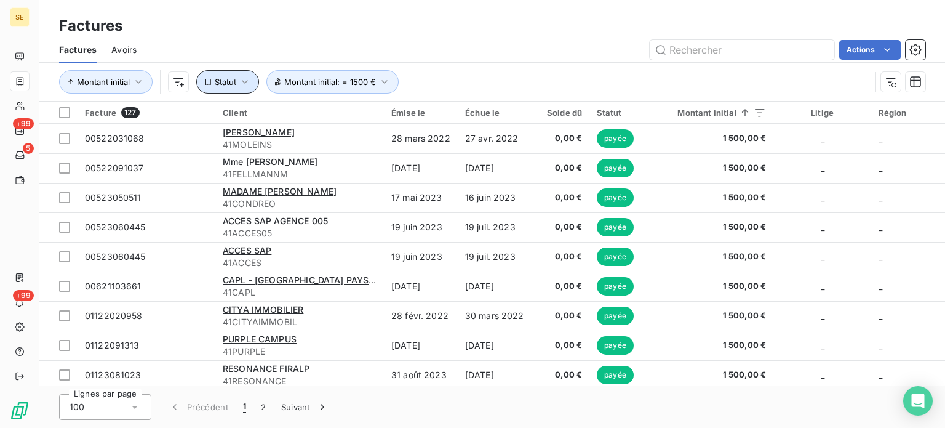
click at [219, 81] on span "Statut" at bounding box center [226, 82] width 22 height 10
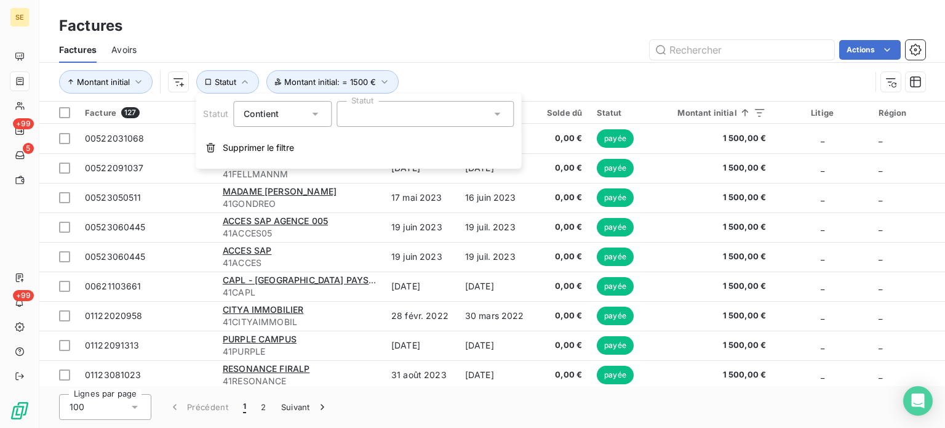
click at [399, 125] on div at bounding box center [425, 114] width 177 height 26
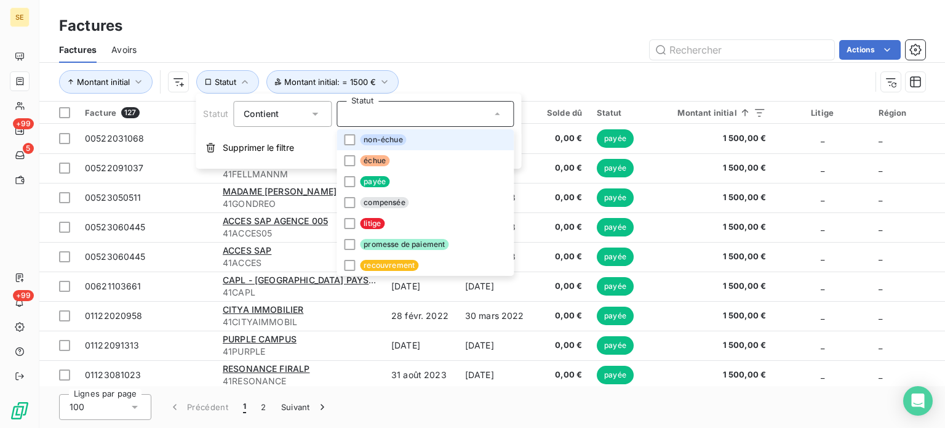
click at [399, 140] on span "non-échue" at bounding box center [383, 139] width 46 height 11
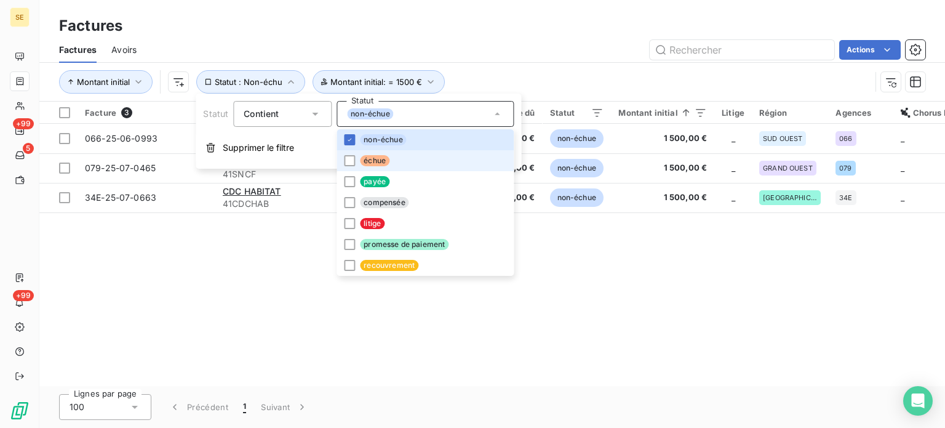
click at [396, 159] on li "échue" at bounding box center [425, 160] width 177 height 21
click at [344, 156] on div at bounding box center [349, 160] width 11 height 11
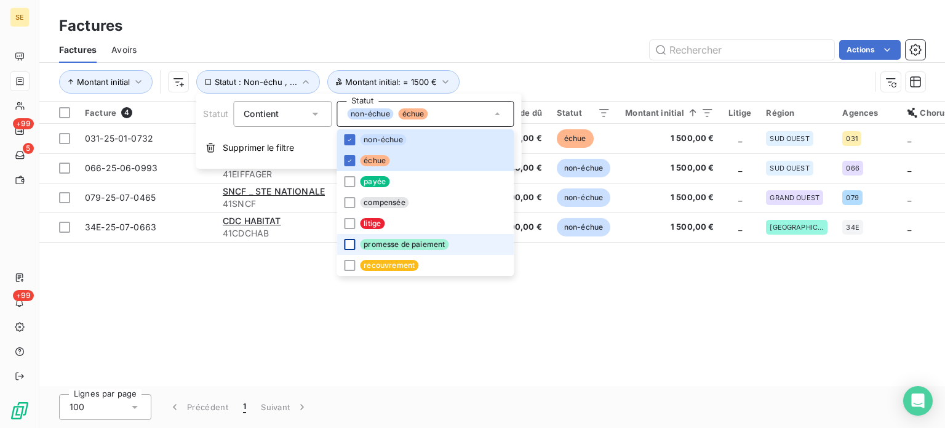
click at [351, 242] on div at bounding box center [349, 244] width 11 height 11
click at [253, 299] on div "Facture 4 Client Émise le Échue le Solde dû Statut Montant initial Litige Régio…" at bounding box center [492, 244] width 906 height 284
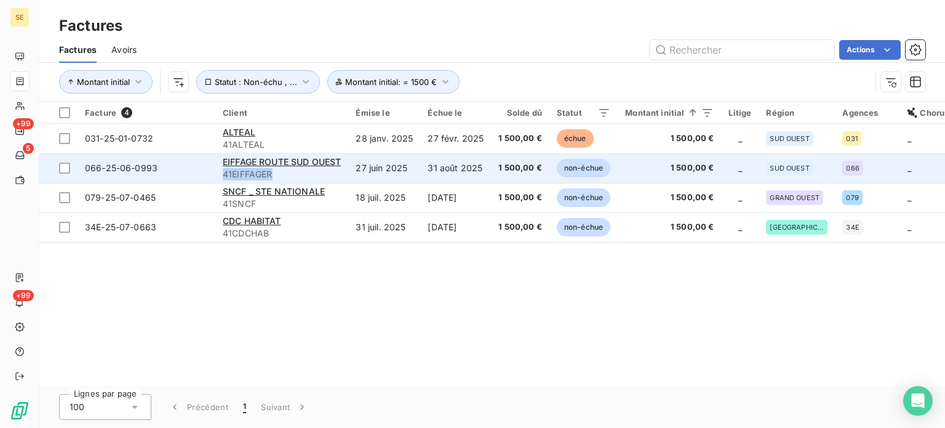
drag, startPoint x: 274, startPoint y: 178, endPoint x: 215, endPoint y: 172, distance: 59.4
click at [215, 172] on td "EIFFAGE ROUTE SUD OUEST 41EIFFAGER" at bounding box center [281, 168] width 133 height 30
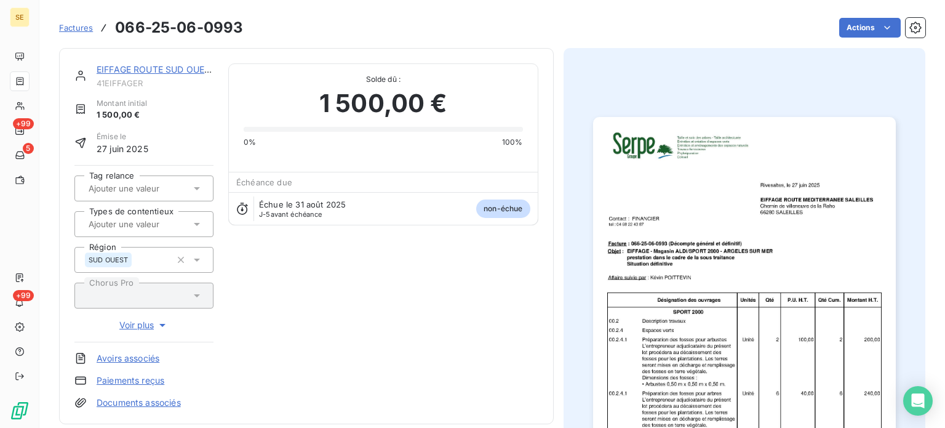
click at [212, 172] on div "EIFFAGE ROUTE SUD OUEST 41EIFFAGER Montant initial 1 500,00 € Émise le 27 juin …" at bounding box center [306, 235] width 464 height 345
click at [126, 81] on span "41EIFFAGER" at bounding box center [155, 83] width 117 height 10
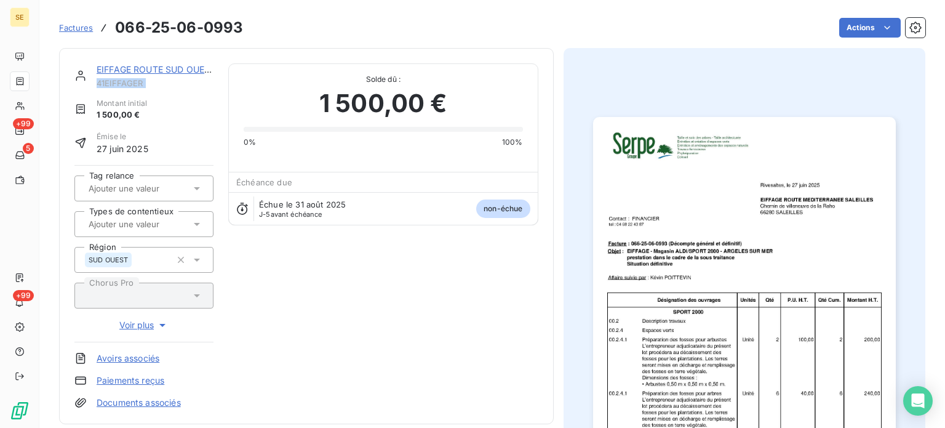
copy div "41EIFFAGER"
click at [162, 104] on div "Montant initial 1 500,00 €" at bounding box center [143, 109] width 139 height 23
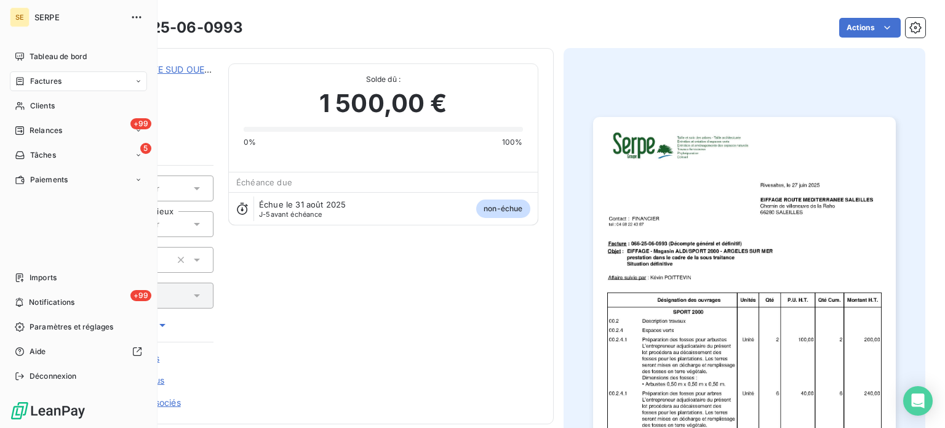
click at [39, 79] on span "Factures" at bounding box center [45, 81] width 31 height 11
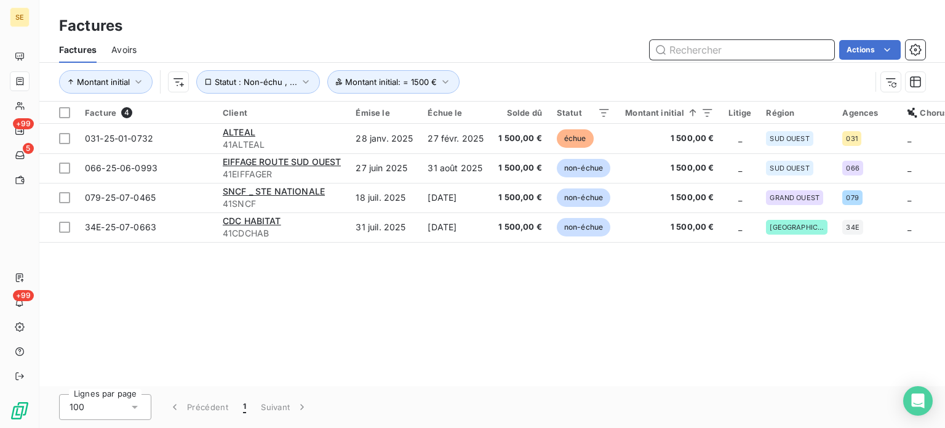
click at [698, 54] on input "text" at bounding box center [742, 50] width 185 height 20
paste input "044-25-07-0739"
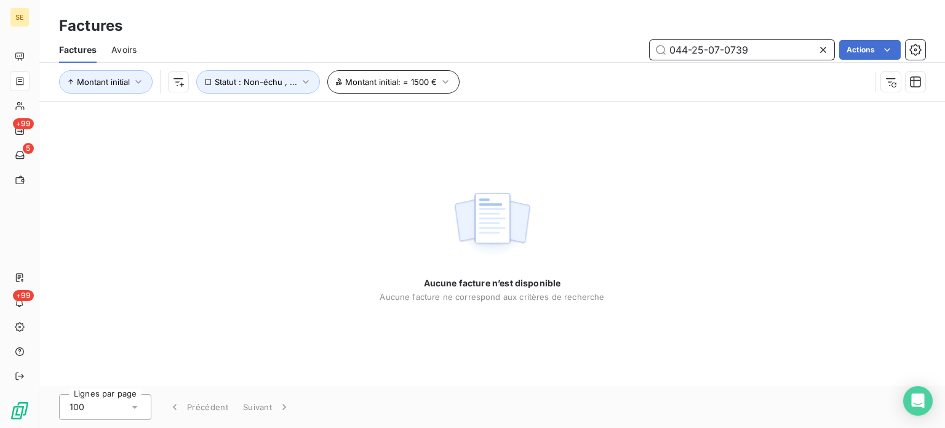
type input "044-25-07-0739"
click at [421, 81] on span "Montant initial : = 1500 €" at bounding box center [391, 82] width 92 height 10
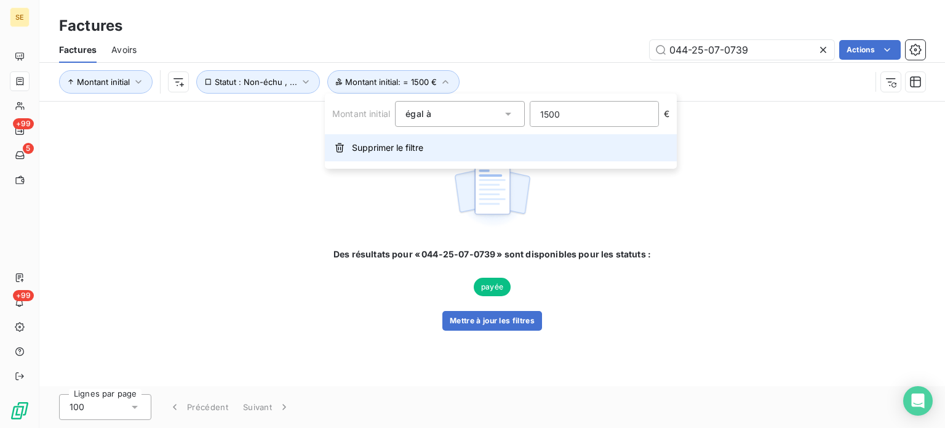
click at [388, 150] on span "Supprimer le filtre" at bounding box center [387, 148] width 71 height 12
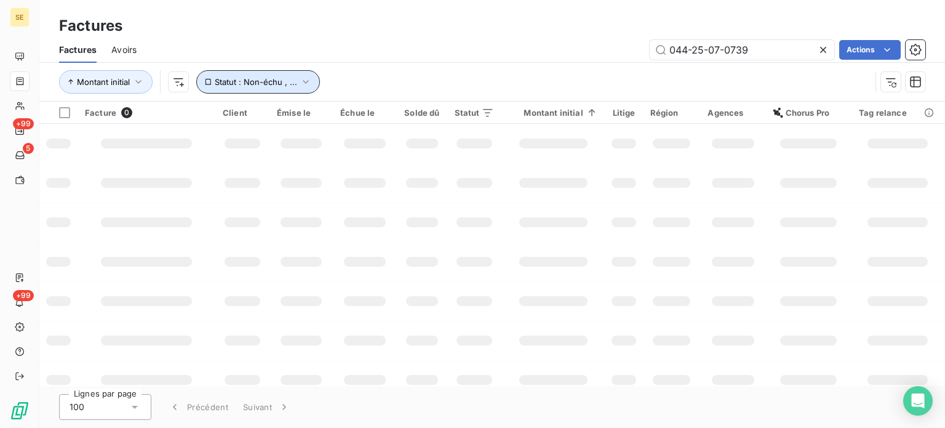
click at [279, 84] on span "Statut : Non-échu , ..." at bounding box center [256, 82] width 82 height 10
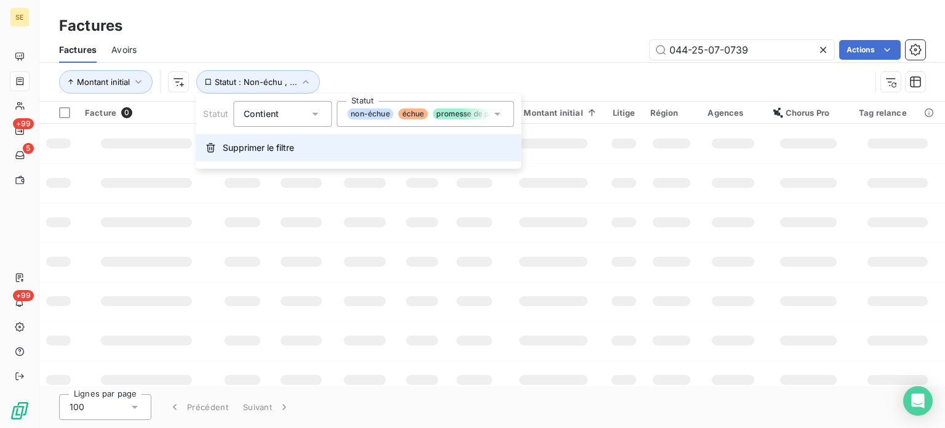
click at [282, 142] on span "Supprimer le filtre" at bounding box center [258, 148] width 71 height 12
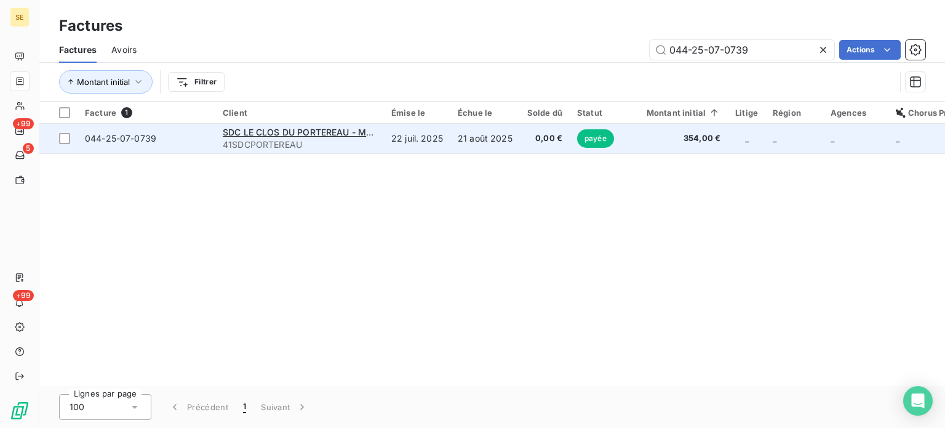
click at [420, 138] on td "22 juil. 2025" at bounding box center [417, 139] width 66 height 30
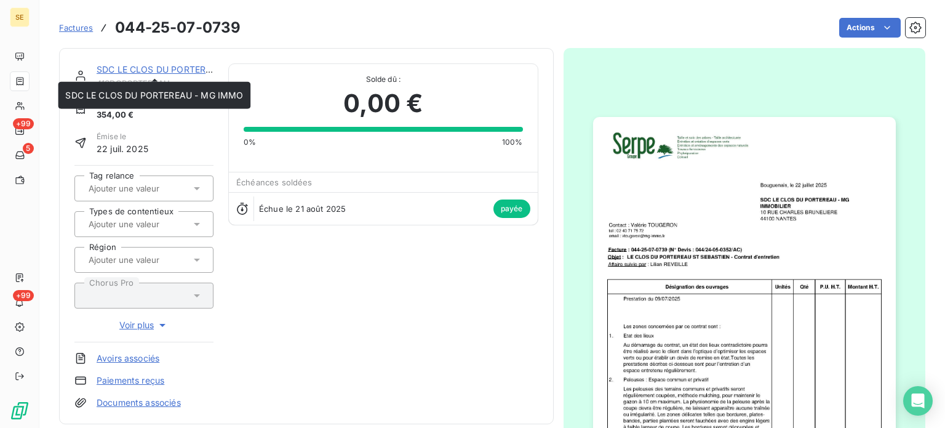
click at [130, 66] on link "SDC LE CLOS DU PORTEREAU - MG IMMO" at bounding box center [186, 69] width 178 height 10
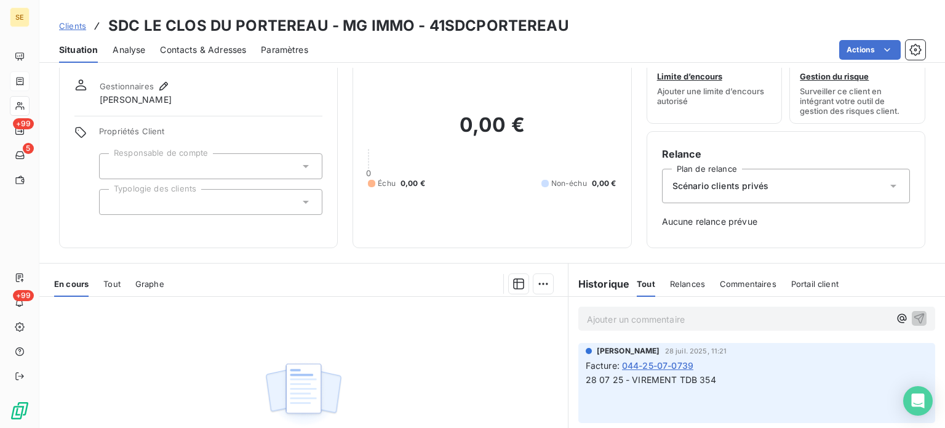
scroll to position [15, 0]
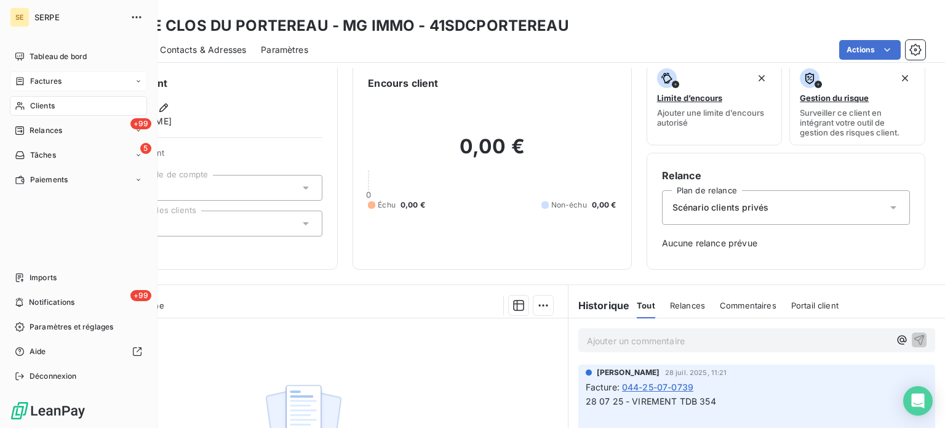
click at [43, 82] on span "Factures" at bounding box center [45, 81] width 31 height 11
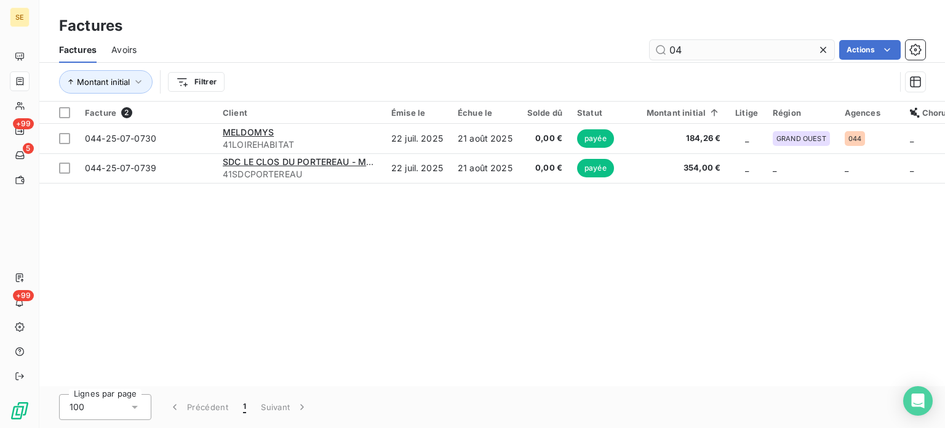
type input "0"
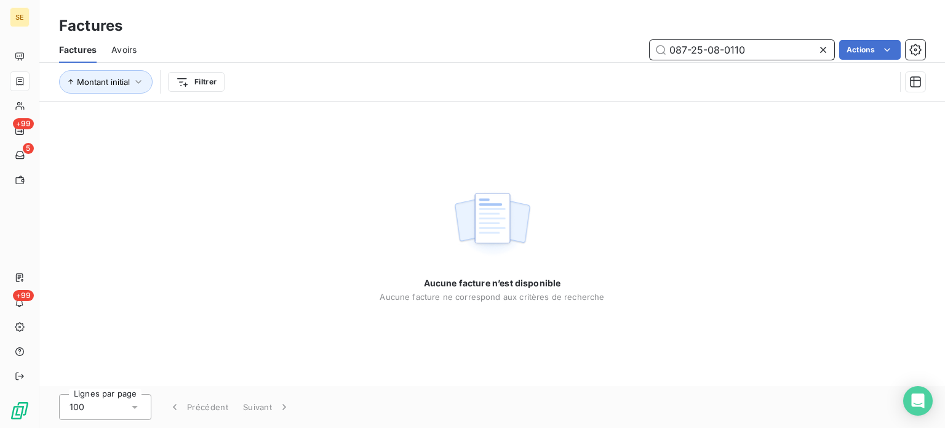
click at [751, 52] on input "087-25-08-0110" at bounding box center [742, 50] width 185 height 20
type input "0"
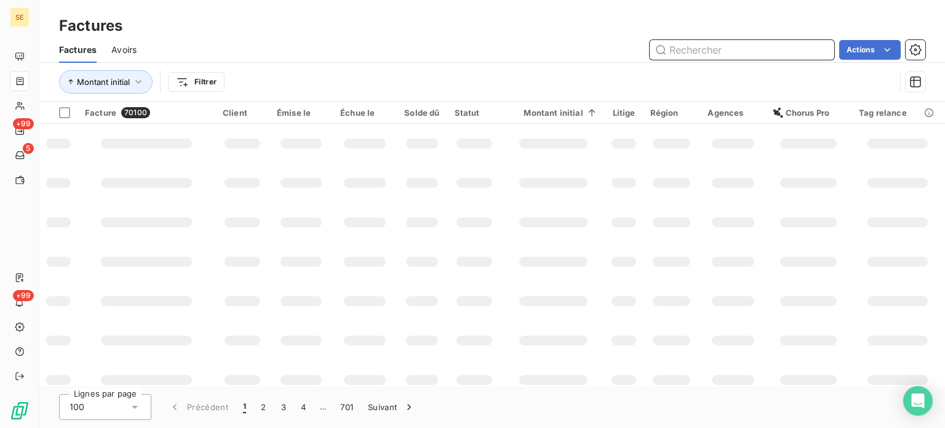
paste input "079-25-06-0088"
type input "079-25-06-0088"
click at [766, 197] on td at bounding box center [809, 182] width 86 height 39
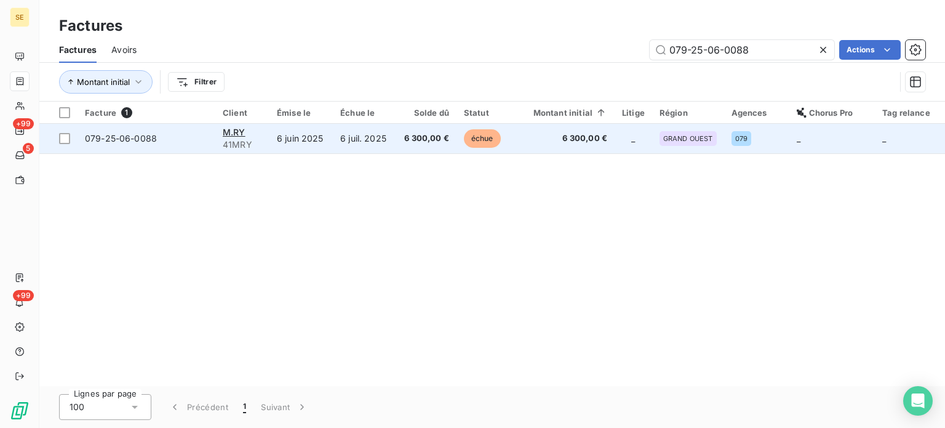
click at [261, 141] on span "41MRY" at bounding box center [242, 144] width 39 height 12
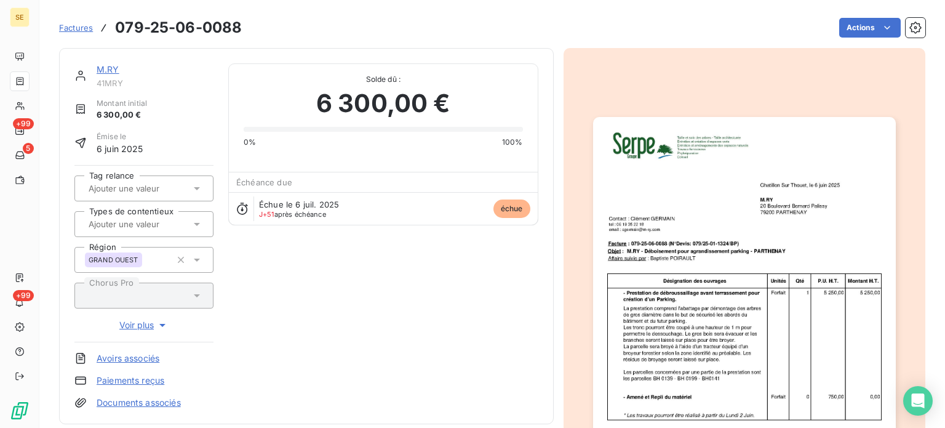
click at [111, 84] on span "41MRY" at bounding box center [155, 83] width 117 height 10
copy span "41MRY"
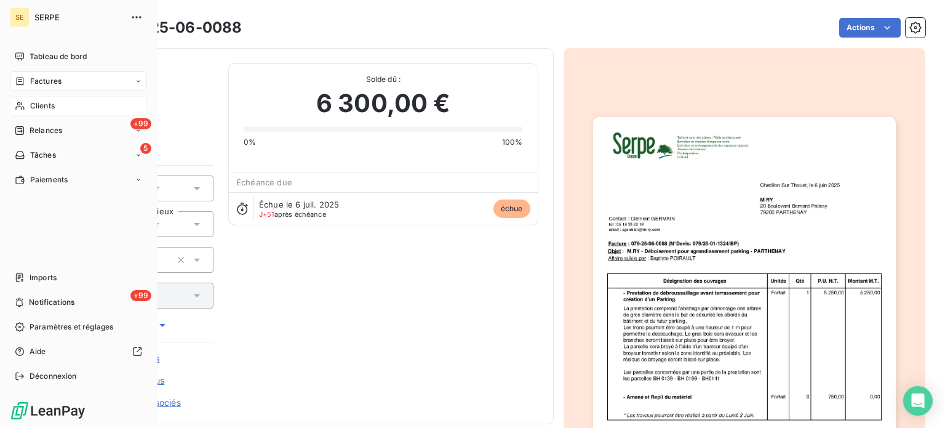
click at [39, 98] on div "Clients" at bounding box center [78, 106] width 137 height 20
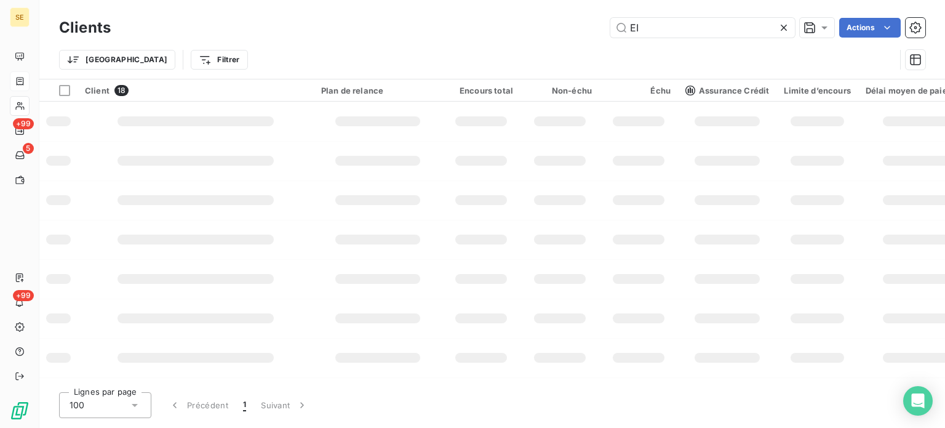
type input "E"
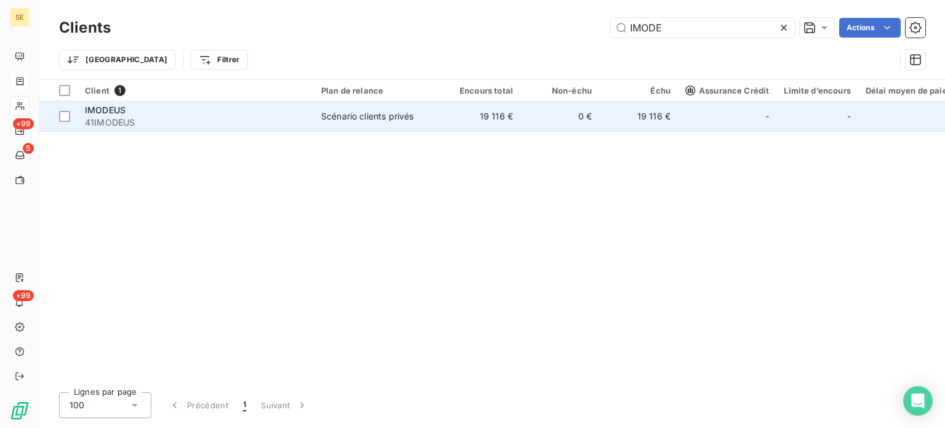
type input "IMODE"
click at [390, 126] on td "Scénario clients privés" at bounding box center [378, 117] width 128 height 30
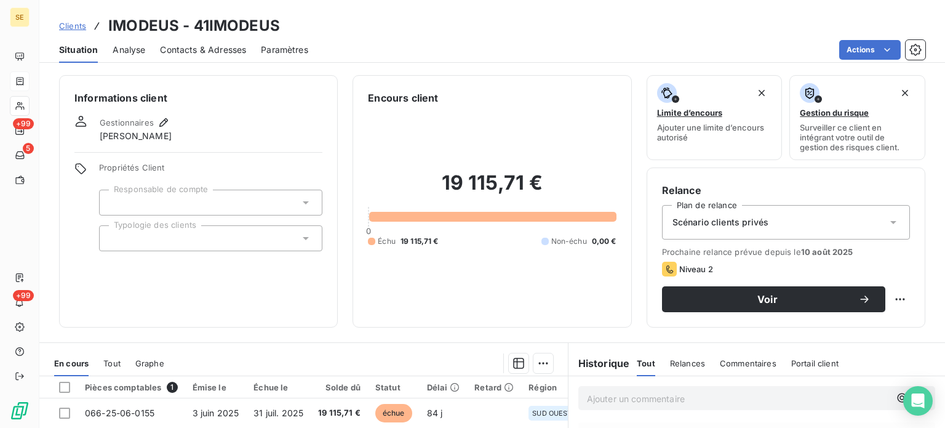
scroll to position [221, 0]
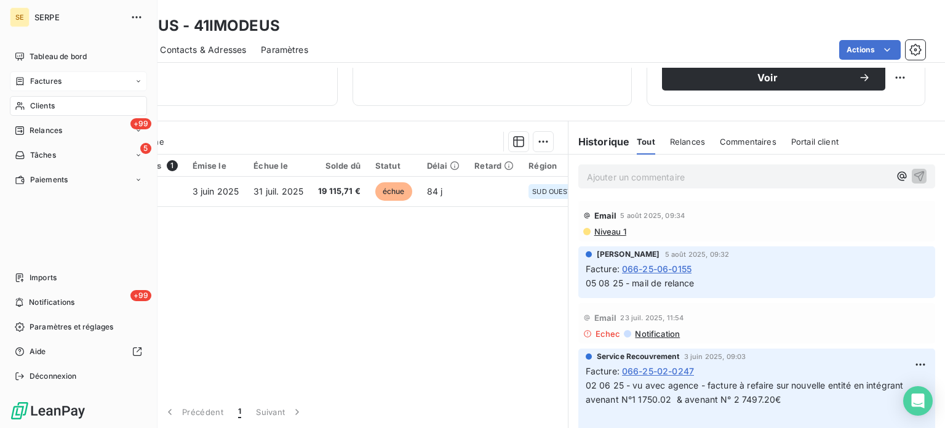
click at [22, 76] on div "Factures" at bounding box center [38, 81] width 47 height 11
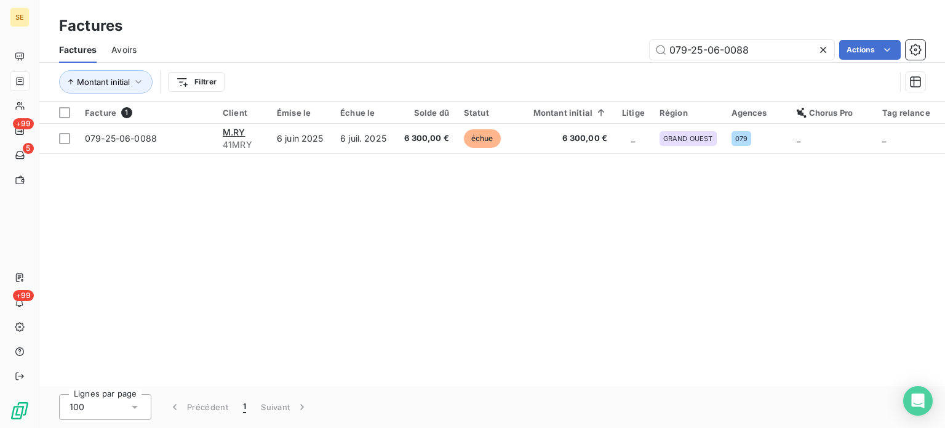
click at [824, 49] on icon at bounding box center [823, 50] width 12 height 12
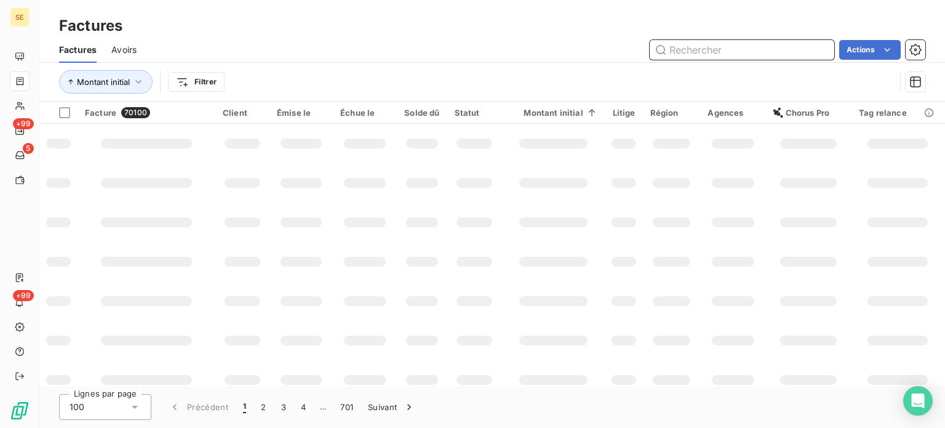
click at [708, 51] on input "text" at bounding box center [742, 50] width 185 height 20
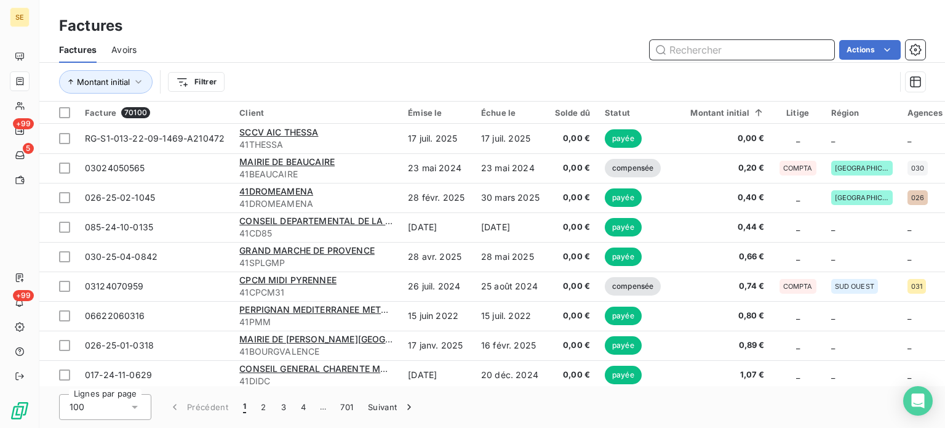
paste input "031-25-07-0752"
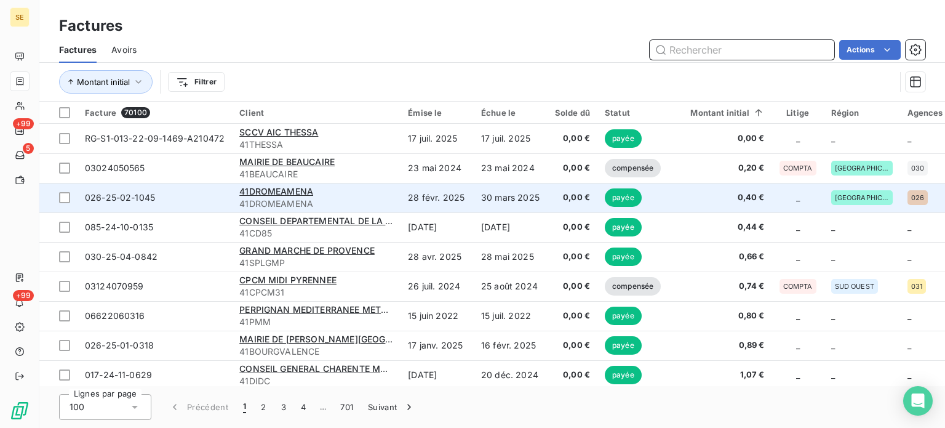
type input "031-25-07-0752"
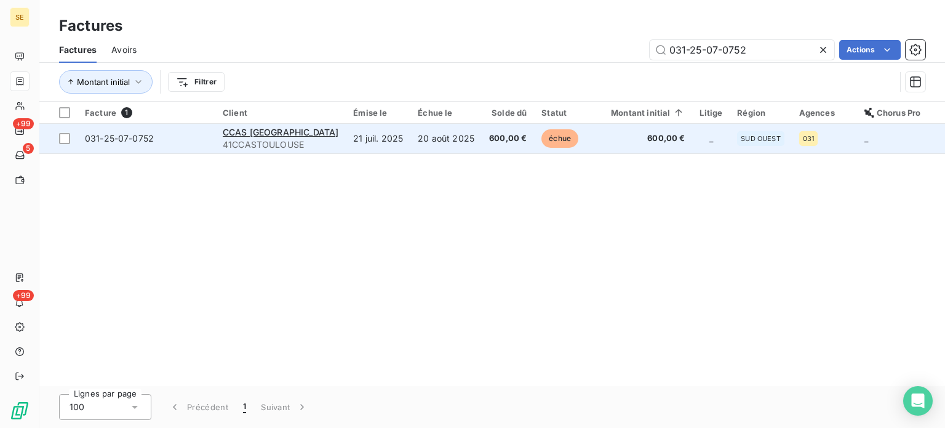
click at [276, 145] on span "41CCASTOULOUSE" at bounding box center [281, 144] width 116 height 12
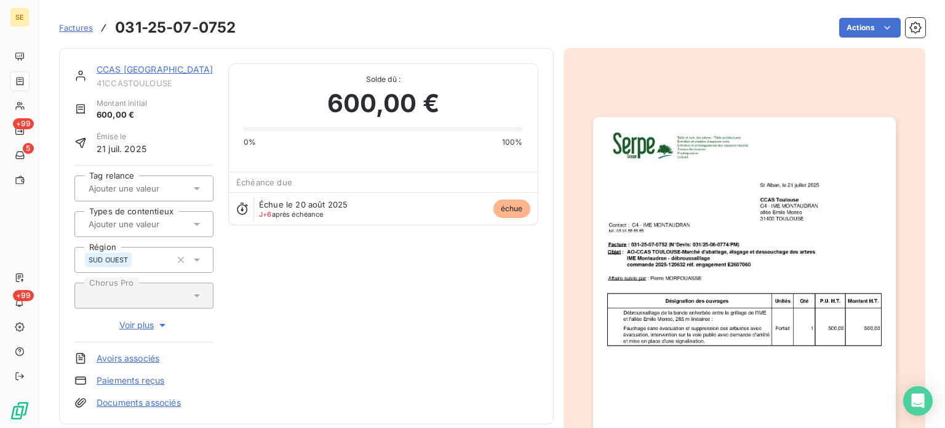
click at [110, 84] on span "41CCASTOULOUSE" at bounding box center [155, 83] width 117 height 10
copy div "41CCASTOULOUSE"
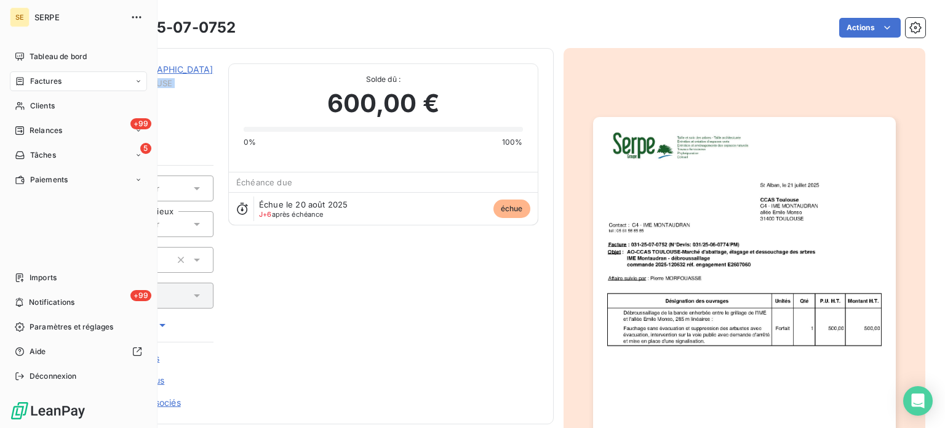
click at [33, 78] on span "Factures" at bounding box center [45, 81] width 31 height 11
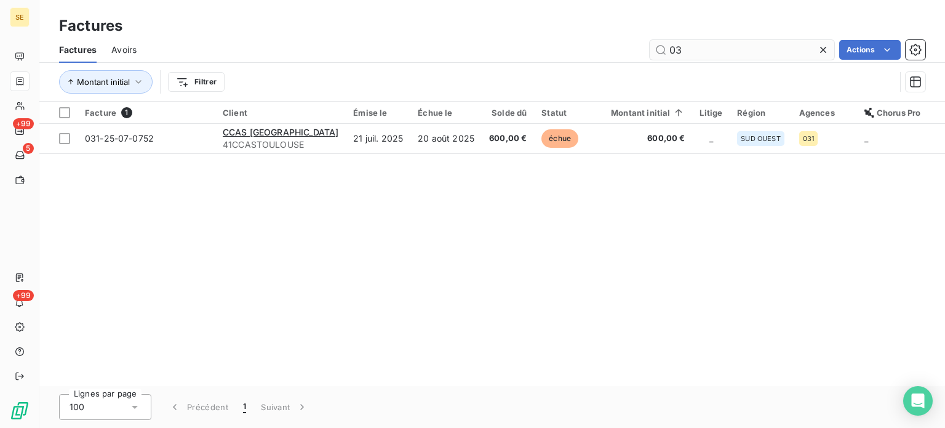
type input "0"
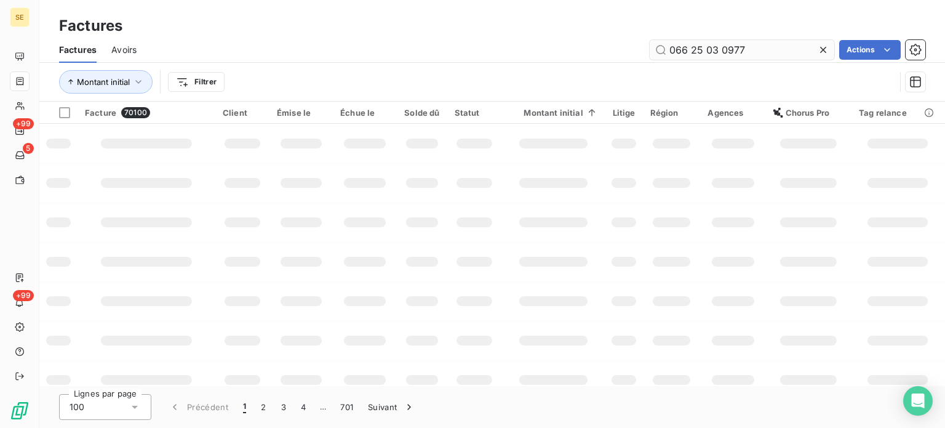
click at [692, 49] on input "066 25 03 0977" at bounding box center [742, 50] width 185 height 20
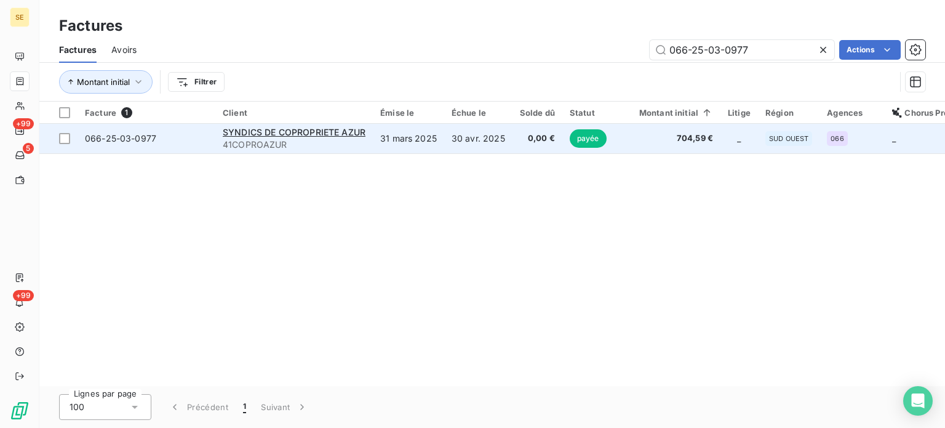
type input "066-25-03-0977"
click at [500, 140] on td "30 avr. 2025" at bounding box center [478, 139] width 68 height 30
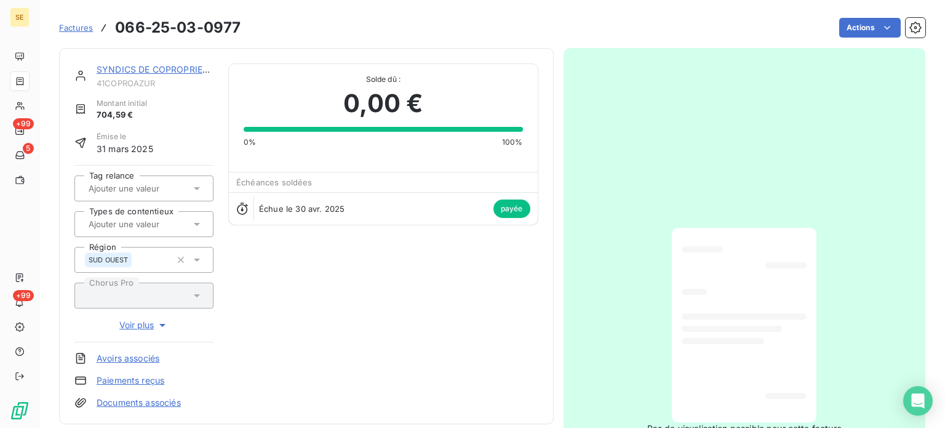
click at [183, 68] on link "SYNDICS DE COPROPRIETE AZUR" at bounding box center [168, 69] width 143 height 10
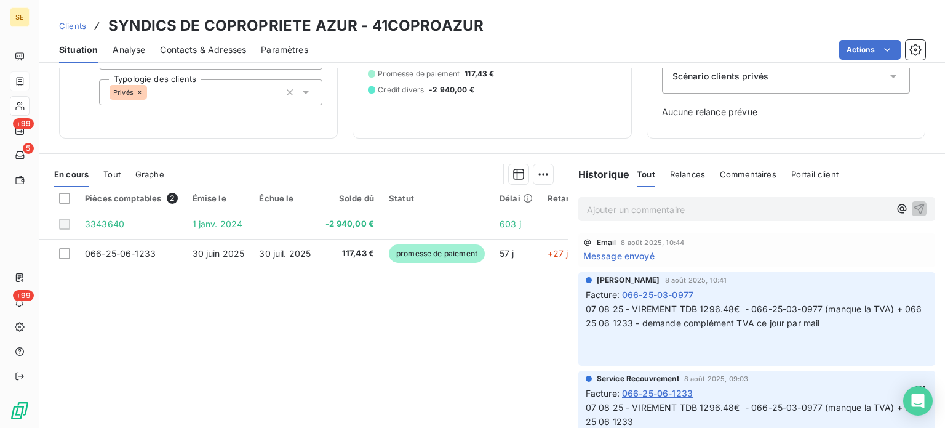
scroll to position [178, 0]
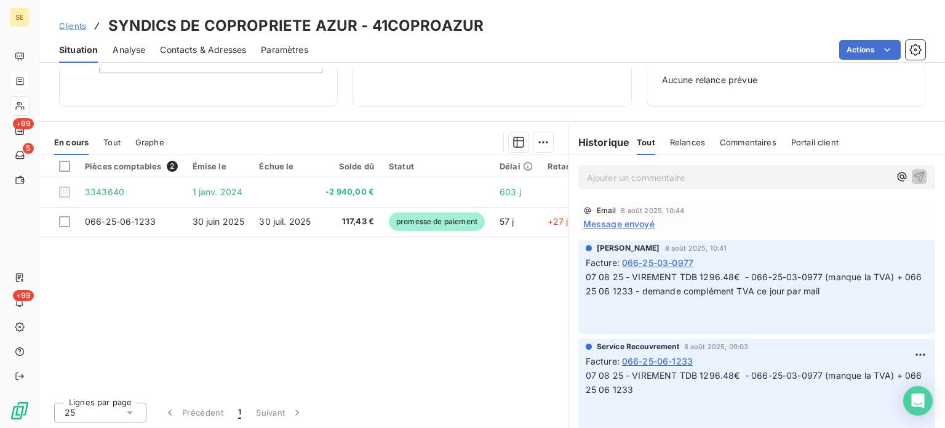
click at [438, 24] on h3 "SYNDICS DE COPROPRIETE AZUR - 41COPROAZUR" at bounding box center [295, 26] width 375 height 22
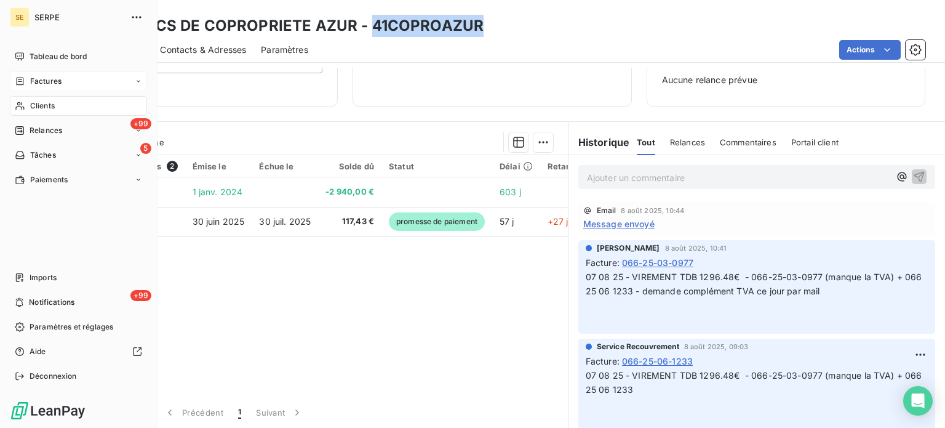
click at [39, 103] on span "Clients" at bounding box center [42, 105] width 25 height 11
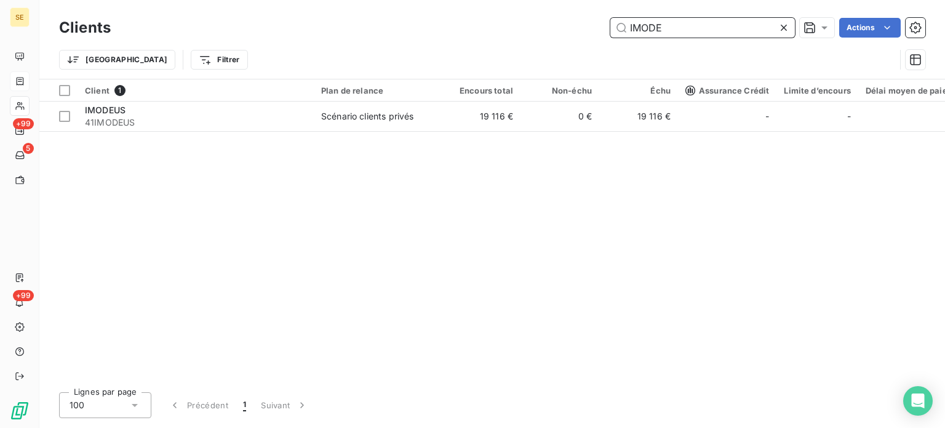
click at [679, 28] on input "IMODE" at bounding box center [702, 28] width 185 height 20
click at [618, 28] on input "IMODE" at bounding box center [702, 28] width 185 height 20
click at [683, 35] on input "IMODE" at bounding box center [702, 28] width 185 height 20
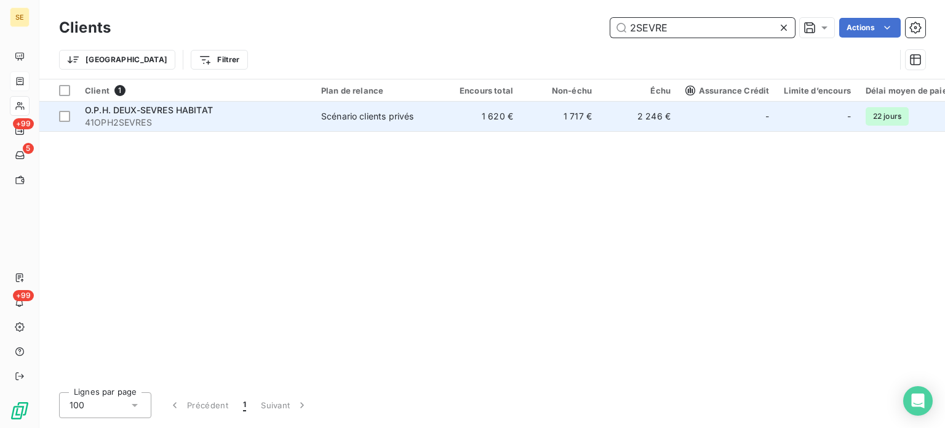
type input "2SEVRE"
click at [187, 120] on span "41OPH2SEVRES" at bounding box center [195, 122] width 221 height 12
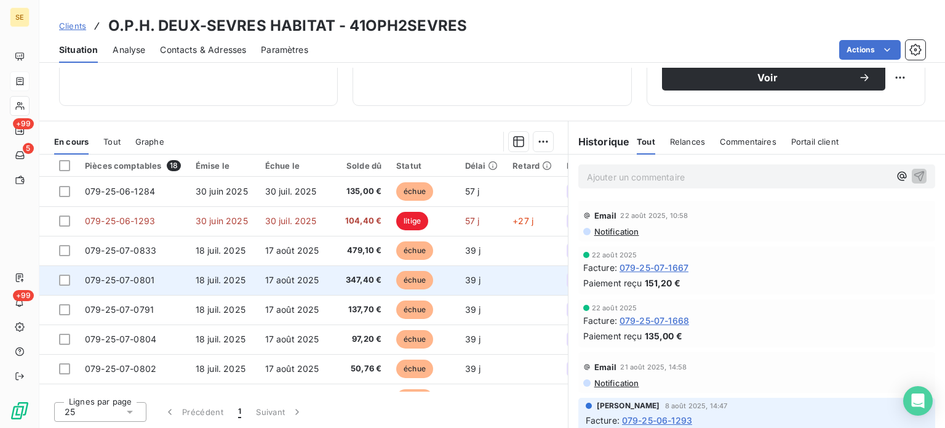
scroll to position [322, 0]
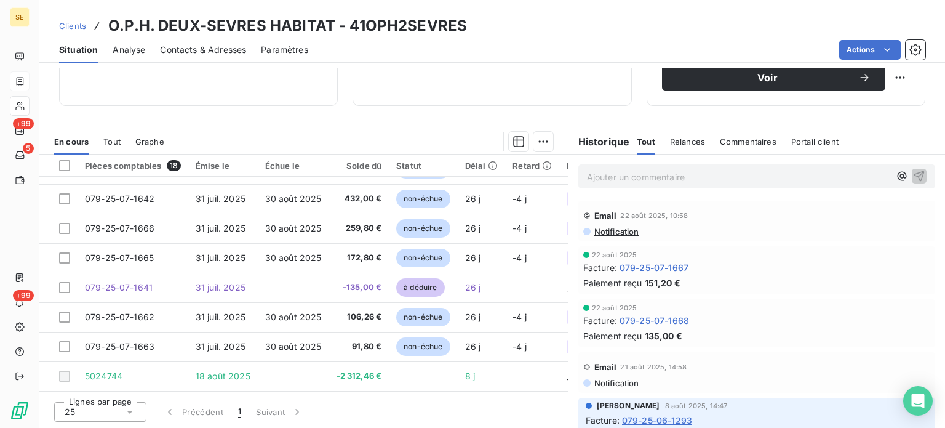
click at [424, 30] on h3 "O.P.H. DEUX-SEVRES HABITAT - 41OPH2SEVRES" at bounding box center [287, 26] width 359 height 22
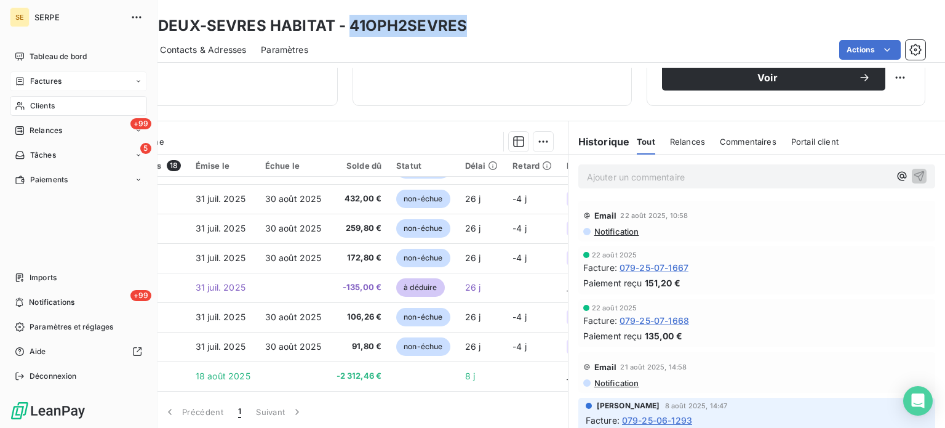
click at [46, 103] on span "Clients" at bounding box center [42, 105] width 25 height 11
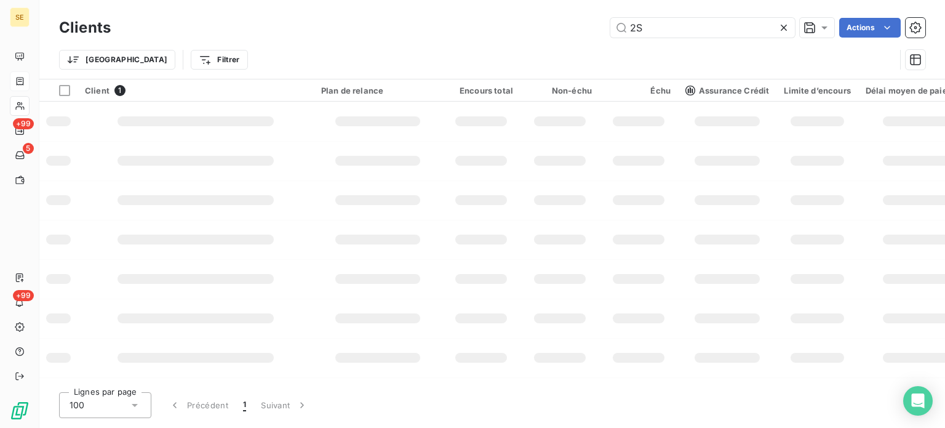
type input "2"
type input "HLMDES"
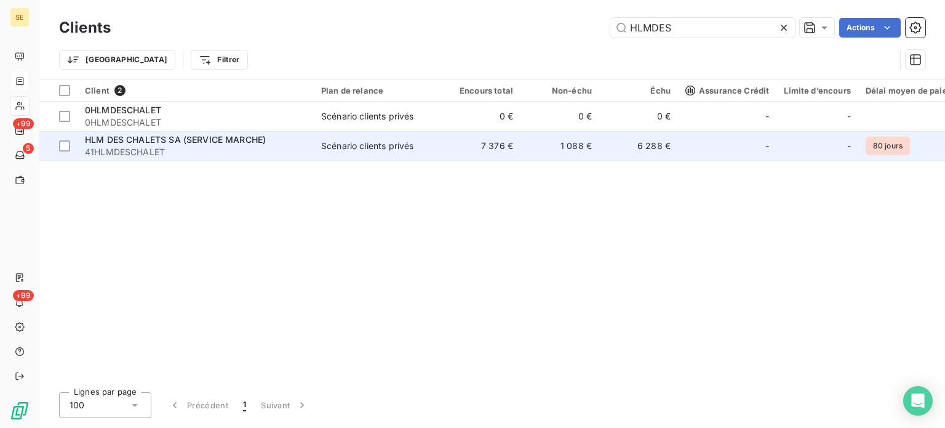
click at [386, 142] on div "Scénario clients privés" at bounding box center [367, 146] width 92 height 12
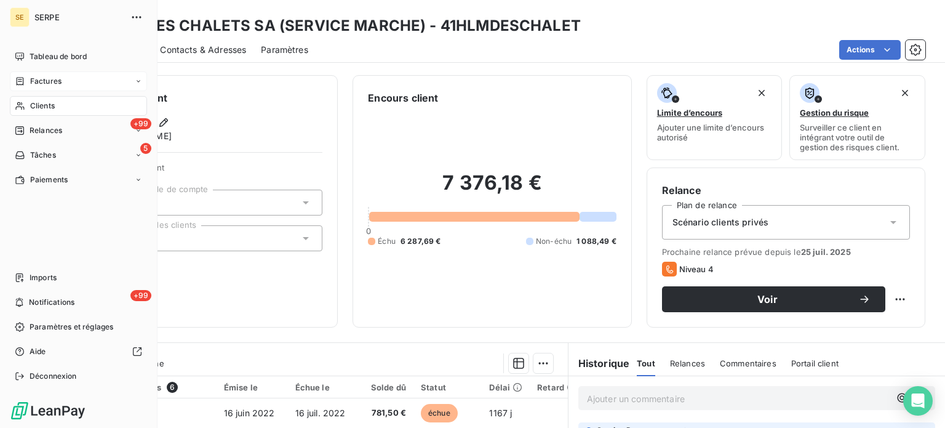
click at [38, 84] on span "Factures" at bounding box center [45, 81] width 31 height 11
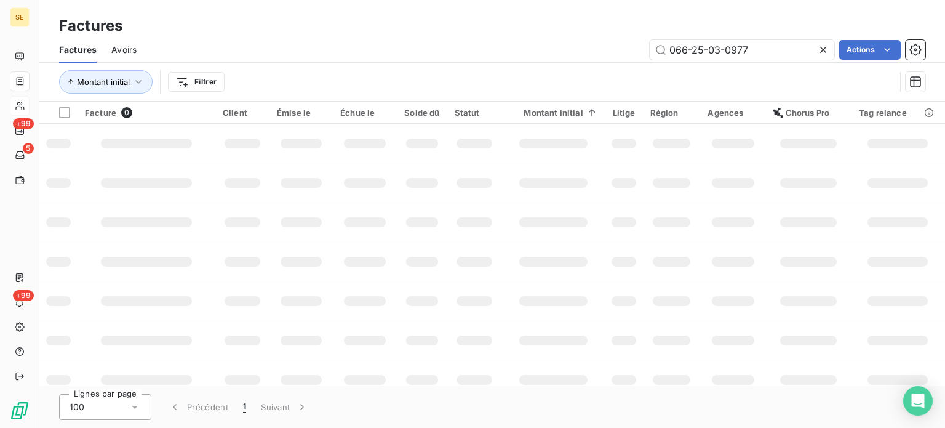
click at [822, 47] on icon at bounding box center [823, 50] width 12 height 12
click at [199, 84] on html "SE +99 5 +99 Factures Factures Avoirs Actions Montant initial Filtrer Facture 0…" at bounding box center [472, 214] width 945 height 428
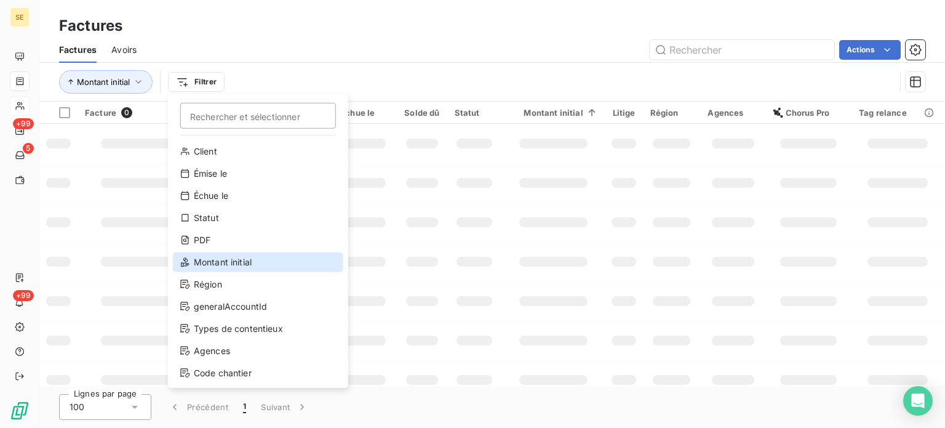
click at [229, 267] on div "Montant initial" at bounding box center [258, 262] width 170 height 20
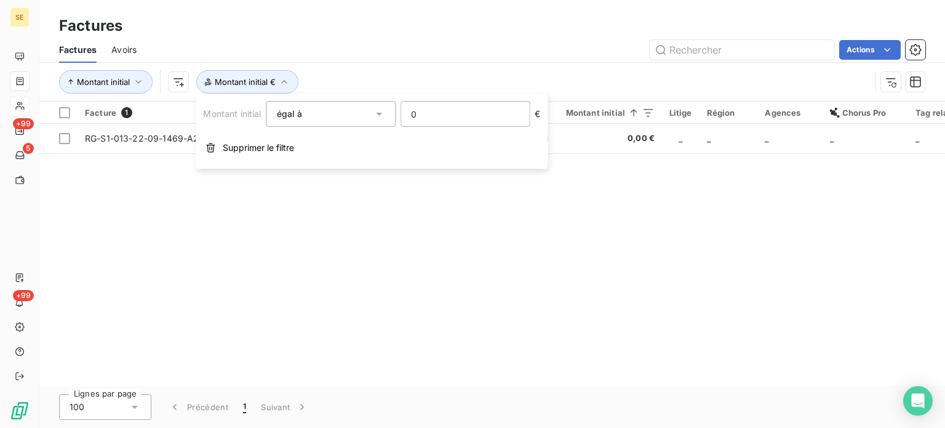
click at [441, 117] on input "0" at bounding box center [465, 114] width 128 height 25
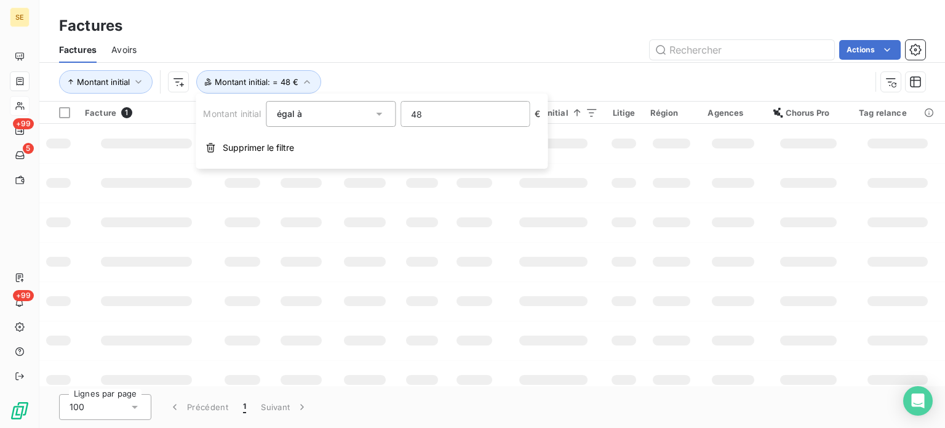
type input "480"
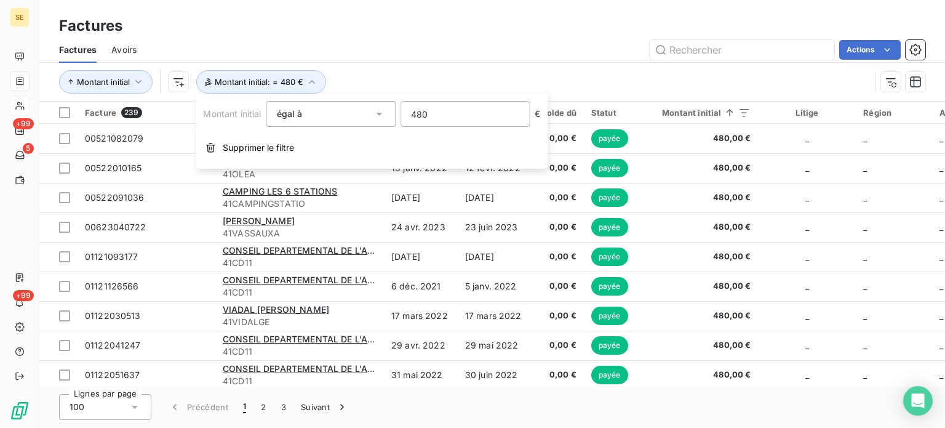
click at [522, 58] on div "Actions" at bounding box center [538, 50] width 774 height 20
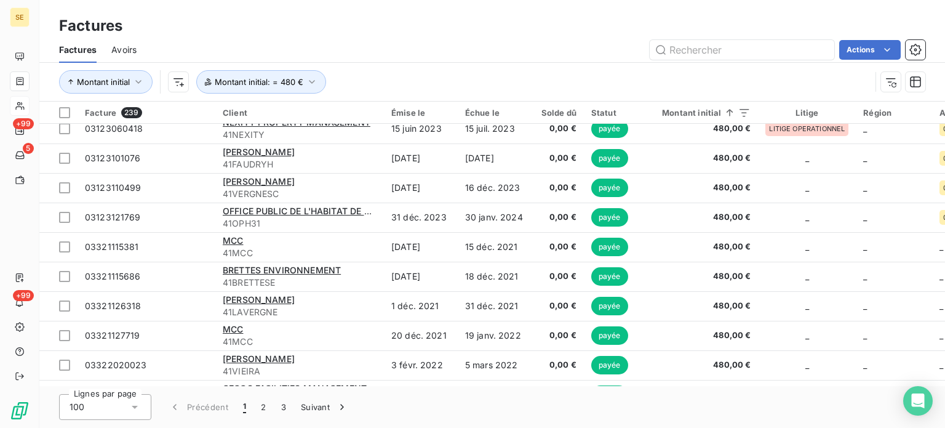
scroll to position [2696, 0]
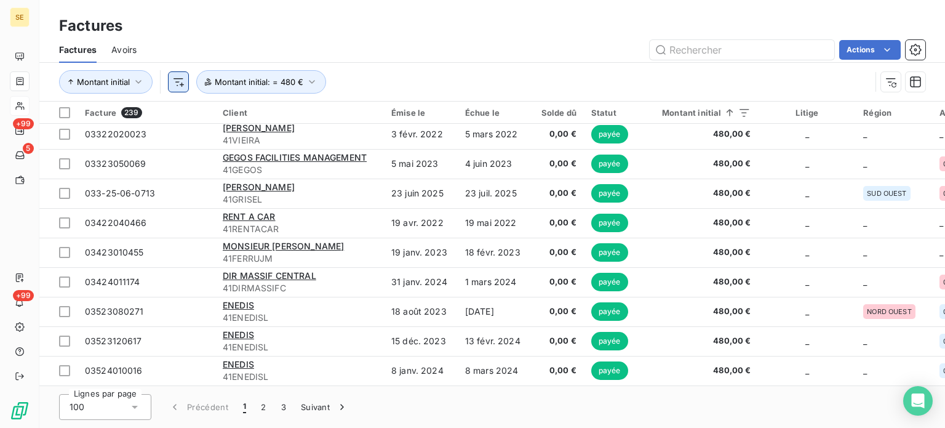
click at [182, 79] on html "SE +99 5 +99 Factures Factures Avoirs Actions Montant initial Montant initial :…" at bounding box center [472, 214] width 945 height 428
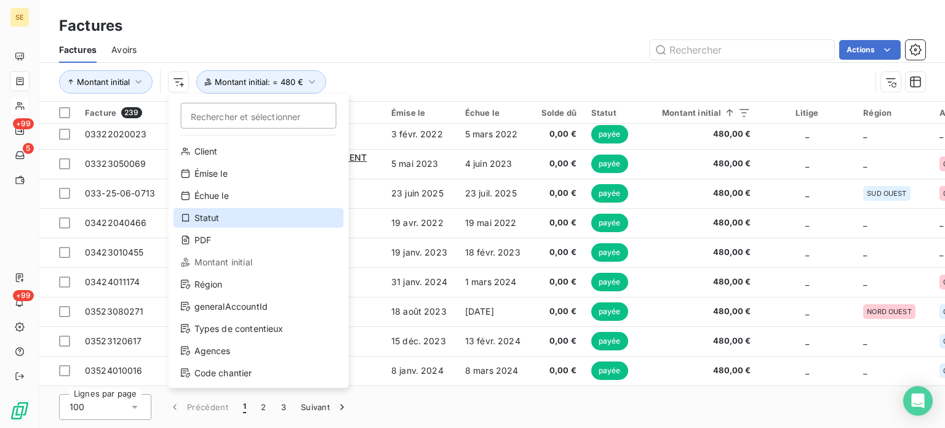
click at [236, 226] on div "Statut" at bounding box center [259, 218] width 170 height 20
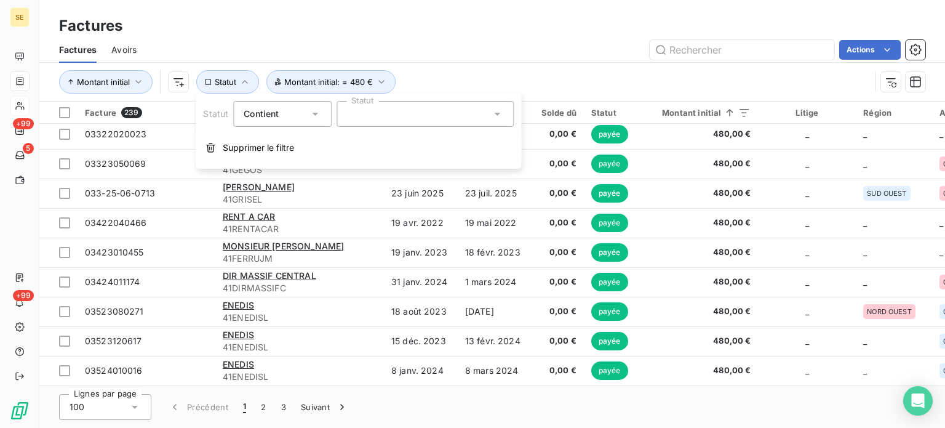
click at [396, 115] on div at bounding box center [425, 114] width 177 height 26
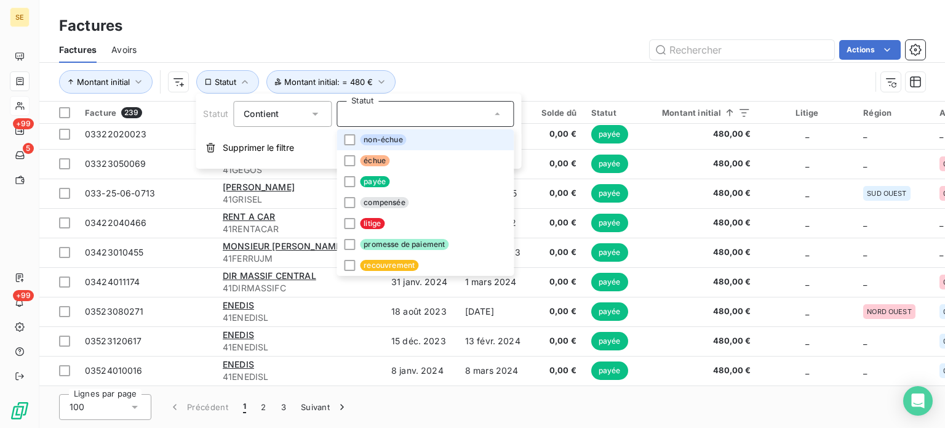
click at [397, 138] on span "non-échue" at bounding box center [383, 139] width 46 height 11
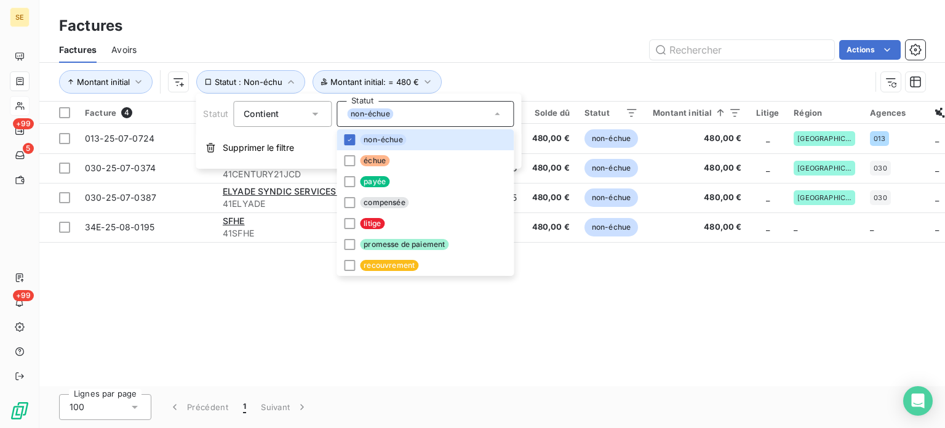
scroll to position [0, 0]
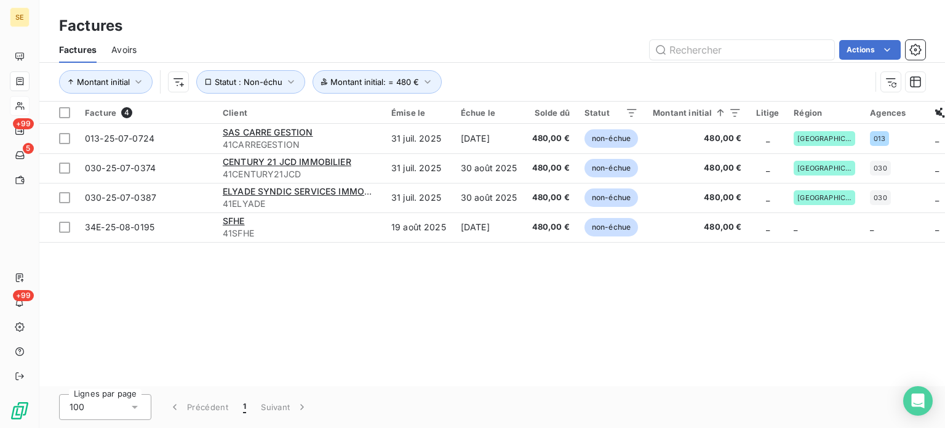
click at [497, 47] on div "Actions" at bounding box center [538, 50] width 774 height 20
click at [696, 54] on input "text" at bounding box center [742, 50] width 185 height 20
paste input "031-25-06-0488"
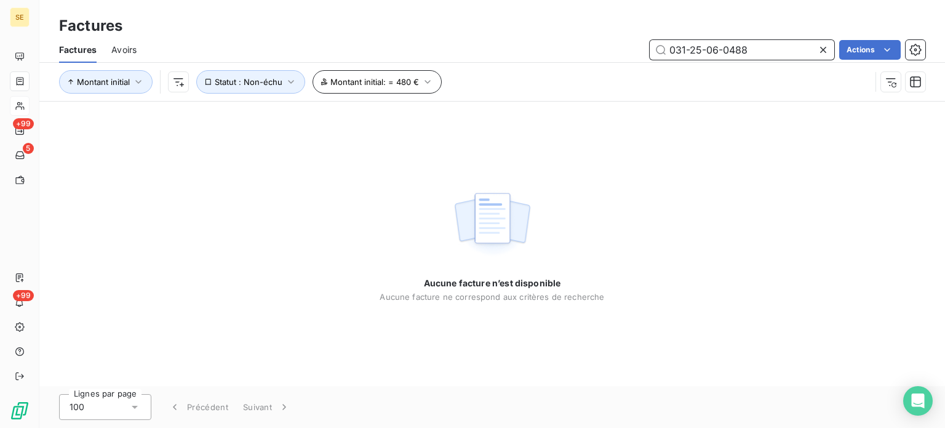
type input "031-25-06-0488"
click at [399, 82] on span "Montant initial : = 480 €" at bounding box center [374, 82] width 89 height 10
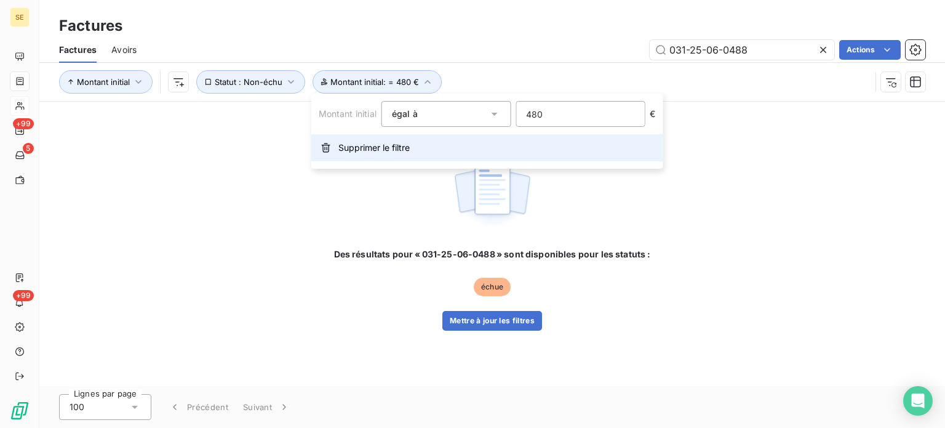
click at [409, 150] on span "Supprimer le filtre" at bounding box center [373, 148] width 71 height 12
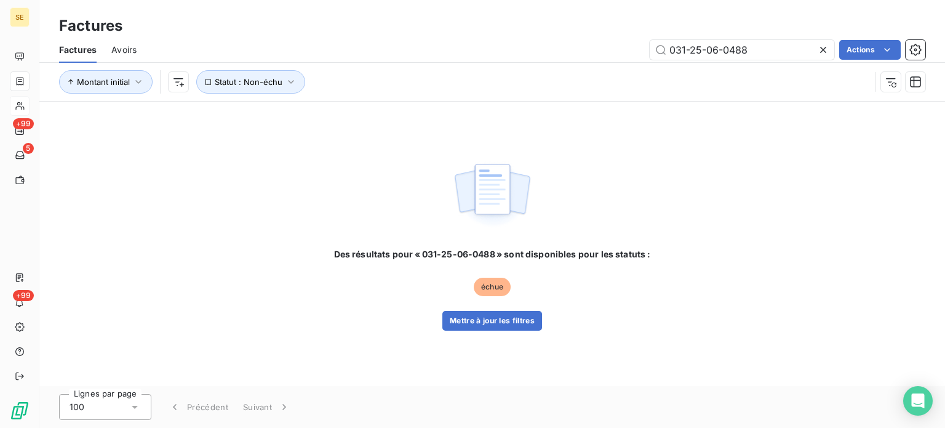
click at [338, 54] on div "031-25-06-0488 Actions" at bounding box center [538, 50] width 774 height 20
click at [285, 81] on icon "button" at bounding box center [291, 82] width 12 height 12
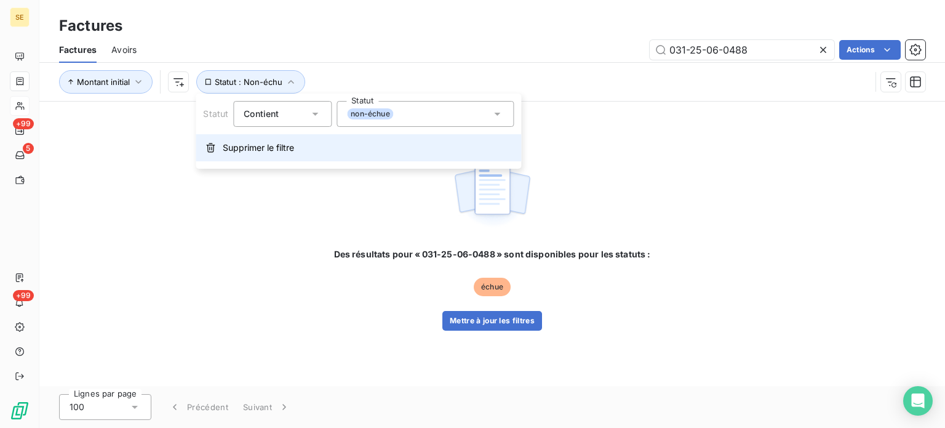
click at [332, 153] on button "Supprimer le filtre" at bounding box center [358, 147] width 325 height 27
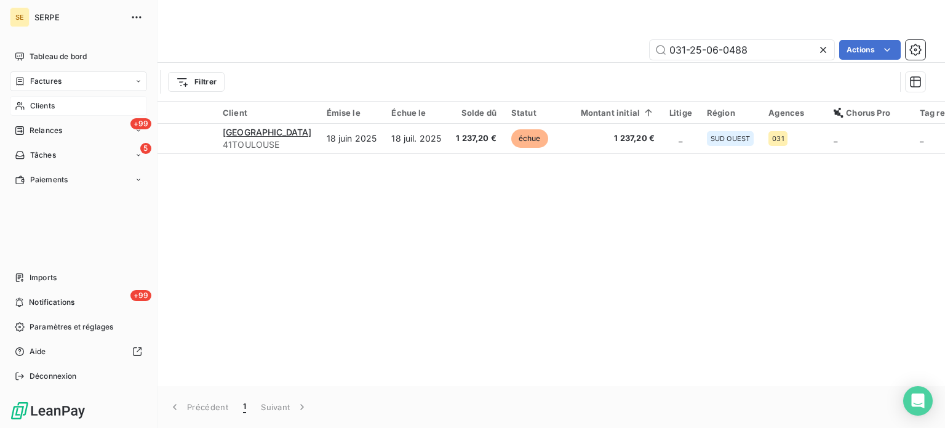
click at [44, 100] on span "Clients" at bounding box center [42, 105] width 25 height 11
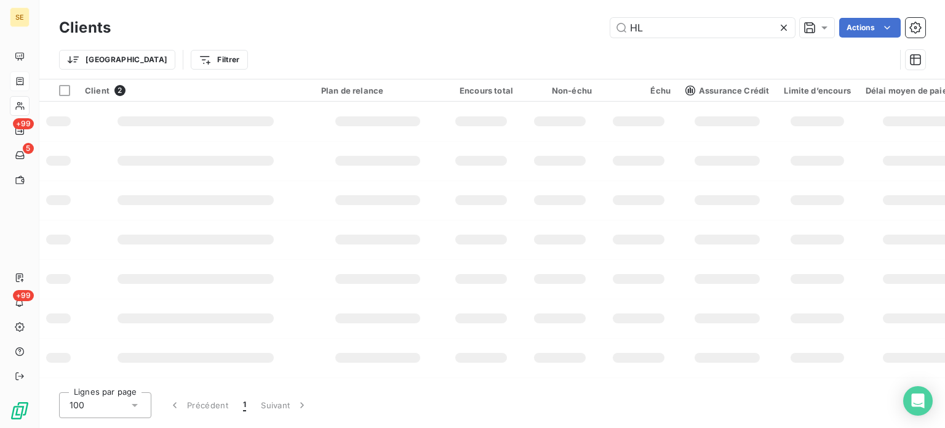
type input "H"
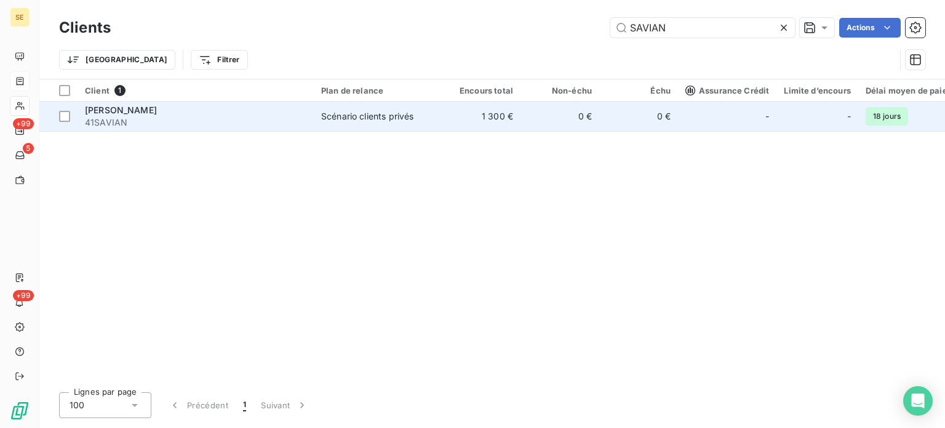
type input "SAVIAN"
click at [493, 122] on td "1 300 €" at bounding box center [481, 117] width 79 height 30
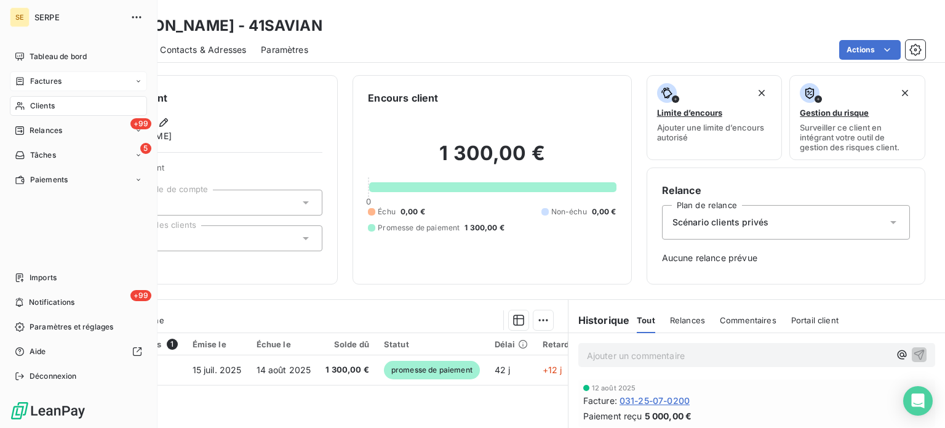
click at [30, 86] on span "Factures" at bounding box center [45, 81] width 31 height 11
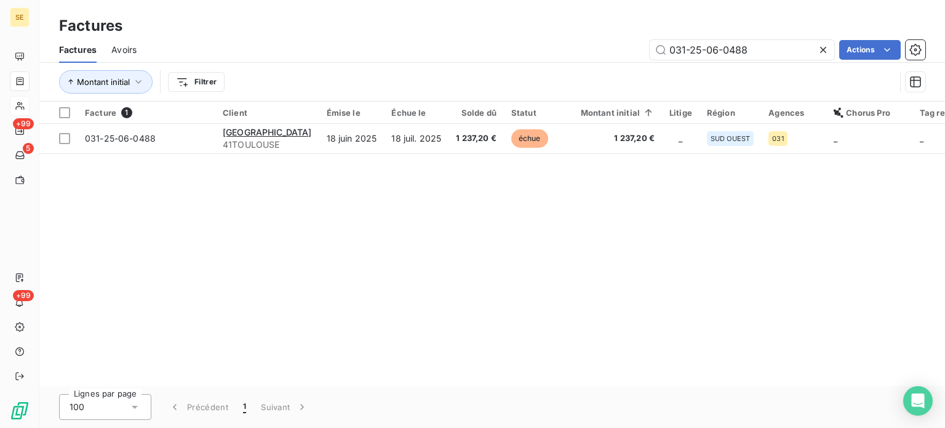
click at [820, 50] on icon at bounding box center [823, 50] width 12 height 12
click at [820, 50] on input "text" at bounding box center [742, 50] width 185 height 20
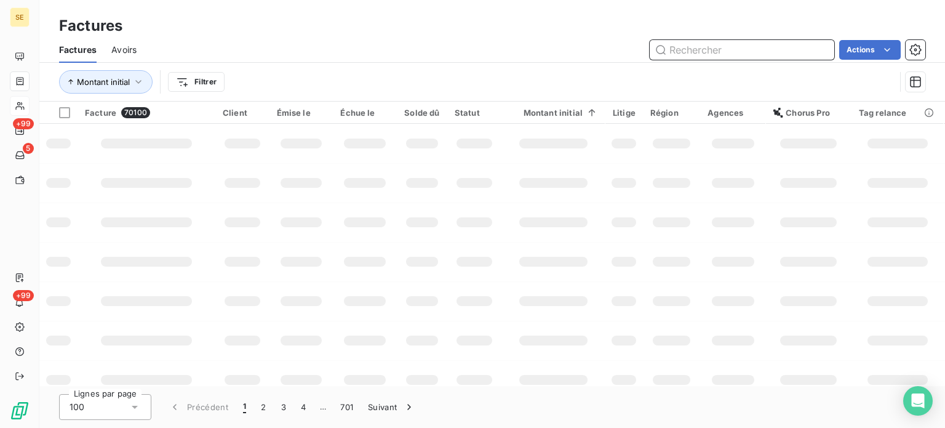
click at [728, 48] on input "text" at bounding box center [742, 50] width 185 height 20
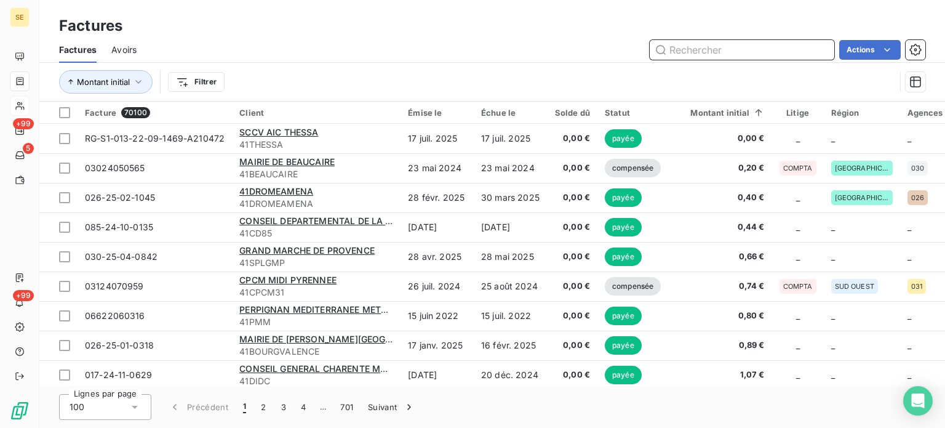
drag, startPoint x: 724, startPoint y: 98, endPoint x: 674, endPoint y: 47, distance: 71.4
paste input "031-25-07-0535"
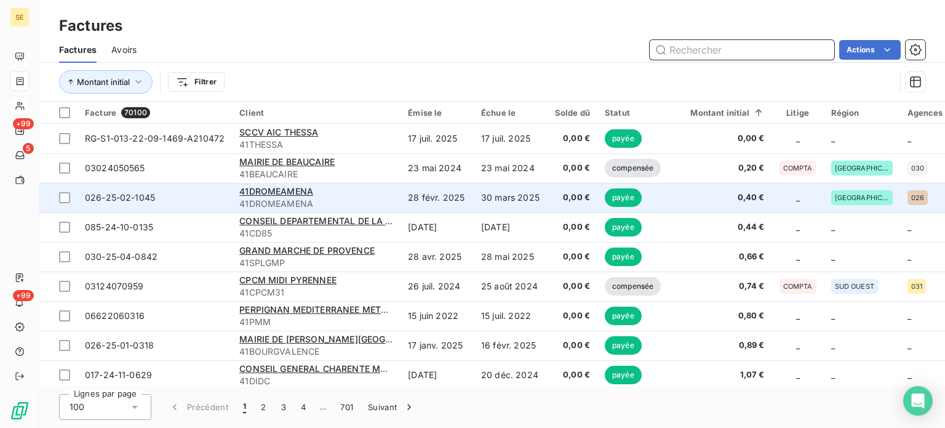
type input "031-25-07-0535"
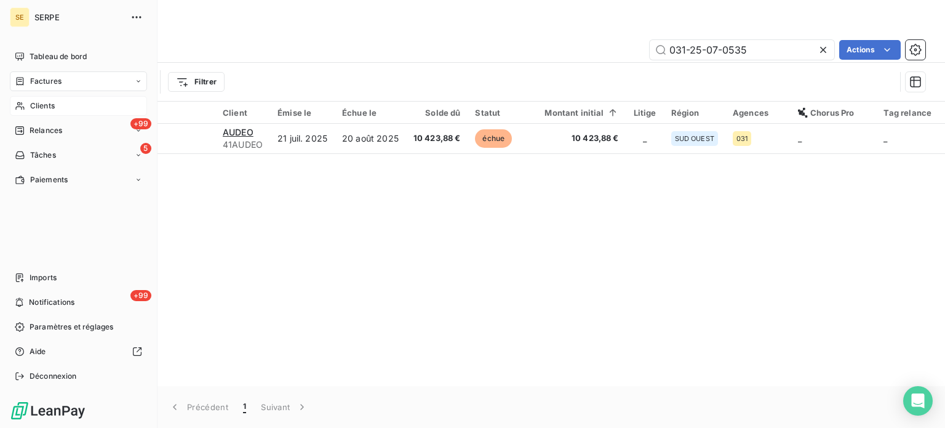
click at [38, 102] on span "Clients" at bounding box center [42, 105] width 25 height 11
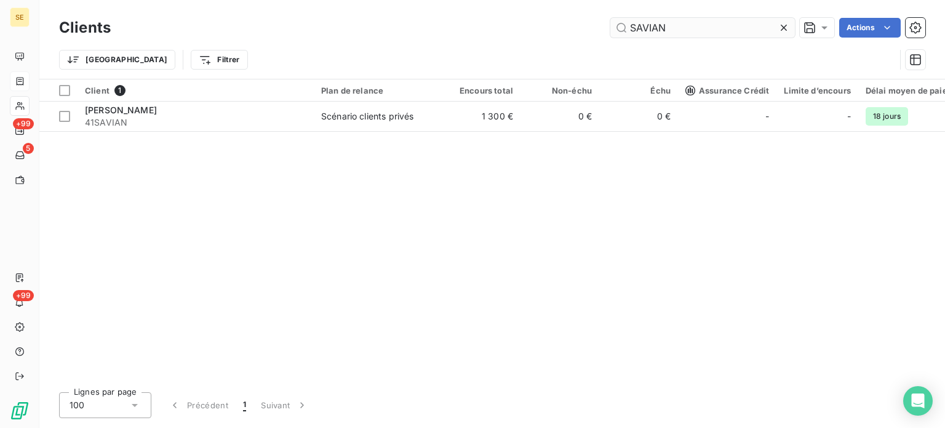
click at [706, 26] on input "SAVIAN" at bounding box center [702, 28] width 185 height 20
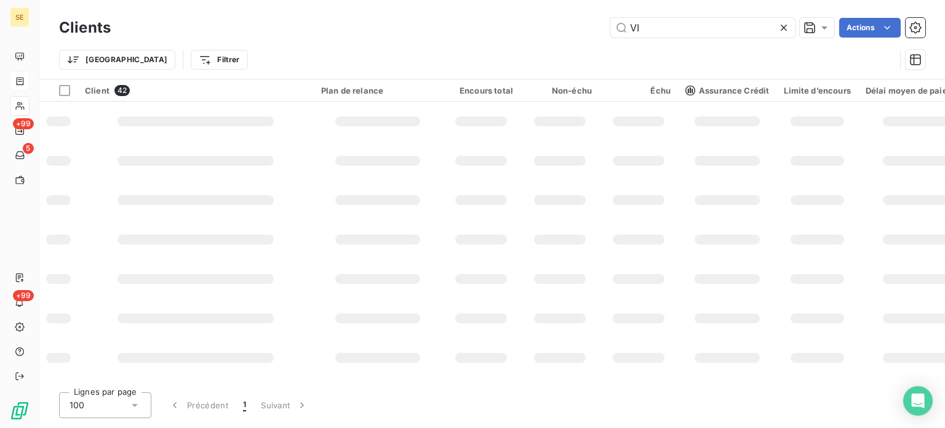
type input "V"
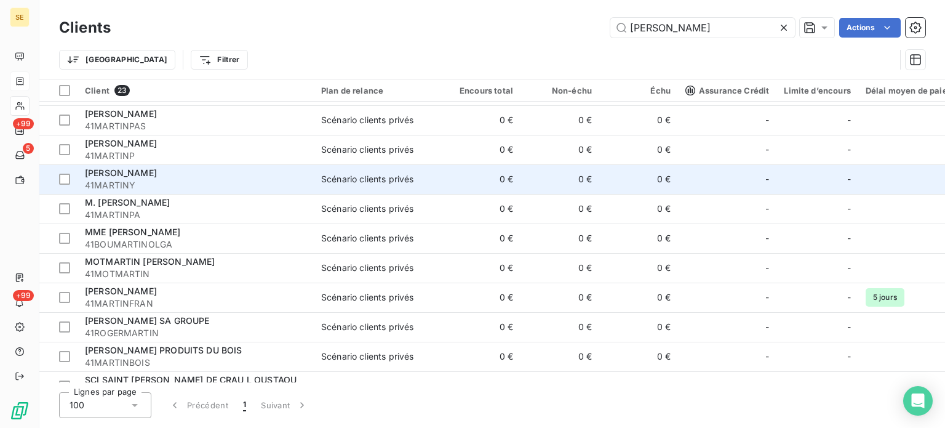
scroll to position [404, 0]
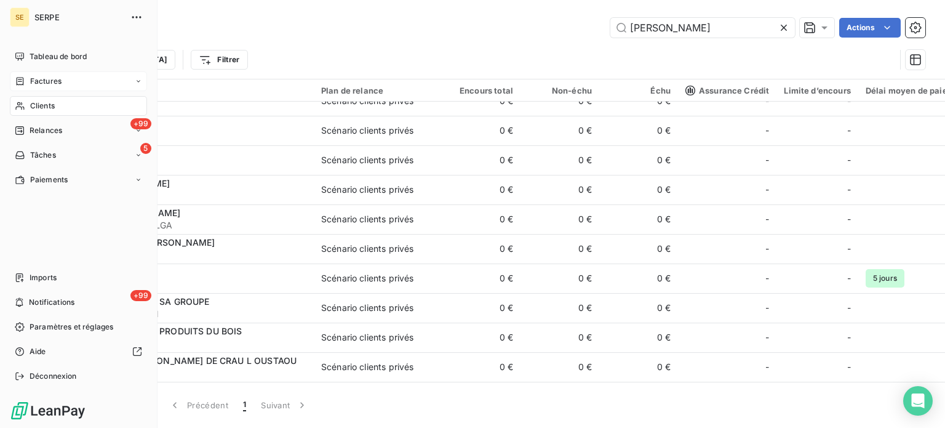
click at [27, 100] on div "Clients" at bounding box center [78, 106] width 137 height 20
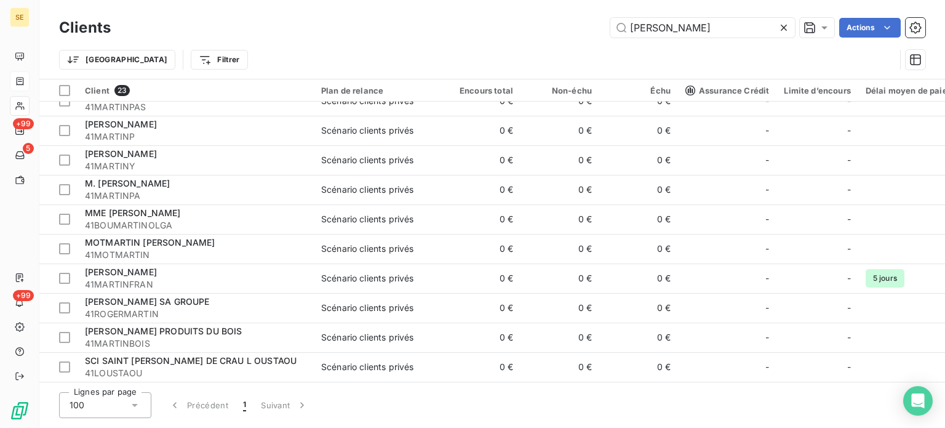
click at [711, 39] on div "Clients [PERSON_NAME] Actions" at bounding box center [492, 28] width 866 height 26
click at [693, 26] on input "[PERSON_NAME]" at bounding box center [702, 28] width 185 height 20
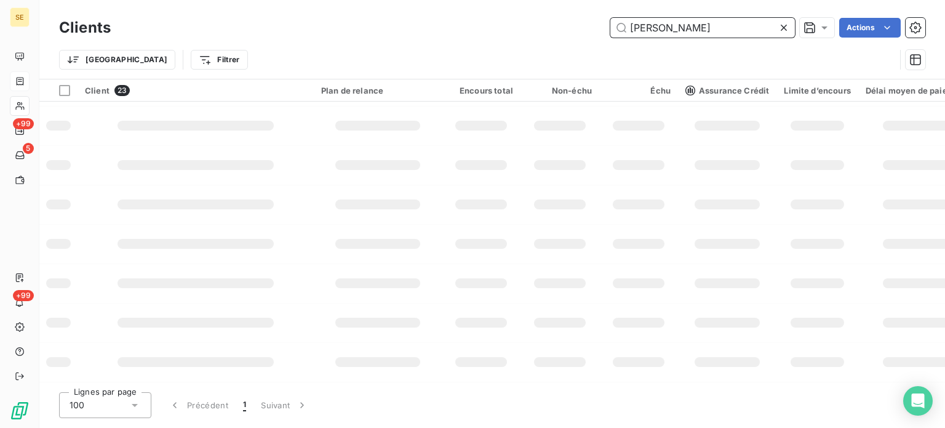
scroll to position [315, 0]
type input "M"
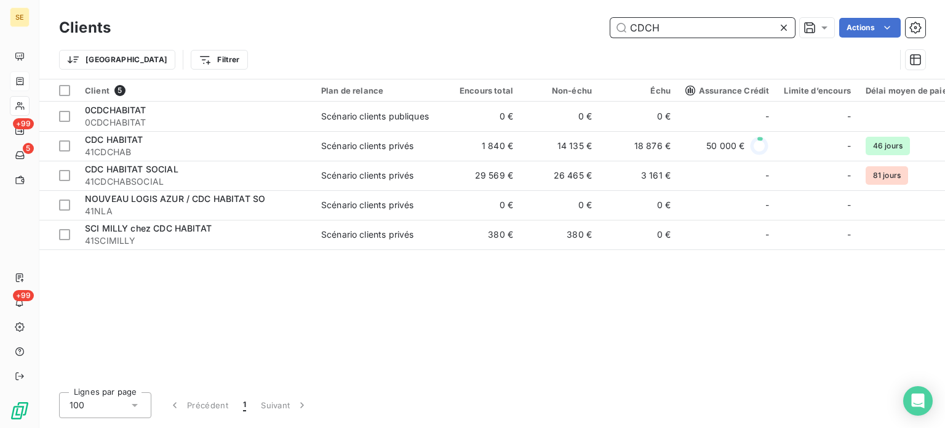
scroll to position [0, 0]
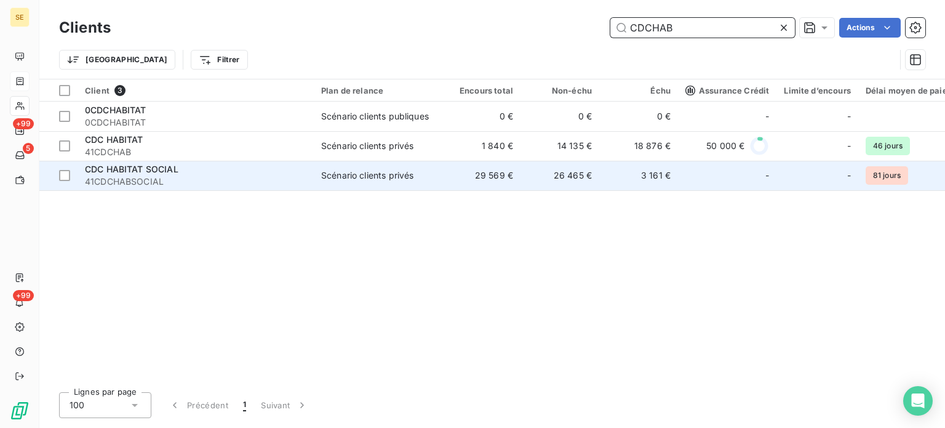
type input "CDCHAB"
click at [555, 182] on td "26 465 €" at bounding box center [560, 176] width 79 height 30
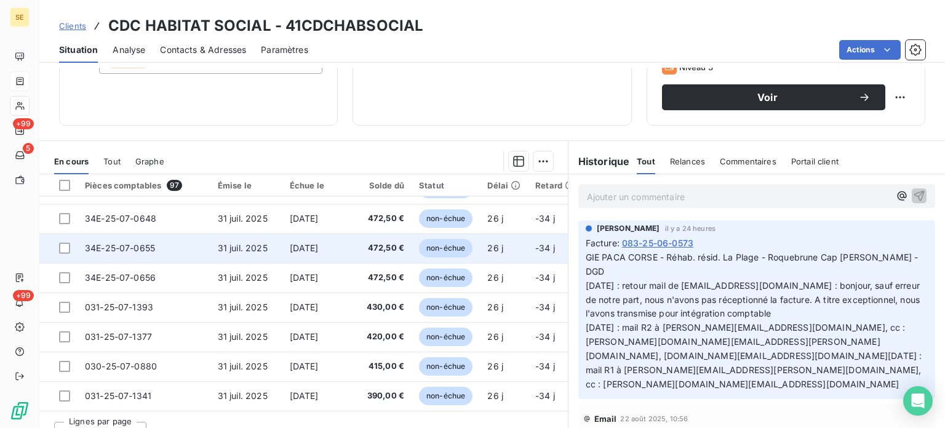
scroll to position [221, 0]
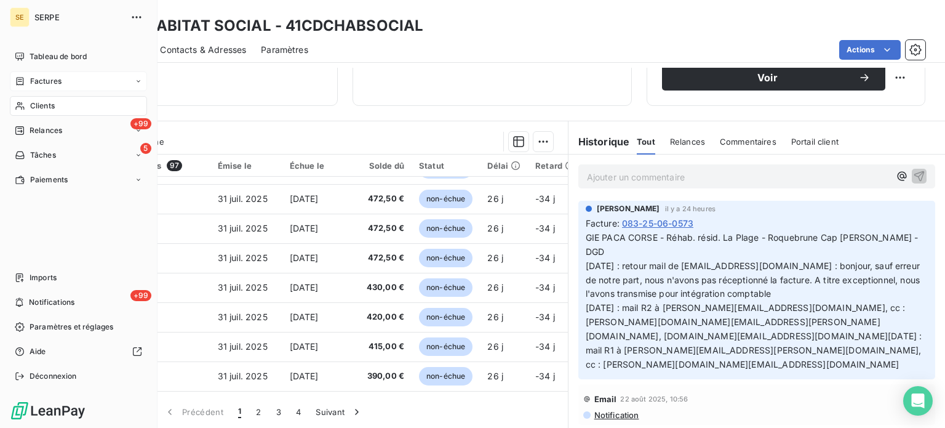
click at [30, 82] on span "Factures" at bounding box center [45, 81] width 31 height 11
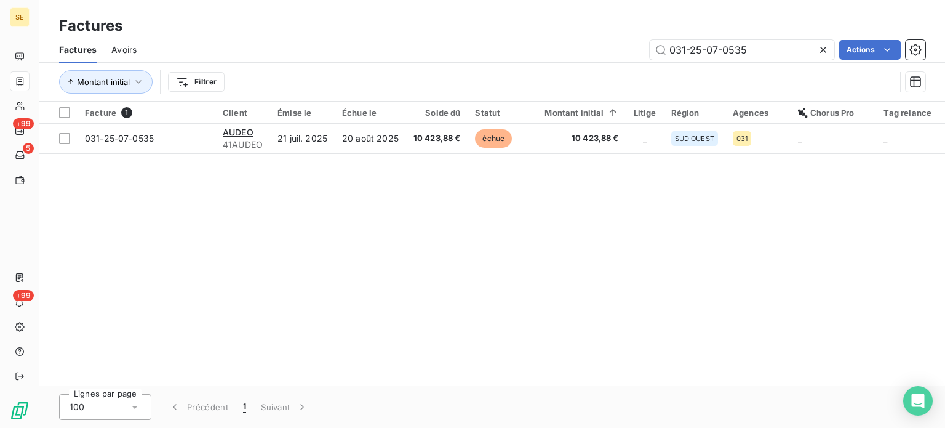
click at [822, 51] on icon at bounding box center [823, 50] width 12 height 12
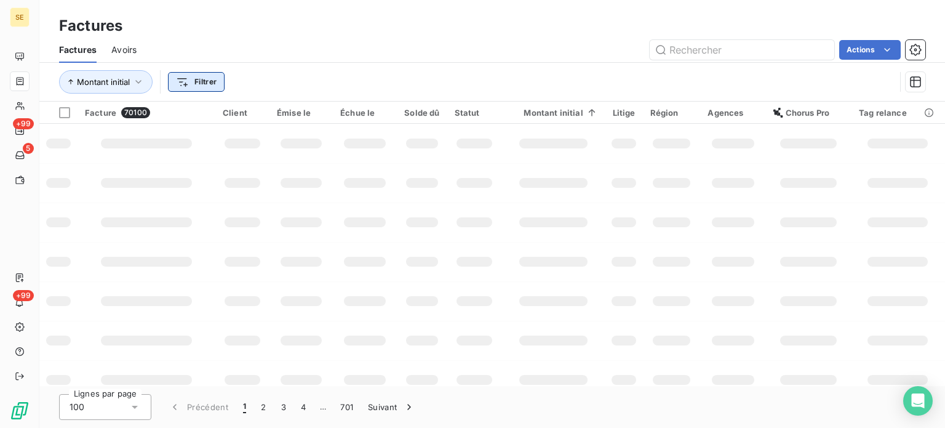
click at [194, 75] on html "SE +99 5 +99 Factures Factures Avoirs Actions Montant initial Filtrer Facture 7…" at bounding box center [472, 214] width 945 height 428
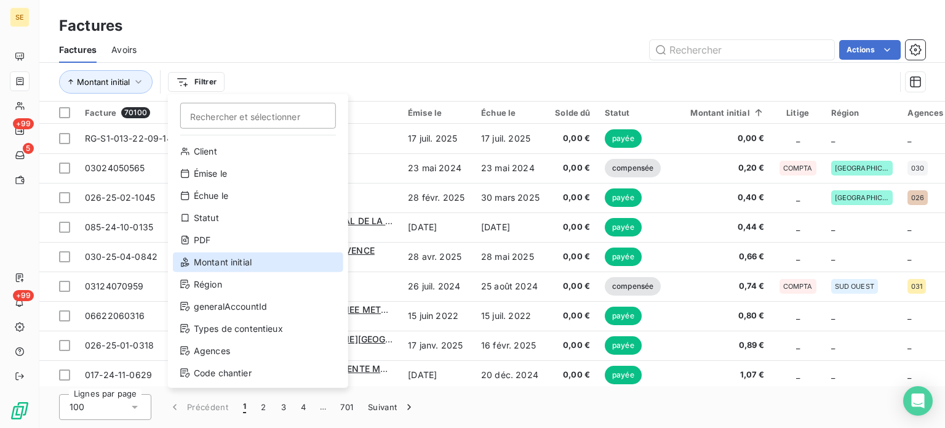
click at [241, 270] on div "Montant initial" at bounding box center [258, 262] width 170 height 20
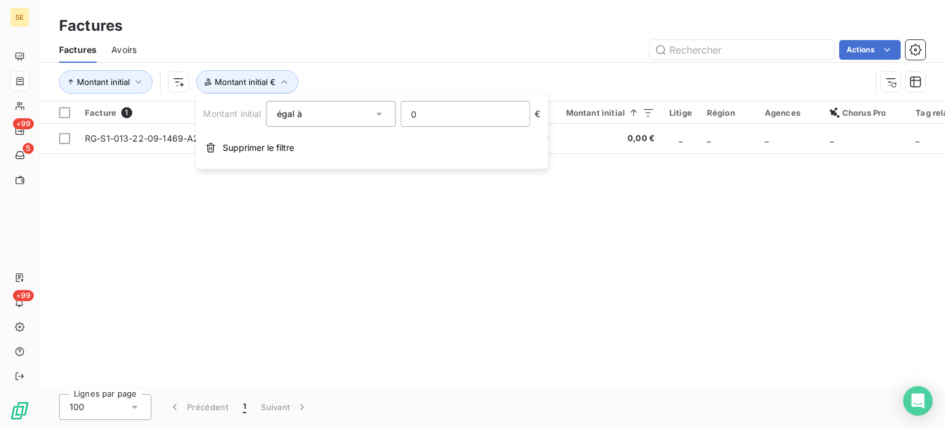
click at [457, 114] on input "0" at bounding box center [465, 114] width 128 height 25
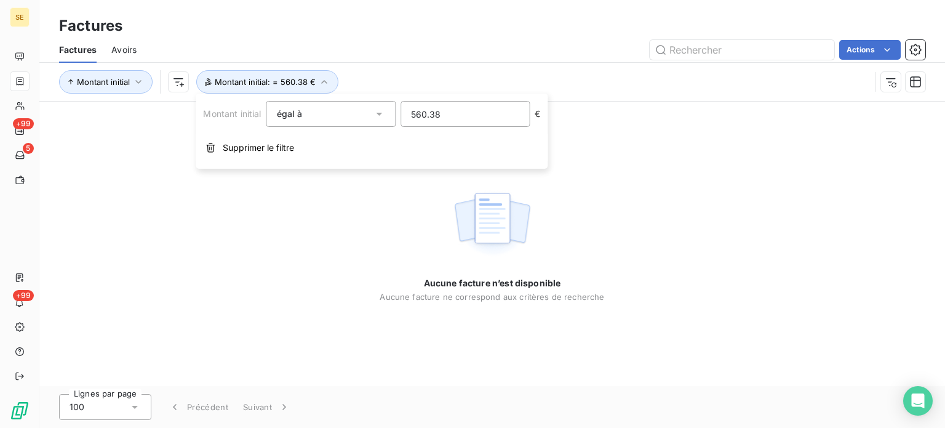
type input "560.38"
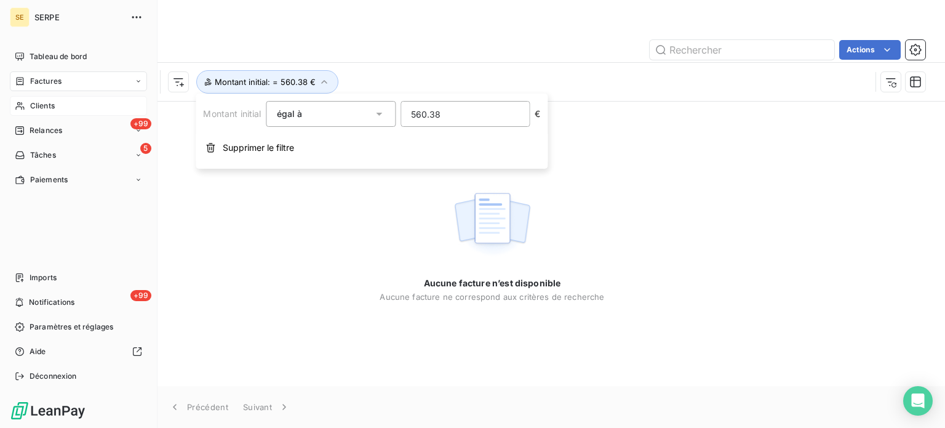
click at [35, 106] on span "Clients" at bounding box center [42, 105] width 25 height 11
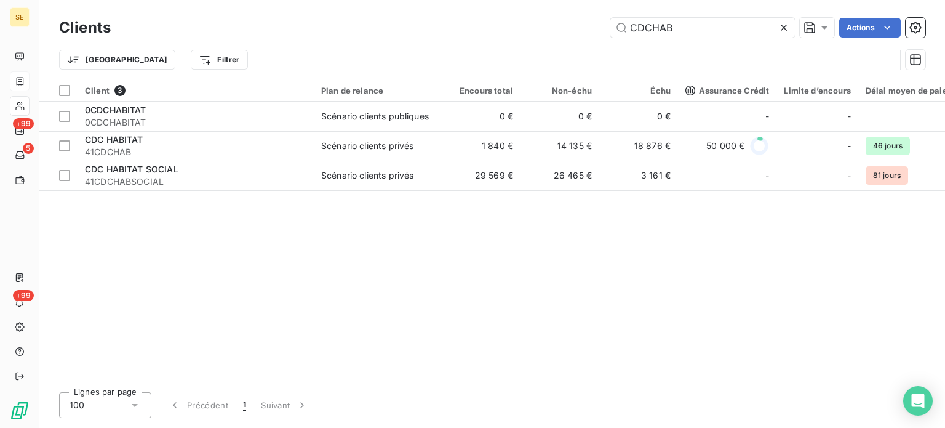
click at [584, 23] on div "CDCHAB Actions" at bounding box center [526, 28] width 800 height 20
click at [688, 26] on input "CDCHAB" at bounding box center [702, 28] width 185 height 20
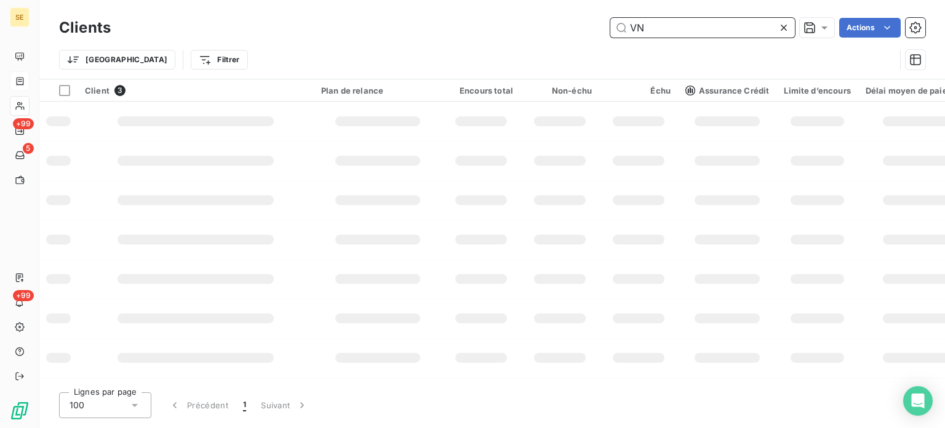
type input "VNF"
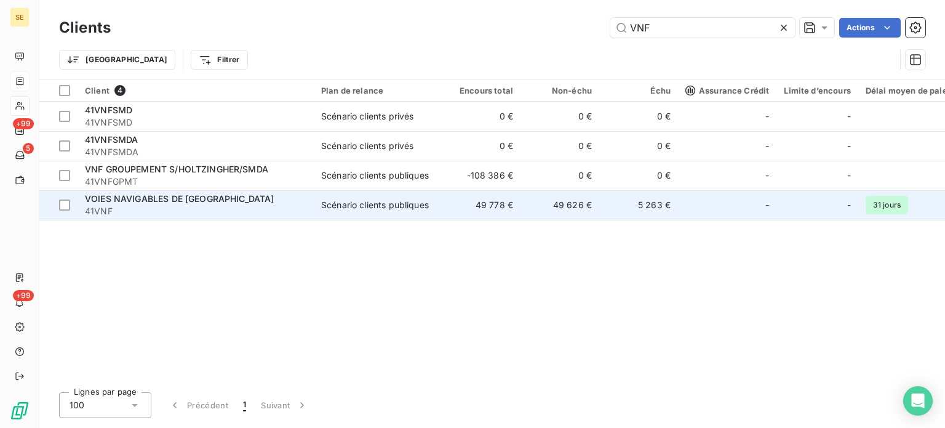
click at [471, 214] on td "49 778 €" at bounding box center [481, 205] width 79 height 30
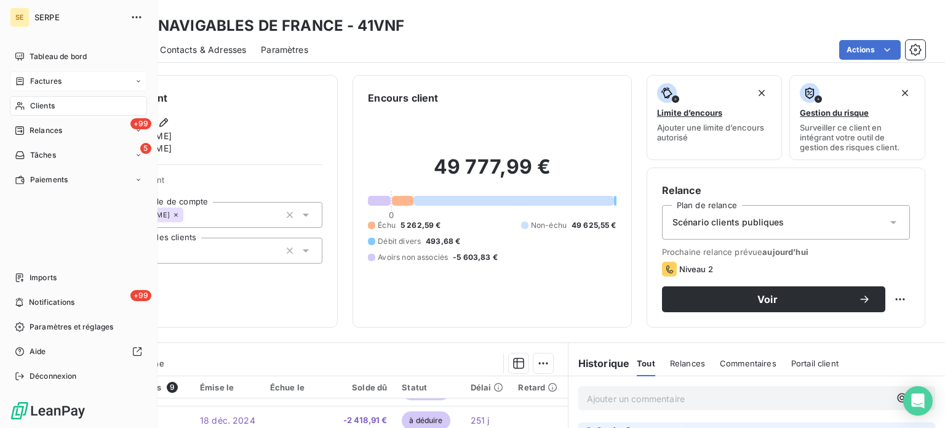
click at [39, 79] on span "Factures" at bounding box center [45, 81] width 31 height 11
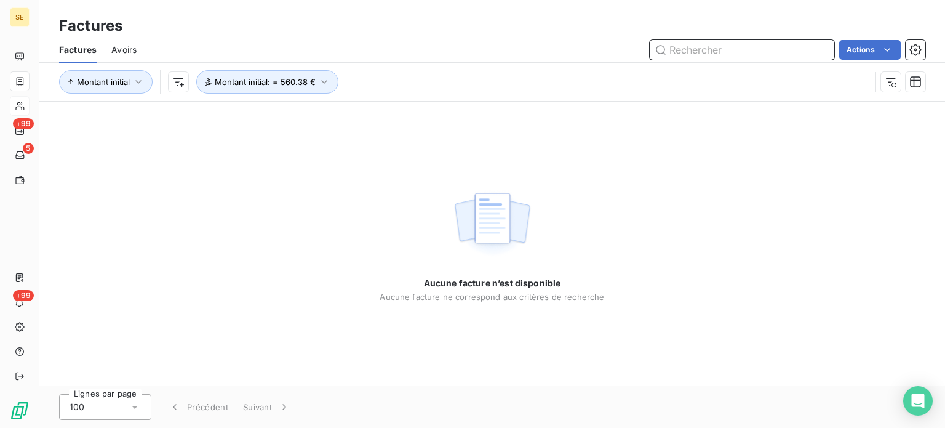
click at [688, 51] on input "text" at bounding box center [742, 50] width 185 height 20
paste input "031-25-06-0173"
type input "031-25-06-0173"
click at [719, 208] on div "Aucune facture n’est disponible Aucune facture ne correspond aux critères de re…" at bounding box center [492, 244] width 906 height 284
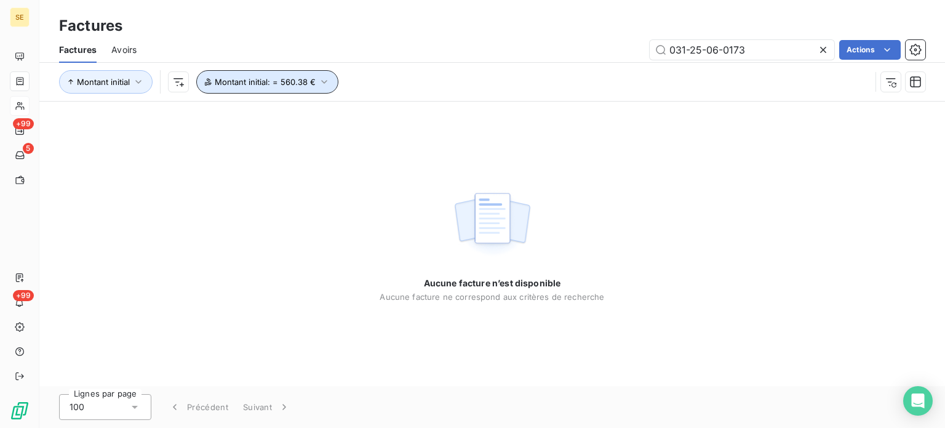
click at [285, 88] on button "Montant initial : = 560.38 €" at bounding box center [267, 81] width 142 height 23
click at [290, 86] on span "Montant initial : = 560.38 €" at bounding box center [265, 82] width 101 height 10
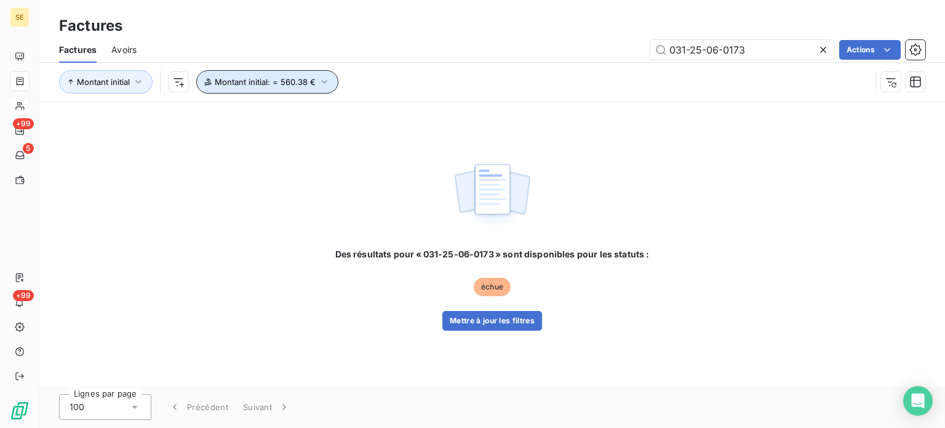
click at [290, 86] on span "Montant initial : = 560.38 €" at bounding box center [265, 82] width 101 height 10
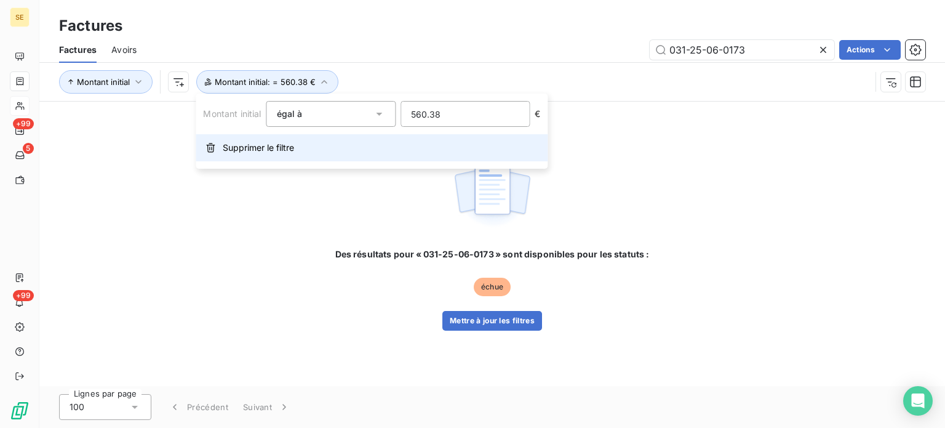
click at [276, 154] on button "Supprimer le filtre" at bounding box center [372, 147] width 352 height 27
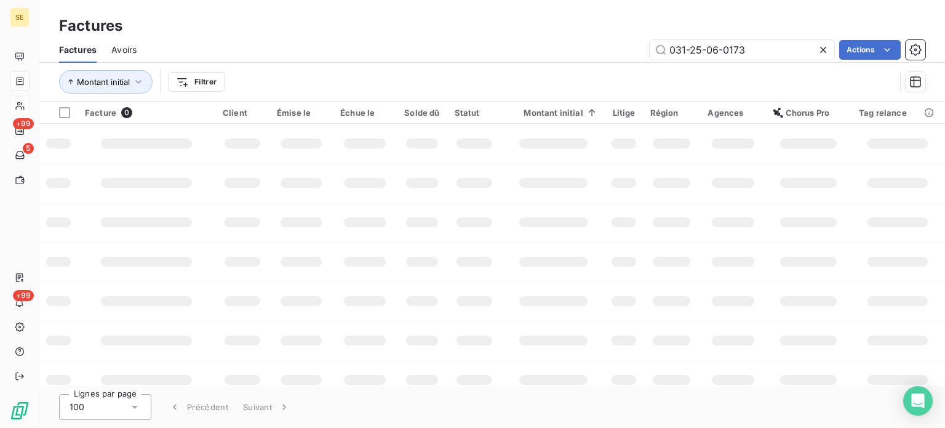
click at [368, 37] on div "Factures Avoirs 031-25-06-0173 Actions" at bounding box center [492, 50] width 906 height 26
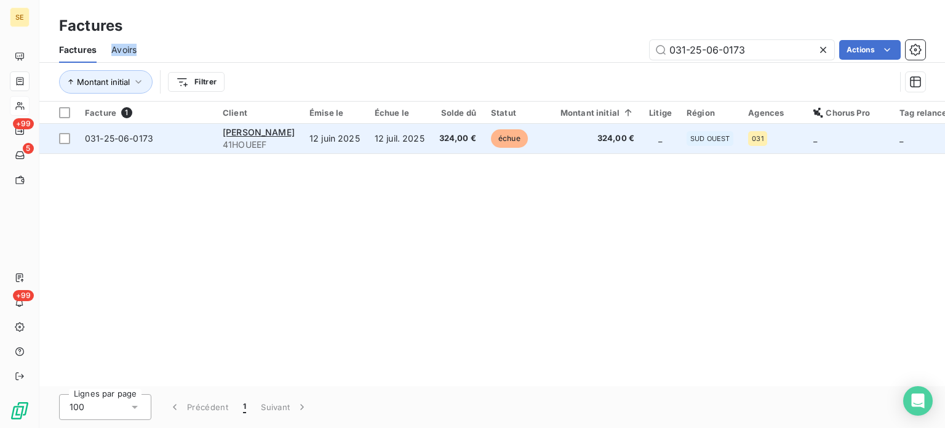
click at [385, 145] on td "12 juil. 2025" at bounding box center [399, 139] width 65 height 30
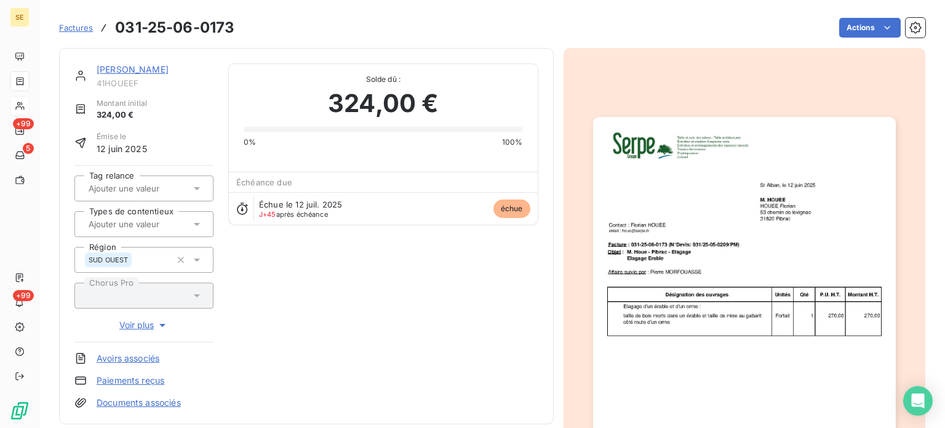
click at [122, 85] on span "41HOUEEF" at bounding box center [155, 83] width 117 height 10
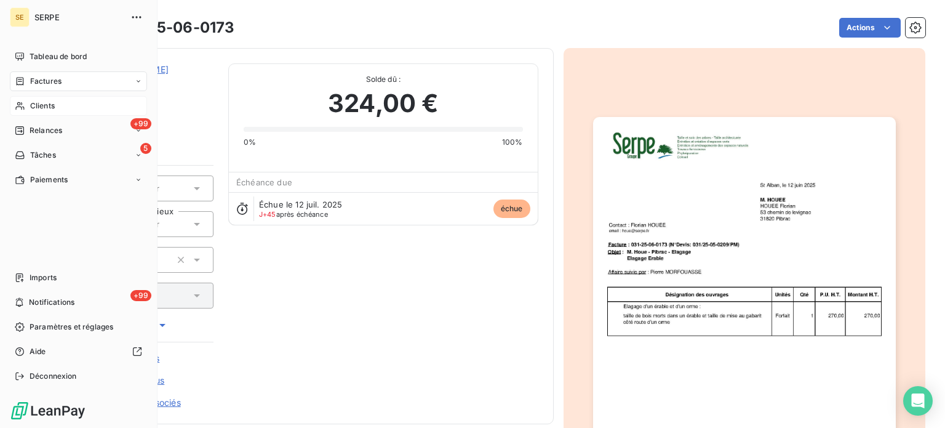
click at [32, 106] on span "Clients" at bounding box center [42, 105] width 25 height 11
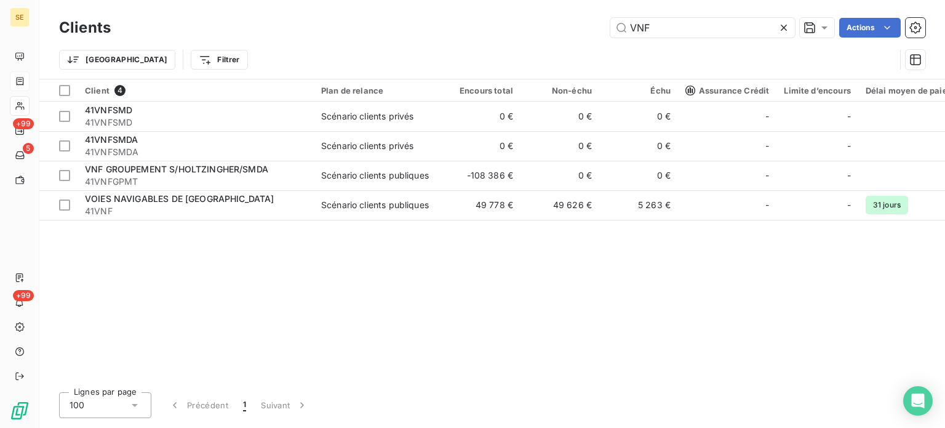
drag, startPoint x: 693, startPoint y: 29, endPoint x: 567, endPoint y: 20, distance: 126.5
click at [631, 26] on input "VNF" at bounding box center [702, 28] width 185 height 20
click at [563, 19] on div "VNF Actions" at bounding box center [526, 28] width 800 height 20
click at [682, 29] on input "VNF" at bounding box center [702, 28] width 185 height 20
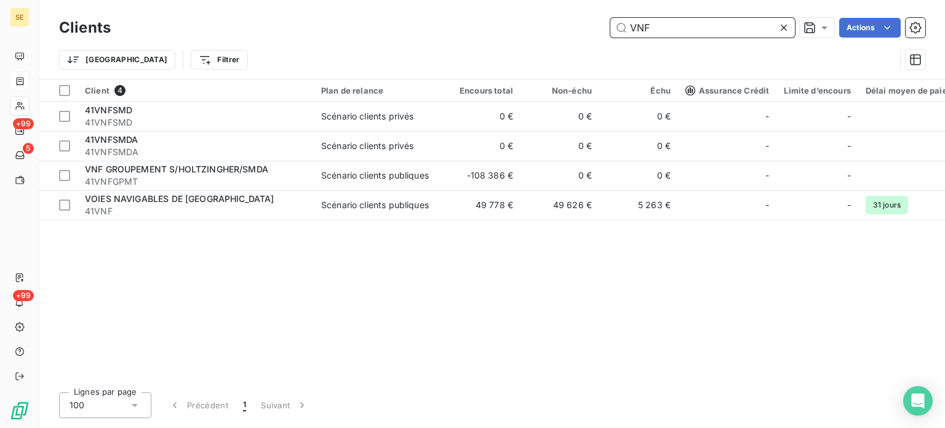
click at [682, 29] on input "VNF" at bounding box center [702, 28] width 185 height 20
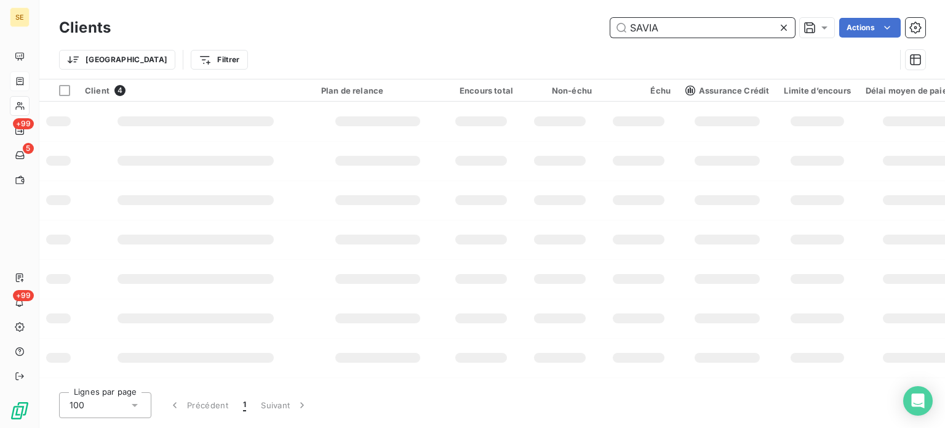
type input "SAVIAN"
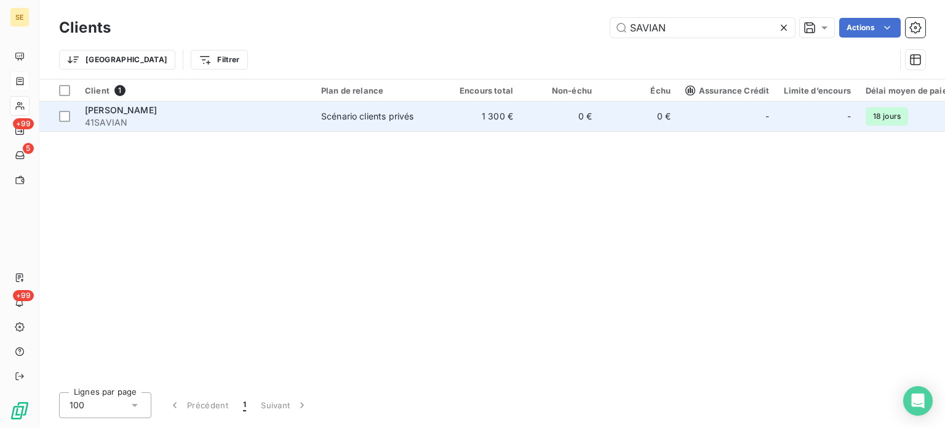
click at [439, 125] on td "Scénario clients privés" at bounding box center [378, 117] width 128 height 30
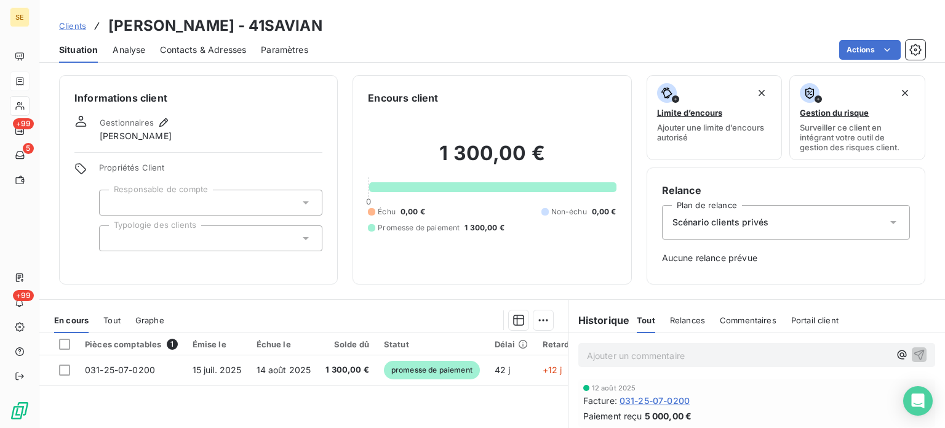
click at [300, 25] on h3 "[PERSON_NAME] - 41SAVIAN" at bounding box center [215, 26] width 214 height 22
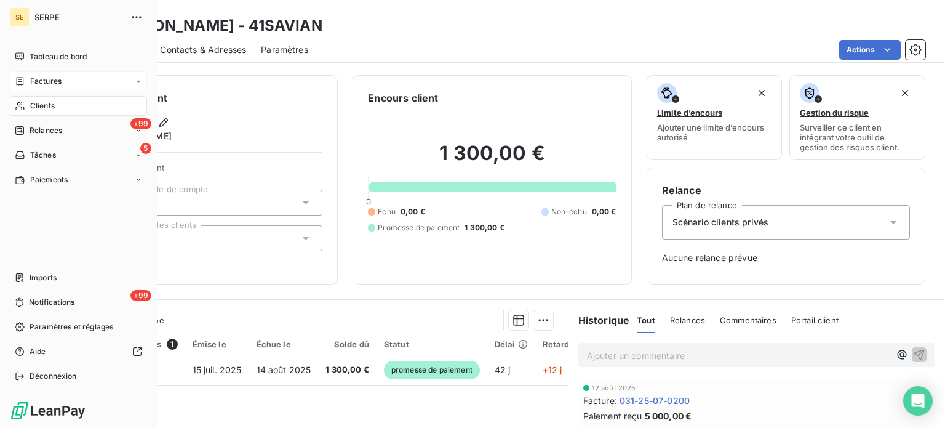
click at [34, 105] on span "Clients" at bounding box center [42, 105] width 25 height 11
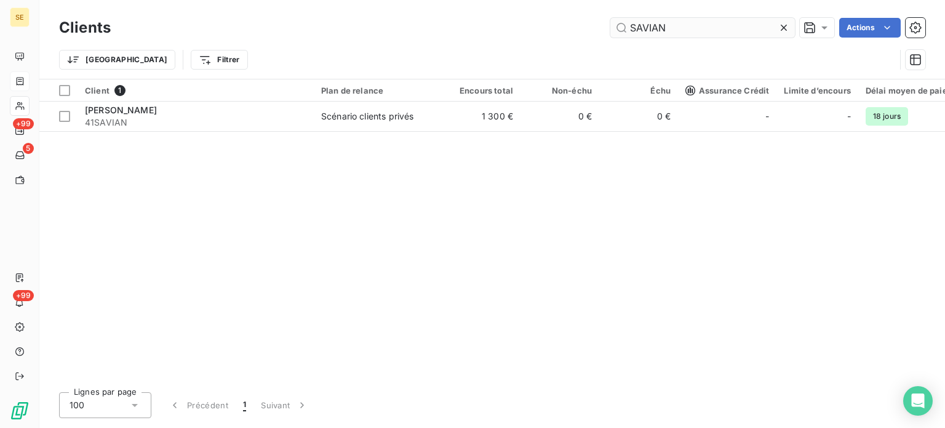
click at [704, 34] on input "SAVIAN" at bounding box center [702, 28] width 185 height 20
click at [596, 19] on div "SAVIAN Actions" at bounding box center [526, 28] width 800 height 20
click at [687, 34] on input "SAVIAN" at bounding box center [702, 28] width 185 height 20
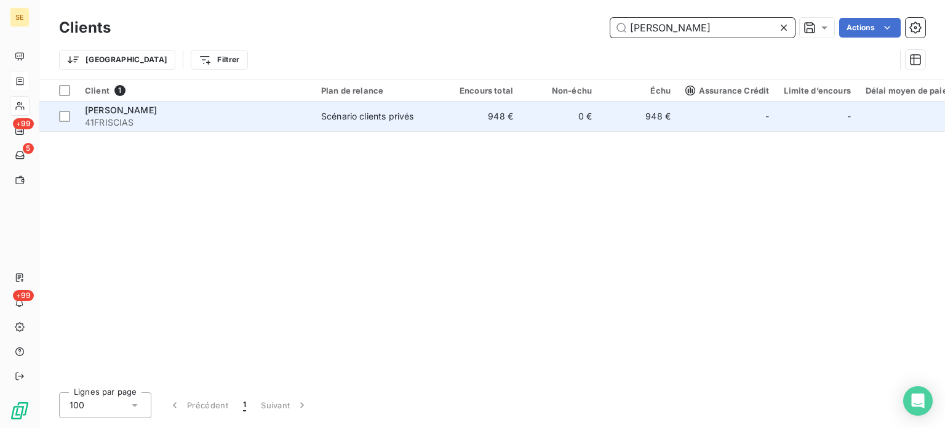
type input "[PERSON_NAME]"
click at [253, 115] on div "[PERSON_NAME]" at bounding box center [195, 110] width 221 height 12
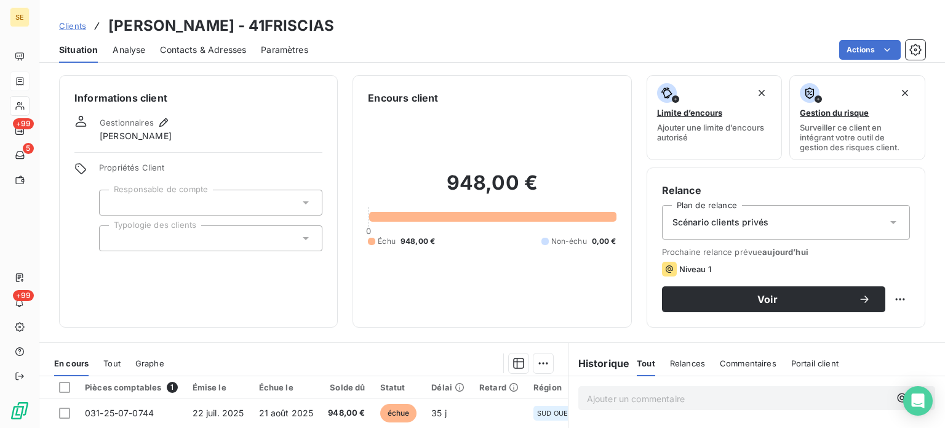
click at [278, 23] on h3 "[PERSON_NAME] - 41FRISCIAS" at bounding box center [221, 26] width 226 height 22
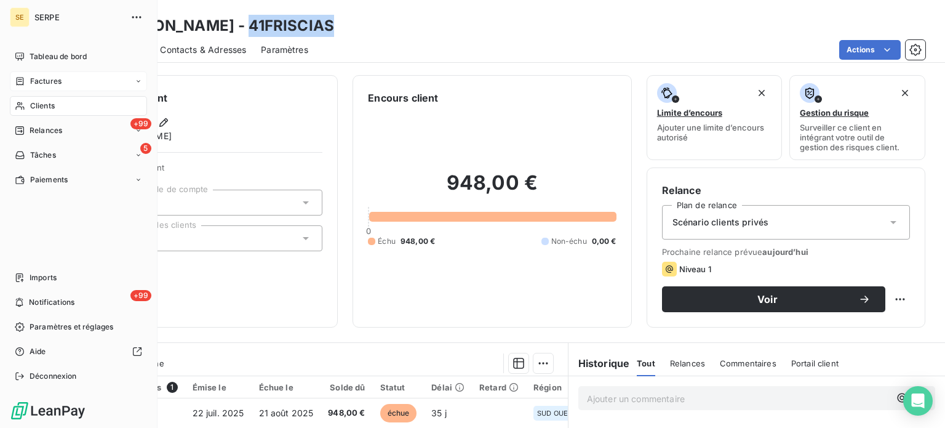
drag, startPoint x: 38, startPoint y: 110, endPoint x: 78, endPoint y: 95, distance: 42.1
click at [38, 110] on span "Clients" at bounding box center [42, 105] width 25 height 11
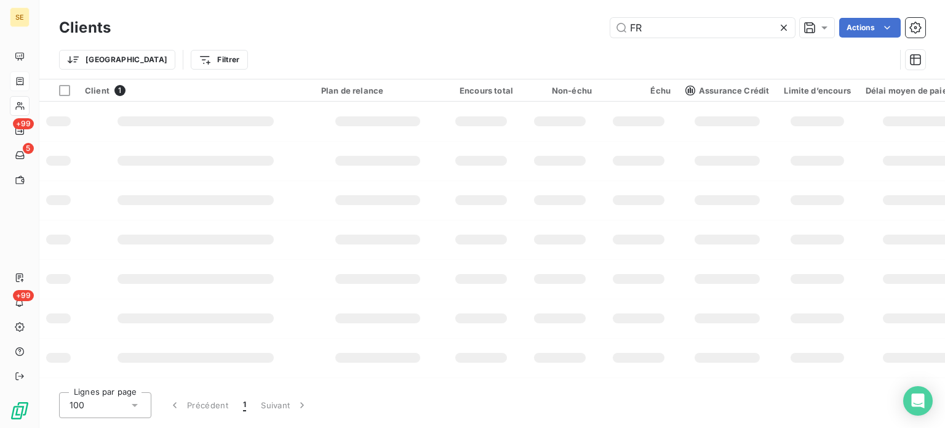
type input "F"
type input "NOUVEL"
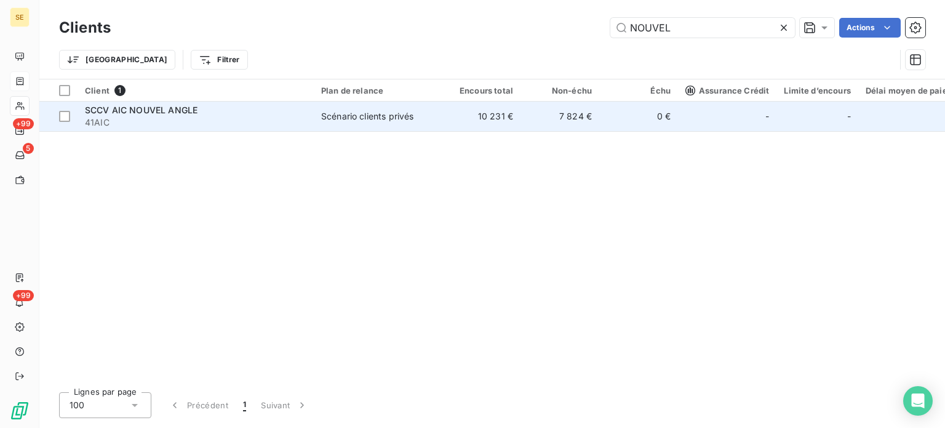
click at [365, 120] on div "Scénario clients privés" at bounding box center [367, 116] width 92 height 12
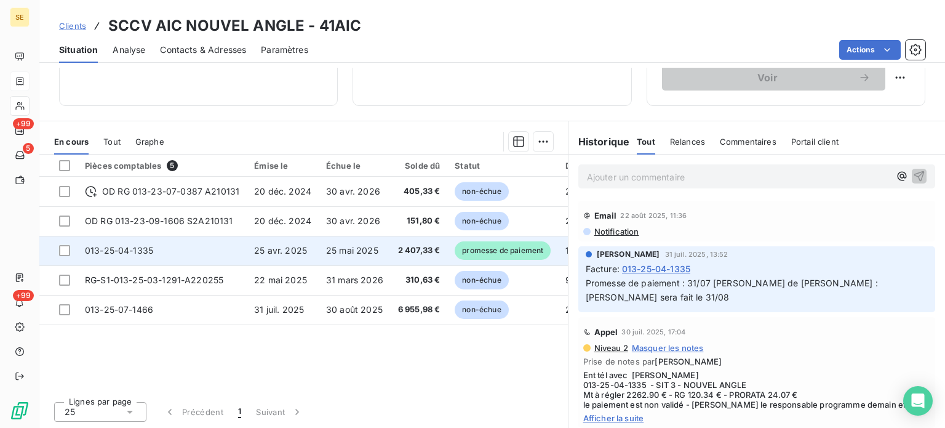
scroll to position [57, 0]
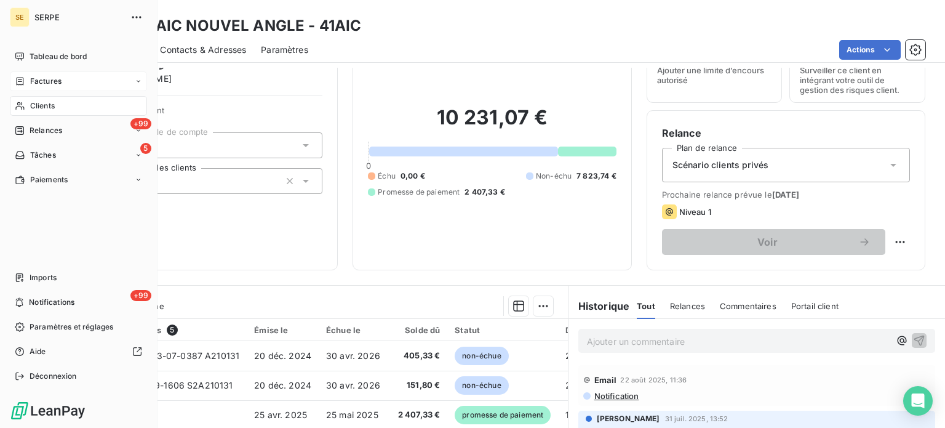
click at [23, 81] on icon at bounding box center [20, 81] width 7 height 8
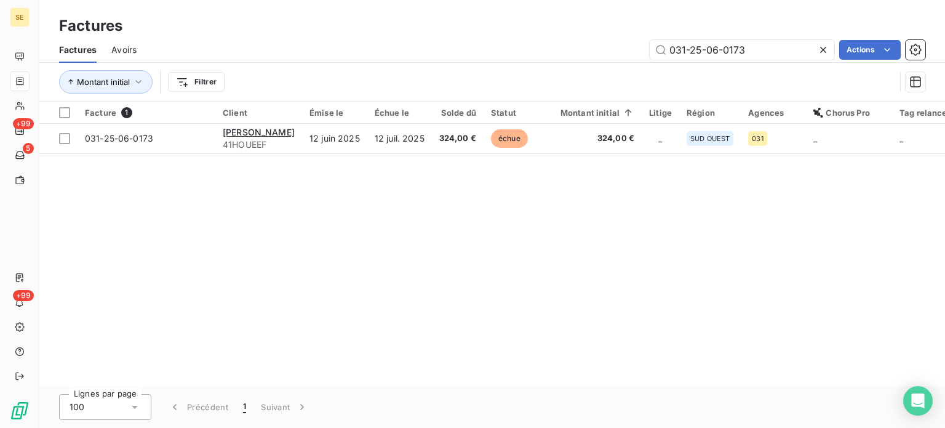
click at [825, 44] on icon at bounding box center [823, 50] width 12 height 12
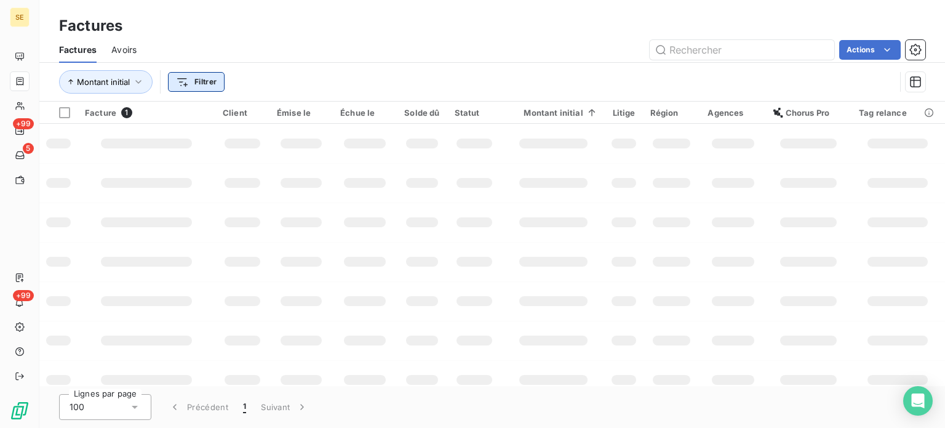
click at [192, 87] on html "SE +99 5 +99 Factures Factures Avoirs Actions Montant initial Filtrer Facture 1…" at bounding box center [472, 214] width 945 height 428
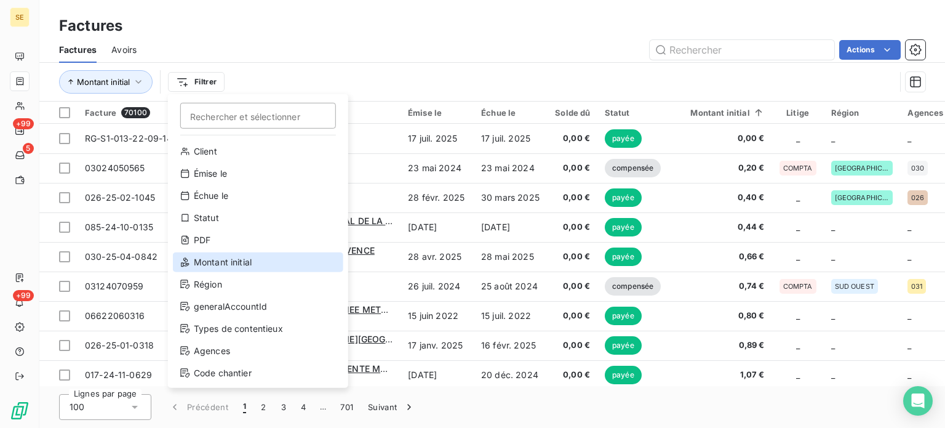
click at [224, 269] on div "Montant initial" at bounding box center [258, 262] width 170 height 20
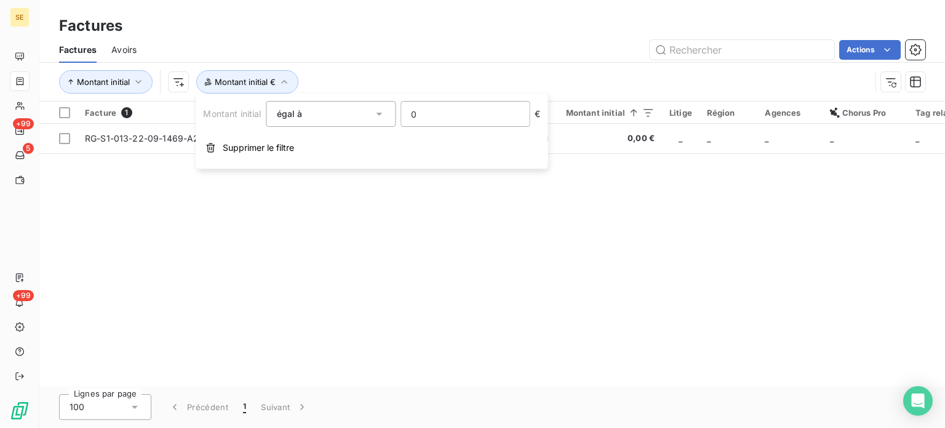
click at [474, 118] on input "0" at bounding box center [465, 114] width 128 height 25
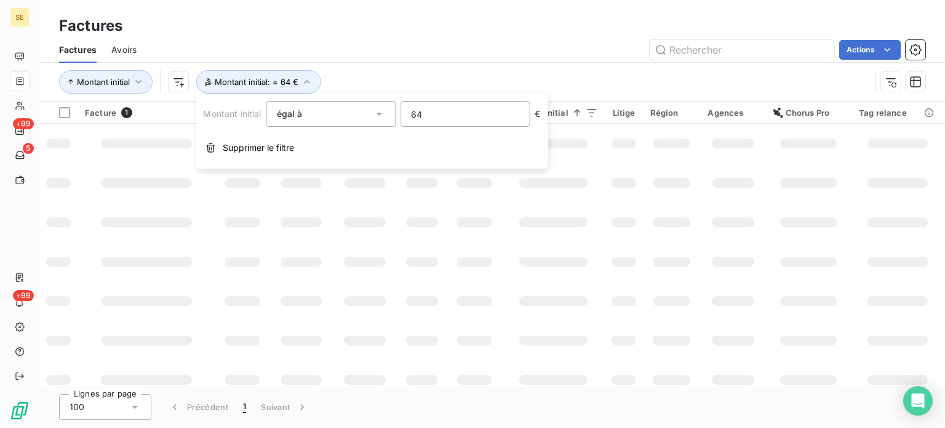
type input "640"
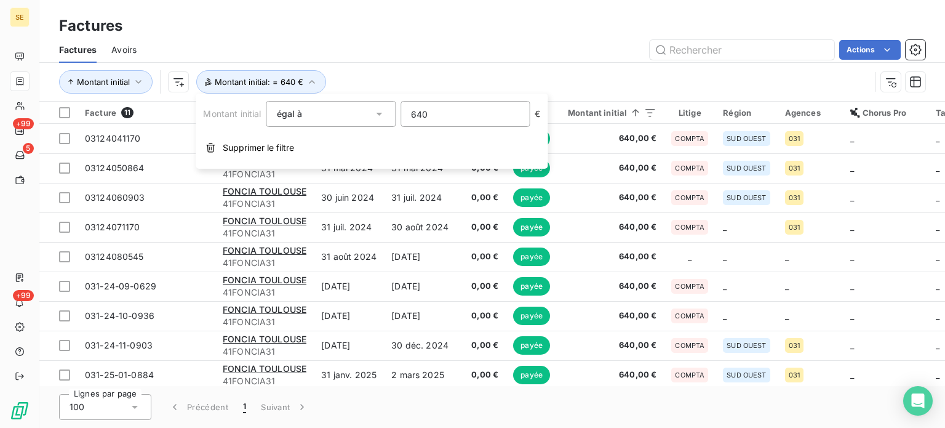
click at [508, 78] on div "Montant initial Montant initial : = 640 €" at bounding box center [465, 81] width 812 height 23
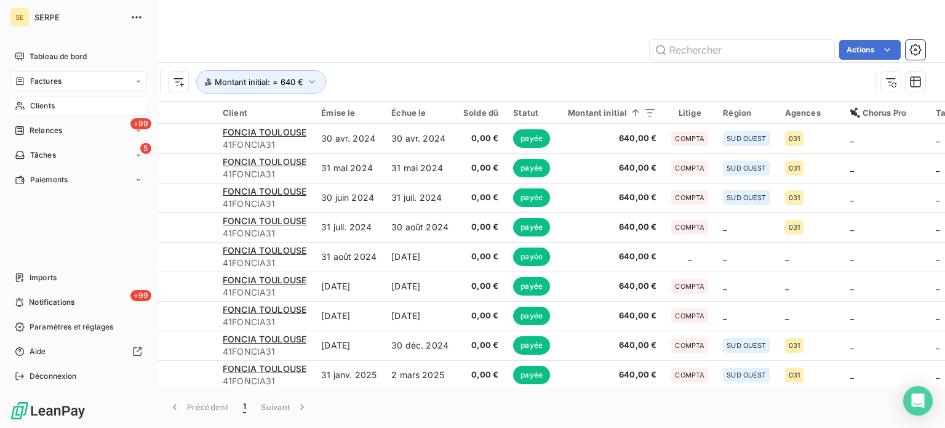
click at [31, 110] on span "Clients" at bounding box center [42, 105] width 25 height 11
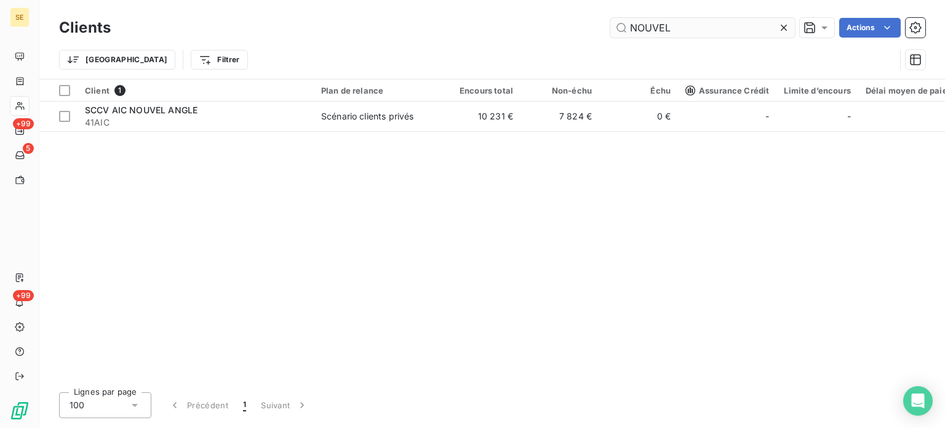
click at [731, 19] on input "NOUVEL" at bounding box center [702, 28] width 185 height 20
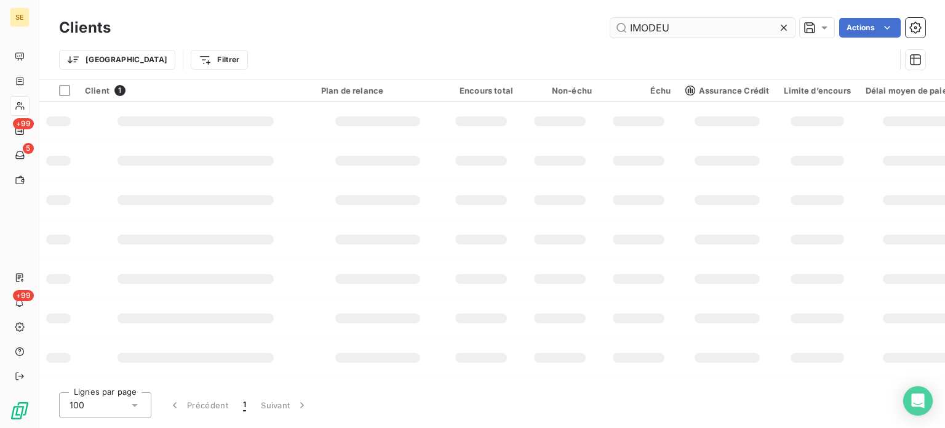
type input "IMODEUS"
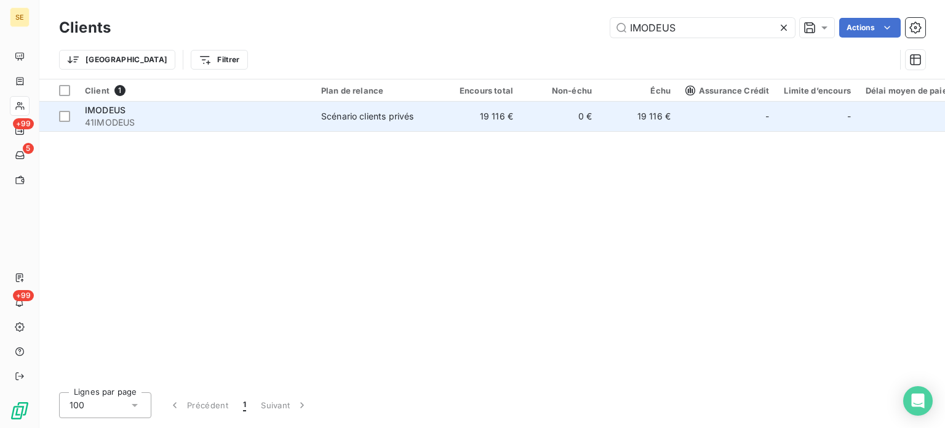
click at [433, 124] on td "Scénario clients privés" at bounding box center [378, 117] width 128 height 30
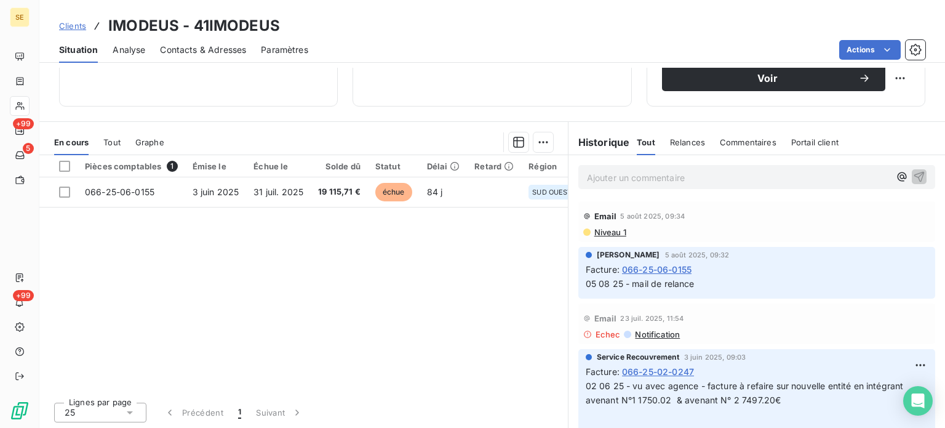
scroll to position [221, 0]
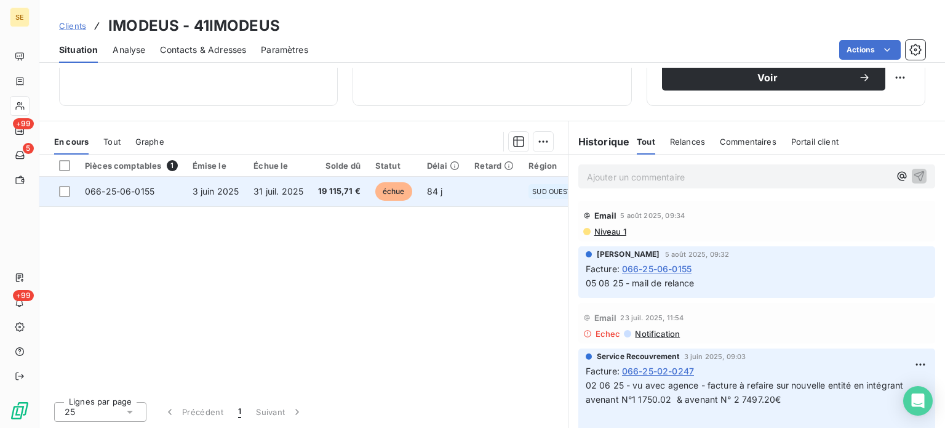
click at [233, 199] on td "3 juin 2025" at bounding box center [216, 192] width 62 height 30
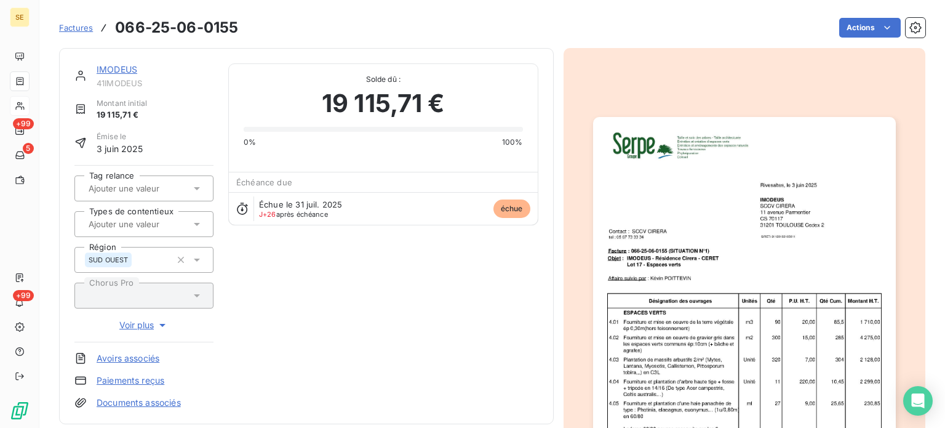
click at [200, 24] on h3 "066-25-06-0155" at bounding box center [176, 28] width 123 height 22
click at [261, 41] on div "IMODEUS 41IMODEUS Montant initial 19 115,71 € Émise le 3 juin 2025 Tag relance …" at bounding box center [492, 380] width 866 height 679
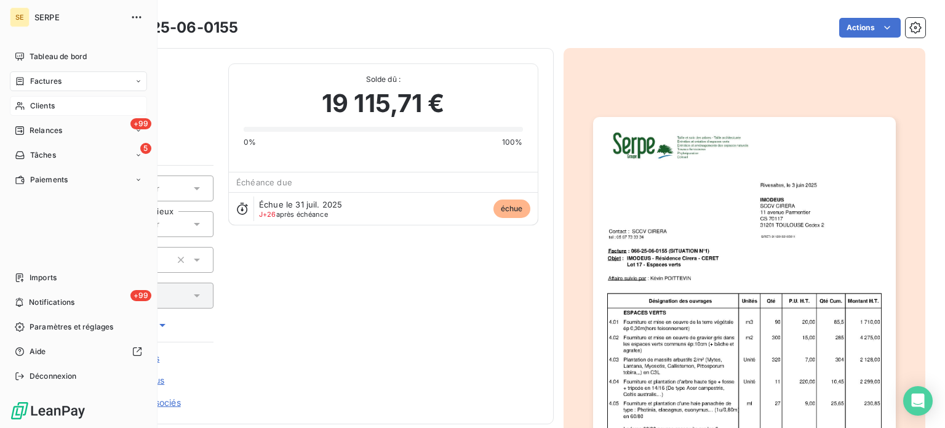
click at [49, 84] on span "Factures" at bounding box center [45, 81] width 31 height 11
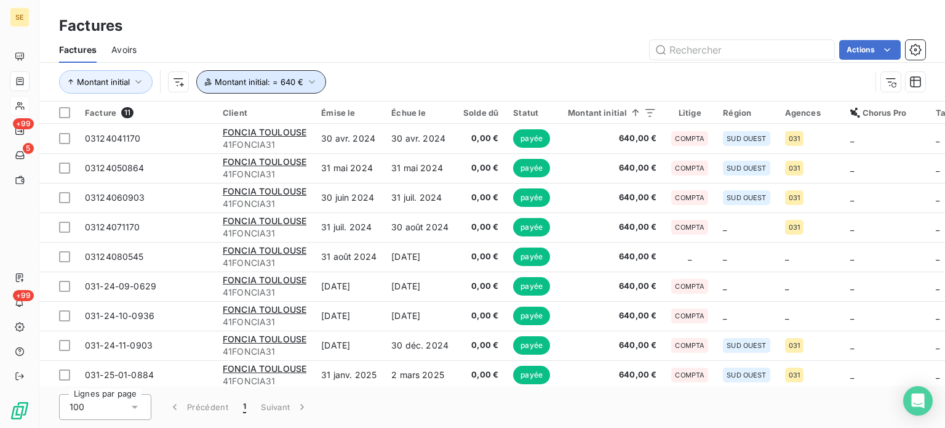
click at [288, 87] on button "Montant initial : = 640 €" at bounding box center [261, 81] width 130 height 23
click at [460, 49] on div "Actions" at bounding box center [538, 50] width 774 height 20
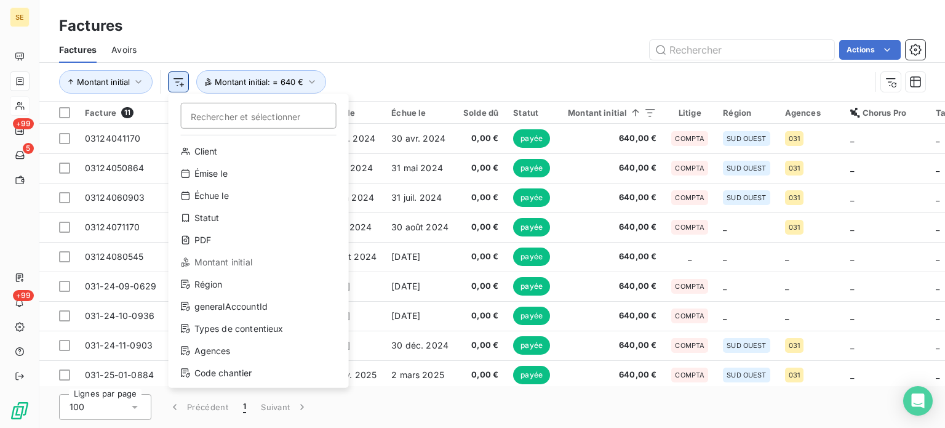
click at [175, 77] on html "SE +99 5 +99 Factures Factures Avoirs Actions Montant initial Rechercher et sél…" at bounding box center [472, 214] width 945 height 428
click at [221, 272] on div "Client Émise le Échue le Statut PDF Montant initial Région generalAccountId Typ…" at bounding box center [259, 284] width 170 height 285
click at [223, 265] on div "Montant initial" at bounding box center [259, 262] width 170 height 20
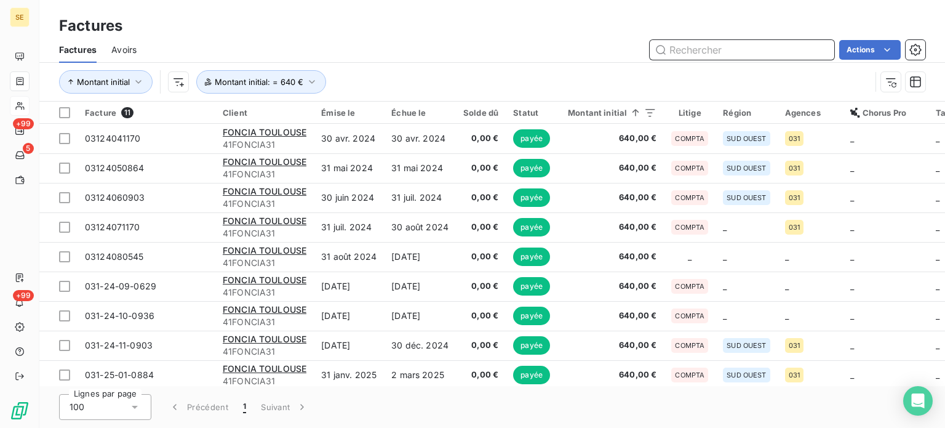
click at [754, 50] on input "text" at bounding box center [742, 50] width 185 height 20
paste input "031-25-07-0535"
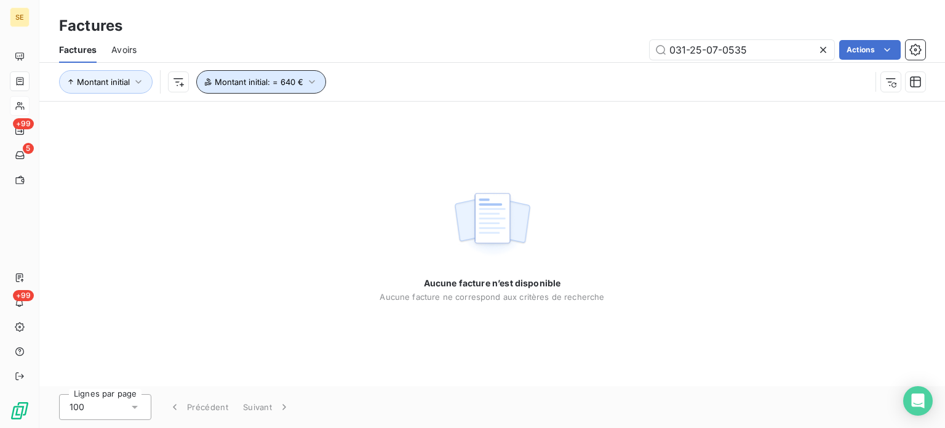
click at [315, 84] on icon "button" at bounding box center [312, 82] width 12 height 12
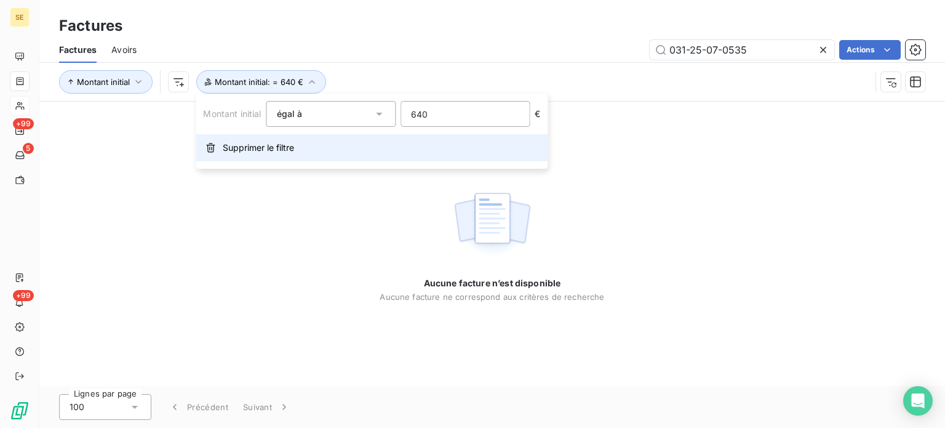
click at [323, 144] on button "Supprimer le filtre" at bounding box center [372, 147] width 352 height 27
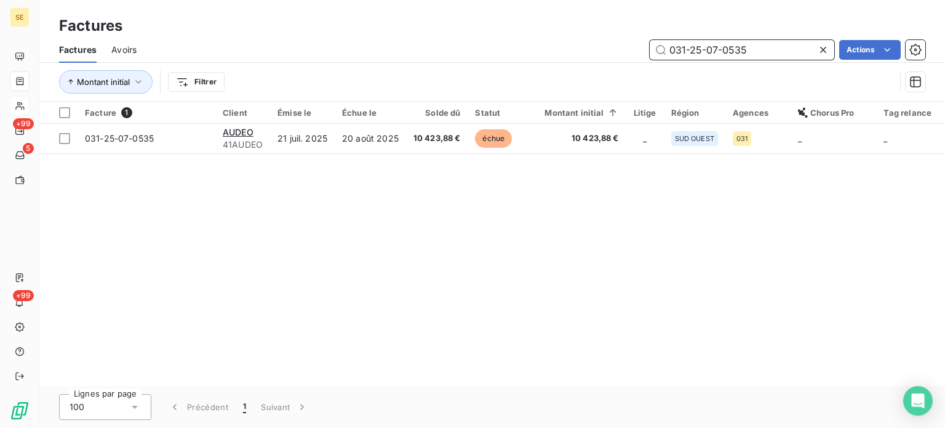
click at [754, 47] on input "031-25-07-0535" at bounding box center [742, 50] width 185 height 20
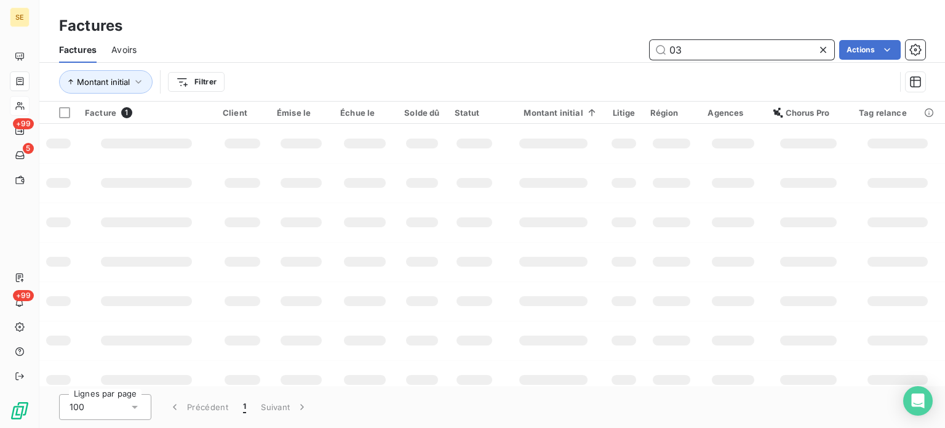
type input "0"
drag, startPoint x: 730, startPoint y: 58, endPoint x: 679, endPoint y: 52, distance: 50.8
paste input "066-25-07-1551"
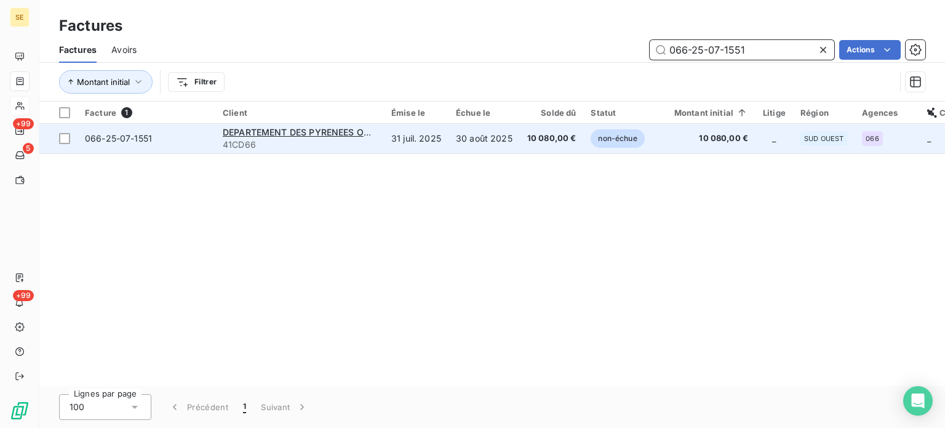
type input "066-25-07-1551"
click at [418, 150] on td "31 juil. 2025" at bounding box center [416, 139] width 65 height 30
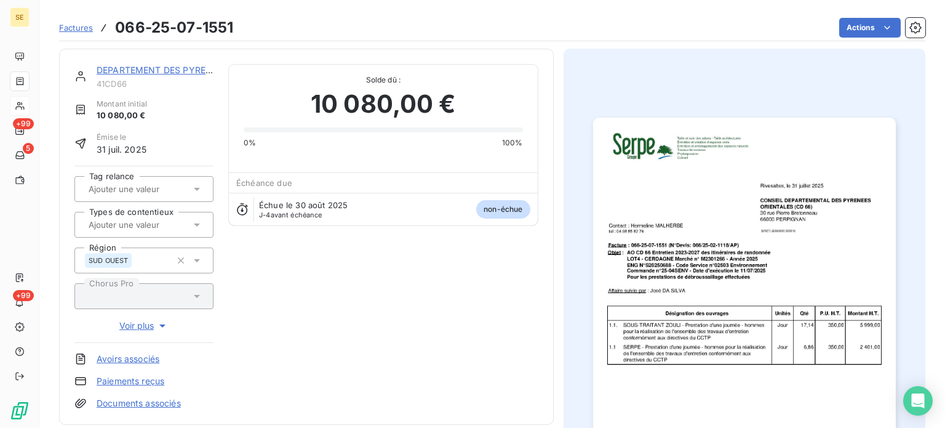
scroll to position [164, 0]
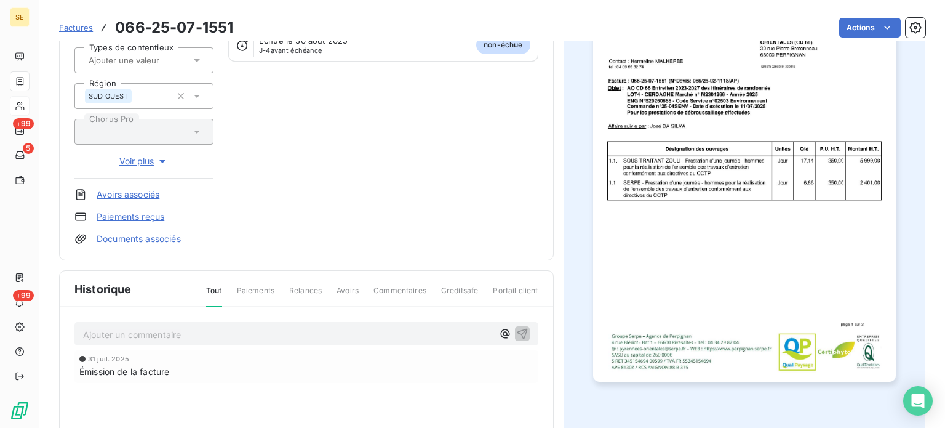
click at [696, 195] on img "button" at bounding box center [744, 167] width 303 height 428
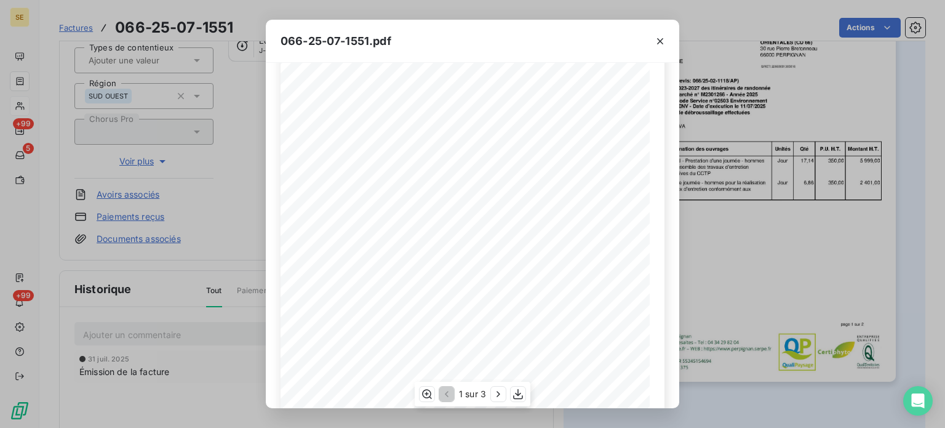
scroll to position [206, 0]
click at [495, 394] on icon "button" at bounding box center [498, 394] width 12 height 12
click at [502, 394] on icon "button" at bounding box center [499, 394] width 12 height 12
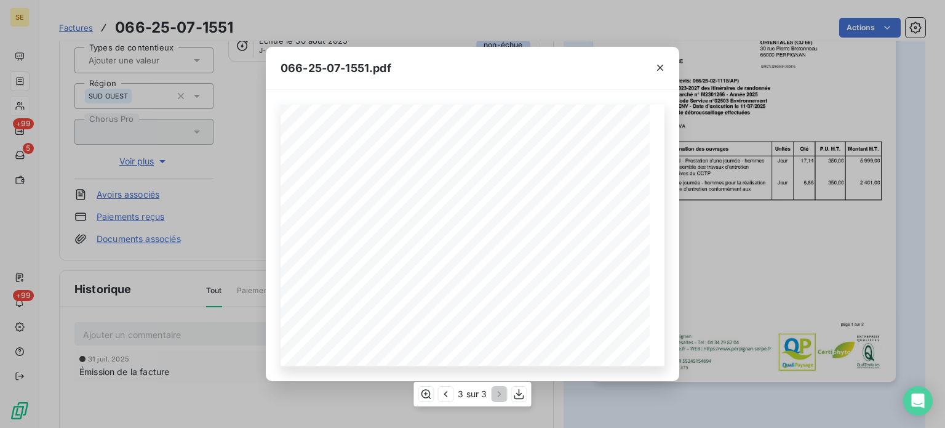
scroll to position [0, 0]
click at [661, 66] on icon "button" at bounding box center [660, 68] width 6 height 6
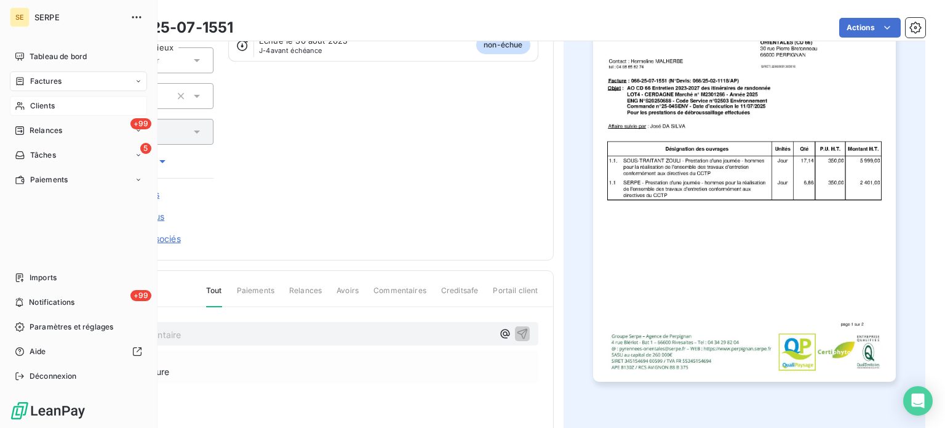
click at [22, 101] on icon at bounding box center [20, 106] width 10 height 10
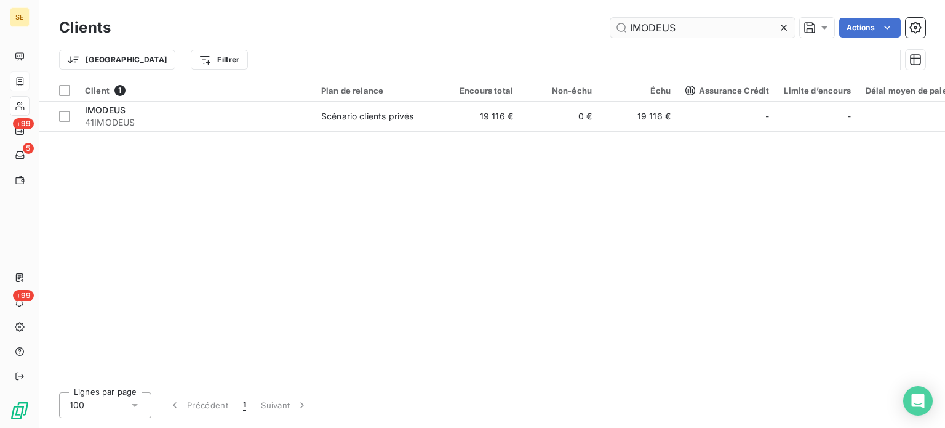
click at [775, 28] on input "IMODEUS" at bounding box center [702, 28] width 185 height 20
click at [783, 28] on icon at bounding box center [784, 28] width 12 height 12
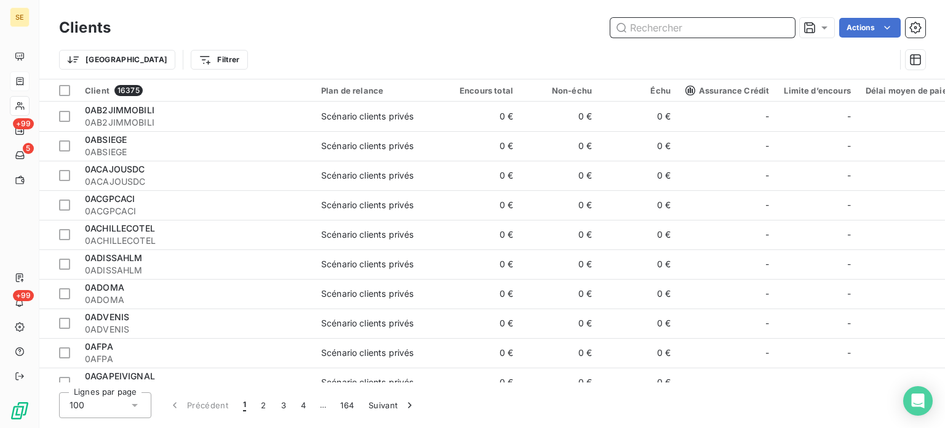
click at [667, 33] on input "text" at bounding box center [702, 28] width 185 height 20
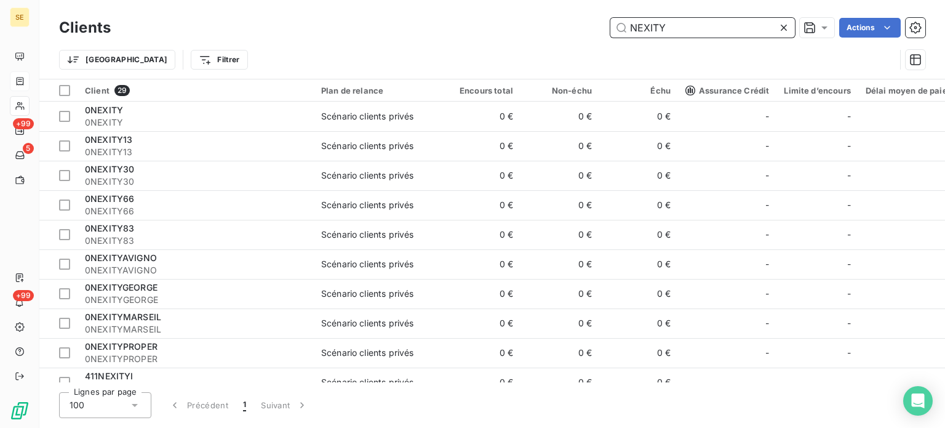
click at [685, 30] on input "NEXITY" at bounding box center [702, 28] width 185 height 20
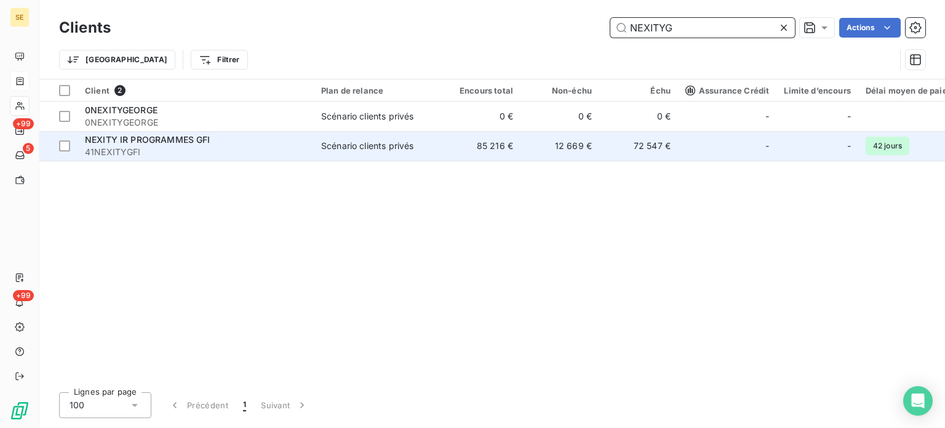
type input "NEXITYG"
click at [420, 144] on span "Scénario clients privés" at bounding box center [377, 146] width 113 height 12
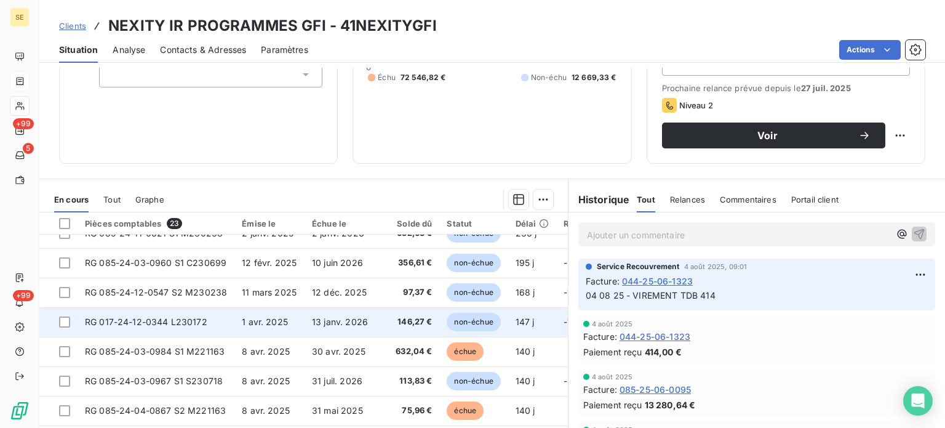
scroll to position [328, 0]
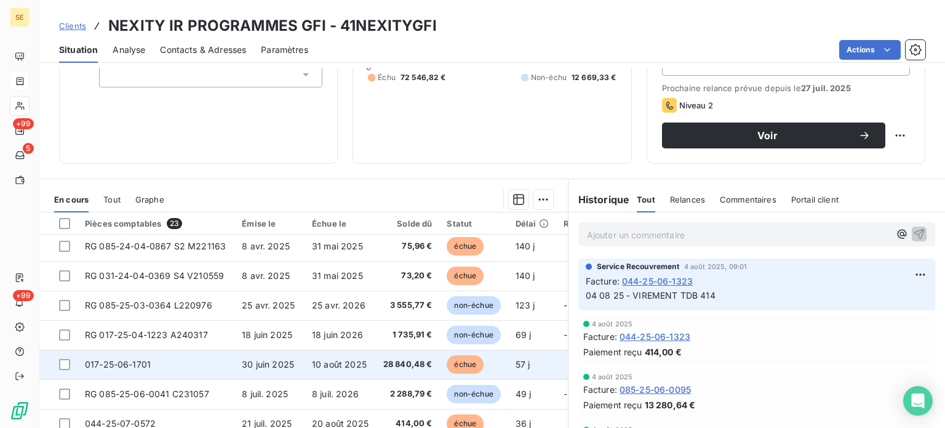
click at [193, 367] on td "017-25-06-1701" at bounding box center [156, 364] width 157 height 30
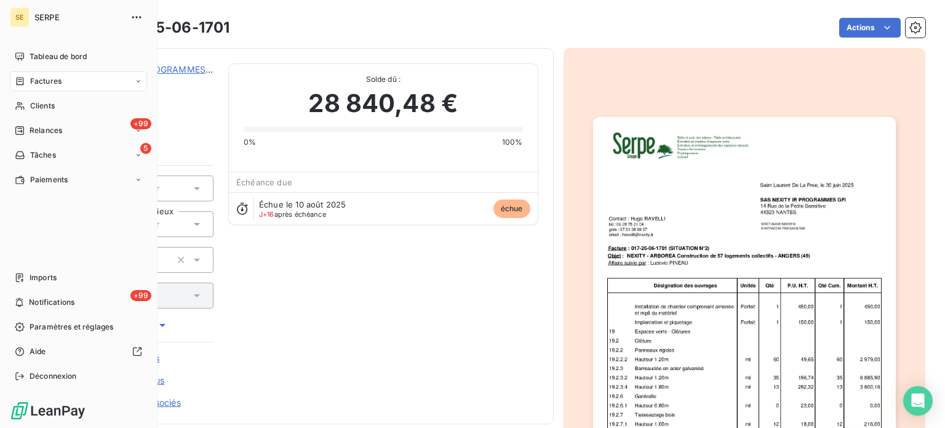
click at [55, 83] on span "Factures" at bounding box center [45, 81] width 31 height 11
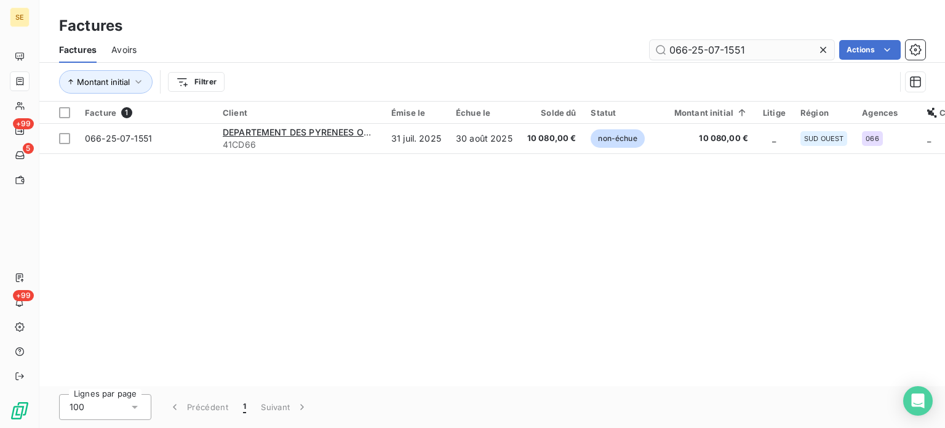
click at [763, 48] on input "066-25-07-1551" at bounding box center [742, 50] width 185 height 20
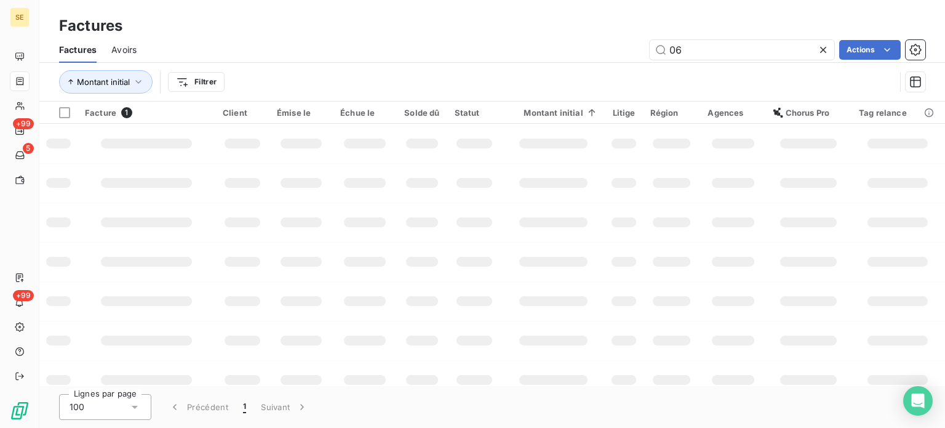
type input "0"
click at [497, 57] on div "066-25-06-0155 Actions" at bounding box center [538, 50] width 774 height 20
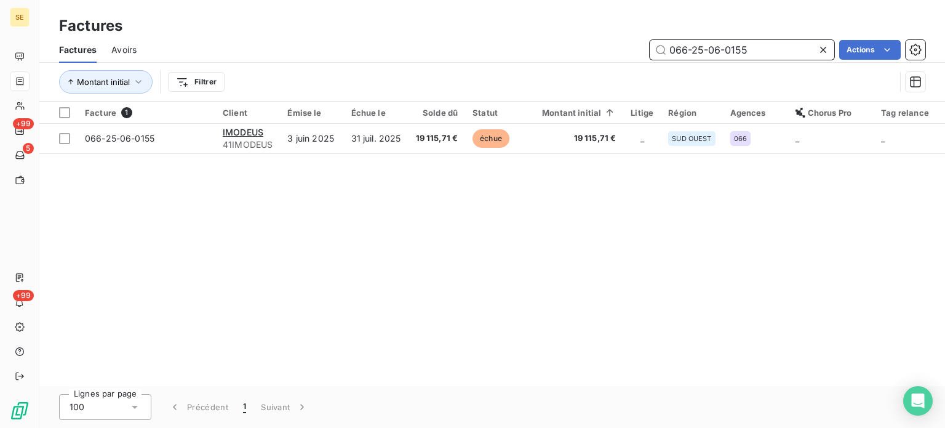
click at [791, 47] on input "066-25-06-0155" at bounding box center [742, 50] width 185 height 20
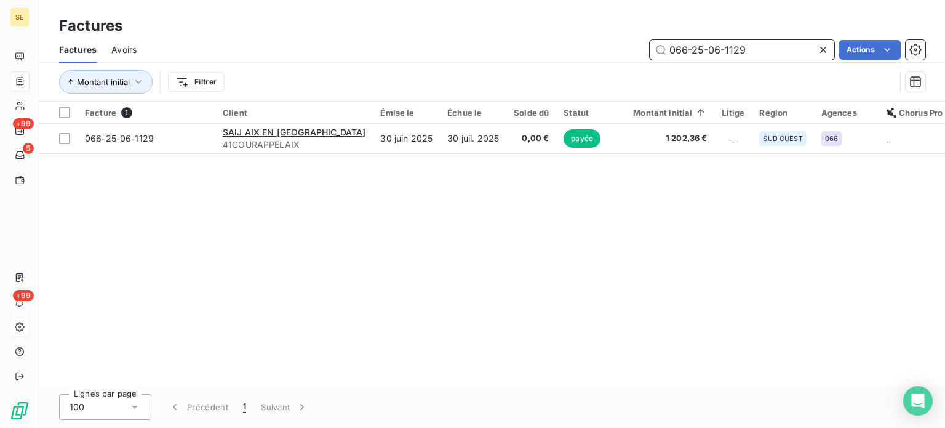
type input "066-25-06-1129"
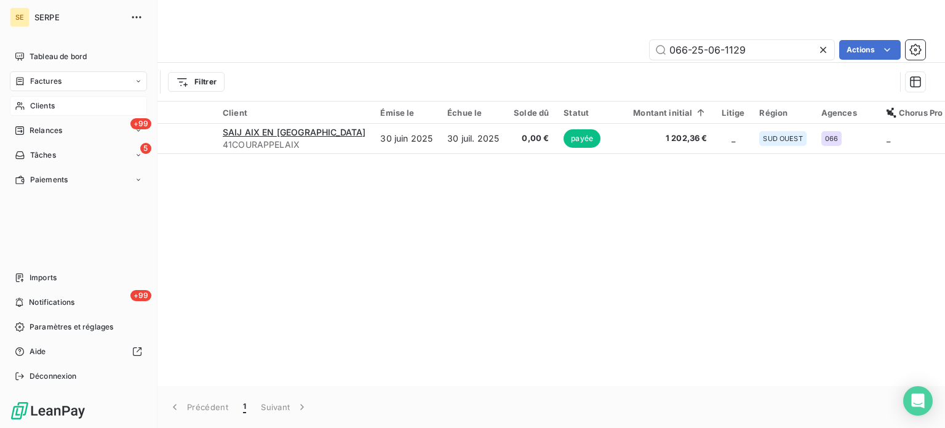
click at [30, 110] on span "Clients" at bounding box center [42, 105] width 25 height 11
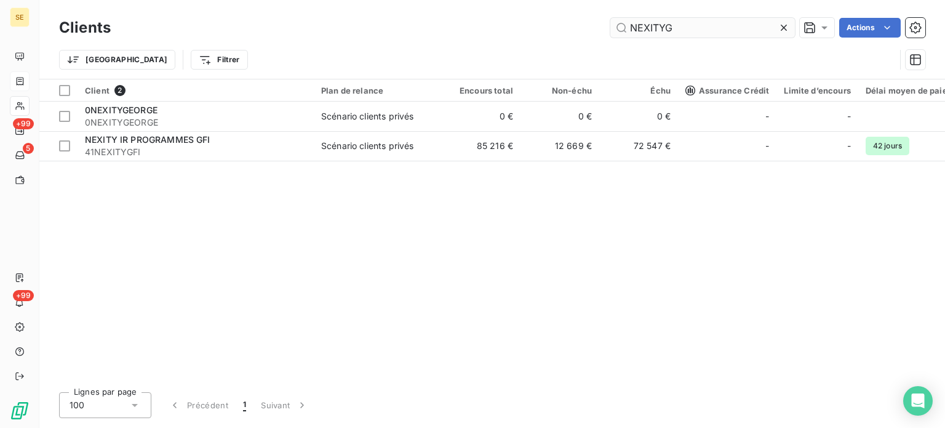
click at [669, 31] on input "NEXITYG" at bounding box center [702, 28] width 185 height 20
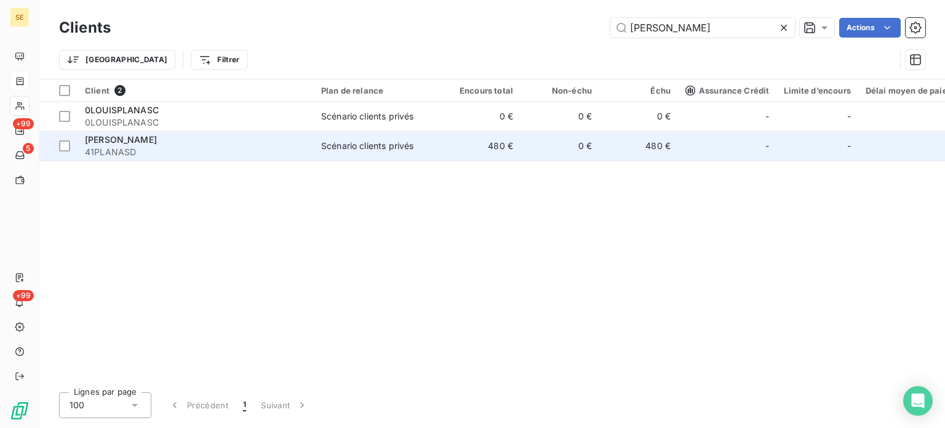
type input "[PERSON_NAME]"
click at [401, 156] on td "Scénario clients privés" at bounding box center [378, 146] width 128 height 30
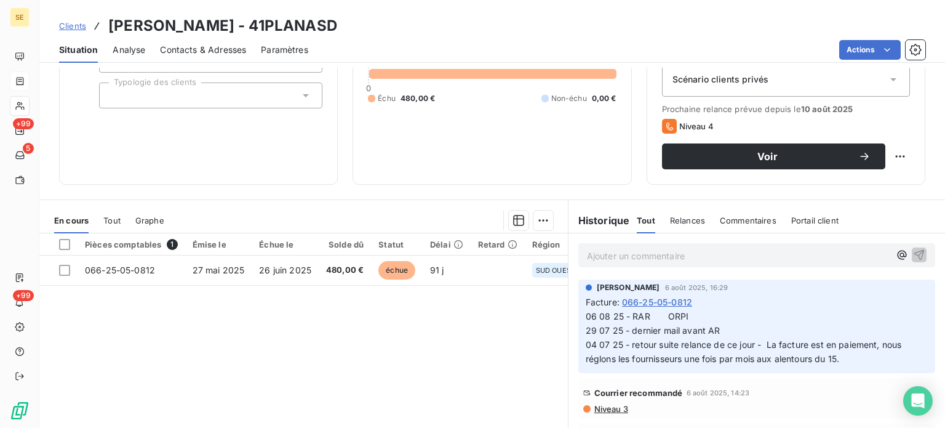
scroll to position [221, 0]
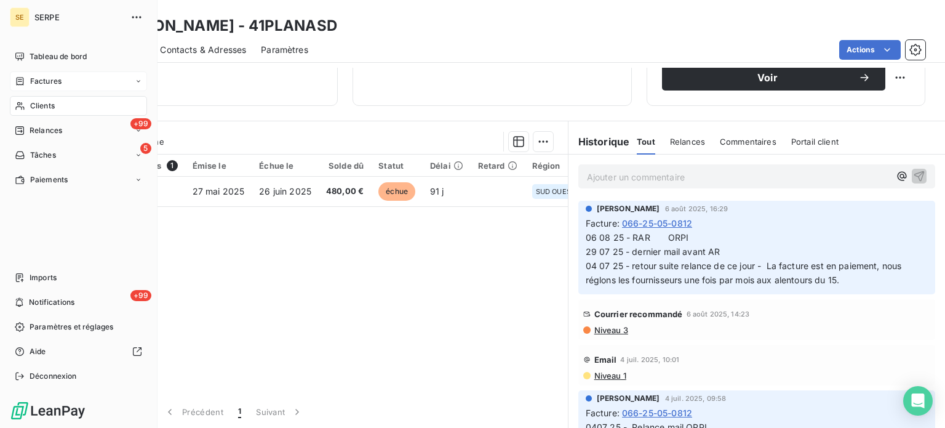
click at [44, 101] on span "Clients" at bounding box center [42, 105] width 25 height 11
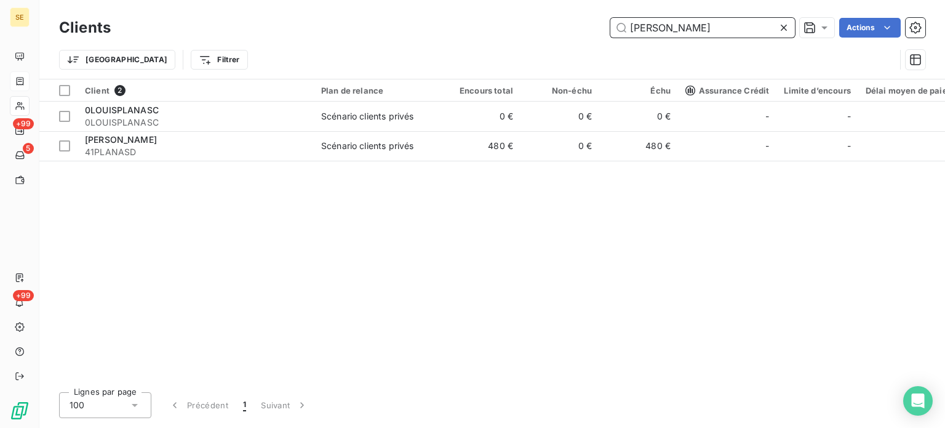
click at [706, 34] on input "[PERSON_NAME]" at bounding box center [702, 28] width 185 height 20
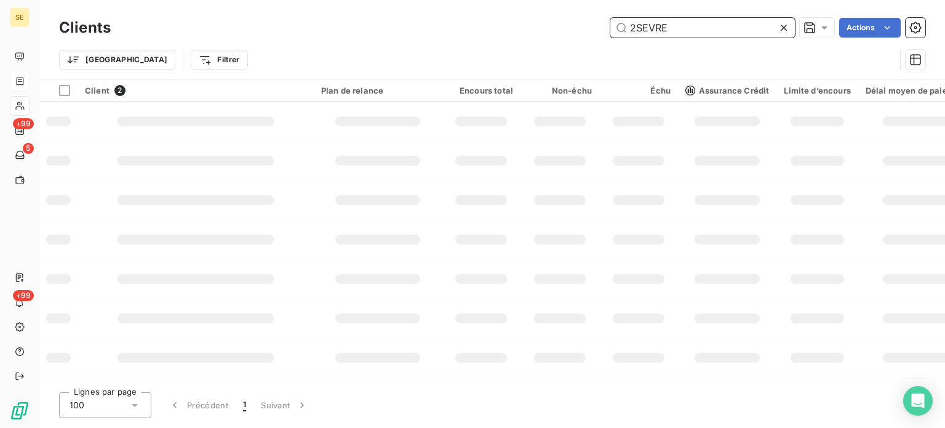
type input "2SEVRES"
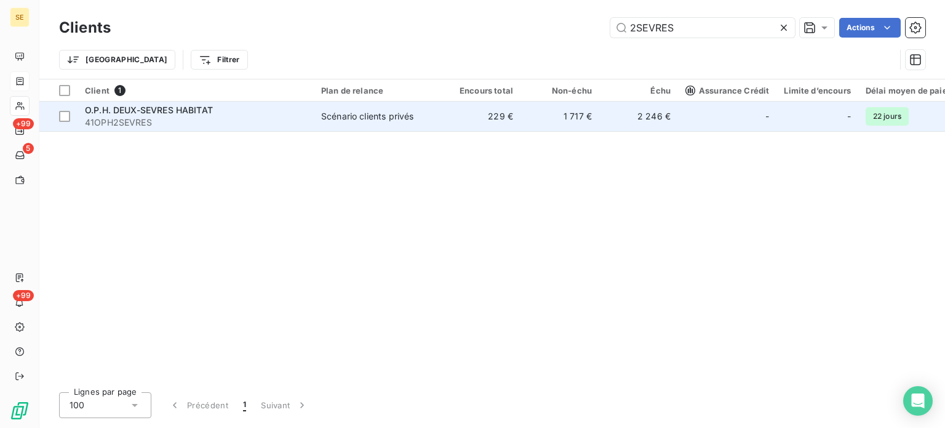
click at [457, 121] on td "229 €" at bounding box center [481, 117] width 79 height 30
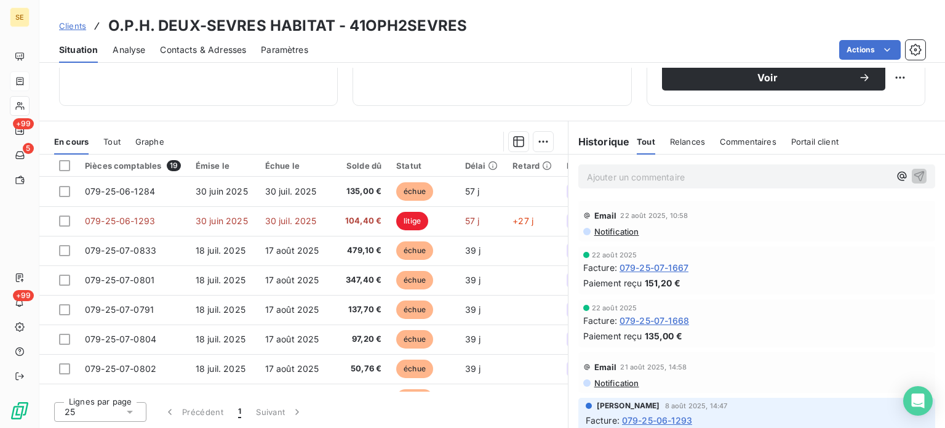
scroll to position [351, 0]
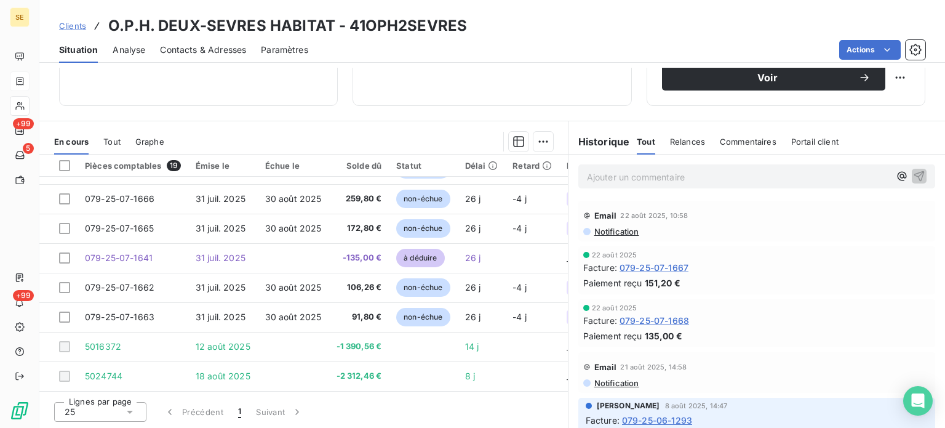
click at [434, 25] on h3 "O.P.H. DEUX-SEVRES HABITAT - 41OPH2SEVRES" at bounding box center [287, 26] width 359 height 22
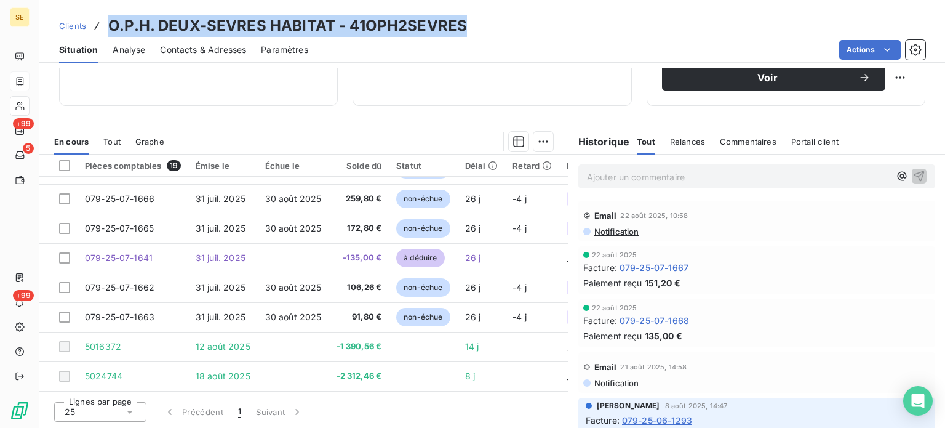
click at [434, 25] on h3 "O.P.H. DEUX-SEVRES HABITAT - 41OPH2SEVRES" at bounding box center [287, 26] width 359 height 22
click at [429, 31] on h3 "O.P.H. DEUX-SEVRES HABITAT - 41OPH2SEVRES" at bounding box center [287, 26] width 359 height 22
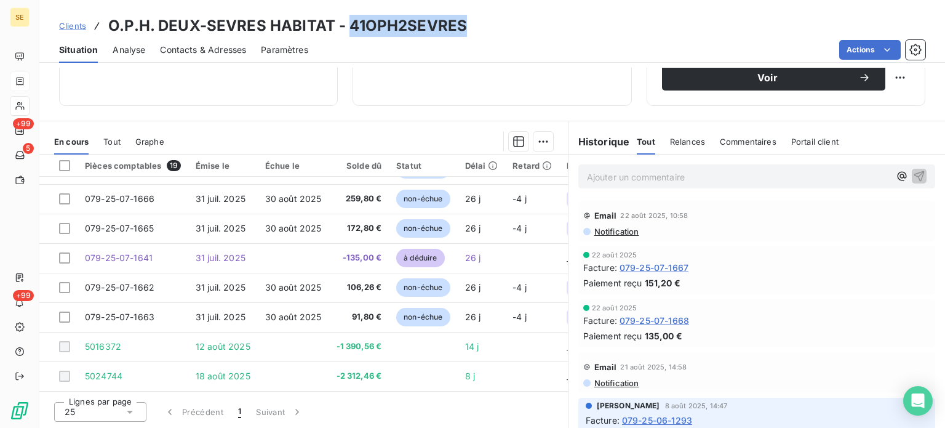
click at [487, 51] on div "Actions" at bounding box center [624, 50] width 602 height 20
